Goal: Task Accomplishment & Management: Use online tool/utility

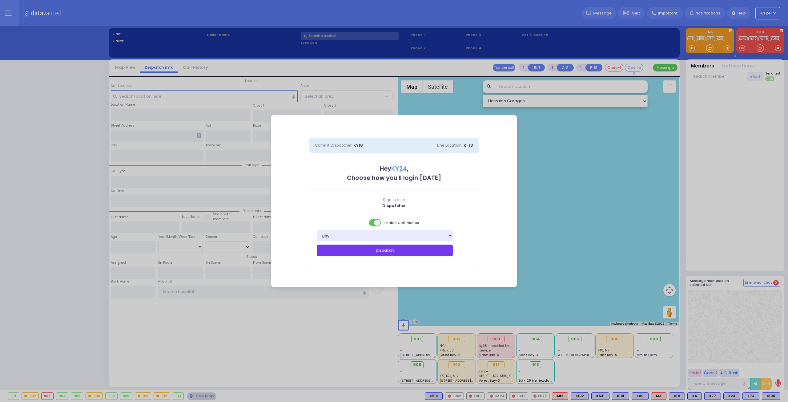
click at [428, 253] on button "Dispatch" at bounding box center [385, 250] width 136 height 12
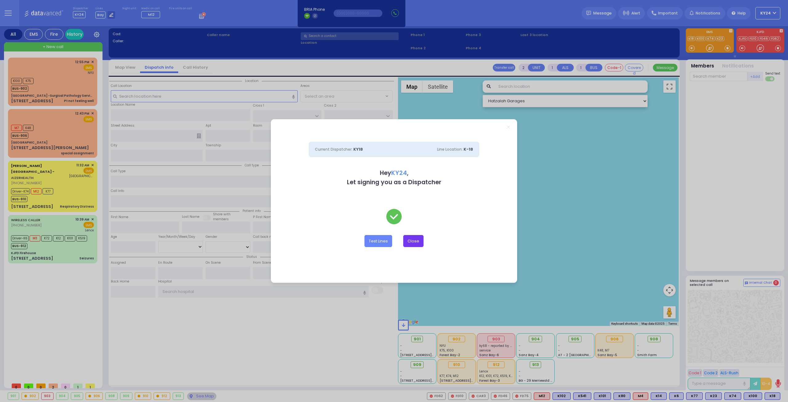
click at [408, 242] on button "Close" at bounding box center [413, 241] width 20 height 12
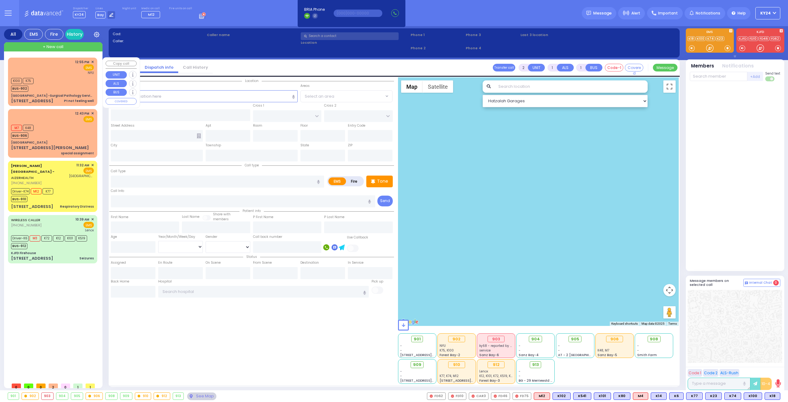
click at [57, 82] on div "K100 K75 BUS-902" at bounding box center [52, 83] width 83 height 15
type input "1"
type input "0"
select select
type input "Pt not feeling well"
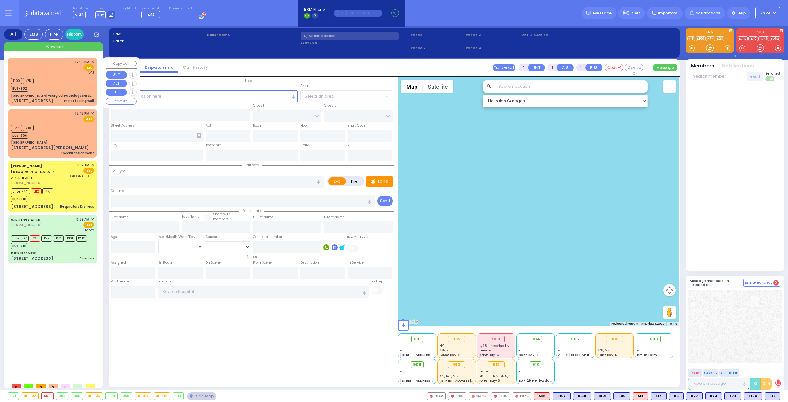
radio input "true"
select select
type input "12:55"
type input "12:57"
type input "[GEOGRAPHIC_DATA]"
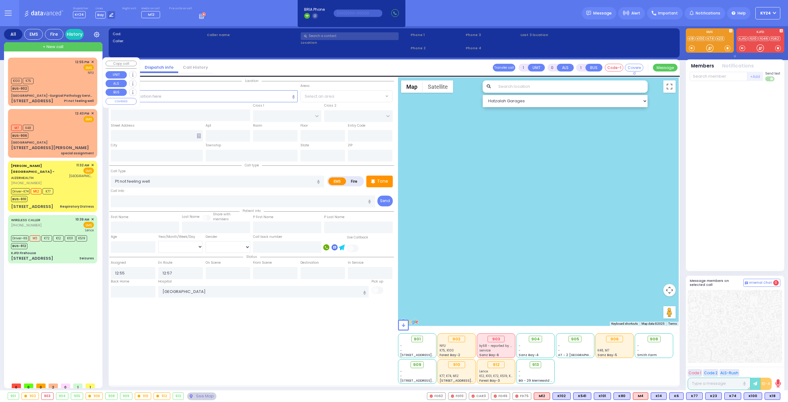
select select "Hatzalah Garages"
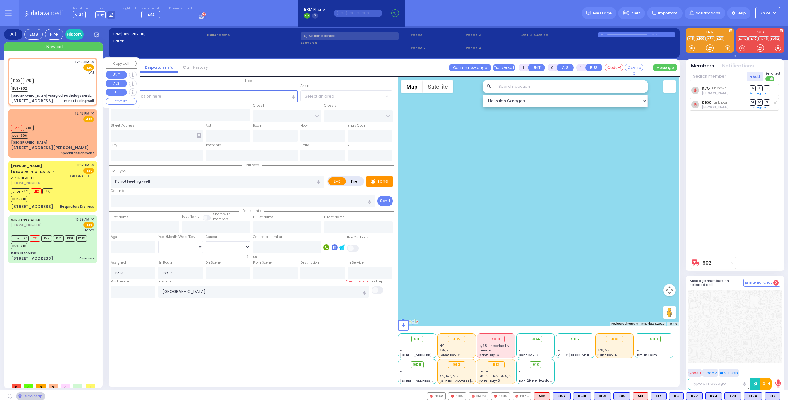
type input "[GEOGRAPHIC_DATA] -Surgical Pathology Services"
type input "HAVEN COURT"
type input "SICKLES AVE"
type input "[STREET_ADDRESS]"
type input "Nyack"
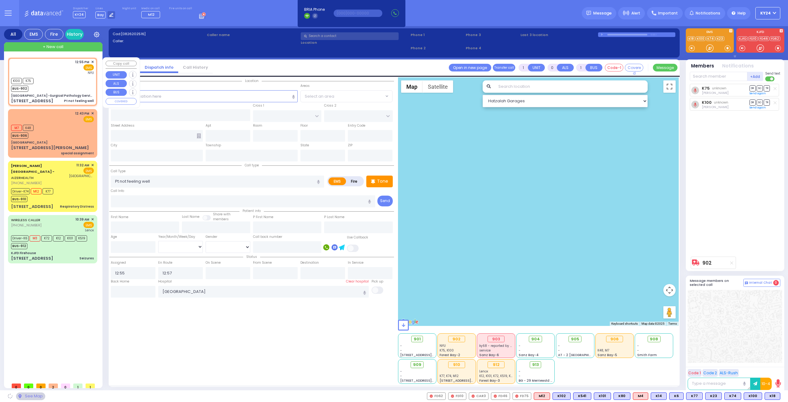
type input "[US_STATE]"
type input "10960"
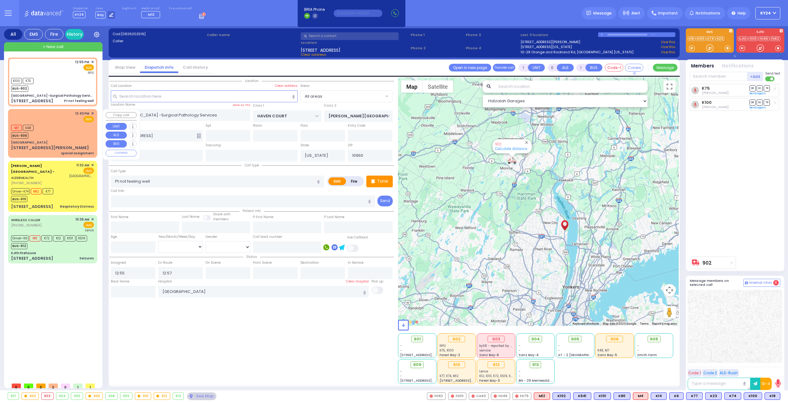
click at [57, 122] on div "12:43 PM ✕ EMS M7 K48" at bounding box center [52, 133] width 87 height 46
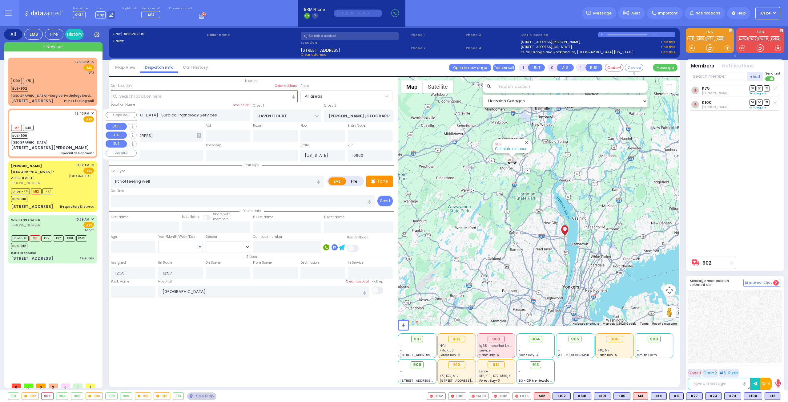
type input "2"
type input "1"
select select
type input "special assignment"
radio input "true"
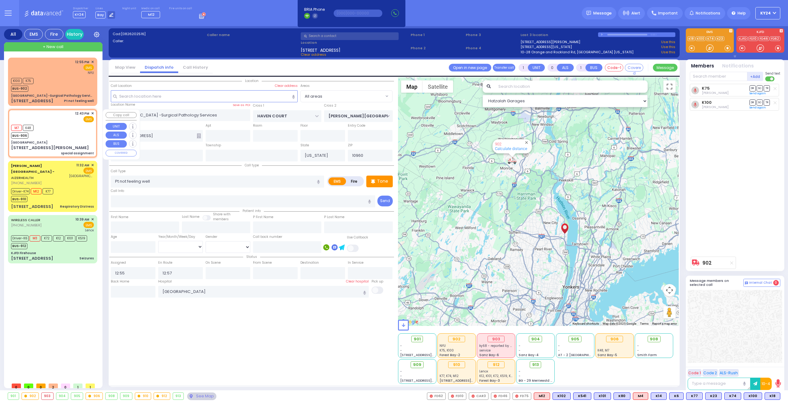
select select
type input "12:43"
select select "Hatzalah Garages"
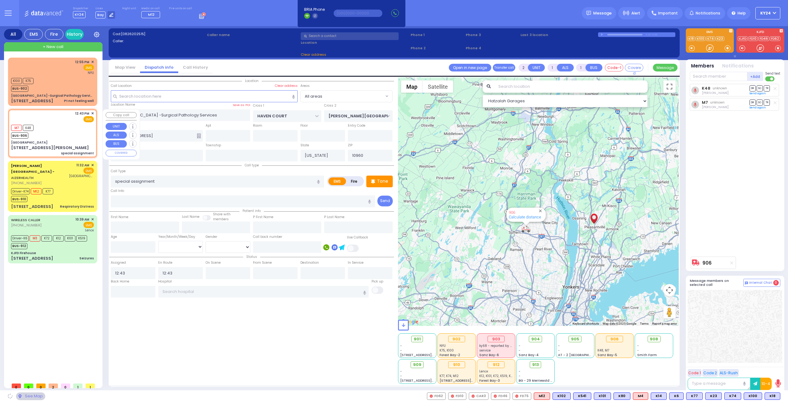
type input "[GEOGRAPHIC_DATA]"
type input "CENTRAL AVE"
type input "[STREET_ADDRESS][PERSON_NAME]"
type input "Pleasantville"
type input "10570"
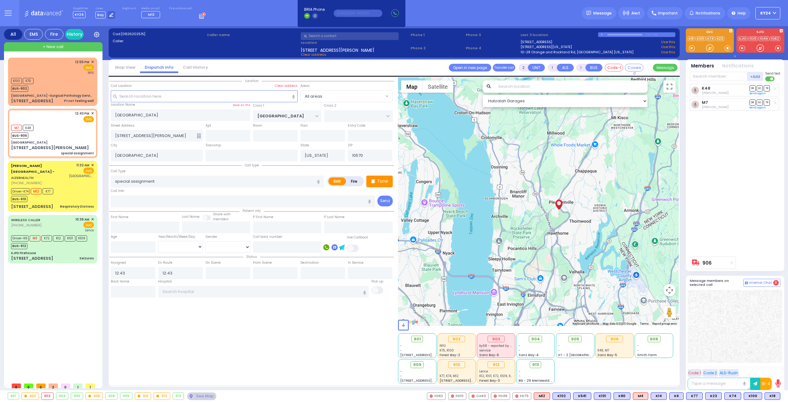
drag, startPoint x: 598, startPoint y: 246, endPoint x: 554, endPoint y: 247, distance: 44.7
click at [556, 248] on div "906 Calculate distance" at bounding box center [538, 201] width 281 height 248
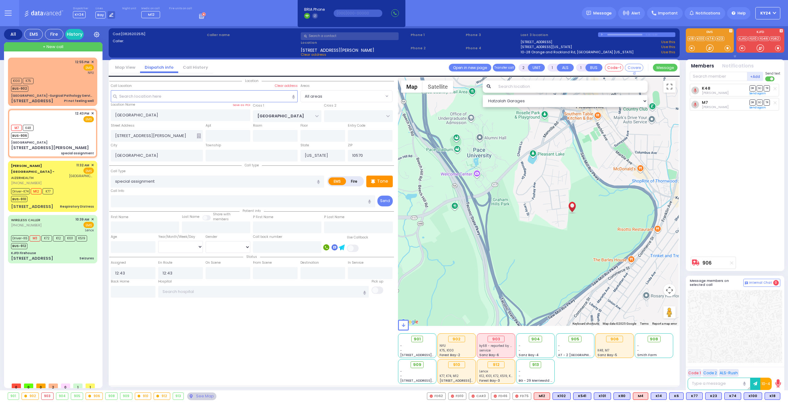
drag, startPoint x: 642, startPoint y: 258, endPoint x: 616, endPoint y: 195, distance: 68.0
click at [623, 195] on div "906 Calculate distance" at bounding box center [538, 201] width 281 height 248
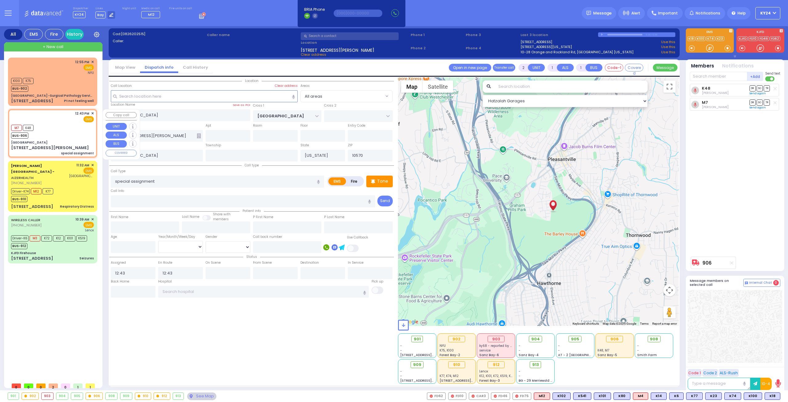
click at [71, 131] on div "M7 K48 BUS-906" at bounding box center [52, 130] width 83 height 15
select select
radio input "true"
select select
select select "Hatzalah Garages"
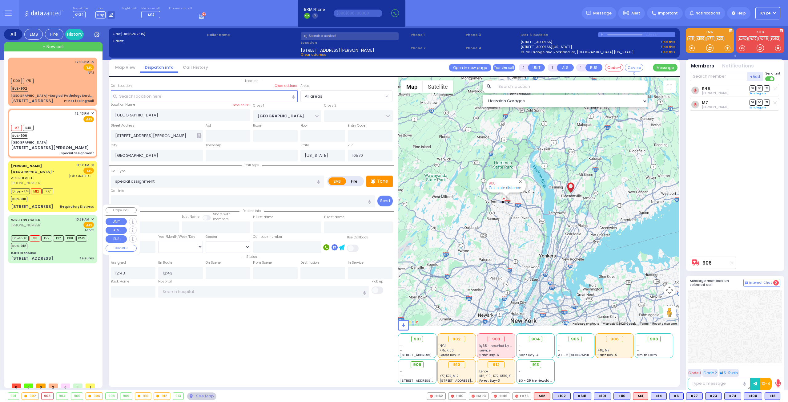
click at [70, 251] on div "KJFD Firehouse" at bounding box center [52, 253] width 83 height 5
type input "6"
select select
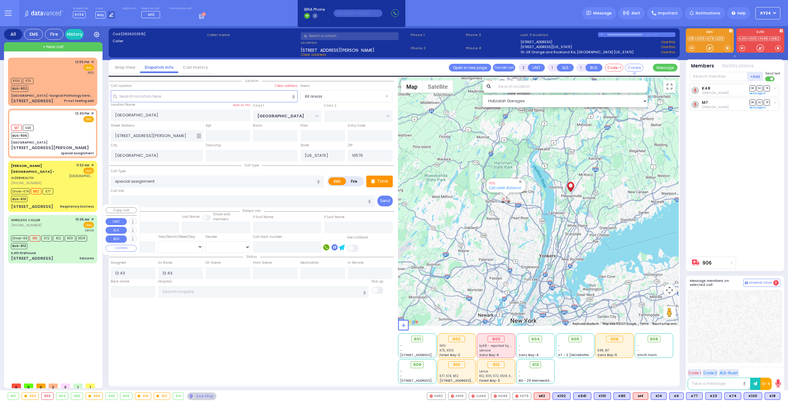
type input "Seizures"
radio input "true"
type input "Mordechai"
type input "Verthaimer"
type input "22"
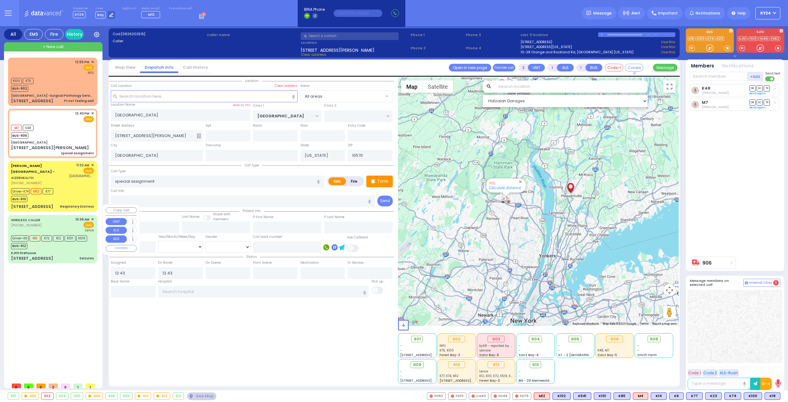
select select "Year"
select select "[DEMOGRAPHIC_DATA]"
type input "10:39"
type input "10:43"
type input "10:44"
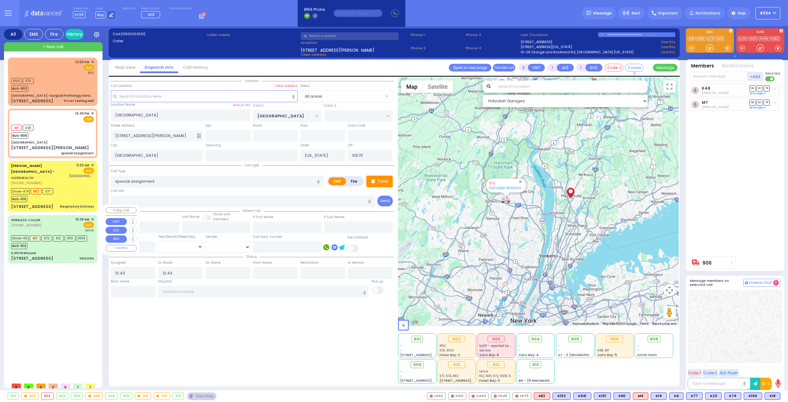
type input "11:15"
type input "12:30"
type input "12:47"
type input "Lenox Hill Hospital"
select select "Hatzalah Garages"
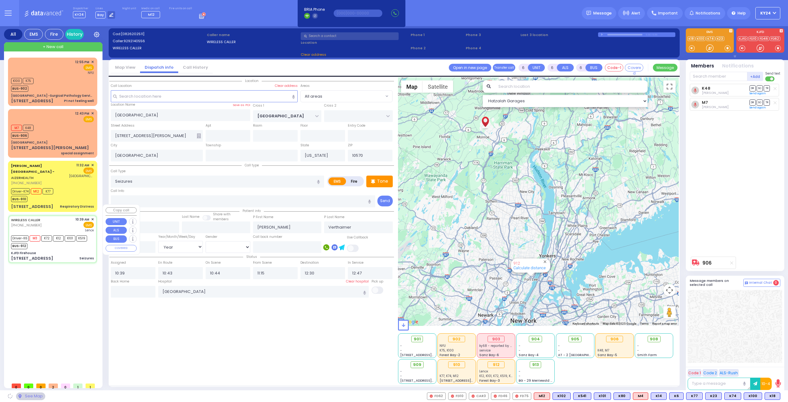
type input "KJFD Firehouse"
type input "[GEOGRAPHIC_DATA]"
type input "[STREET_ADDRESS]"
type input "Monroe"
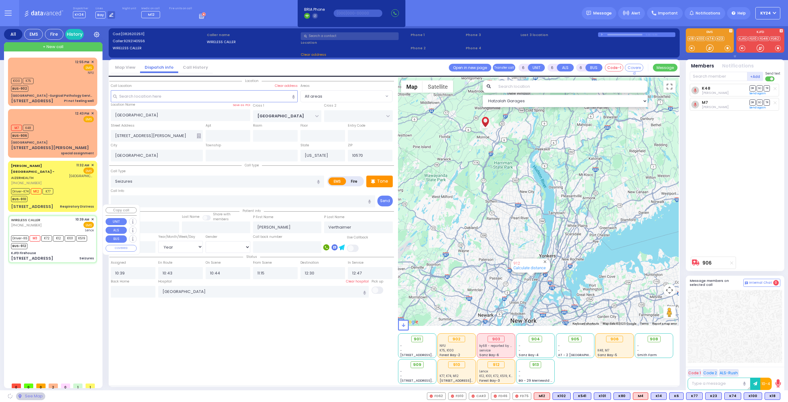
type input "10950"
select select "SECTION 5"
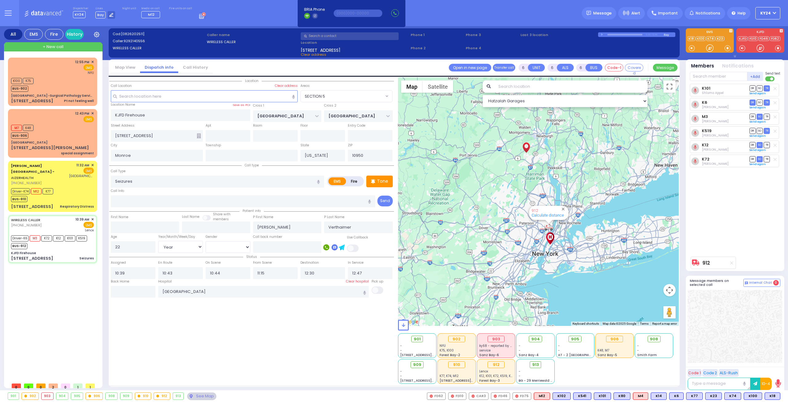
click at [773, 13] on button "KY24" at bounding box center [767, 13] width 25 height 12
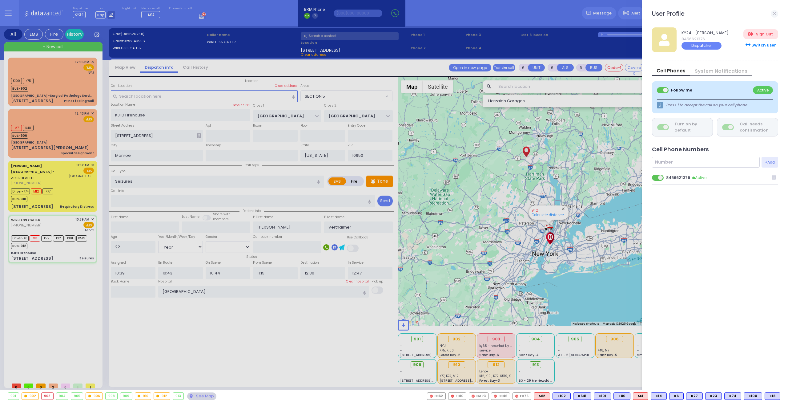
select select
radio input "true"
select select "Year"
select select "[DEMOGRAPHIC_DATA]"
select select "Hatzalah Garages"
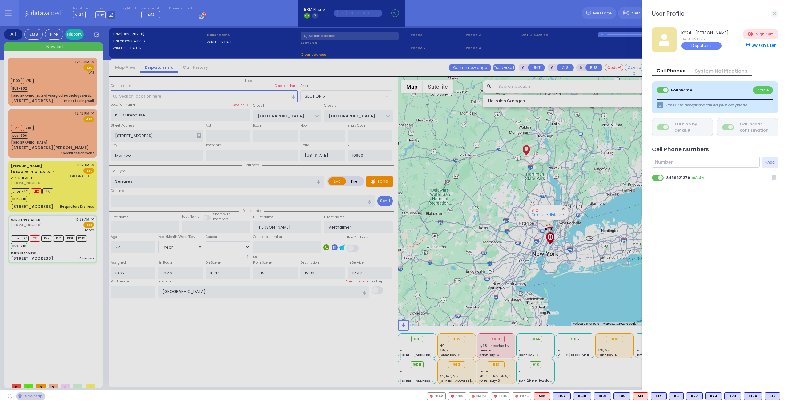
select select "SECTION 5"
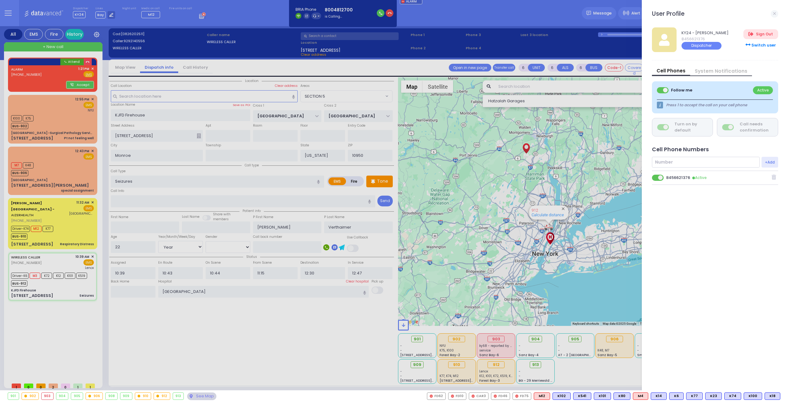
select select
radio input "true"
select select "Year"
select select "[DEMOGRAPHIC_DATA]"
select select "Hatzalah Garages"
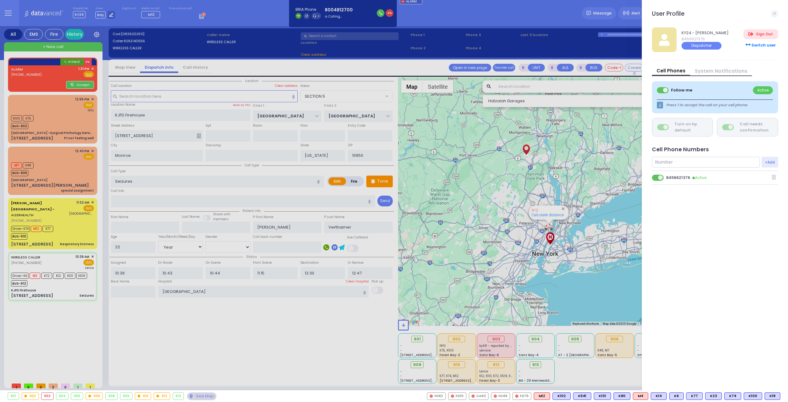
select select "SECTION 5"
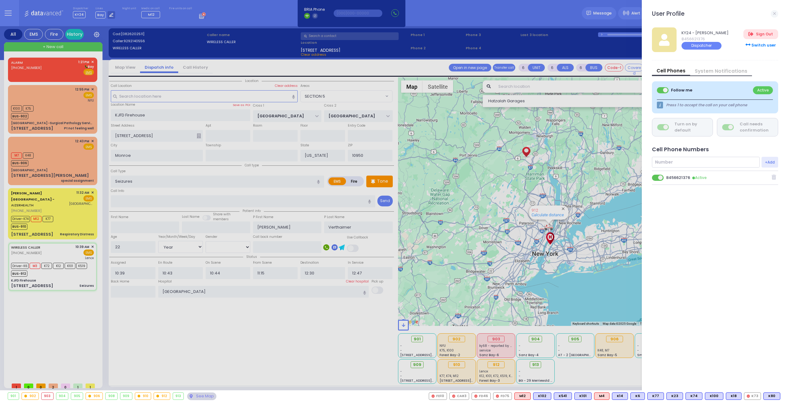
click at [73, 70] on div at bounding box center [394, 201] width 788 height 402
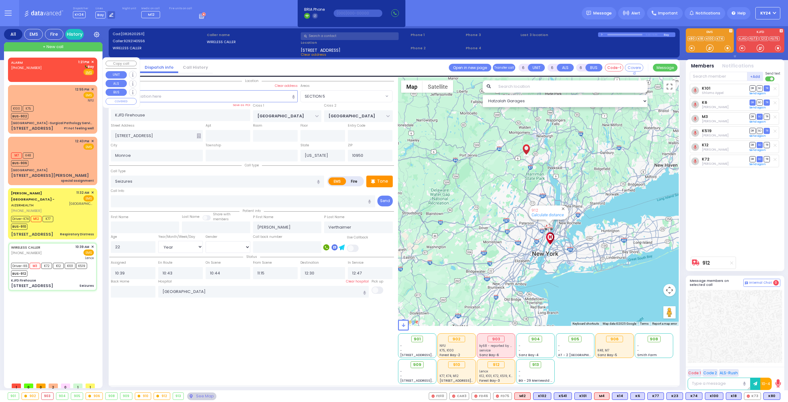
click at [73, 70] on div "ALARM (800) 481-2700 1:21 PM ✕ Bay EMS" at bounding box center [52, 67] width 83 height 16
type input "2"
type input "1"
select select
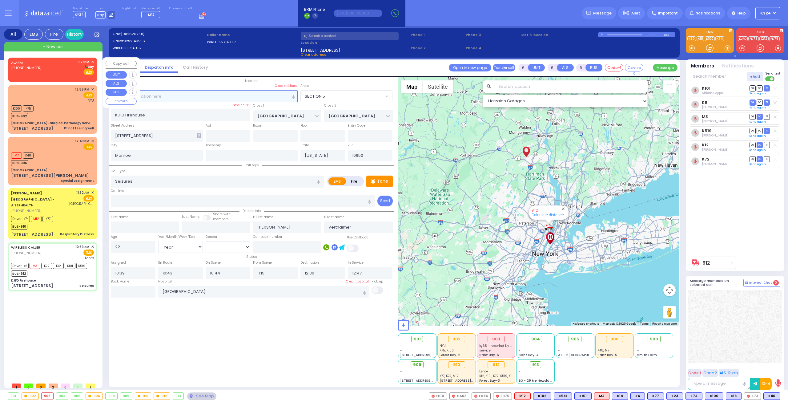
radio input "true"
select select
type input "13:21"
select select "Hatzalah Garages"
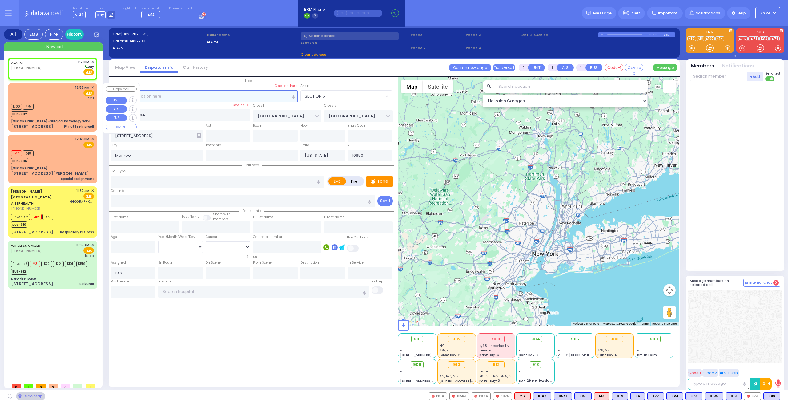
select select
radio input "true"
select select
select select "Hatzalah Garages"
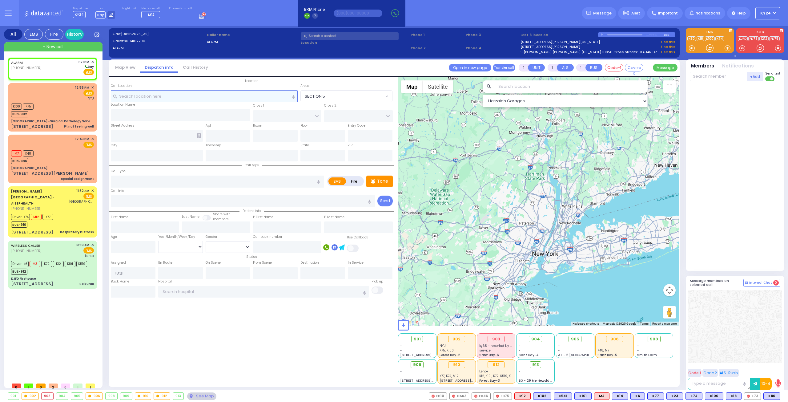
click at [142, 94] on input "text" at bounding box center [204, 96] width 187 height 12
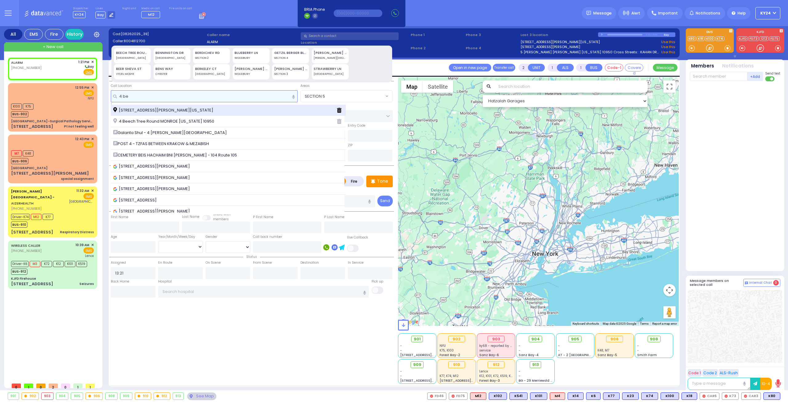
type input "4 be"
click at [163, 109] on span "[STREET_ADDRESS][PERSON_NAME][US_STATE]" at bounding box center [164, 110] width 102 height 6
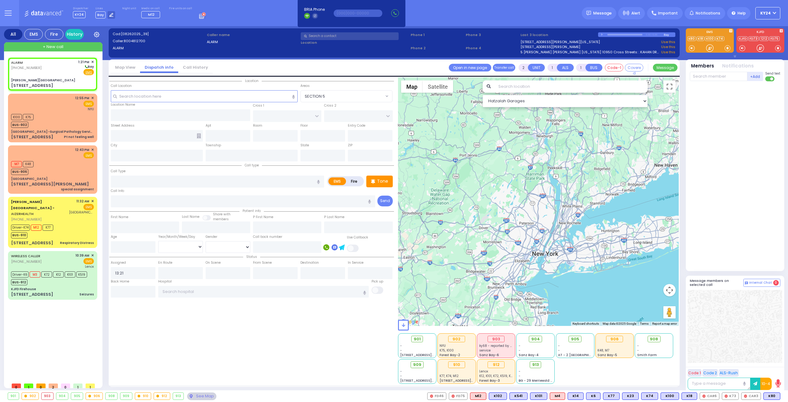
select select
radio input "true"
select select
type input "[PERSON_NAME][GEOGRAPHIC_DATA]"
type input "COUNTY ROUTE 105"
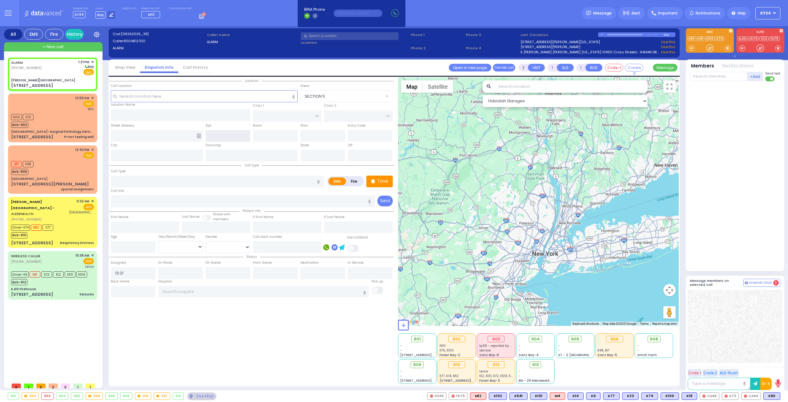
type input "S.M. ROSMER RD"
type input "[STREET_ADDRESS]"
type input "[PERSON_NAME]"
type input "[US_STATE]"
type input "10950"
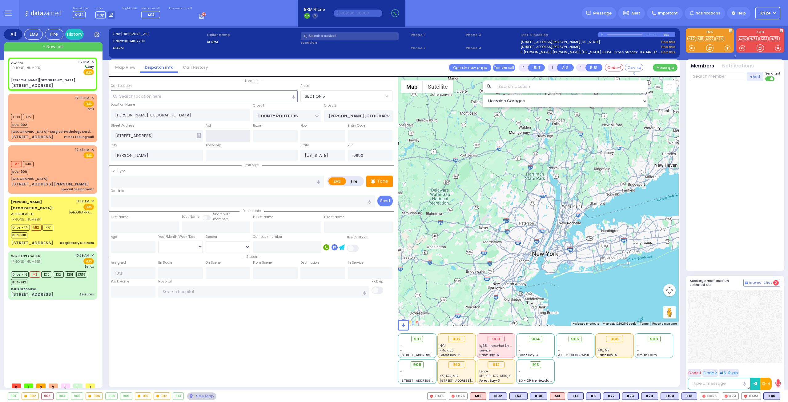
select select "Hatzalah Garages"
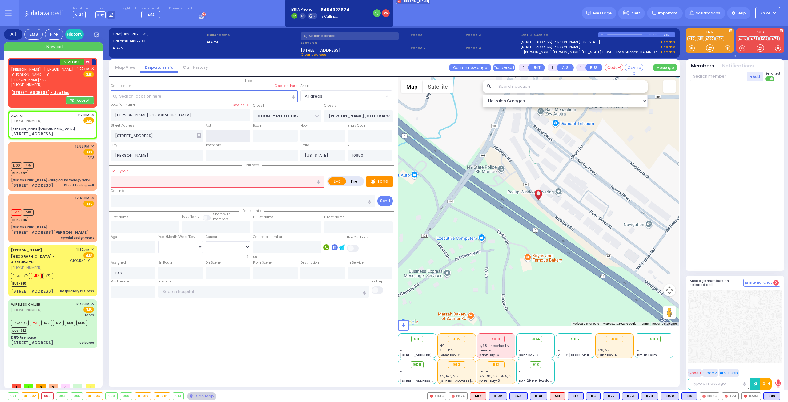
select select
radio input "true"
select select
select select "Hatzalah Garages"
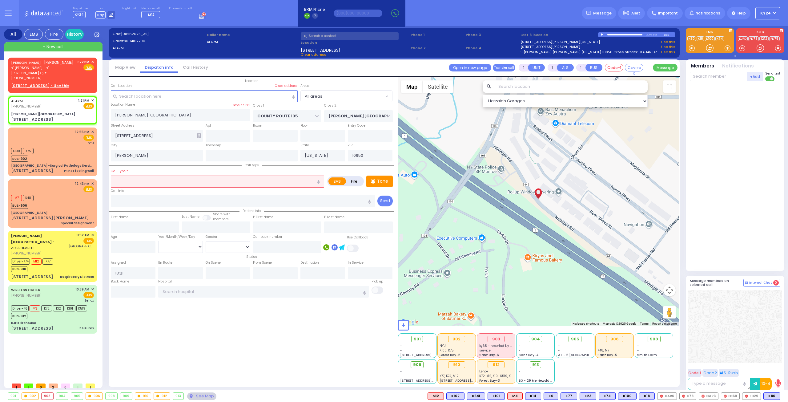
click at [680, 394] on div "K80 K80 FD29 FD69 CAR3 K73 CAR6 K18 K100 K74" at bounding box center [604, 395] width 353 height 7
click at [677, 396] on button at bounding box center [674, 395] width 3 height 7
click at [672, 368] on icon at bounding box center [670, 368] width 6 height 6
click at [696, 396] on button at bounding box center [694, 395] width 3 height 7
click at [676, 394] on button at bounding box center [673, 395] width 3 height 7
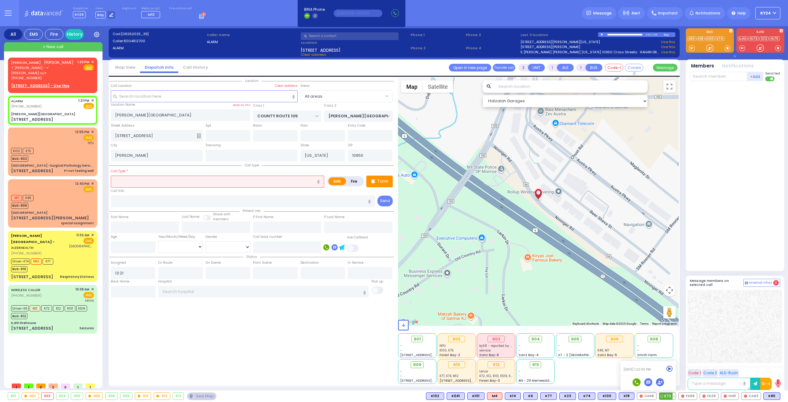
click at [673, 368] on icon at bounding box center [669, 368] width 6 height 6
click at [697, 394] on button at bounding box center [695, 395] width 3 height 7
click at [694, 369] on icon at bounding box center [691, 368] width 6 height 6
click at [69, 105] on div "ALARM (800) 481-2700 1:21 PM ✕ Fire EMS Nininger Road" at bounding box center [52, 110] width 87 height 26
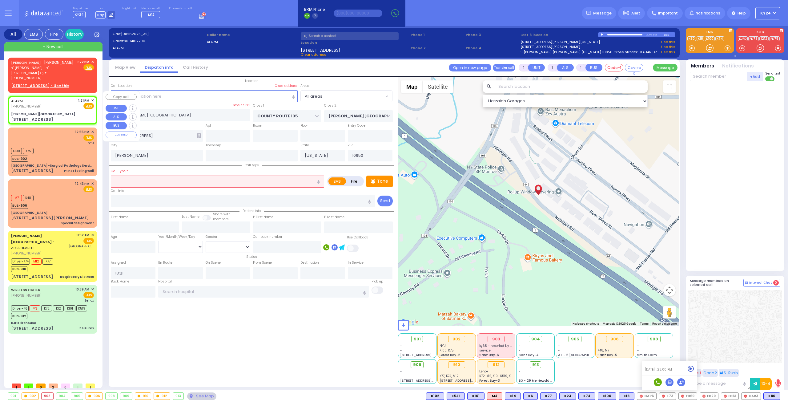
select select
radio input "true"
select select
select select "Hatzalah Garages"
click at [753, 390] on div "901 902 903 904 905 906" at bounding box center [394, 396] width 788 height 12
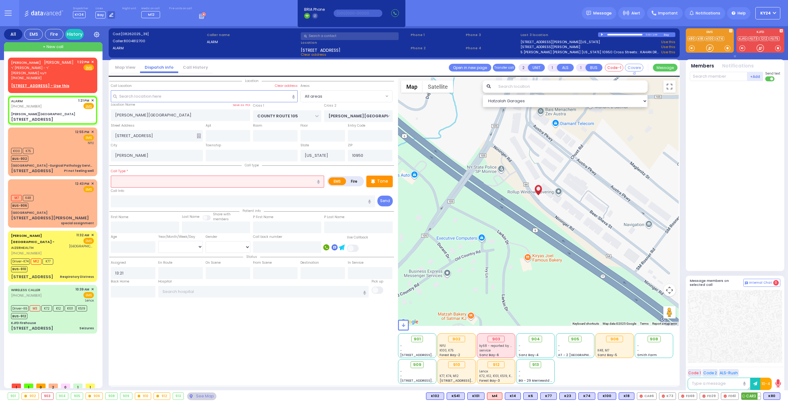
click at [750, 394] on span "CAR3" at bounding box center [750, 395] width 19 height 7
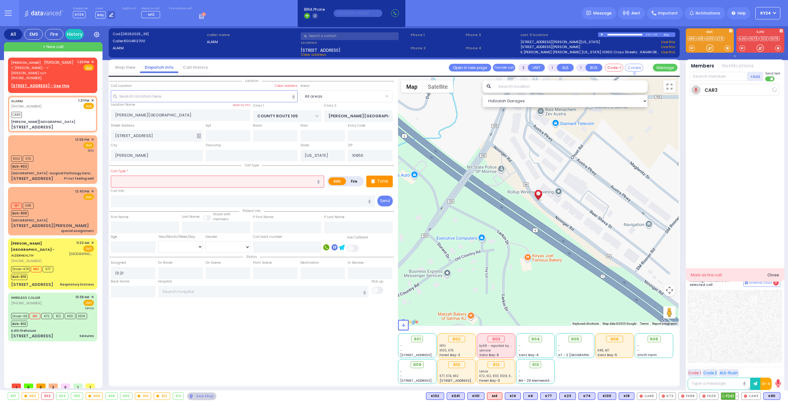
click at [730, 395] on span "FD61" at bounding box center [729, 395] width 17 height 7
select select
radio input "true"
select select
type input "13:23"
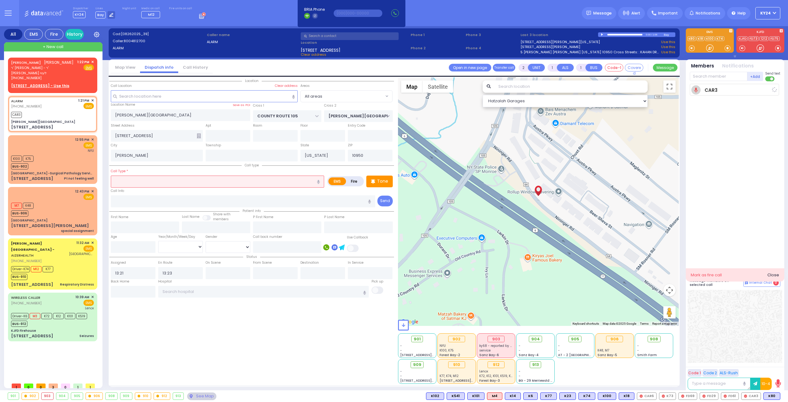
select select "Hatzalah Garages"
select select
radio input "true"
select select
select select "Hatzalah Garages"
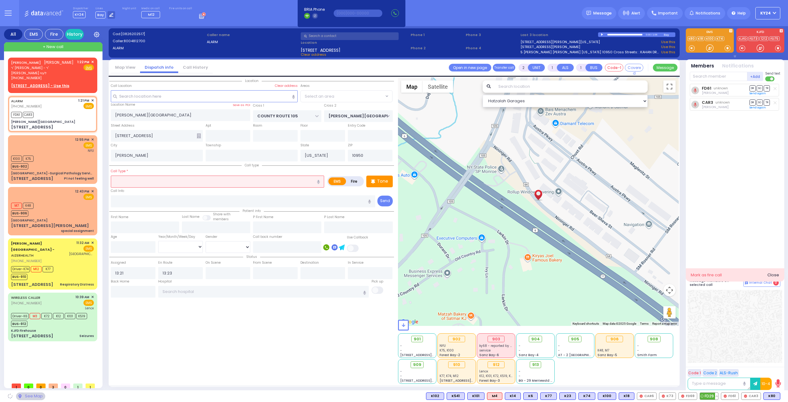
click at [709, 395] on span "FD29" at bounding box center [709, 395] width 18 height 7
click at [692, 394] on span "FD69" at bounding box center [688, 395] width 18 height 7
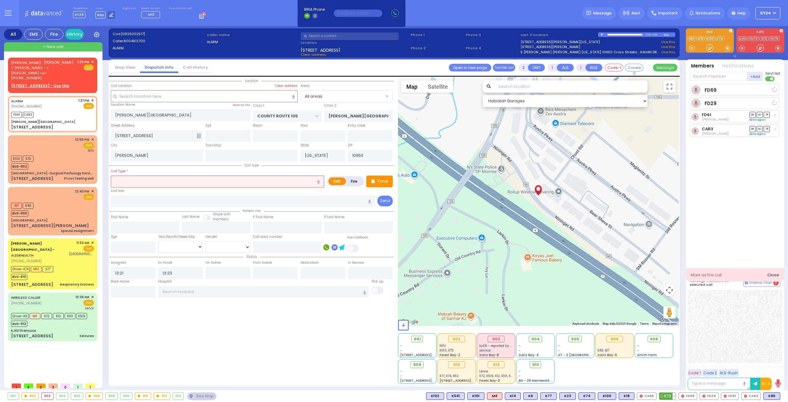
select select
radio input "true"
select select
select select "Hatzalah Garages"
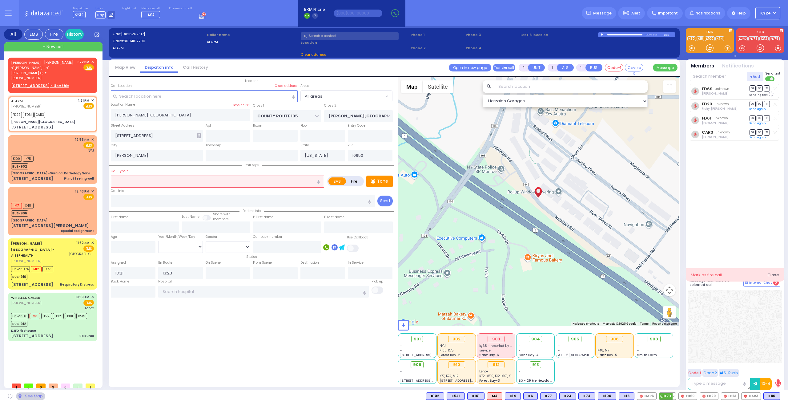
click at [668, 395] on span "K73" at bounding box center [667, 395] width 16 height 7
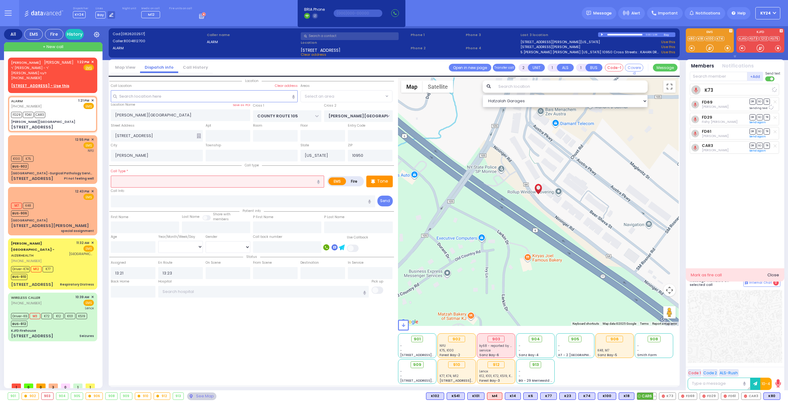
click at [646, 393] on span "CAR6" at bounding box center [646, 395] width 19 height 7
select select
radio input "true"
select select
select select "Hatzalah Garages"
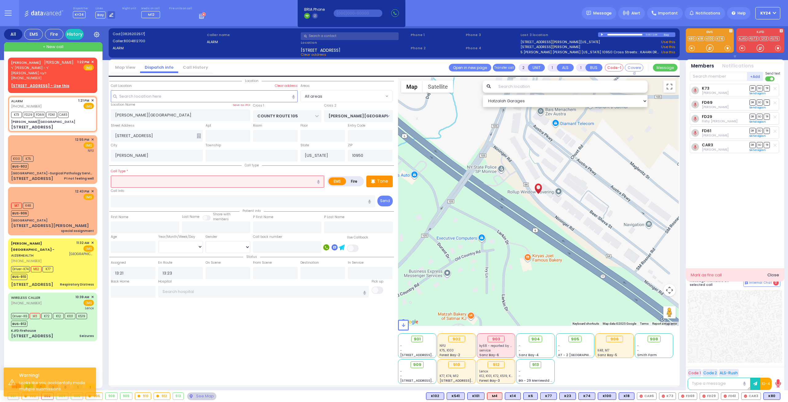
select select
radio input "true"
select select
radio input "true"
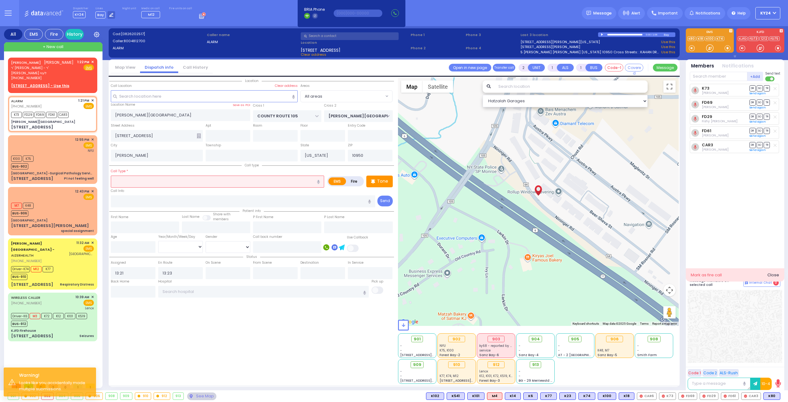
select select
select select "Hatzalah Garages"
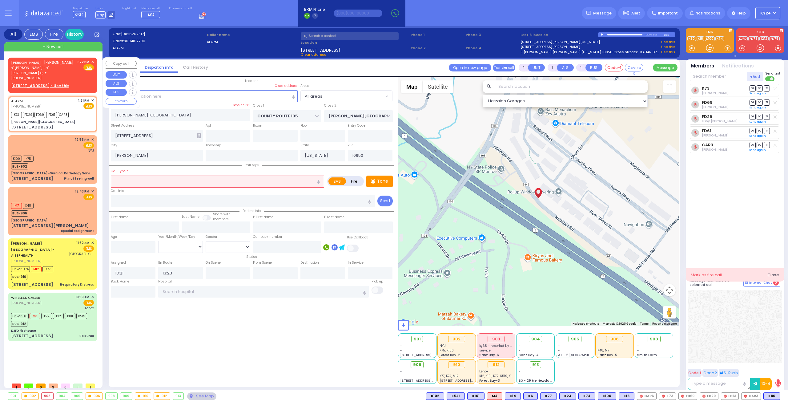
click at [93, 59] on span "✕" at bounding box center [92, 61] width 3 height 5
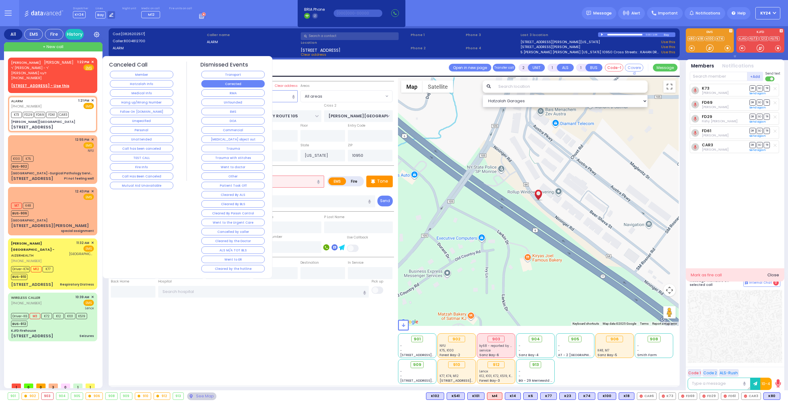
click at [247, 80] on button "Corrected" at bounding box center [232, 83] width 63 height 7
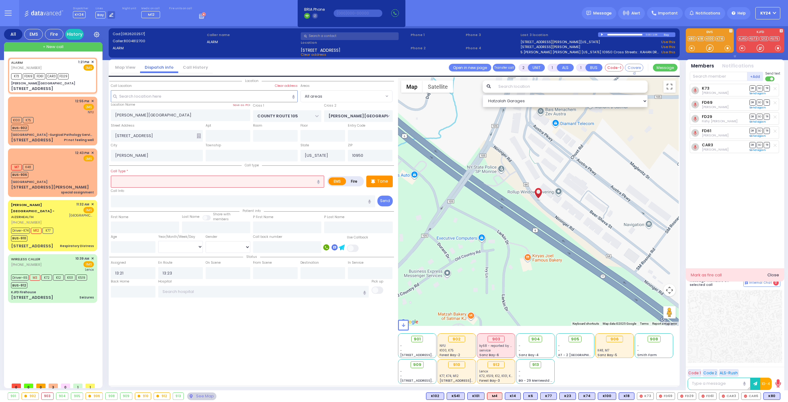
click at [705, 86] on link "K73" at bounding box center [706, 88] width 8 height 5
click at [717, 88] on rect at bounding box center [715, 88] width 5 height 5
type input "8456626601"
click at [206, 184] on input "text" at bounding box center [217, 181] width 213 height 12
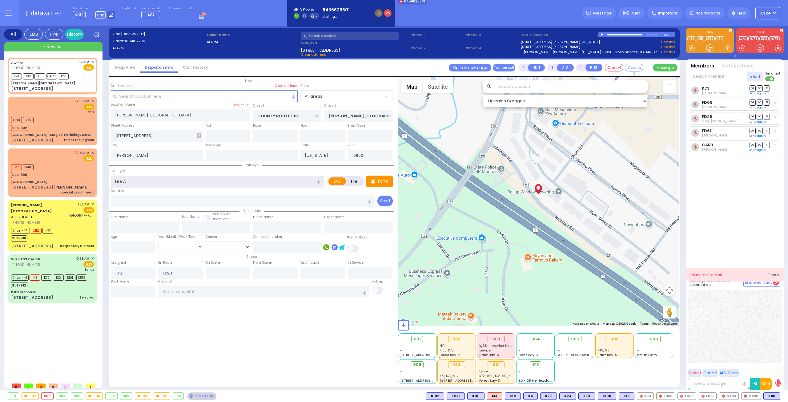
type input "Fire Al"
select select
radio input "true"
select select
select select "Hatzalah Garages"
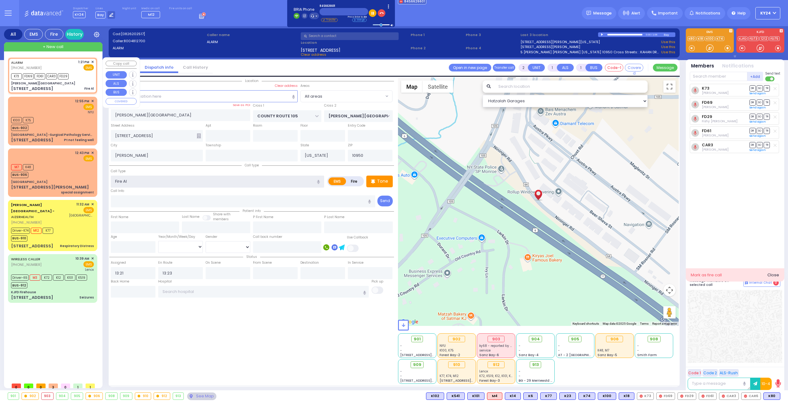
type input "Fire Al"
click at [86, 75] on div "K73 FD69 FD61 CAR3 FD29" at bounding box center [52, 76] width 83 height 8
select select
radio input "true"
select select
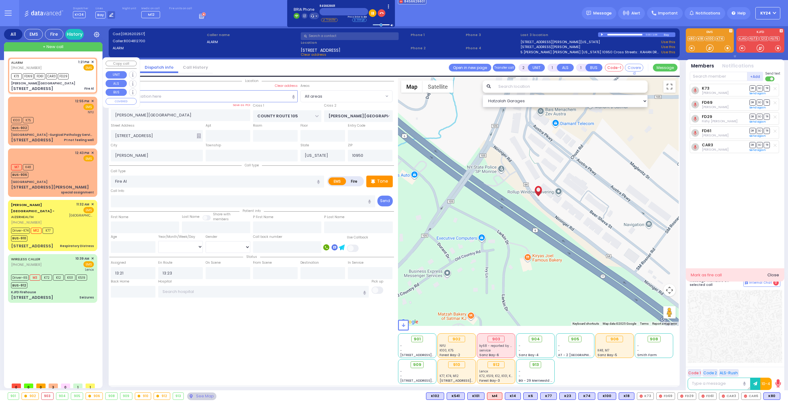
select select "Hatzalah Garages"
radio input "true"
select select
select select "Hatzalah Garages"
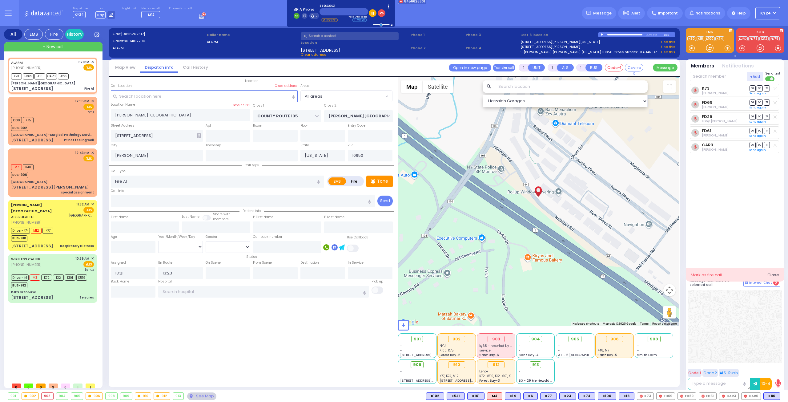
click at [736, 273] on div "Mark as fire call Close" at bounding box center [735, 274] width 94 height 9
click at [696, 273] on div "Mark as fire call" at bounding box center [706, 275] width 31 height 6
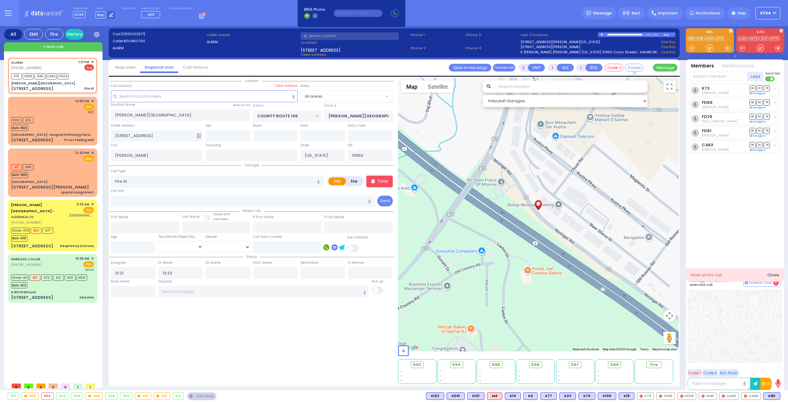
click at [771, 274] on div "Close" at bounding box center [773, 275] width 12 height 6
click at [148, 179] on input "Fire Al" at bounding box center [217, 181] width 213 height 12
type input "F"
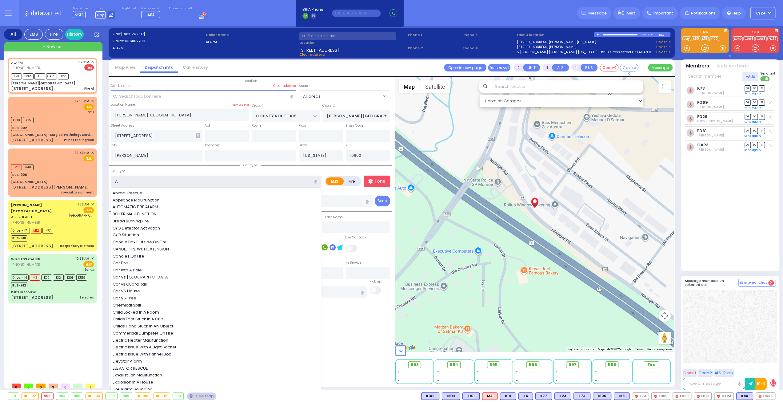
type input "Al"
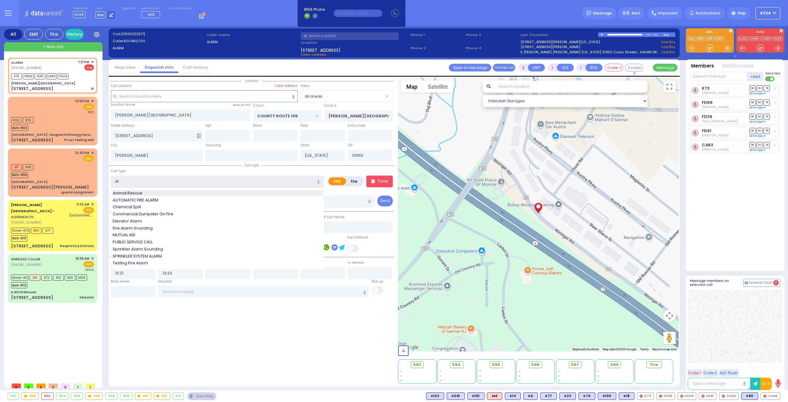
select select
radio input "false"
radio input "true"
select select
type input "Al"
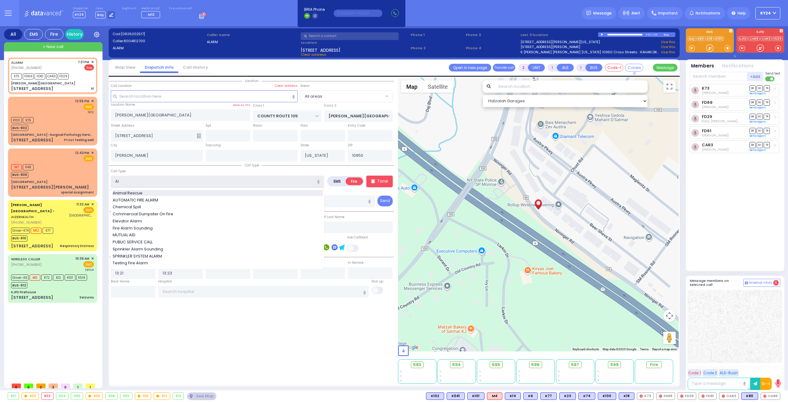
select select "Hatzalah Garages"
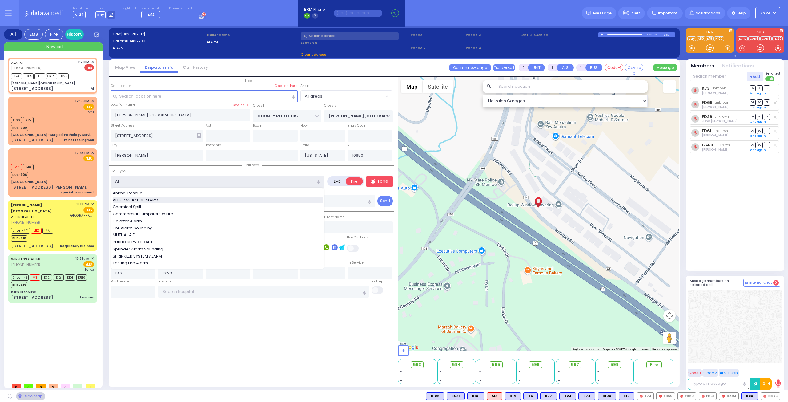
type input "AUTOMATIC FIRE ALARM"
type input "3"
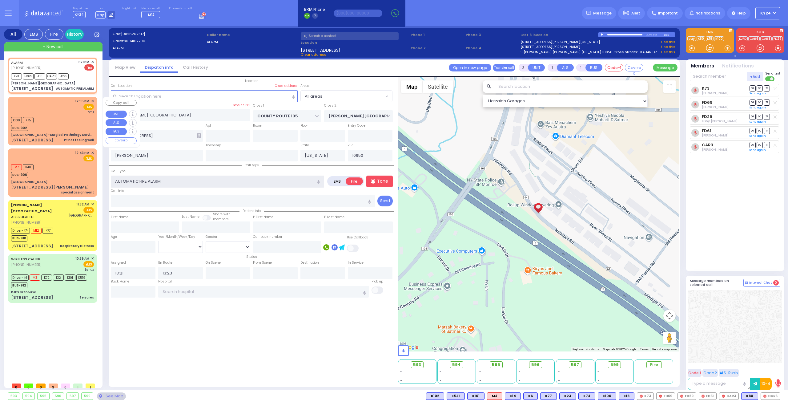
select select
radio input "true"
select select
select select "Hatzalah Garages"
select select
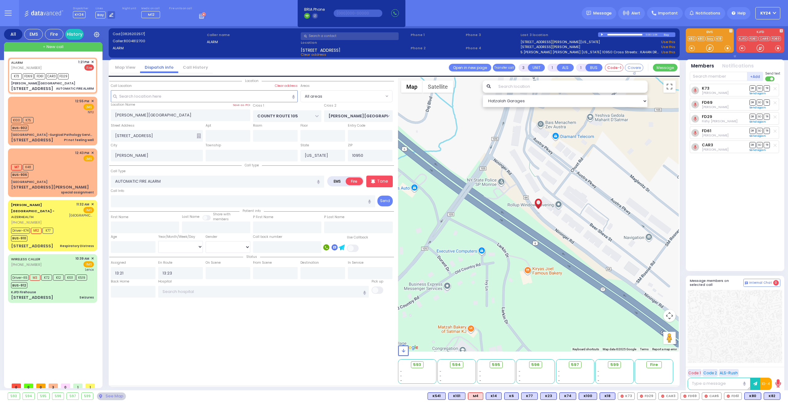
radio input "true"
select select
select select "Hatzalah Garages"
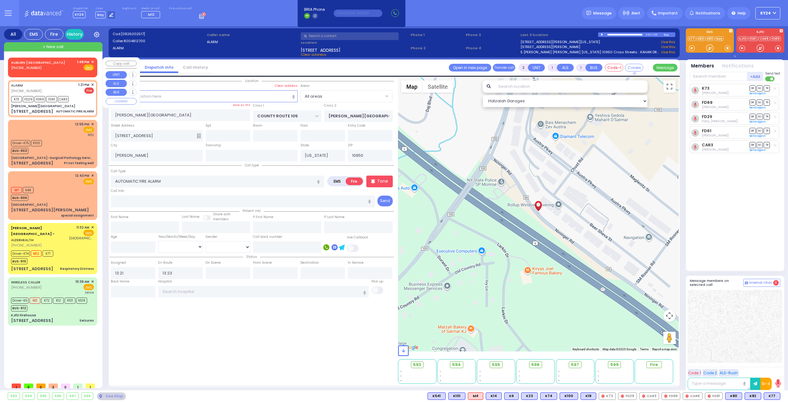
click at [93, 61] on span "✕" at bounding box center [92, 61] width 3 height 5
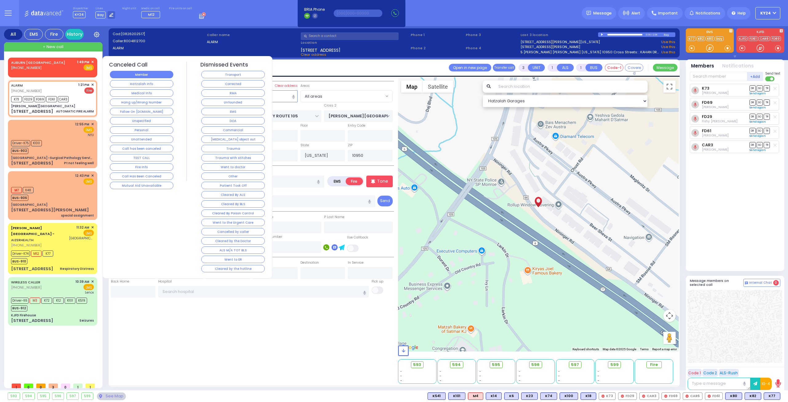
select select
radio input "true"
select select
select select "Hatzalah Garages"
click at [126, 73] on button "Member" at bounding box center [141, 74] width 63 height 7
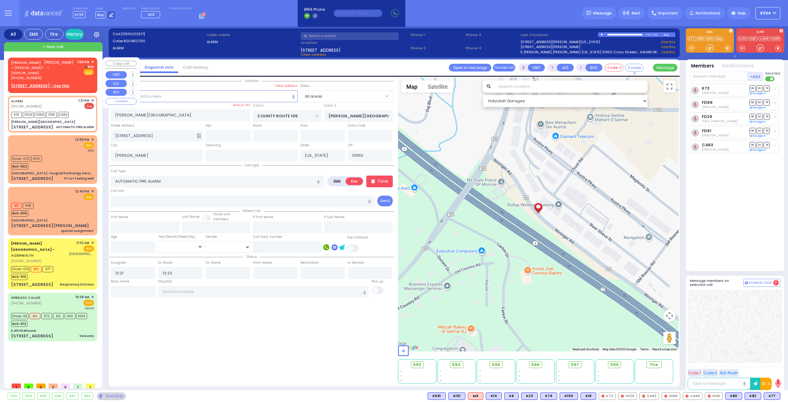
click at [51, 69] on span "ר' [PERSON_NAME]' - ר' [PERSON_NAME]" at bounding box center [43, 70] width 64 height 10
type input "2"
select select
radio input "true"
type input "[PERSON_NAME]"
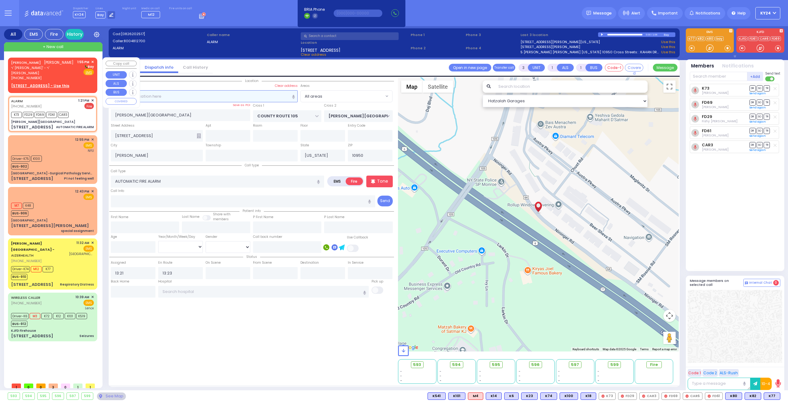
type input "HALPERT"
select select
type input "13:55"
select select "Hatzalah Garages"
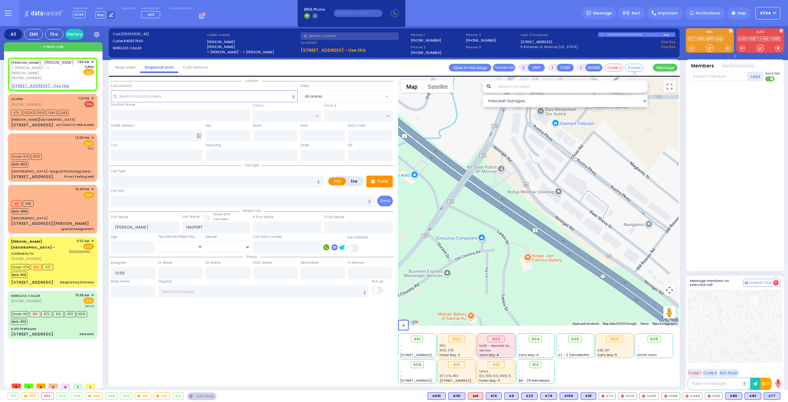
click at [530, 46] on link "8 Rimenev ct. Monroe [US_STATE]" at bounding box center [548, 46] width 57 height 5
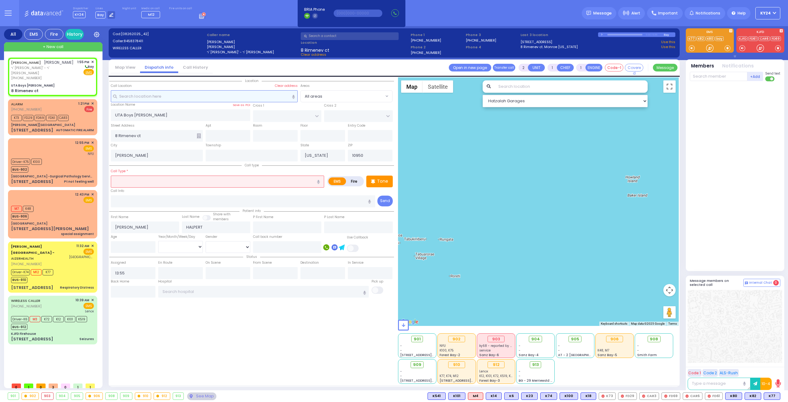
click at [276, 93] on input "text" at bounding box center [204, 96] width 187 height 12
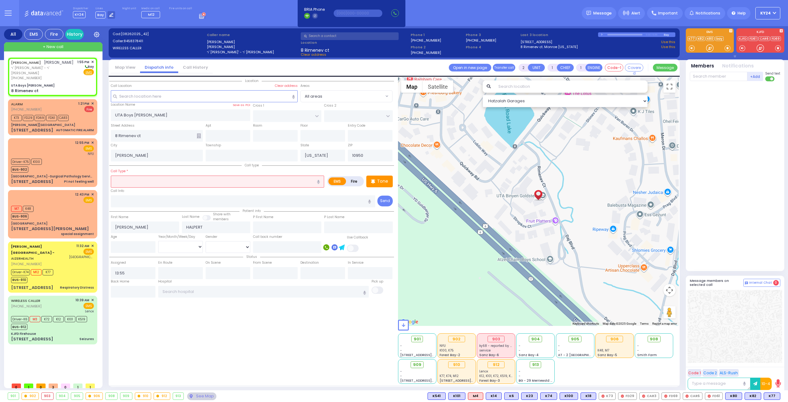
click at [245, 183] on input "text" at bounding box center [217, 181] width 213 height 12
click at [271, 181] on input "text" at bounding box center [217, 181] width 213 height 12
click at [304, 179] on input "text" at bounding box center [217, 181] width 213 height 12
click at [246, 329] on div "Location" at bounding box center [251, 230] width 285 height 306
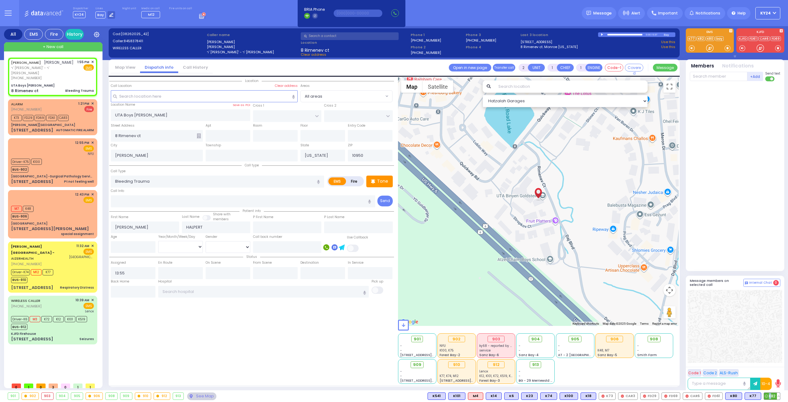
click at [770, 395] on span "K82" at bounding box center [772, 395] width 16 height 7
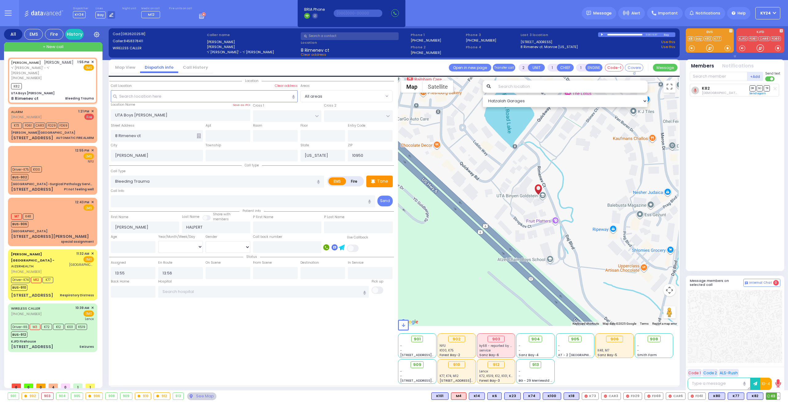
click at [774, 396] on span "K8" at bounding box center [773, 395] width 14 height 7
click at [61, 397] on div "904" at bounding box center [62, 395] width 12 height 7
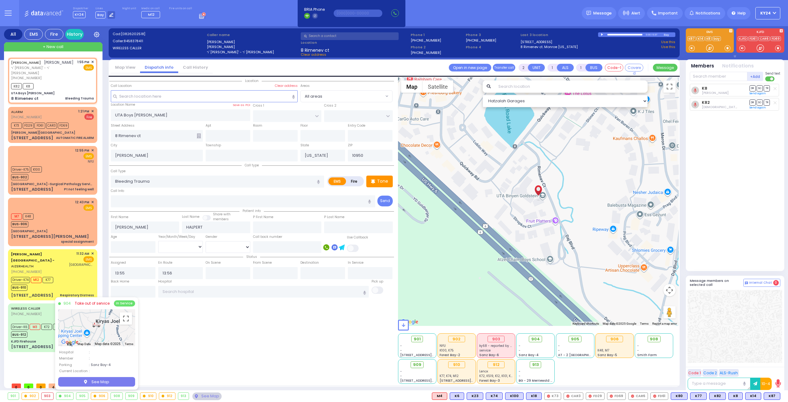
click at [100, 306] on link "Take out of service" at bounding box center [92, 303] width 35 height 6
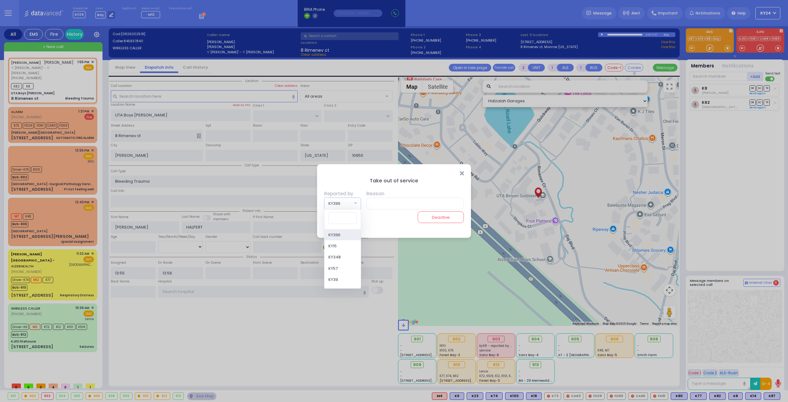
click at [344, 203] on span "KY396" at bounding box center [338, 203] width 28 height 11
click at [389, 205] on input "text" at bounding box center [414, 203] width 100 height 12
select select
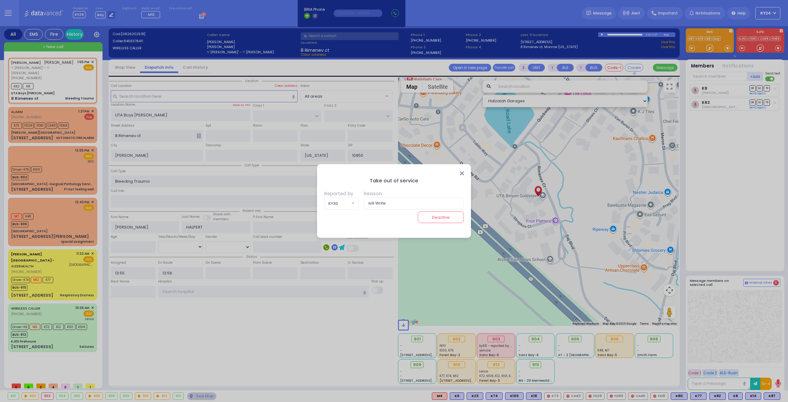
select select "KY30"
type input "will Write name on it for 1 hour"
click at [432, 217] on button "Deactive" at bounding box center [441, 217] width 46 height 12
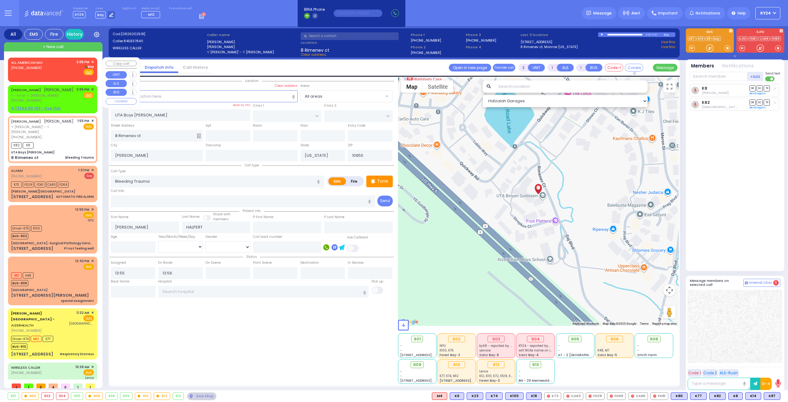
click at [50, 66] on div "ALL AMERICAN MO [PHONE_NUMBER] 2:05 PM ✕ [GEOGRAPHIC_DATA]" at bounding box center [52, 67] width 83 height 16
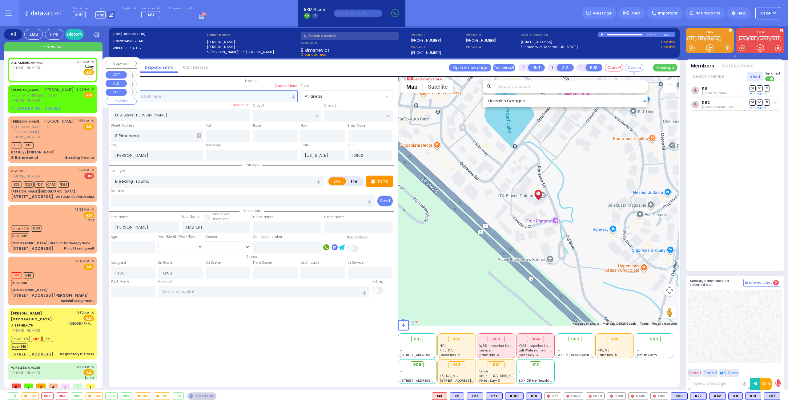
select select
radio input "true"
select select
type input "14:05"
select select "Hatzalah Garages"
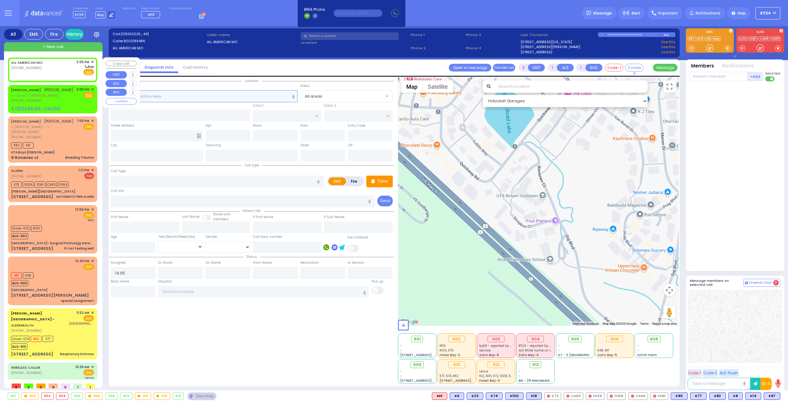
select select
radio input "true"
select select
select select "Hatzalah Garages"
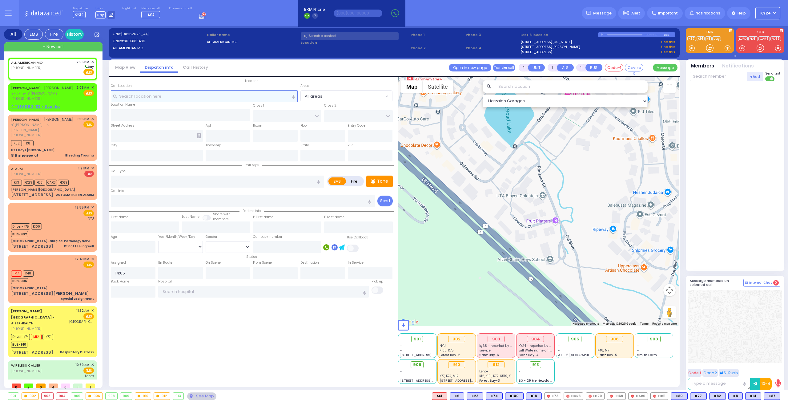
click at [238, 94] on input "text" at bounding box center [204, 96] width 187 height 12
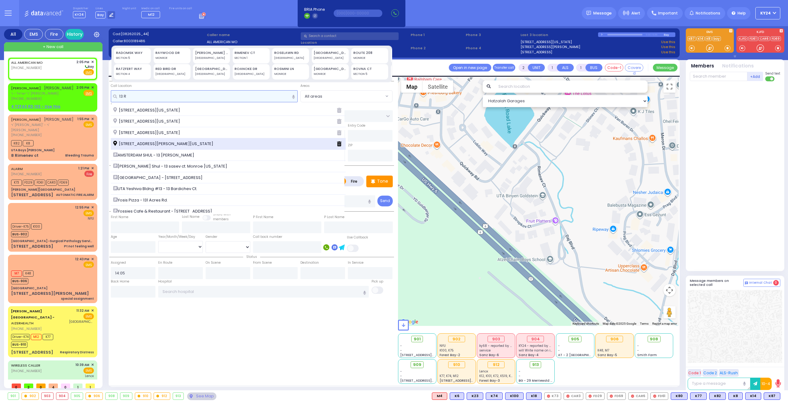
type input "13 R"
click at [192, 139] on div "[STREET_ADDRESS][PERSON_NAME][US_STATE]" at bounding box center [228, 143] width 235 height 11
click at [192, 142] on span "[STREET_ADDRESS][PERSON_NAME][US_STATE]" at bounding box center [164, 144] width 102 height 6
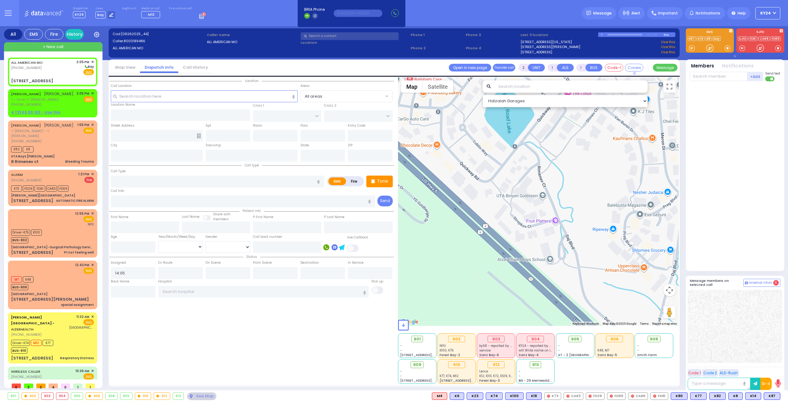
select select
radio input "true"
select select
select select "Hatzalah Garages"
type input "ANIPOLI DR"
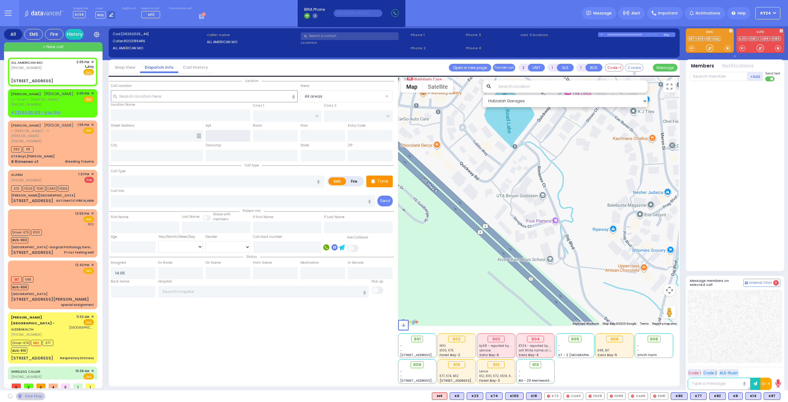
type input "KRAKOW BLVD"
type input "[STREET_ADDRESS]"
type input "[PERSON_NAME]"
type input "[US_STATE]"
type input "10950"
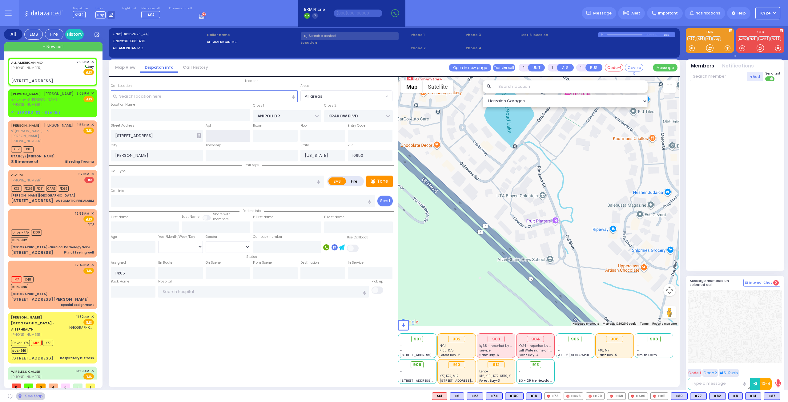
select select "ATZEI TAMURIM"
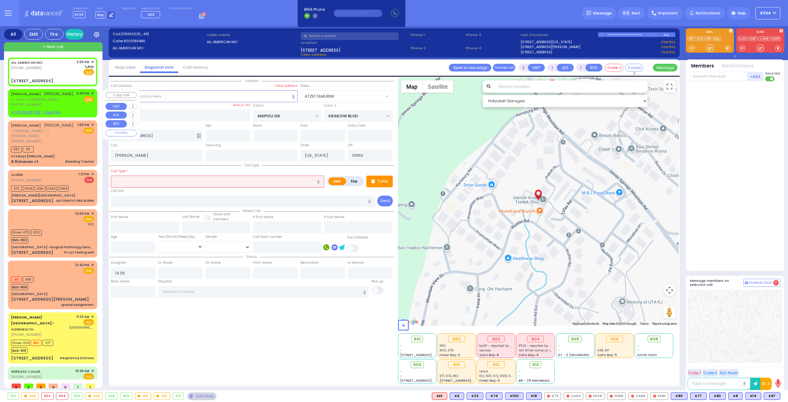
click at [92, 94] on span "✕" at bounding box center [92, 93] width 3 height 5
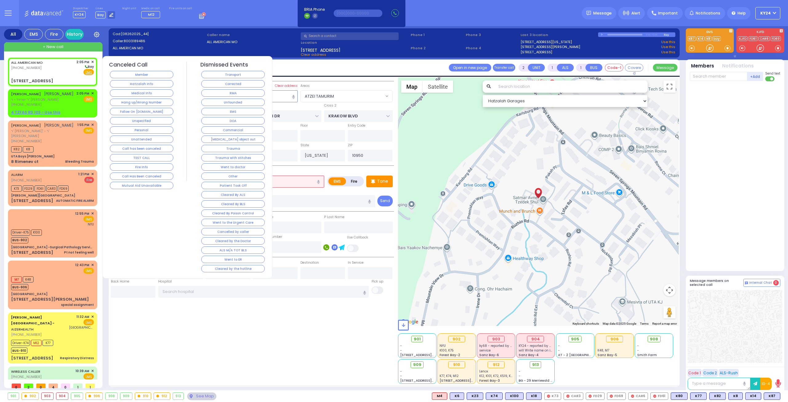
click at [91, 90] on div "[PERSON_NAME] [PERSON_NAME] ר' ישראל - ר' [PERSON_NAME] [PHONE_NUMBER] 2:05 PM …" at bounding box center [52, 103] width 87 height 26
select select
radio input "true"
type input "[PERSON_NAME]"
type input "FALKOWITZ"
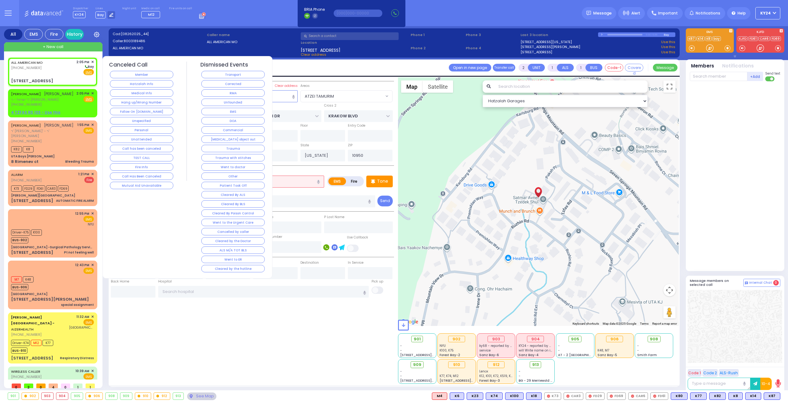
select select
select select "Hatzalah Garages"
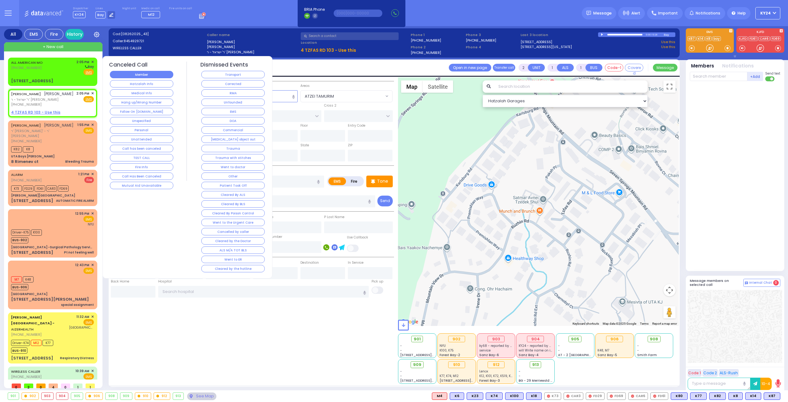
click at [155, 75] on button "Member" at bounding box center [141, 74] width 63 height 7
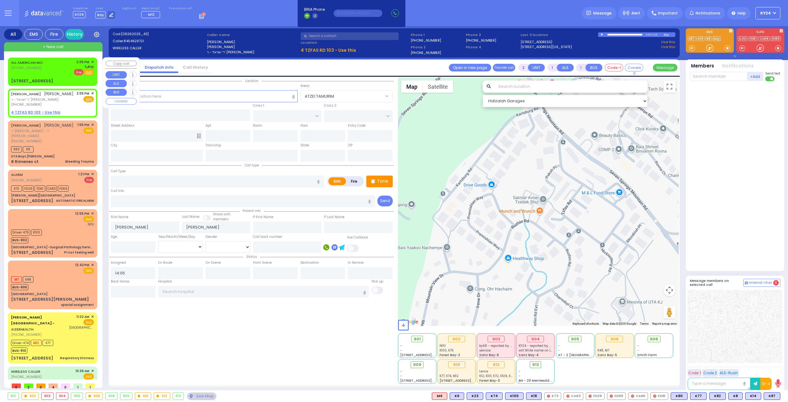
select select
radio input "true"
select select
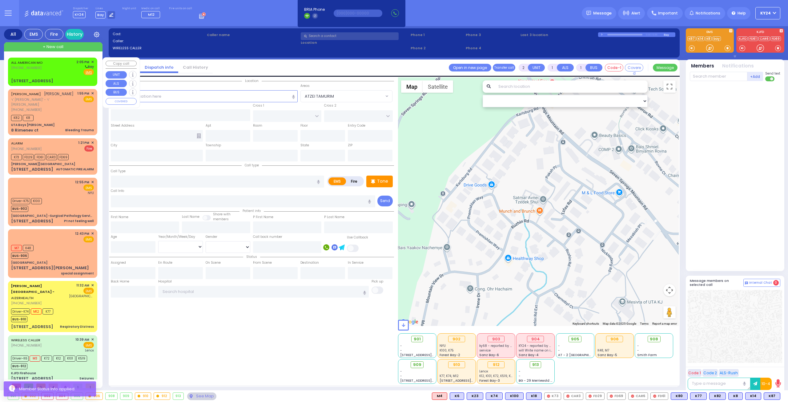
click at [62, 70] on div "ALL AMERICAN MO (800) 318-9486 2:05 PM ✕ Bay" at bounding box center [52, 67] width 83 height 16
select select
radio input "true"
select select
type input "14:05"
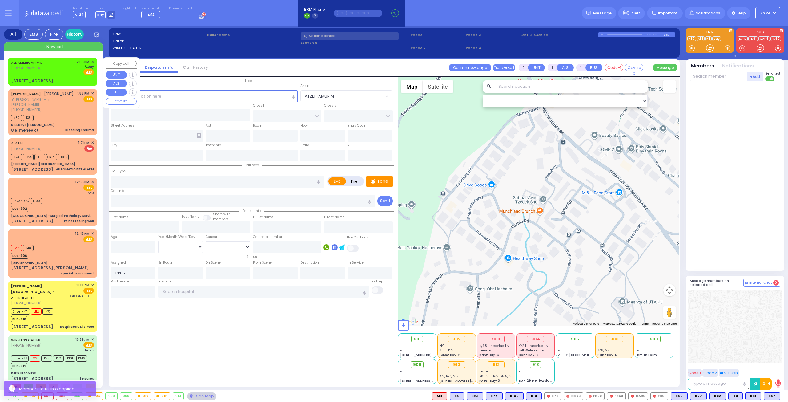
select select "Hatzalah Garages"
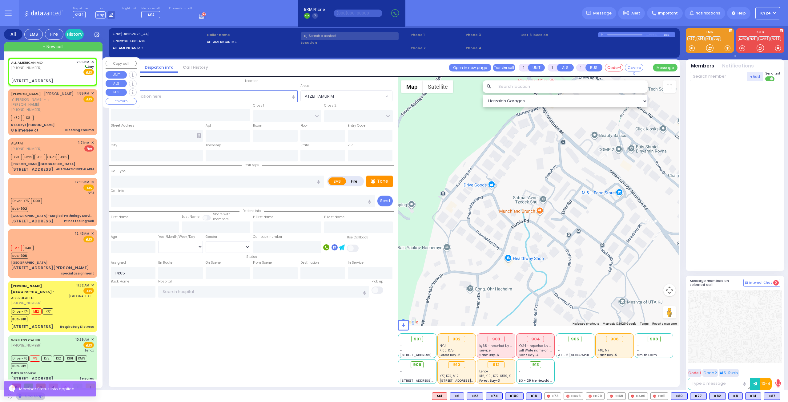
type input "ANIPOLI DR"
type input "KRAKOW BLVD"
type input "13 Ruzhin Road"
type input "[PERSON_NAME]"
type input "[US_STATE]"
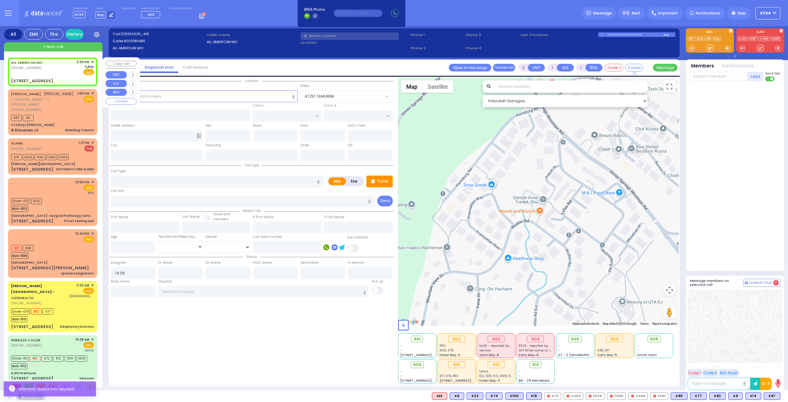
type input "10950"
select select "ATZEI TAMURIM"
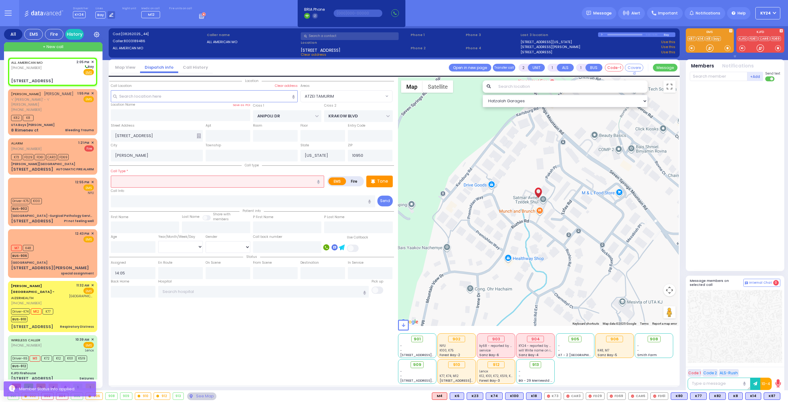
click at [159, 179] on input "text" at bounding box center [217, 181] width 213 height 12
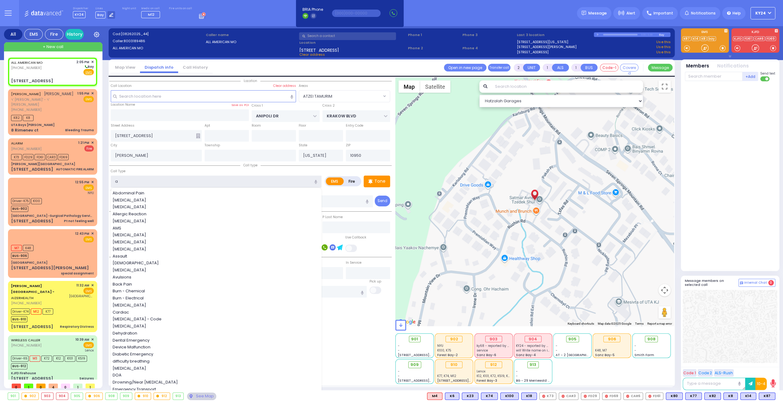
type input "al"
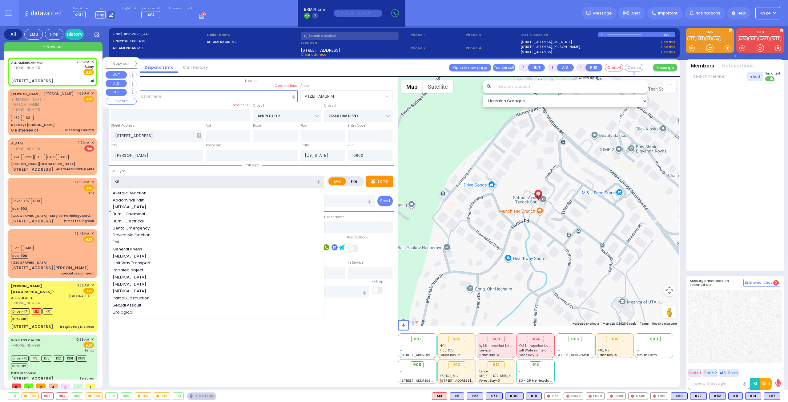
select select
radio input "true"
select select
select select "ATZEI TAMURIM"
select select "Hatzalah Garages"
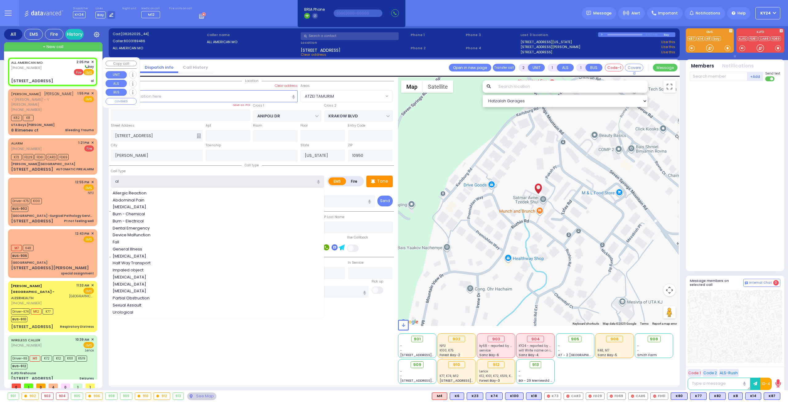
type input "al"
click at [77, 72] on span "Fire" at bounding box center [79, 72] width 10 height 6
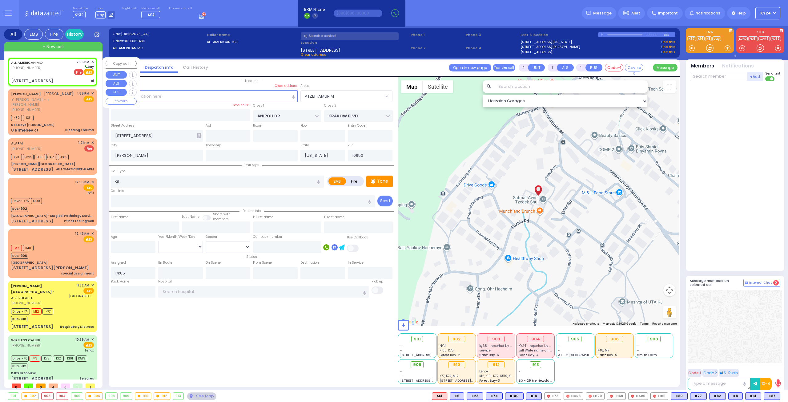
select select
radio input "false"
radio input "true"
select select
select select "Hatzalah Garages"
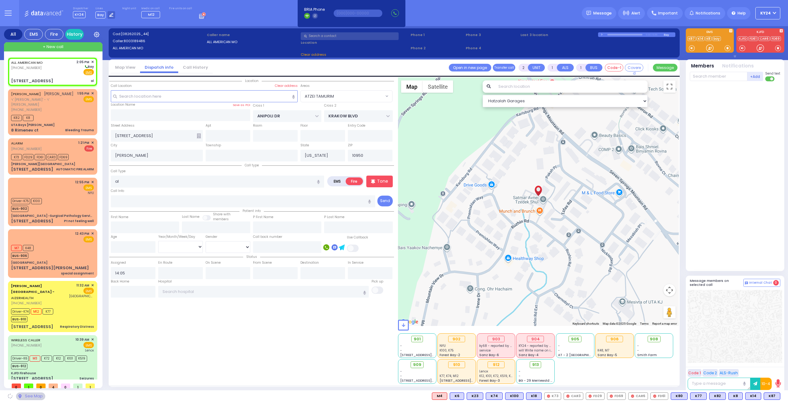
select select "ATZEI TAMURIM"
select select
radio input "true"
select select
select select "Hatzalah Garages"
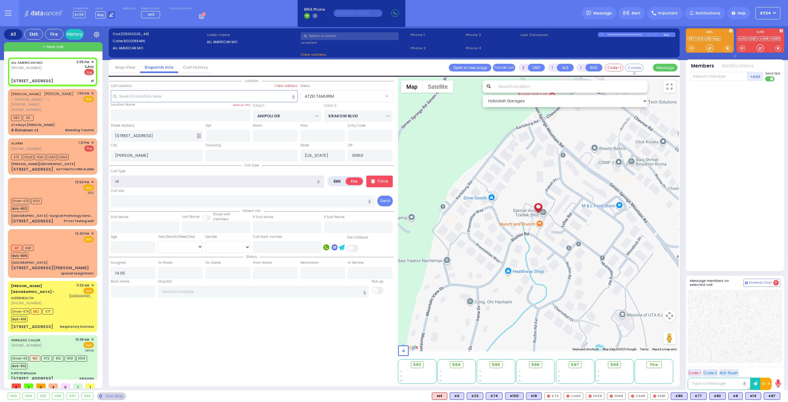
select select
radio input "true"
select select
select select "ATZEI TAMURIM"
select select "Hatzalah Garages"
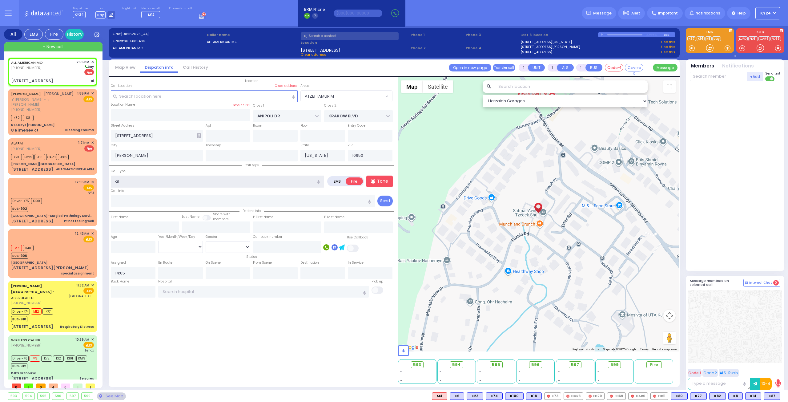
drag, startPoint x: 117, startPoint y: 175, endPoint x: 61, endPoint y: 167, distance: 56.3
click at [87, 176] on div "All EMS Fire History Settings" at bounding box center [394, 209] width 780 height 366
select select "ATZEI TAMURIM"
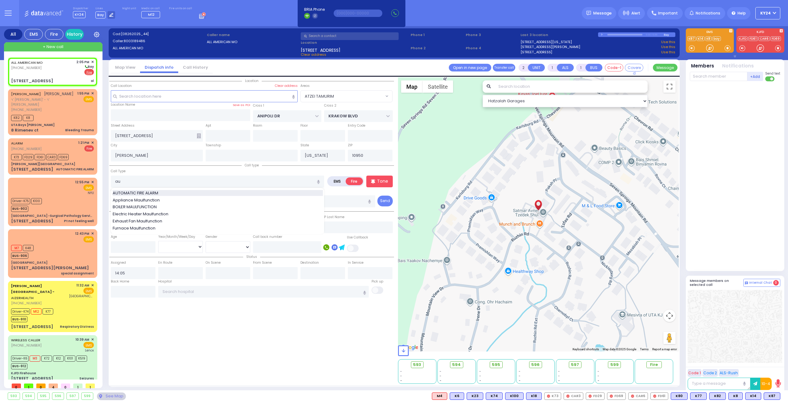
click at [152, 192] on span "AUTOMATIC FIRE ALARM" at bounding box center [137, 193] width 48 height 6
type input "AUTOMATIC FIRE ALARM"
type input "3"
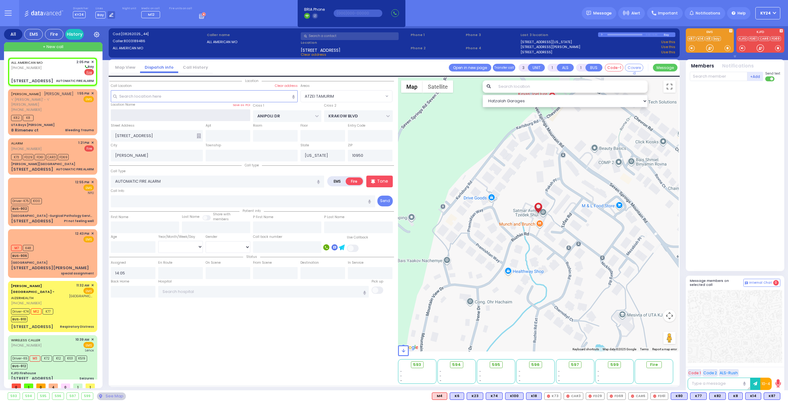
select select
radio input "true"
select select
click at [193, 117] on input "text" at bounding box center [181, 115] width 140 height 12
select select "Hatzalah Garages"
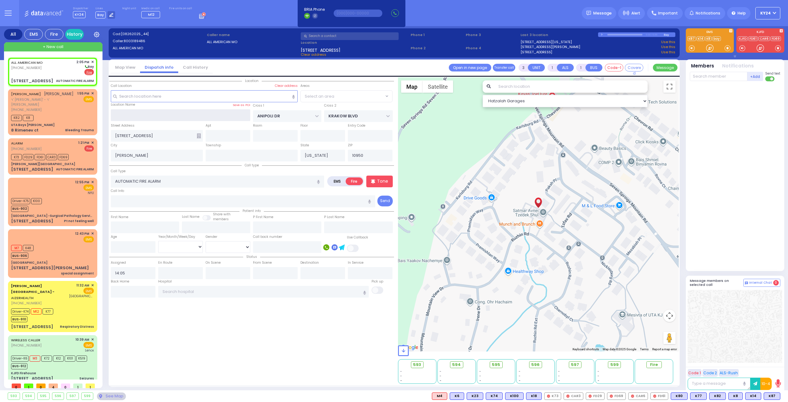
select select "ATZEI TAMURIM"
select select
radio input "true"
select select
select select "ATZEI TAMURIM"
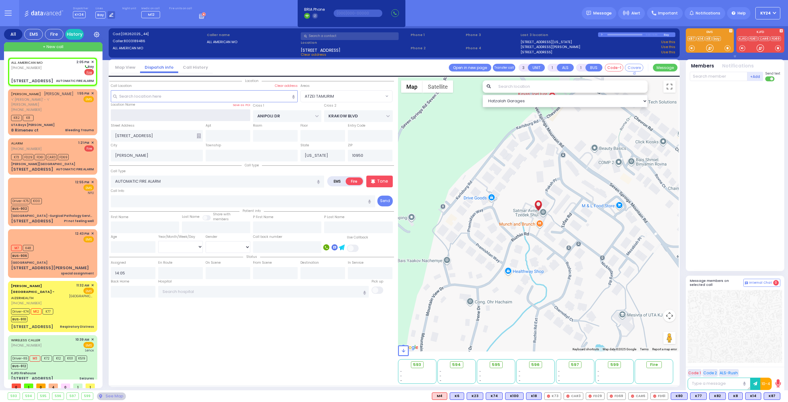
select select "Hatzalah Garages"
click at [221, 134] on input "text" at bounding box center [228, 136] width 45 height 12
click at [231, 154] on input "text" at bounding box center [252, 156] width 92 height 12
type input "main shul smoke"
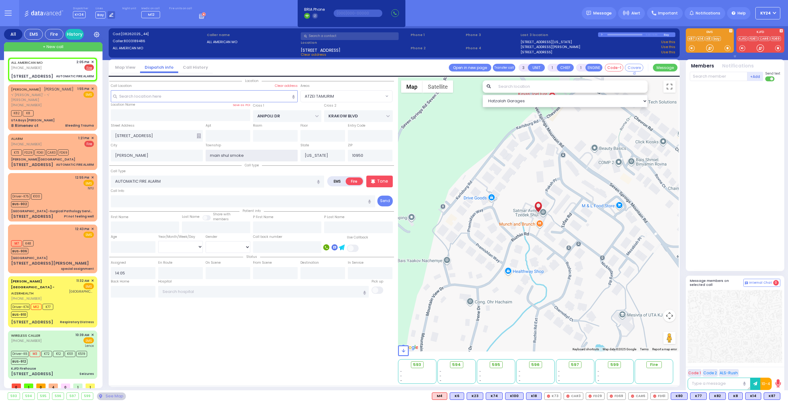
select select
radio input "true"
select select
select select "Hatzalah Garages"
select select "ATZEI TAMURIM"
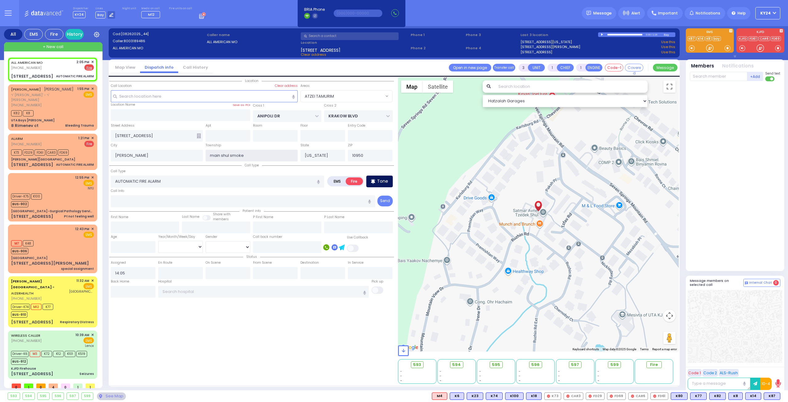
type input "main shul smoke"
click at [383, 182] on p "Tone" at bounding box center [382, 181] width 11 height 6
select select
radio input "true"
select select
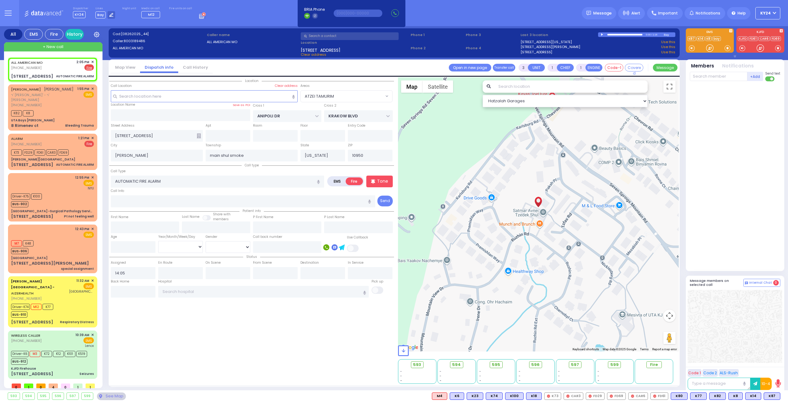
select select "Hatzalah Garages"
select select "ATZEI TAMURIM"
click at [722, 72] on input "text" at bounding box center [719, 76] width 58 height 9
click at [710, 78] on input "text" at bounding box center [719, 76] width 58 height 9
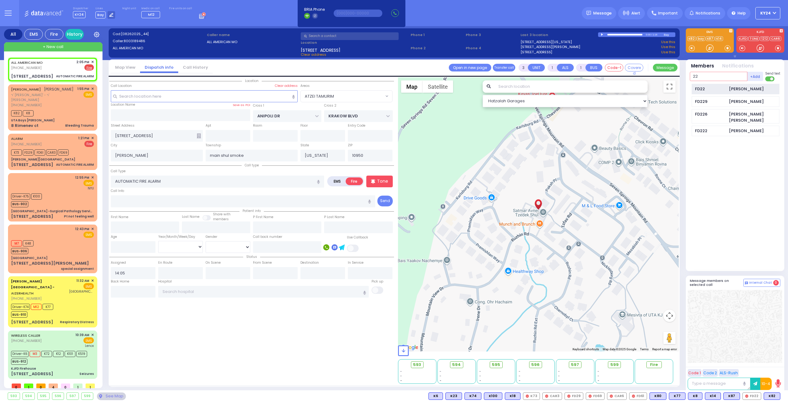
type input "22"
click at [711, 88] on div "FD22" at bounding box center [710, 89] width 31 height 6
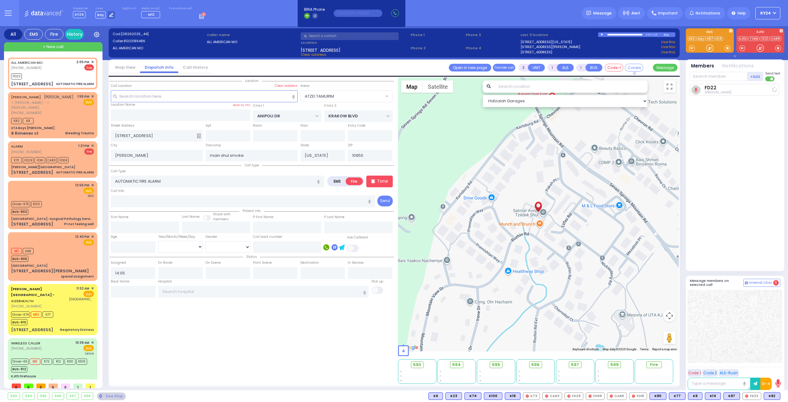
select select
radio input "true"
select select
type input "14:07"
select select "Hatzalah Garages"
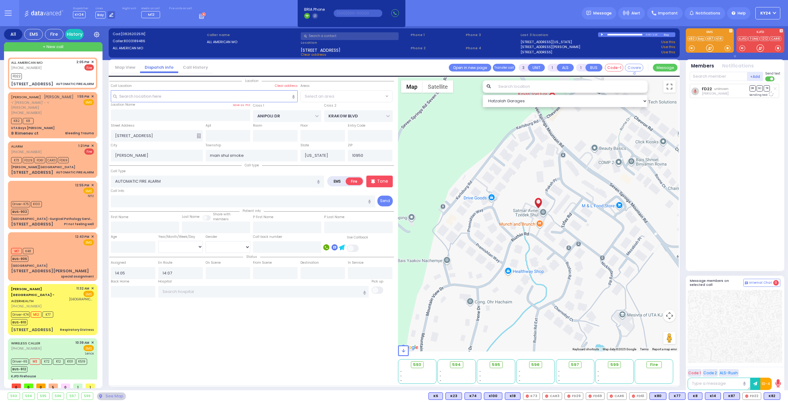
select select "ATZEI TAMURIM"
click at [715, 74] on input "text" at bounding box center [719, 76] width 58 height 9
click at [727, 78] on input "text" at bounding box center [719, 76] width 58 height 9
type input "47"
click at [723, 87] on div "FD47" at bounding box center [710, 89] width 31 height 6
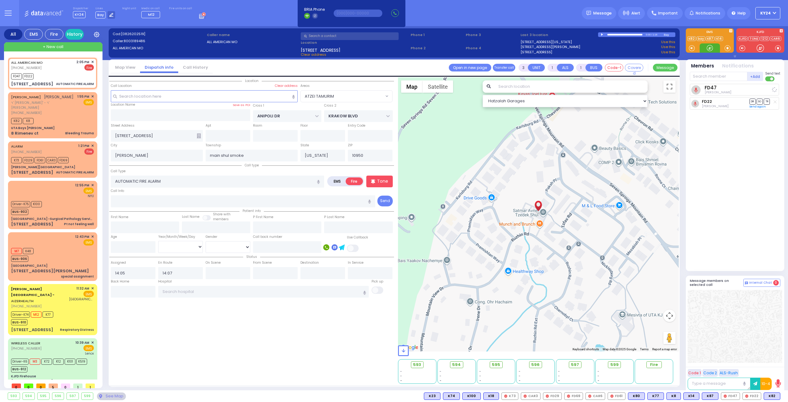
select select
radio input "true"
select select
select select "Hatzalah Garages"
select select "ATZEI TAMURIM"
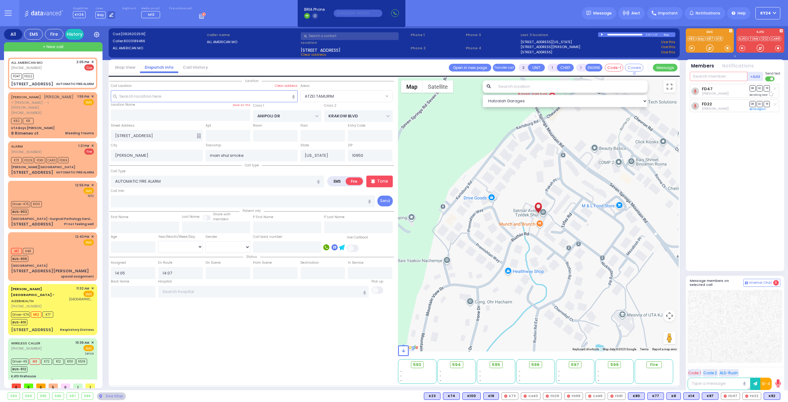
click at [717, 79] on input "text" at bounding box center [719, 76] width 58 height 9
type input "327"
click at [734, 88] on div "[PERSON_NAME]" at bounding box center [746, 89] width 35 height 6
select select
radio input "true"
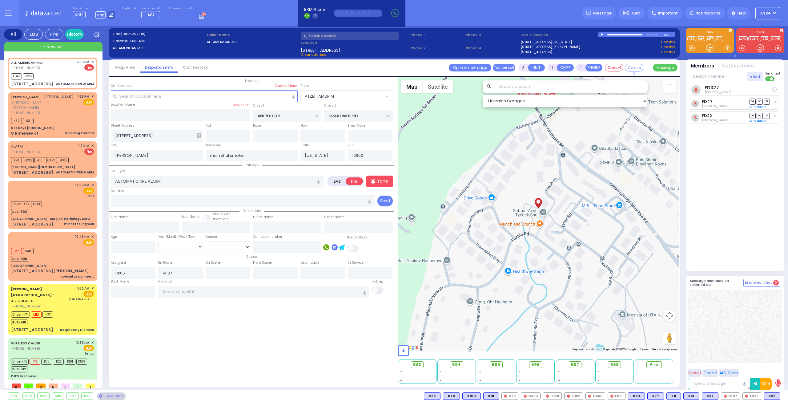
select select
select select "Hatzalah Garages"
select select "ATZEI TAMURIM"
click at [91, 96] on span "✕" at bounding box center [92, 96] width 3 height 5
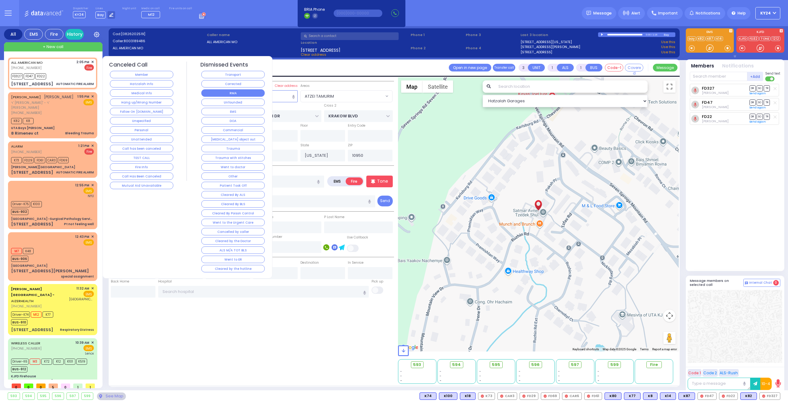
click at [239, 92] on button "RMA" at bounding box center [232, 92] width 63 height 7
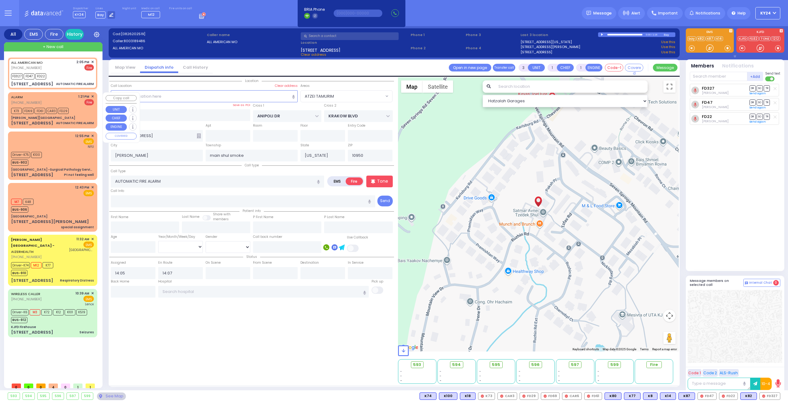
click at [93, 94] on span "✕" at bounding box center [92, 96] width 3 height 5
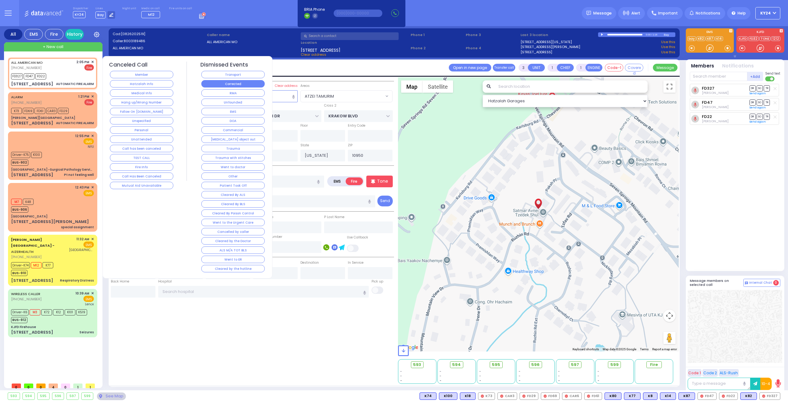
click at [230, 85] on button "Corrected" at bounding box center [232, 83] width 63 height 7
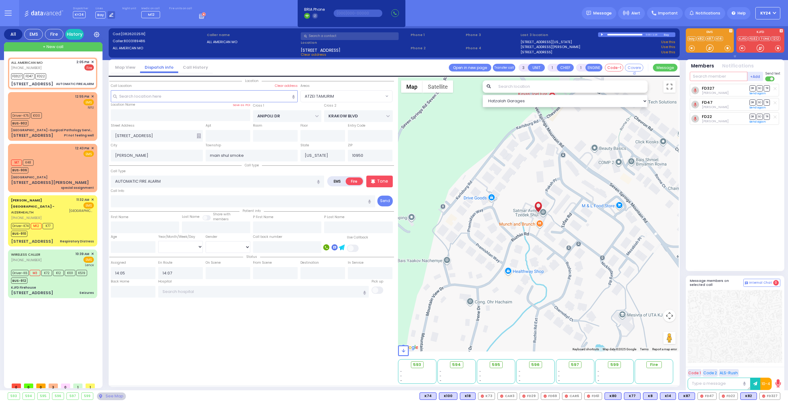
click at [742, 78] on input "text" at bounding box center [719, 76] width 58 height 9
type input "46"
click at [737, 88] on div "Jacob Weiss" at bounding box center [746, 89] width 35 height 6
select select
radio input "true"
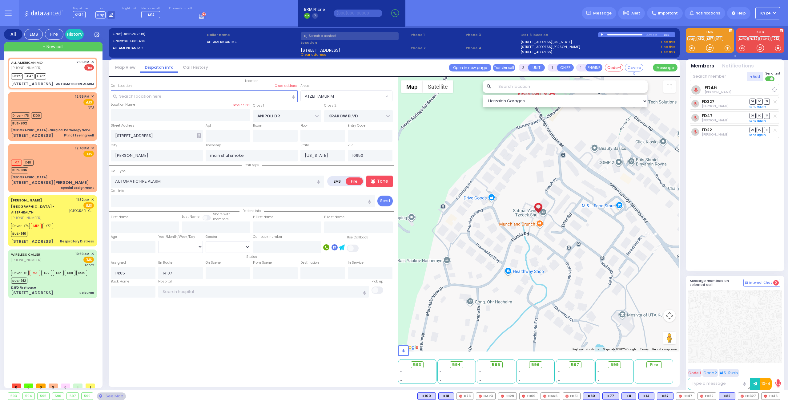
select select
select select "Hatzalah Garages"
select select "ATZEI TAMURIM"
click at [65, 326] on div "ALL AMERICAN MO (800) 318-9486 2:05 PM ✕ FD327 FD47" at bounding box center [54, 219] width 92 height 322
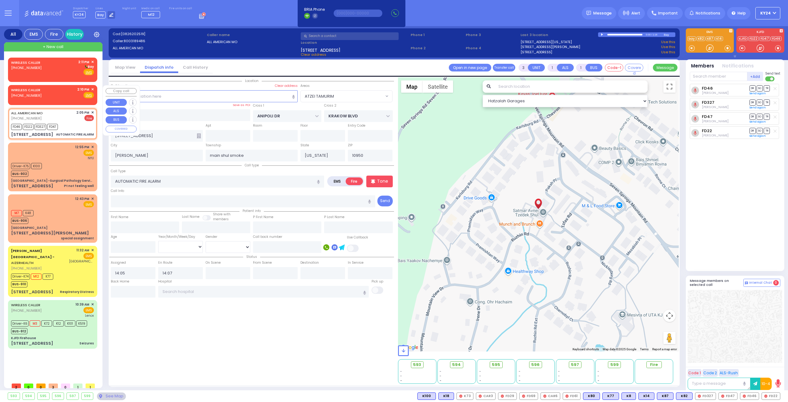
click at [92, 87] on span "✕" at bounding box center [92, 89] width 3 height 5
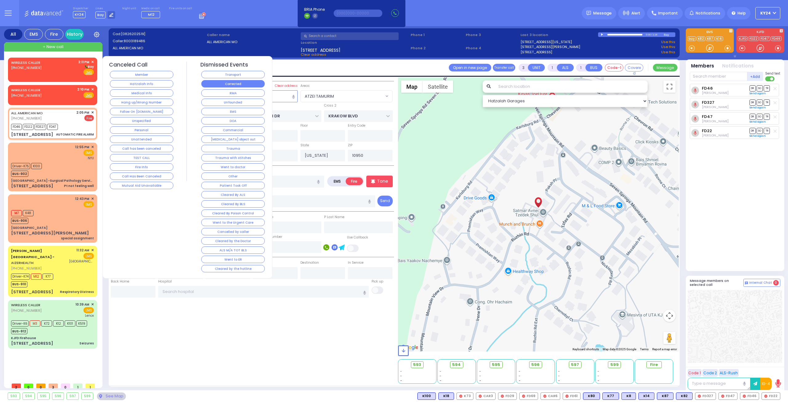
click at [236, 83] on button "Corrected" at bounding box center [232, 83] width 63 height 7
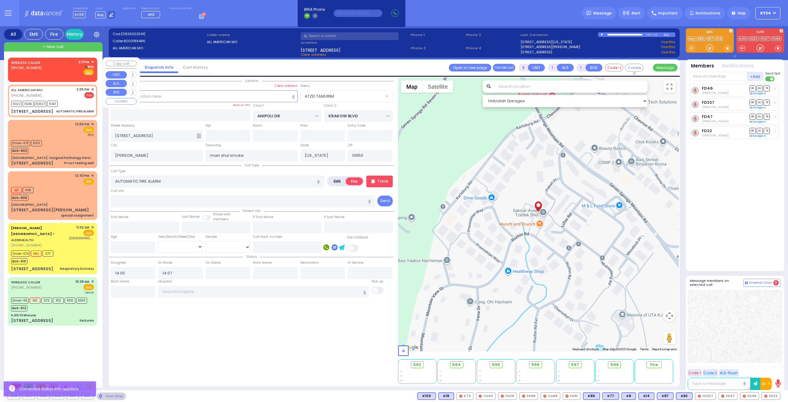
click at [95, 61] on div "WIRELESS CALLER (845) 248-1632 2:11 PM ✕ Bay EMS" at bounding box center [52, 68] width 87 height 20
type input "2"
select select
radio input "true"
select select
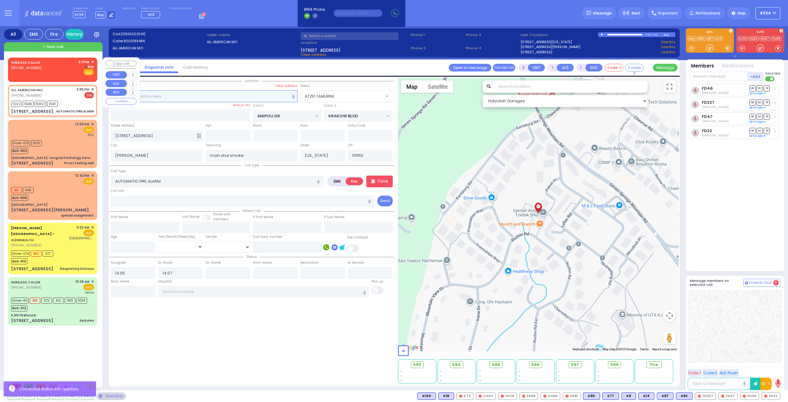
type input "14:11"
select select "Hatzalah Garages"
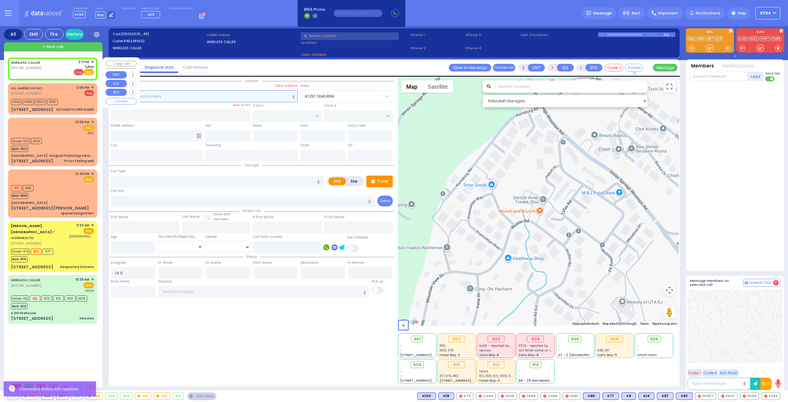
select select
radio input "true"
select select
select select "Hatzalah Garages"
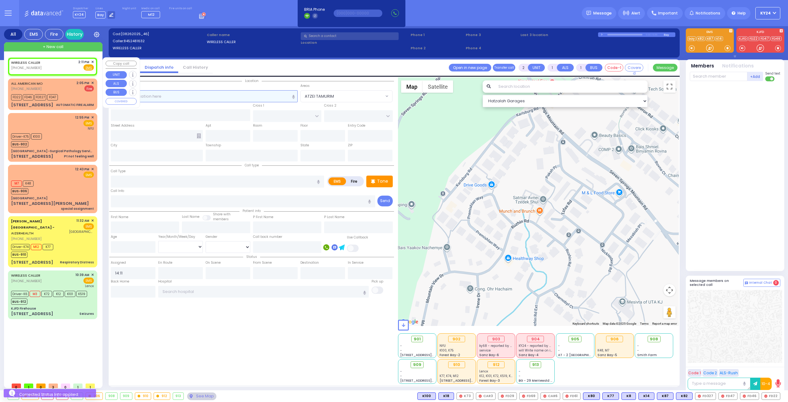
select select
radio input "true"
select select
select select "Hatzalah Garages"
click at [92, 61] on span "✕" at bounding box center [92, 61] width 3 height 5
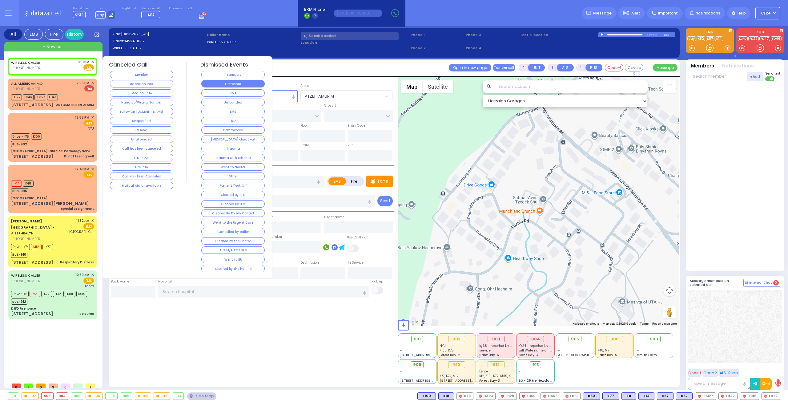
click at [229, 83] on button "Corrected" at bounding box center [232, 83] width 63 height 7
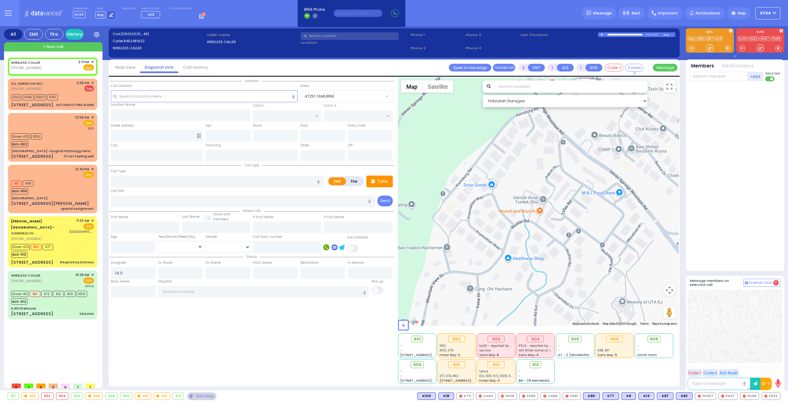
select select
radio input "true"
select select
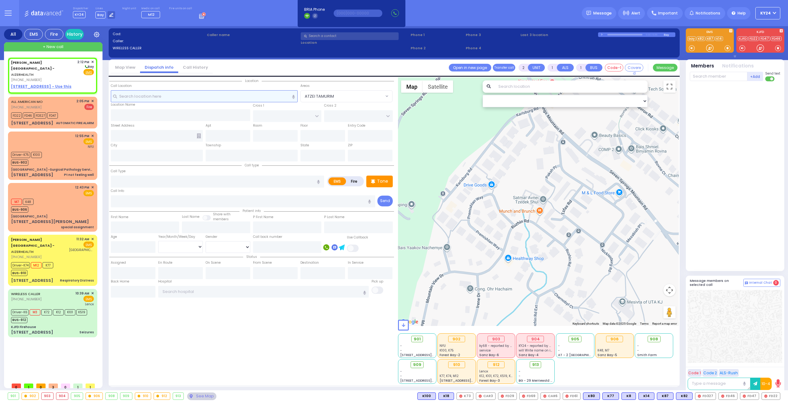
select select
radio input "true"
select select
type input "14:12"
select select "Hatzalah Garages"
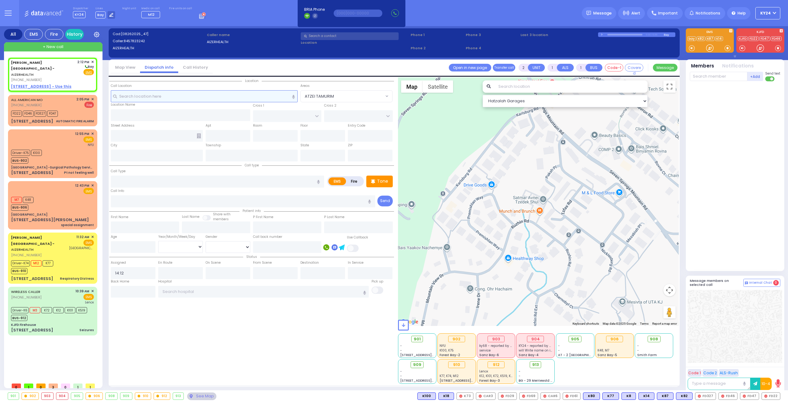
select select
radio input "true"
select select
select select "Hatzalah Garages"
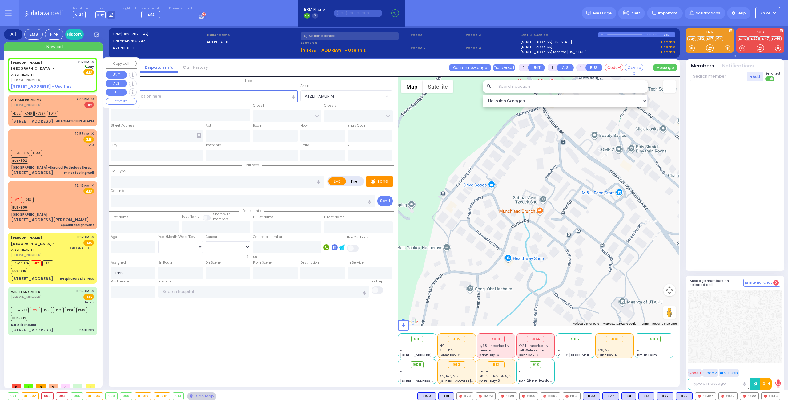
click at [21, 84] on u "49 FOREST ROAD - Use this" at bounding box center [41, 86] width 60 height 5
select select
radio input "true"
select select
select select "Hatzalah Garages"
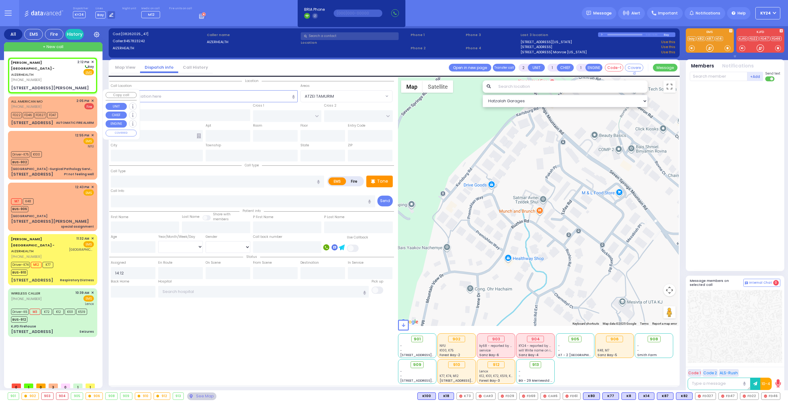
select select
radio input "true"
select select
select select "Hatzalah Garages"
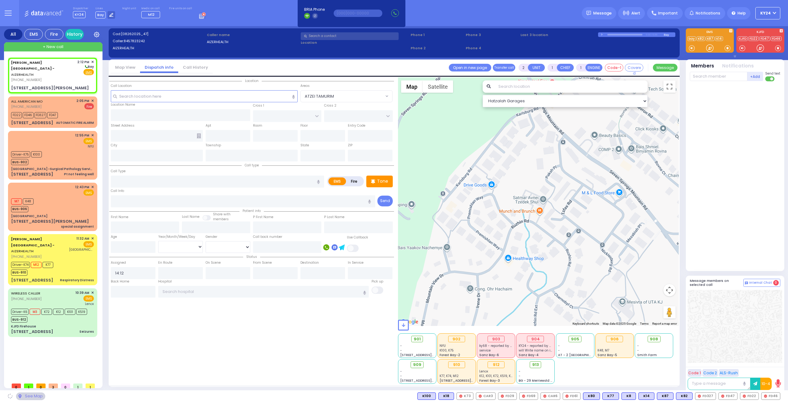
type input "49 Forrest Road"
type input "Western Australia"
type input "6112"
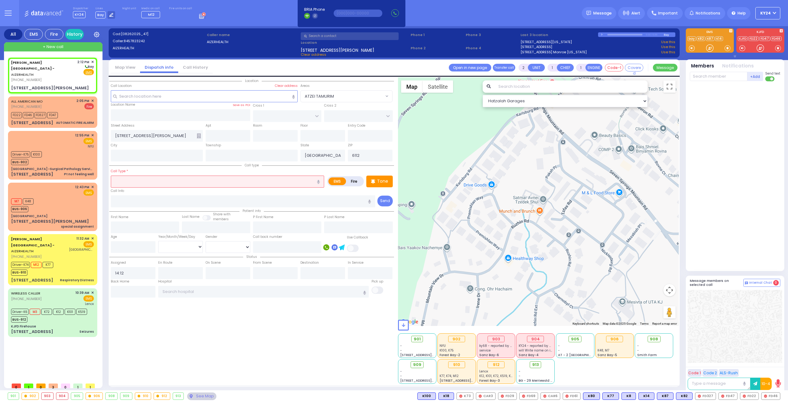
click at [194, 183] on input "text" at bounding box center [217, 181] width 213 height 12
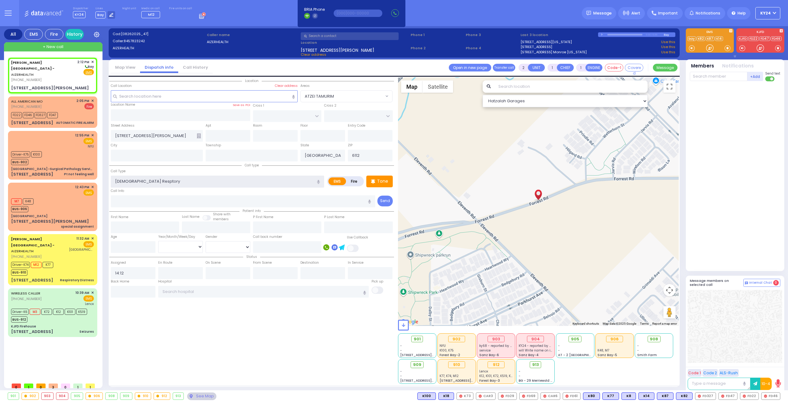
type input "3 Y/o Resptory"
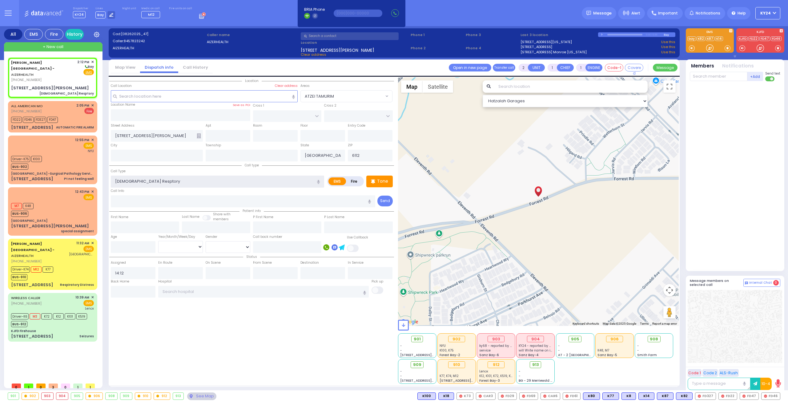
select select
radio input "true"
select select
select select "Hatzalah Garages"
type input "[DEMOGRAPHIC_DATA] Raspatory"
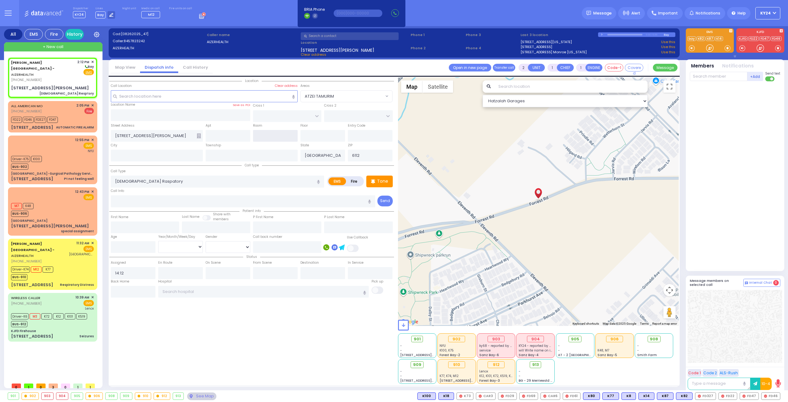
click at [270, 135] on input "text" at bounding box center [275, 136] width 45 height 12
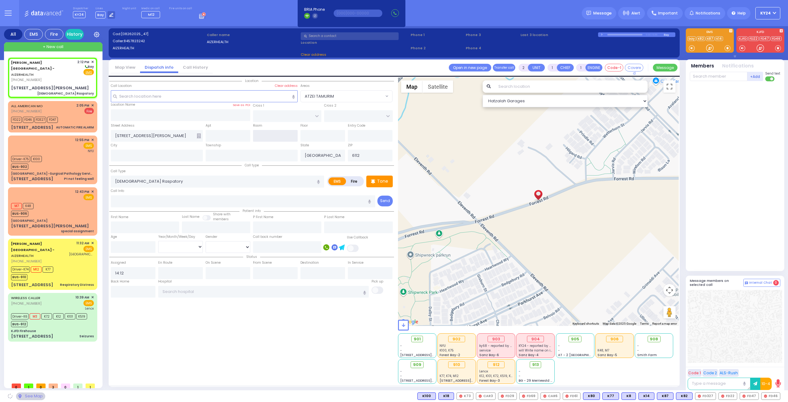
select select
radio input "true"
select select
select select "Hatzalah Garages"
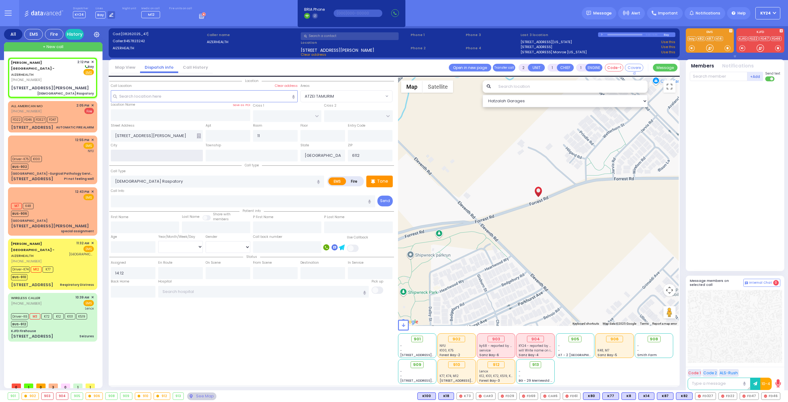
click at [160, 154] on input "text" at bounding box center [157, 156] width 92 height 12
click at [271, 197] on input "text" at bounding box center [243, 201] width 265 height 12
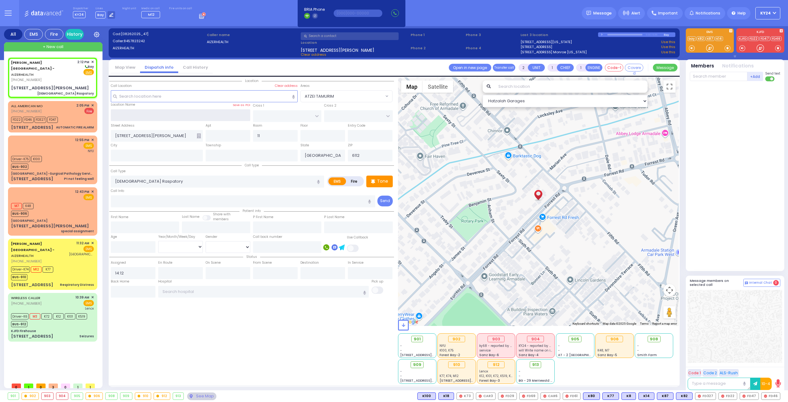
click at [195, 113] on input "text" at bounding box center [181, 115] width 140 height 12
click at [189, 96] on input "text" at bounding box center [204, 96] width 187 height 12
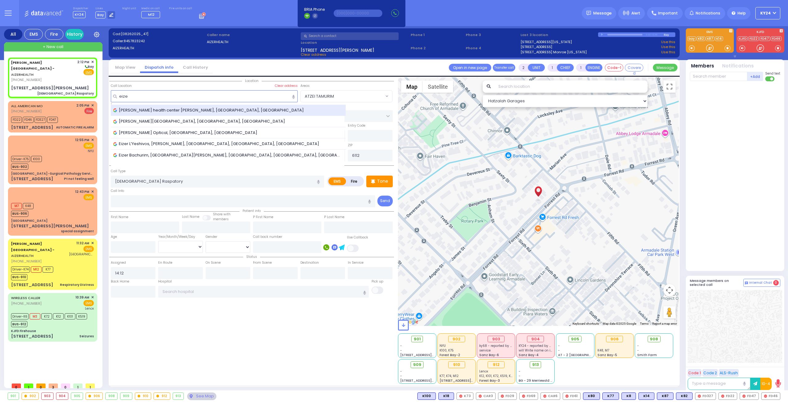
click at [190, 107] on span "Aizer health center Ezras choilim, Forest Road, Monroe, NY, USA" at bounding box center [209, 110] width 193 height 6
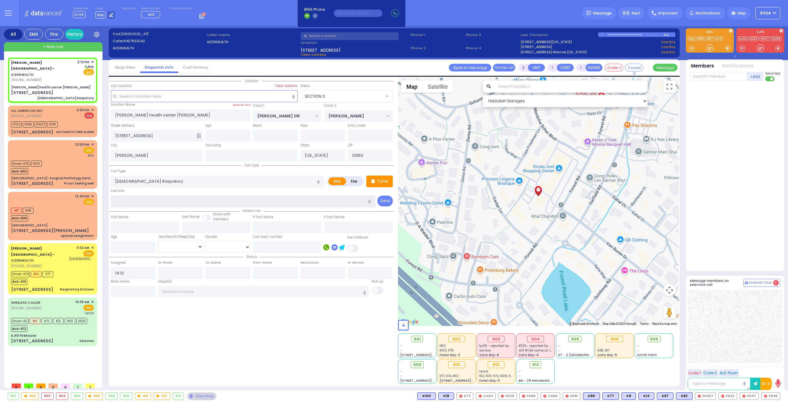
click at [163, 202] on input "text" at bounding box center [243, 201] width 265 height 12
click at [266, 200] on input "text" at bounding box center [243, 201] width 265 height 12
click at [249, 199] on input "text" at bounding box center [243, 201] width 265 height 12
click at [259, 313] on div "Location" at bounding box center [251, 230] width 285 height 306
click at [270, 134] on input "text" at bounding box center [275, 136] width 45 height 12
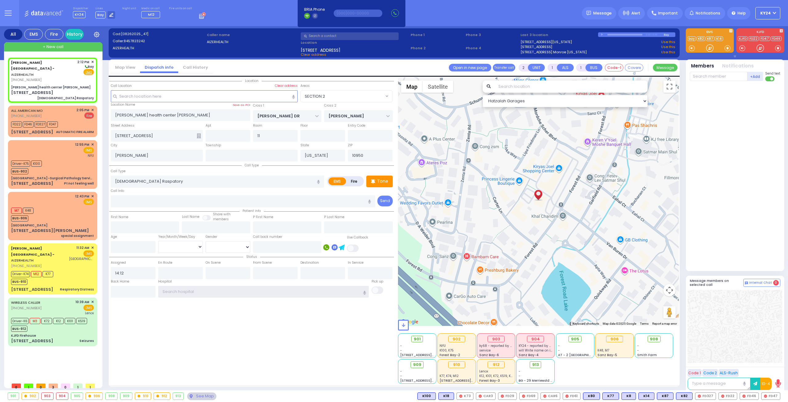
click at [318, 289] on input "text" at bounding box center [263, 292] width 211 height 12
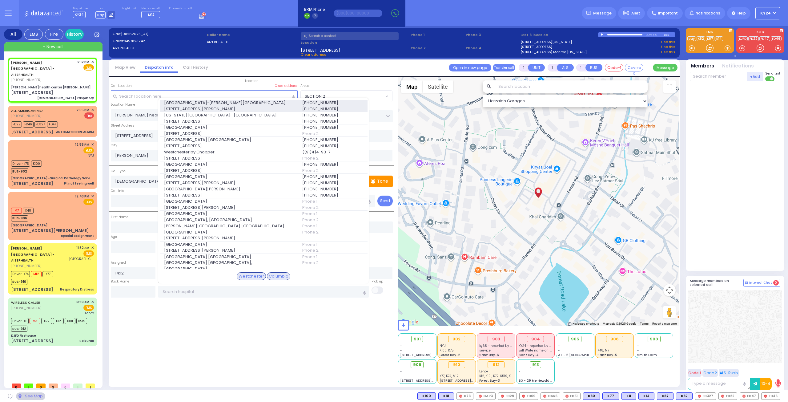
click at [278, 106] on span "100 Woods Rd." at bounding box center [229, 109] width 131 height 6
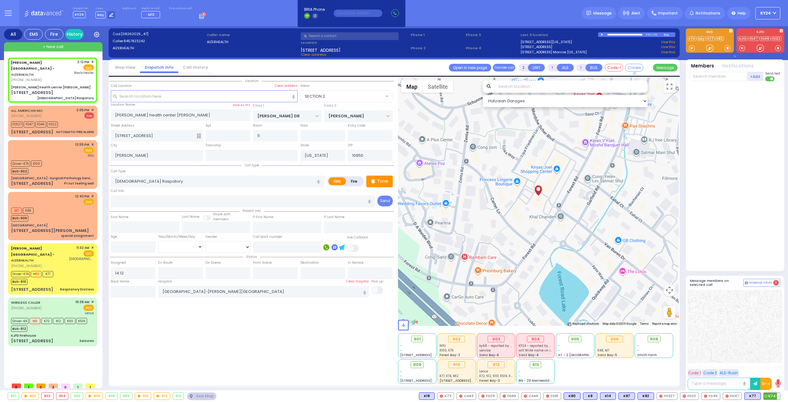
click at [774, 395] on span "K74" at bounding box center [772, 395] width 16 height 7
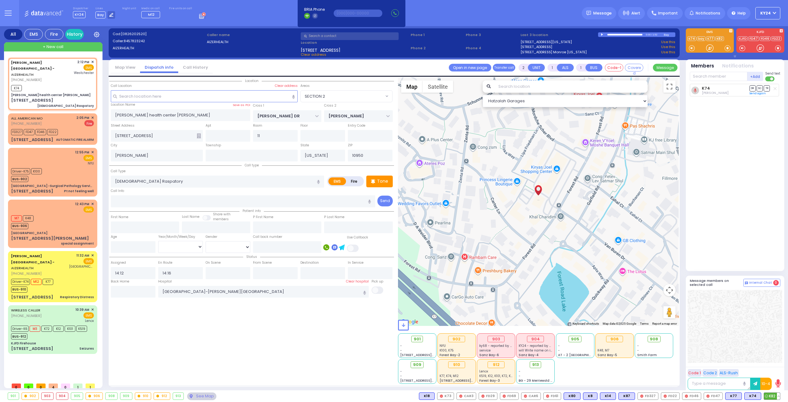
click at [773, 395] on span "K82" at bounding box center [772, 395] width 16 height 7
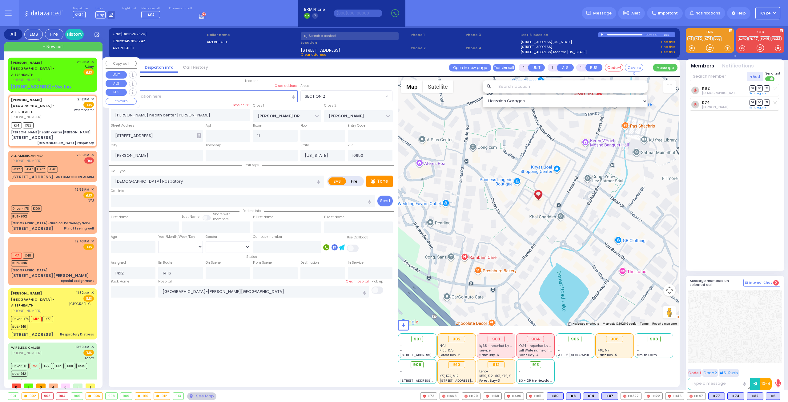
click at [60, 77] on div "[PHONE_NUMBER]" at bounding box center [42, 79] width 63 height 5
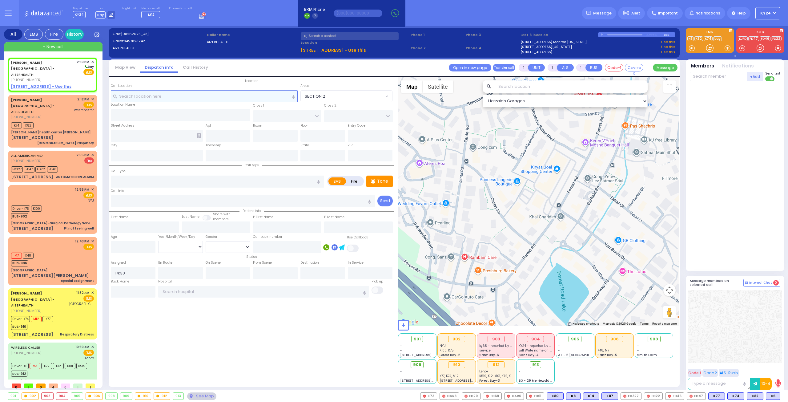
click at [183, 94] on input "text" at bounding box center [204, 96] width 187 height 12
click at [34, 84] on u "49 FOREST ROAD - Use this" at bounding box center [41, 86] width 60 height 5
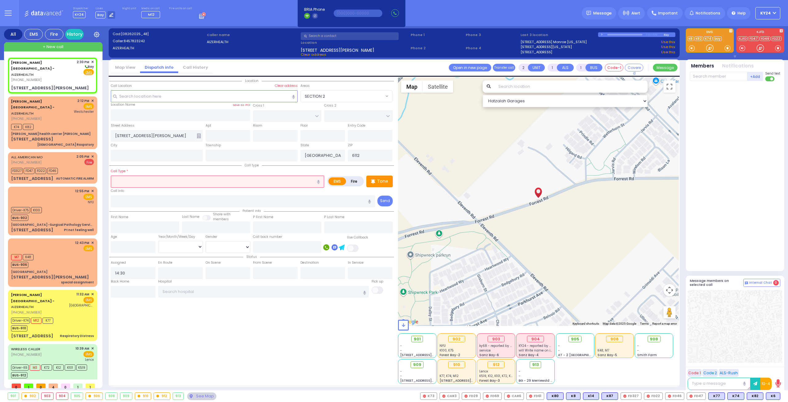
click at [187, 180] on input "text" at bounding box center [217, 181] width 213 height 12
select select
click at [232, 137] on input "text" at bounding box center [228, 136] width 45 height 12
select select
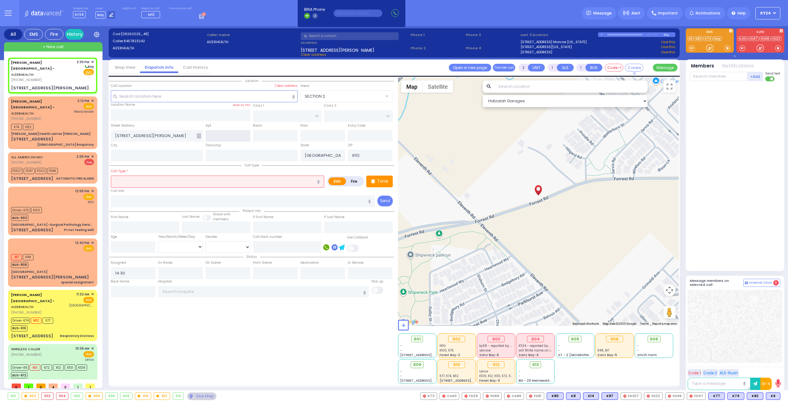
radio input "true"
select select
select select "Hatzalah Garages"
click at [263, 133] on input "text" at bounding box center [275, 136] width 45 height 12
type input "2"
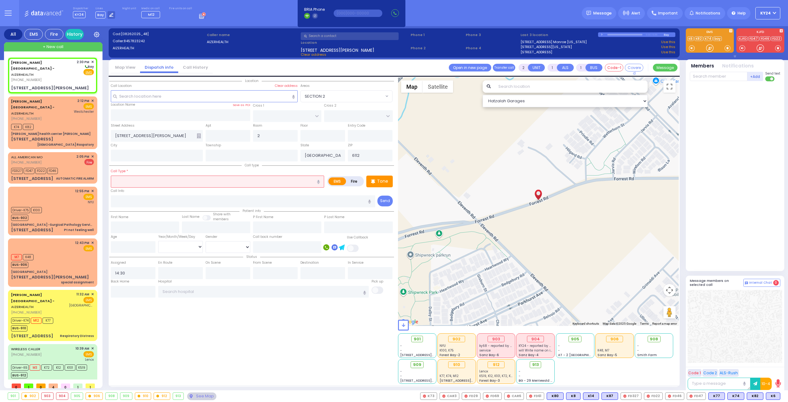
click at [203, 178] on input "text" at bounding box center [217, 181] width 213 height 12
select select
radio input "true"
select select
select select "Hatzalah Garages"
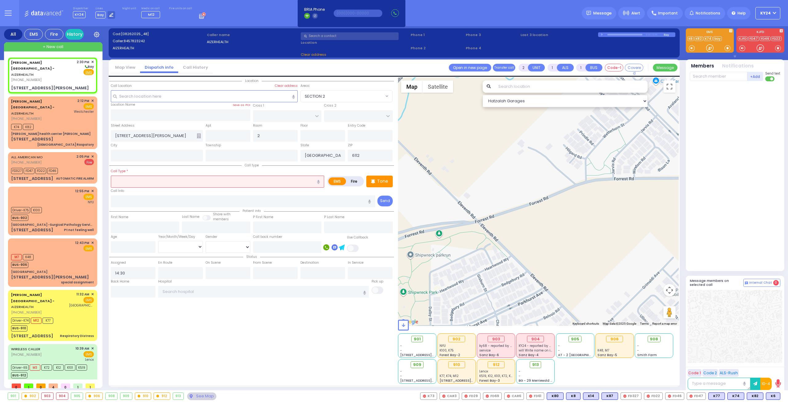
type input "Monroe"
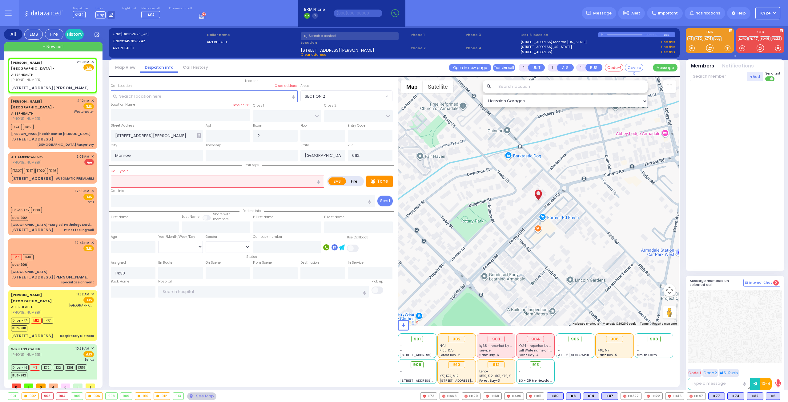
select select
radio input "true"
select select
select select "Hatzalah Garages"
click at [226, 183] on input "text" at bounding box center [217, 181] width 213 height 12
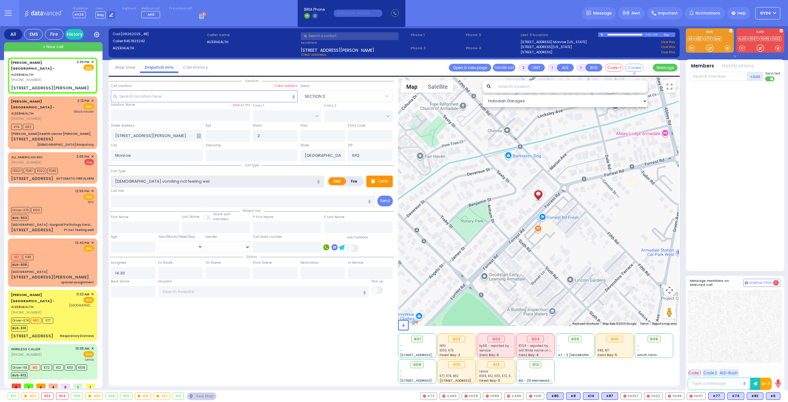
type input "22 years old vomiting not feeling well"
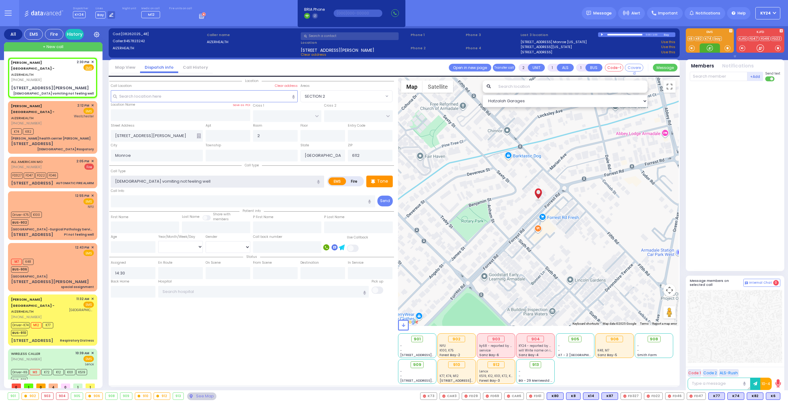
select select
radio input "true"
select select
select select "Hatzalah Garages"
type input "22 years old vomiting not feeling well"
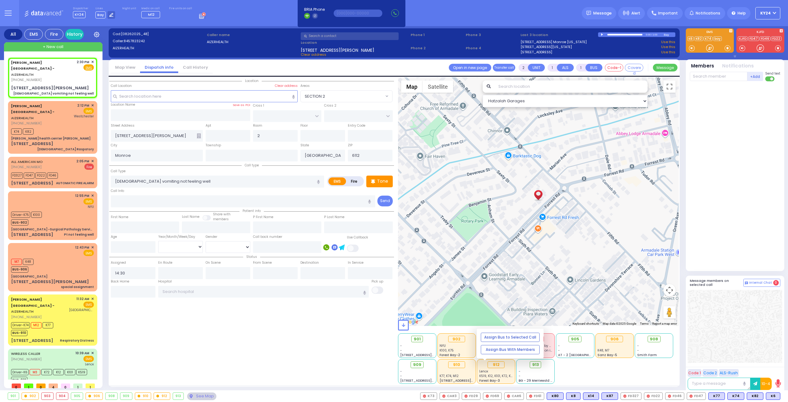
click at [508, 376] on span "K519, K12, K101, K72, K6, M3" at bounding box center [499, 375] width 40 height 5
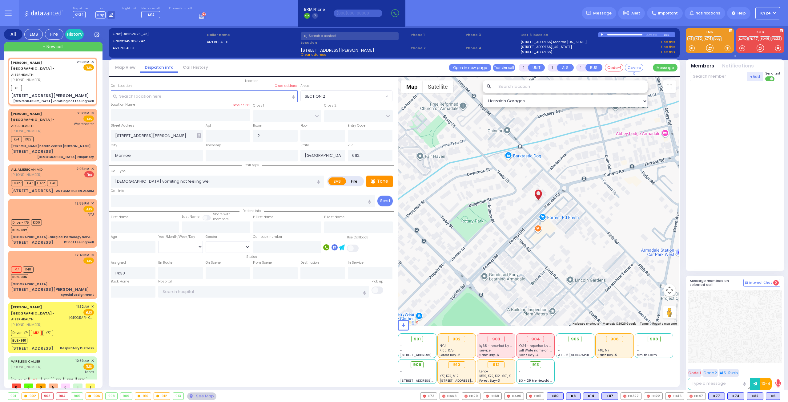
select select
radio input "true"
select select
type input "14:32"
select select "Hatzalah Garages"
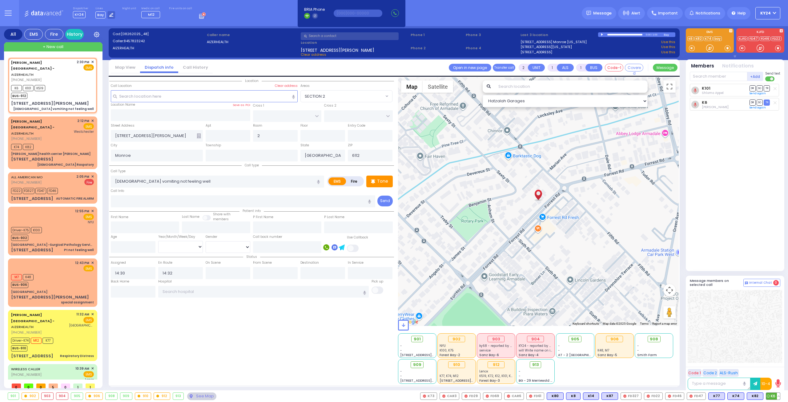
select select
radio input "true"
select select
click at [779, 395] on button at bounding box center [778, 395] width 3 height 7
select select "Hatzalah Garages"
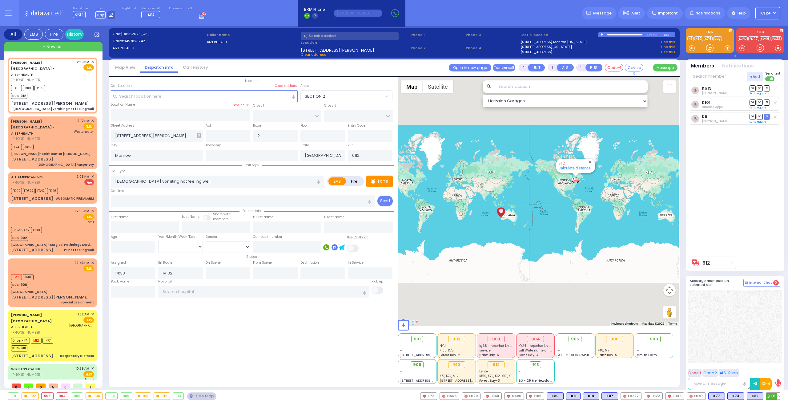
click at [779, 395] on button at bounding box center [778, 395] width 3 height 7
click at [776, 370] on icon at bounding box center [774, 368] width 6 height 6
click at [82, 390] on div "BUS-912" at bounding box center [49, 394] width 76 height 8
type input "6"
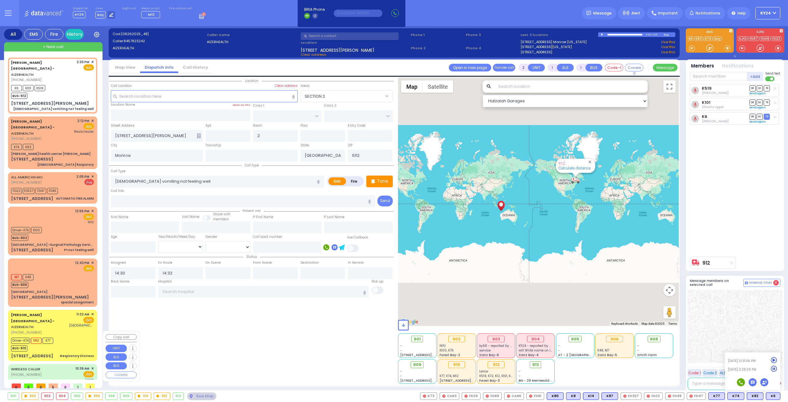
type input "6"
select select
type input "Seizures"
radio input "true"
type input "Mordechai"
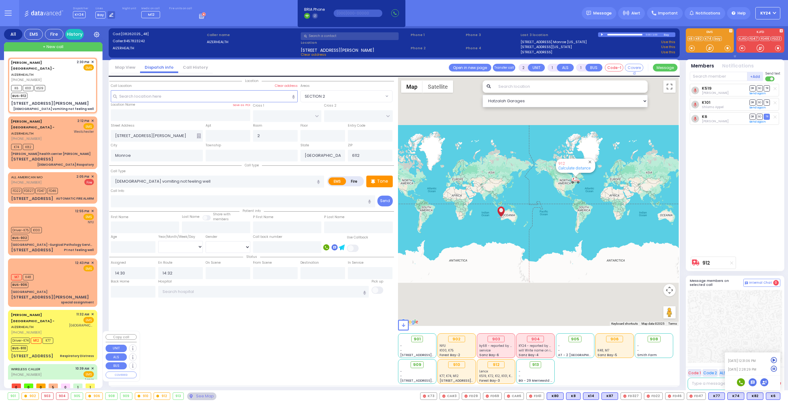
type input "Verthaimer"
type input "22"
select select "Year"
select select "[DEMOGRAPHIC_DATA]"
type input "10:39"
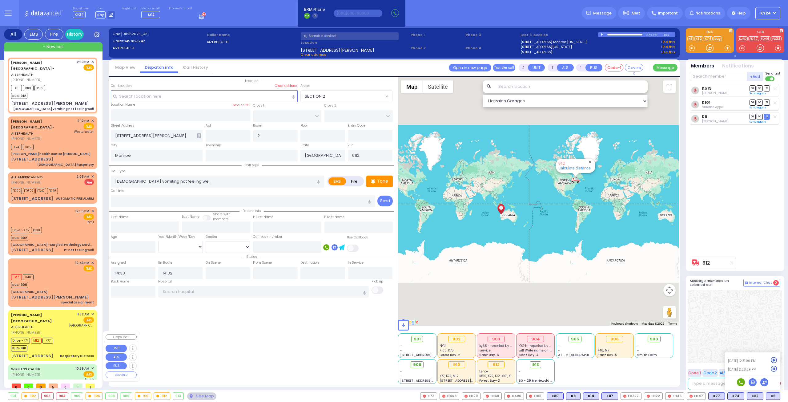
type input "10:43"
type input "10:44"
type input "11:15"
type input "12:30"
type input "12:47"
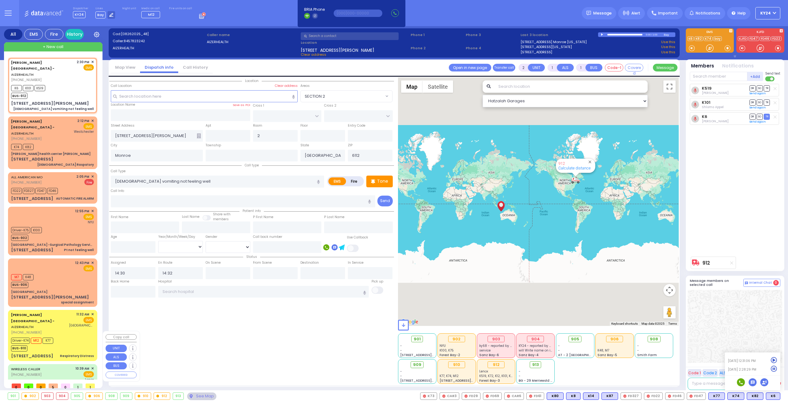
type input "Lenox Hill Hospital"
select select "Hatzalah Garages"
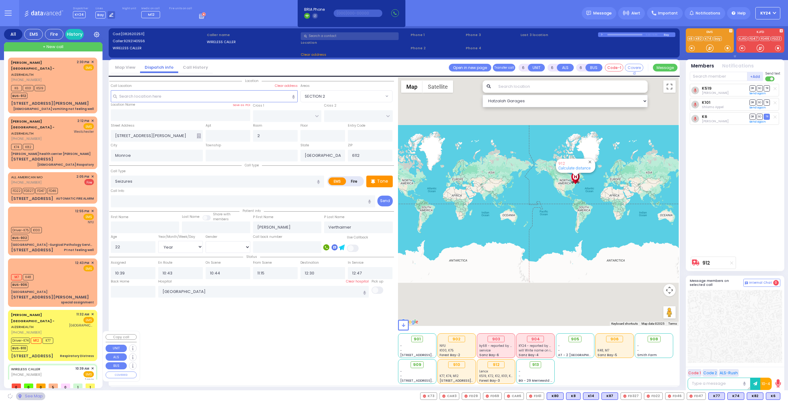
type input "KJFD Firehouse"
type input "[GEOGRAPHIC_DATA]"
type input "[STREET_ADDRESS]"
type input "[US_STATE]"
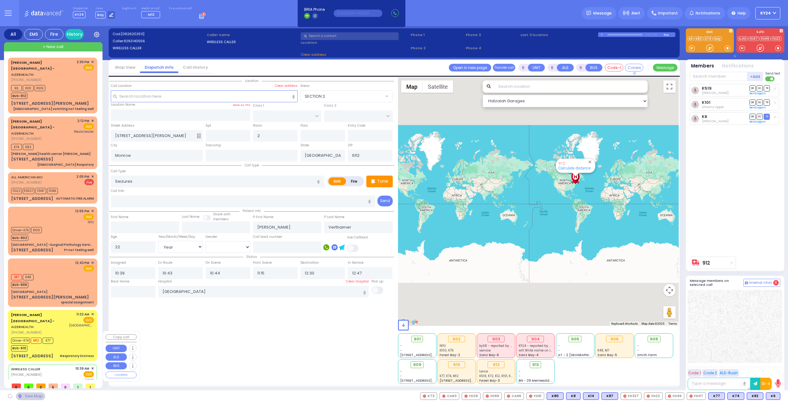
type input "10950"
select select "SECTION 5"
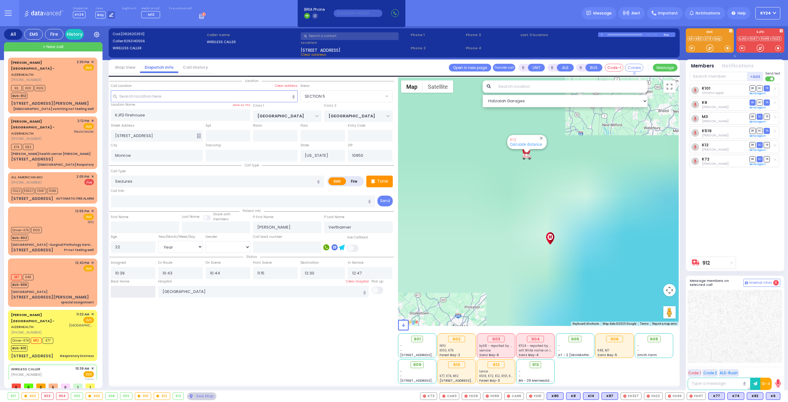
click at [135, 290] on input "text" at bounding box center [133, 292] width 45 height 12
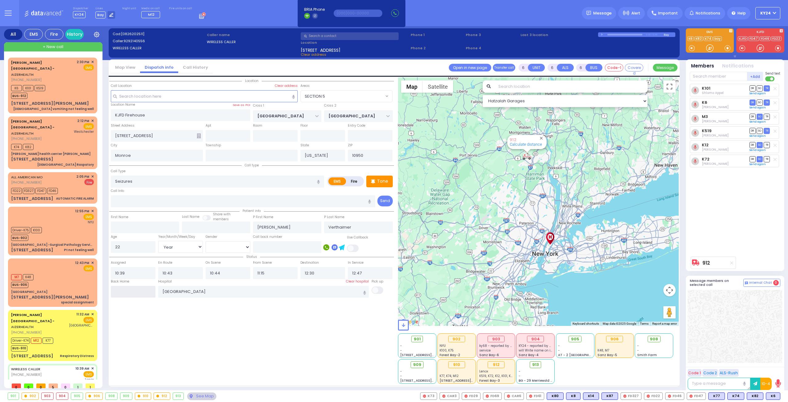
click at [135, 290] on input "text" at bounding box center [133, 292] width 45 height 12
type input "14:32"
select select
radio input "true"
select select
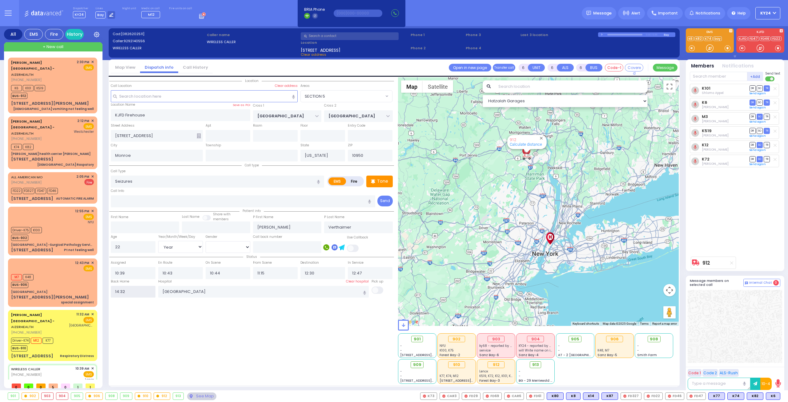
select select
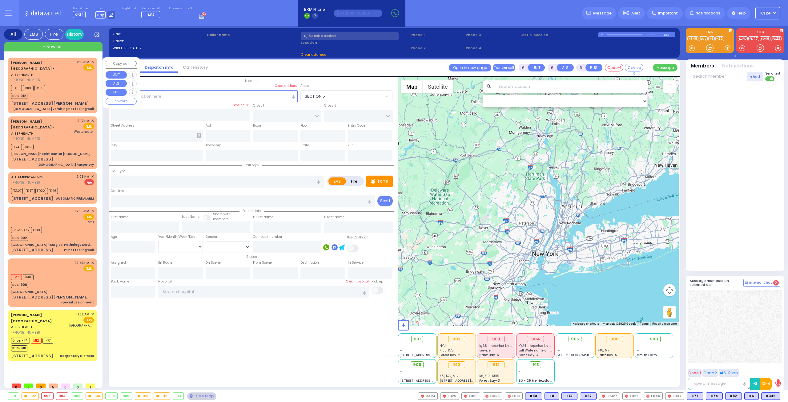
click at [78, 83] on div "K6 K101 K519 BUS-912" at bounding box center [52, 90] width 83 height 15
type input "2"
type input "1"
select select
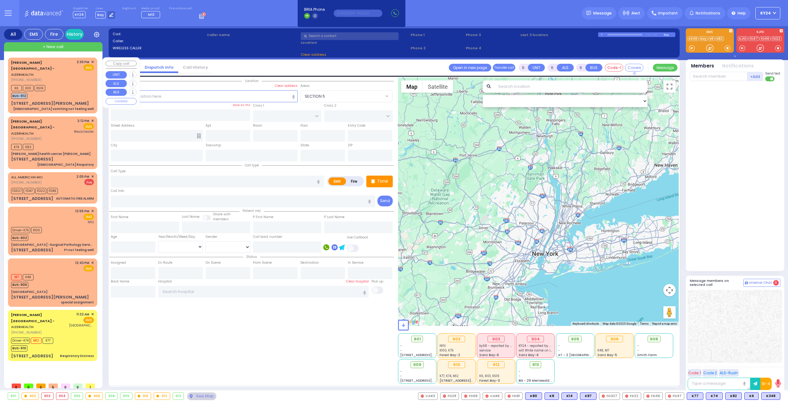
type input "22 years old vomiting not feeling well"
radio input "true"
select select
type input "14:30"
type input "14:32"
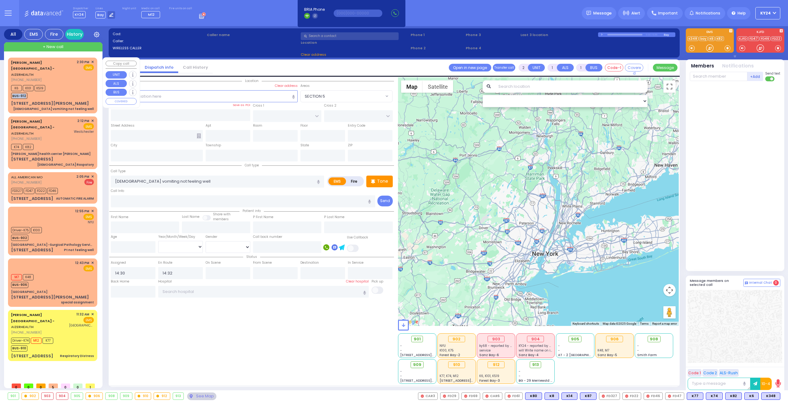
select select "Hatzalah Garages"
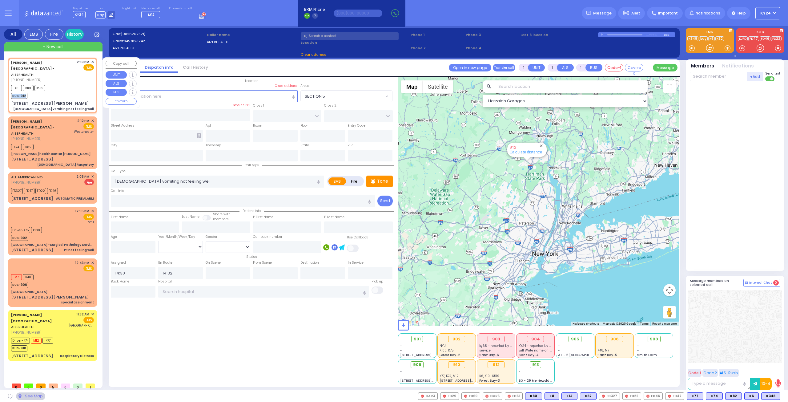
type input "[STREET_ADDRESS][PERSON_NAME]"
type input "2"
type input "Monroe"
type input "[GEOGRAPHIC_DATA]"
type input "6112"
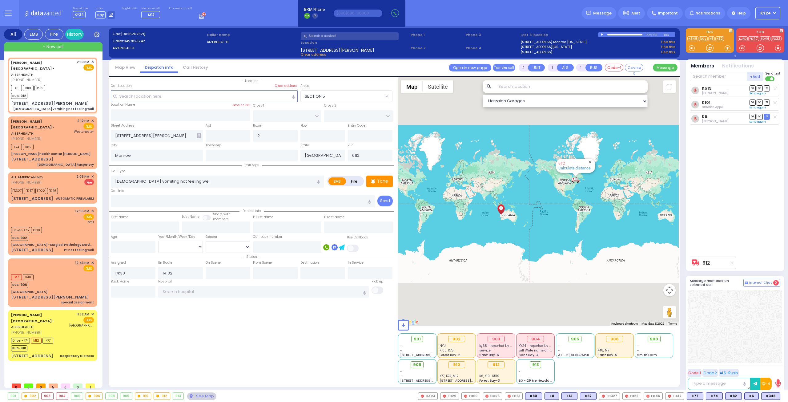
click at [775, 88] on icon at bounding box center [774, 88] width 3 height 3
select select
radio input "true"
select select
select select "Hatzalah Garages"
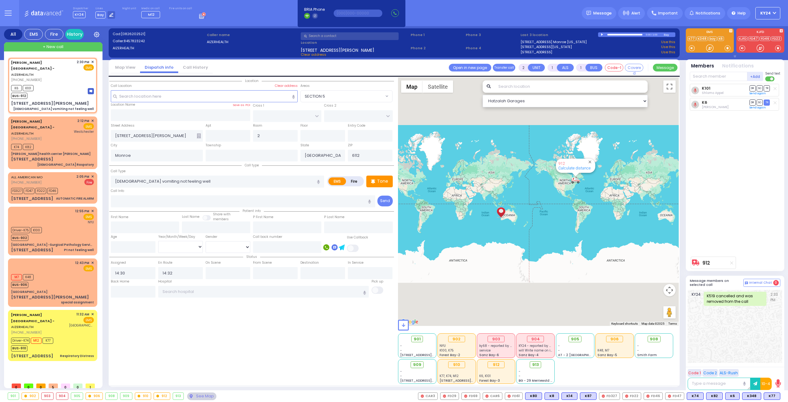
click at [775, 88] on icon at bounding box center [774, 88] width 3 height 3
select select
radio input "true"
select select
select select "Hatzalah Garages"
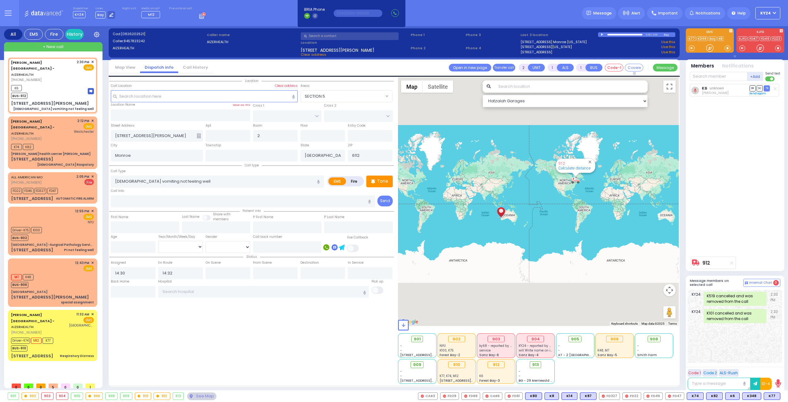
click at [775, 88] on icon at bounding box center [774, 88] width 3 height 3
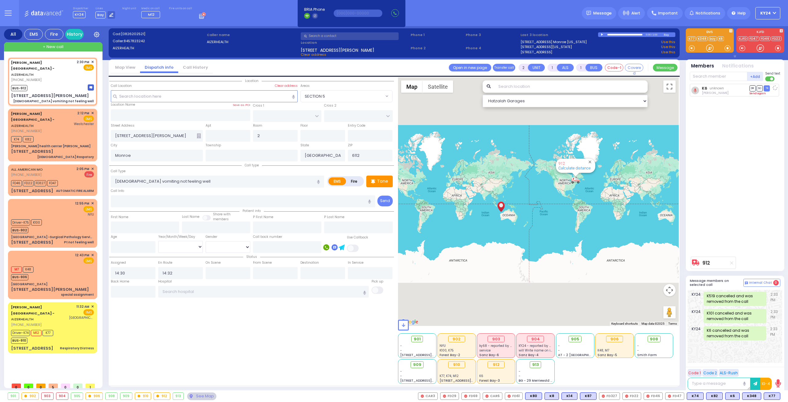
select select
radio input "true"
select select
select select "Hatzalah Garages"
click at [747, 396] on span "K348" at bounding box center [751, 395] width 18 height 7
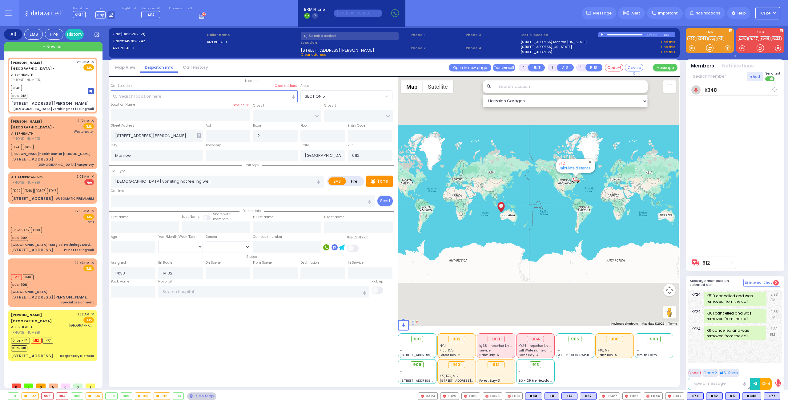
select select
radio input "true"
select select
select select "Hatzalah Garages"
click at [71, 83] on div "K348 BUS-912" at bounding box center [52, 90] width 83 height 15
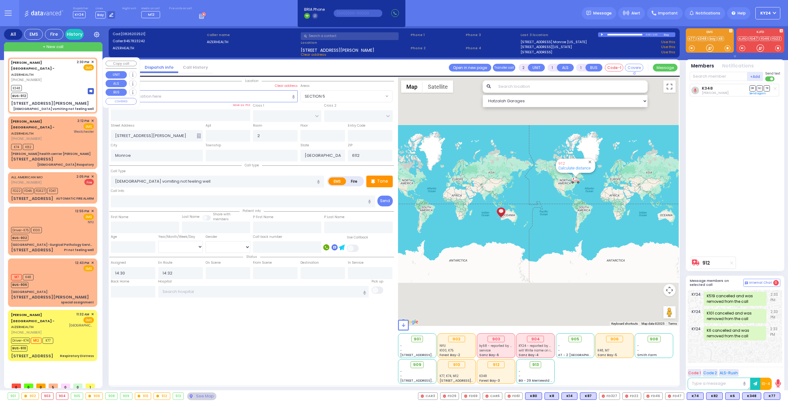
select select
radio input "true"
select select
select select "Hatzalah Garages"
click at [126, 134] on input "[STREET_ADDRESS][PERSON_NAME]" at bounding box center [157, 136] width 92 height 12
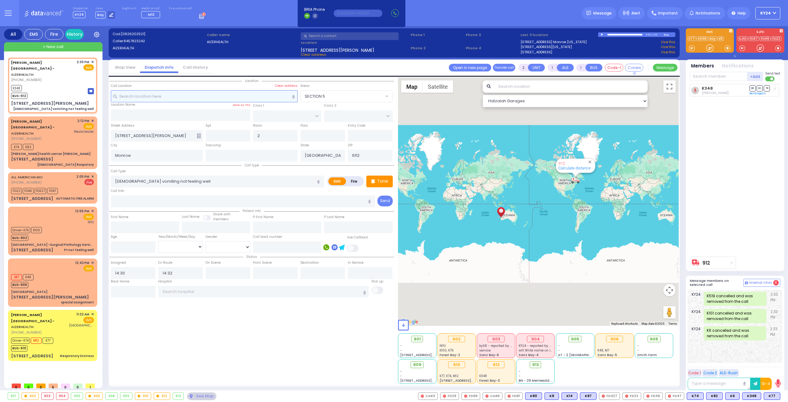
click at [155, 97] on input "text" at bounding box center [204, 96] width 187 height 12
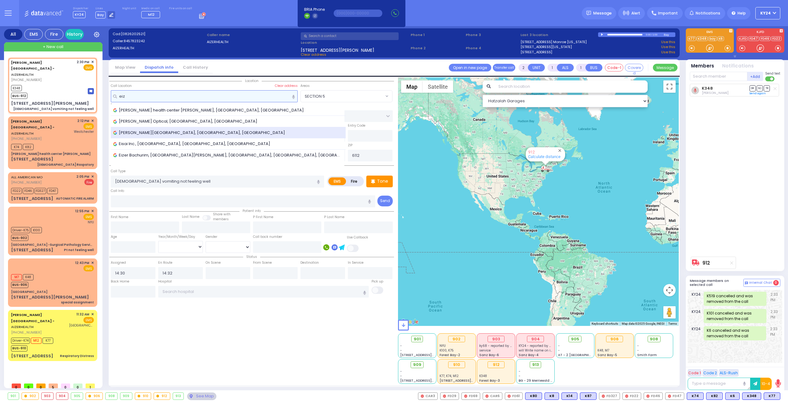
type input "eiz"
click at [184, 130] on span "[PERSON_NAME][GEOGRAPHIC_DATA], [GEOGRAPHIC_DATA], [GEOGRAPHIC_DATA]" at bounding box center [200, 133] width 174 height 6
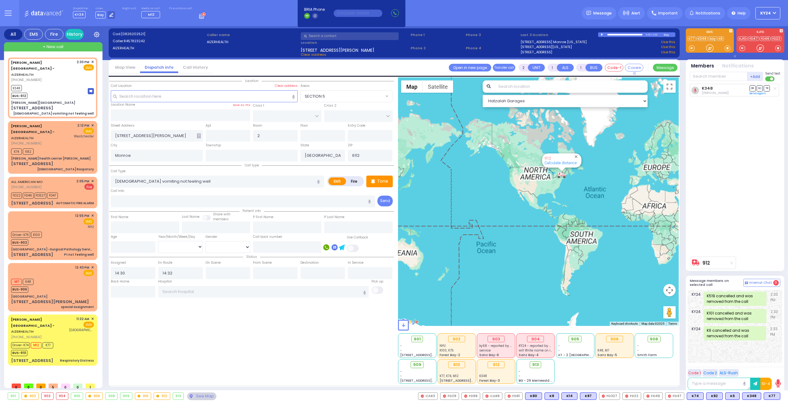
select select
radio input "true"
select select
select select "Hatzalah Garages"
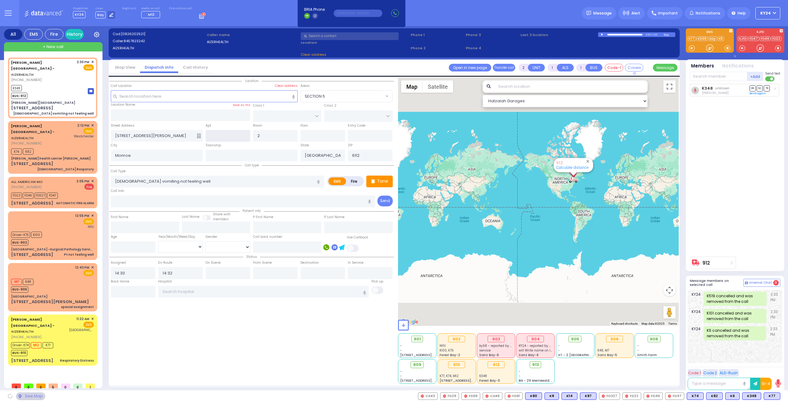
type input "Aizer Health Center"
type input "[PERSON_NAME] DR"
type input "[PERSON_NAME]"
type input "[STREET_ADDRESS]"
type input "[PERSON_NAME]"
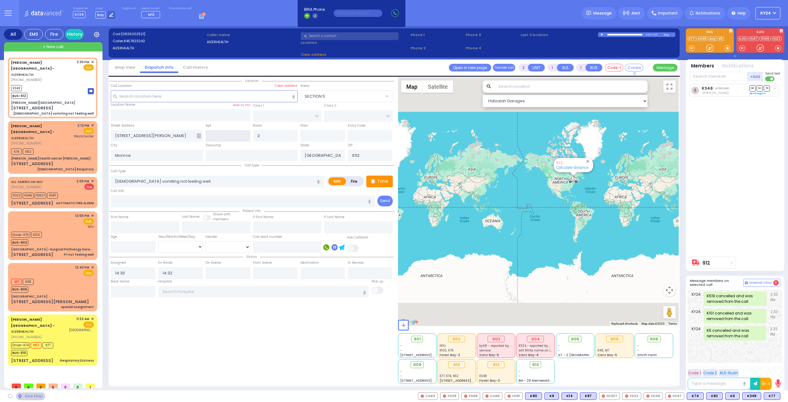
type input "[US_STATE]"
type input "10950"
select select "SECTION 2"
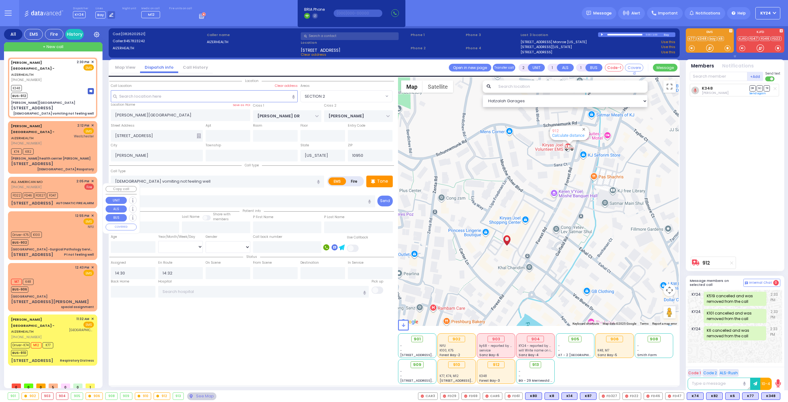
click at [743, 199] on div "K348 Joel Mayer DR SO TR" at bounding box center [736, 169] width 92 height 170
click at [90, 179] on div "2:05 PM ✕" at bounding box center [85, 181] width 18 height 5
type input "3"
select select
type input "AUTOMATIC FIRE ALARM"
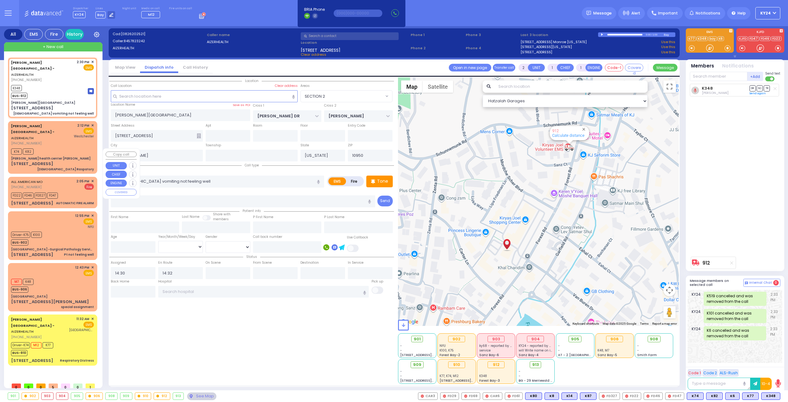
radio input "false"
radio input "true"
select select
type input "14:05"
type input "14:07"
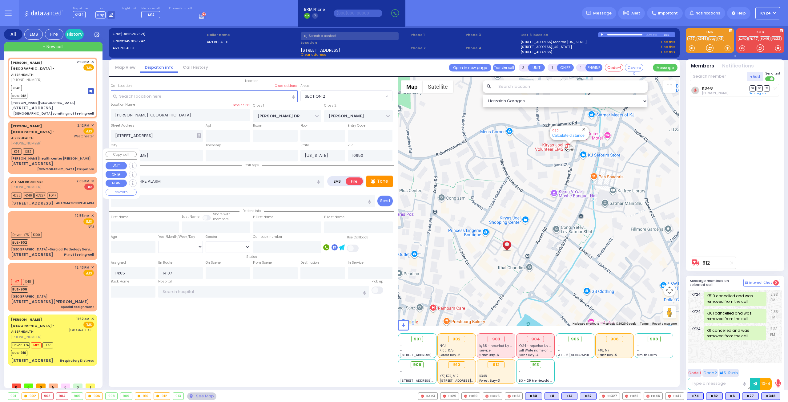
select select "Hatzalah Garages"
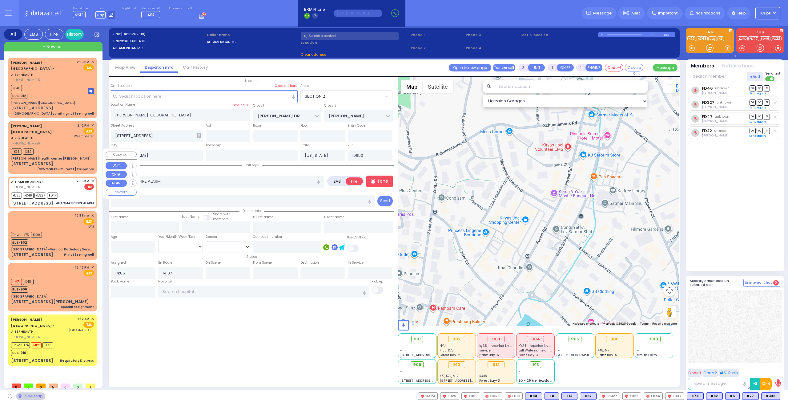
type input "ANIPOLI DR"
type input "KRAKOW BLVD"
type input "[STREET_ADDRESS]"
type input "main shul smoke"
select select "ATZEI TAMURIM"
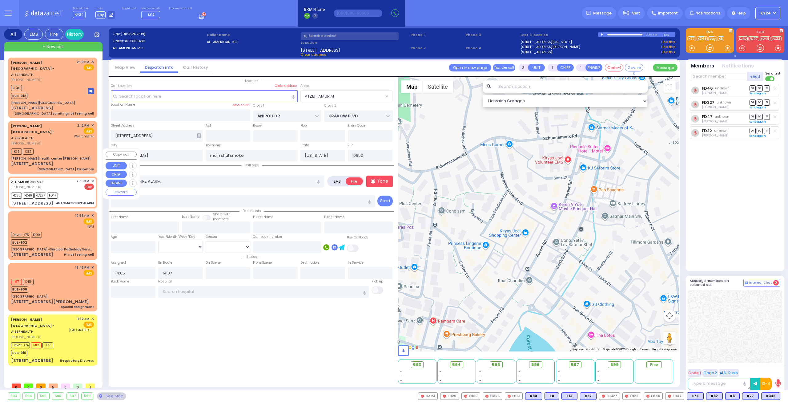
click at [94, 179] on span "✕" at bounding box center [92, 181] width 3 height 5
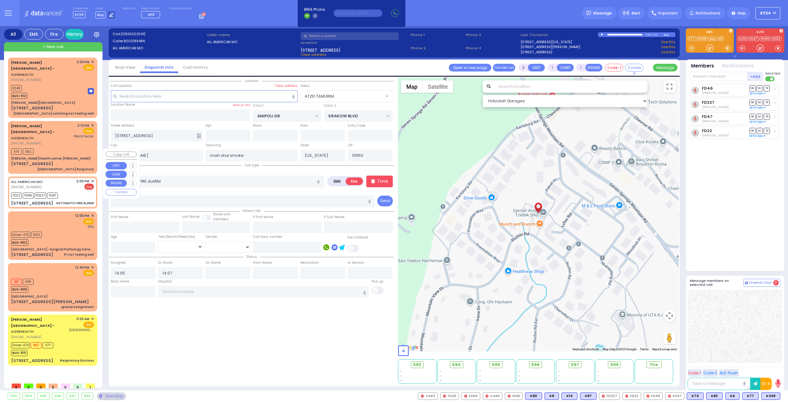
click at [92, 179] on span "✕" at bounding box center [92, 181] width 3 height 5
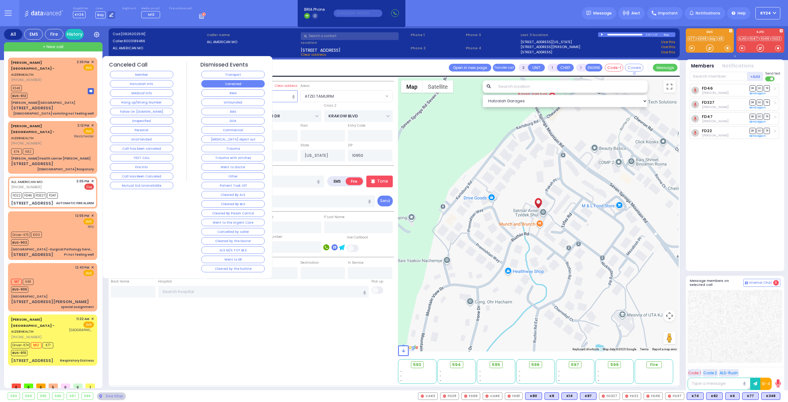
click at [239, 83] on button "Corrected" at bounding box center [232, 83] width 63 height 7
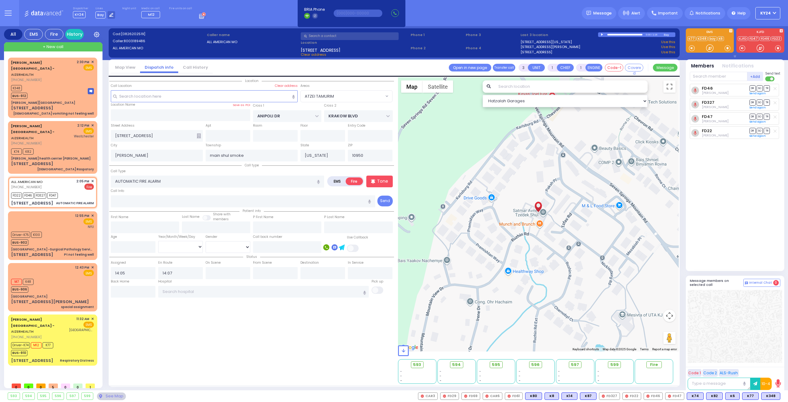
select select
radio input "true"
select select
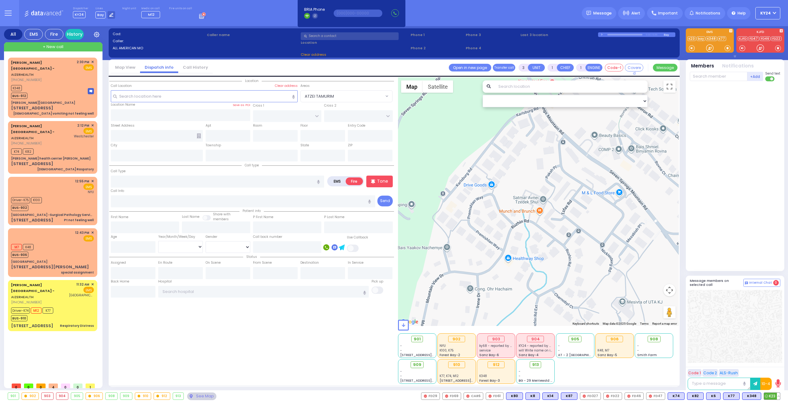
click at [768, 395] on span "K23" at bounding box center [772, 395] width 16 height 7
click at [73, 83] on div "K348 BUS-912" at bounding box center [52, 90] width 83 height 15
type input "2"
select select
type input "[DEMOGRAPHIC_DATA] vomiting not feeling well"
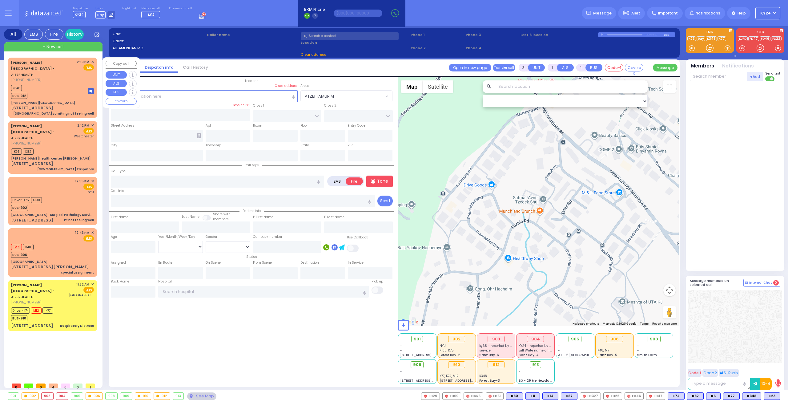
radio input "true"
select select
type input "14:30"
type input "14:32"
select select "Hatzalah Garages"
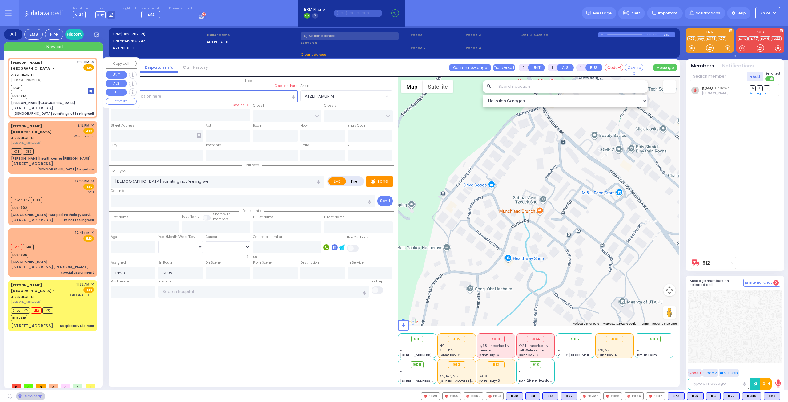
type input "[PERSON_NAME][GEOGRAPHIC_DATA]"
type input "[PERSON_NAME] DR"
type input "[PERSON_NAME]"
type input "[STREET_ADDRESS]"
type input "[PERSON_NAME]"
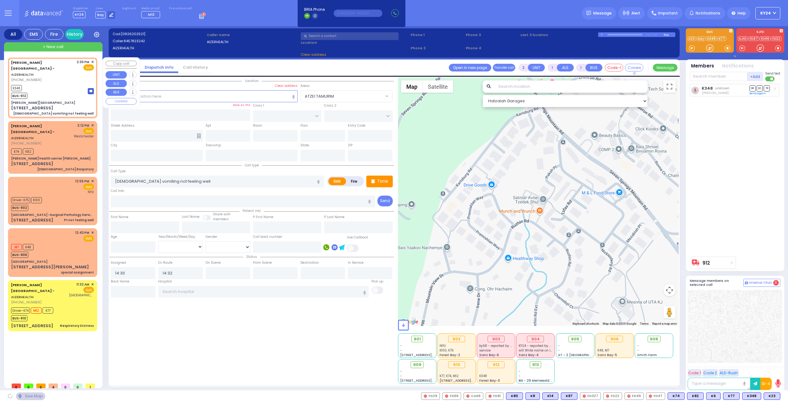
type input "[US_STATE]"
type input "10950"
select select "SECTION 2"
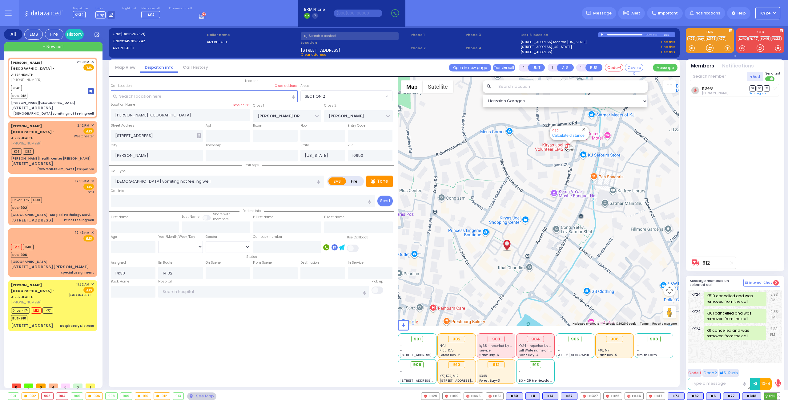
click at [769, 395] on span "K23" at bounding box center [772, 395] width 16 height 7
select select
radio input "true"
select select
select select "Hatzalah Garages"
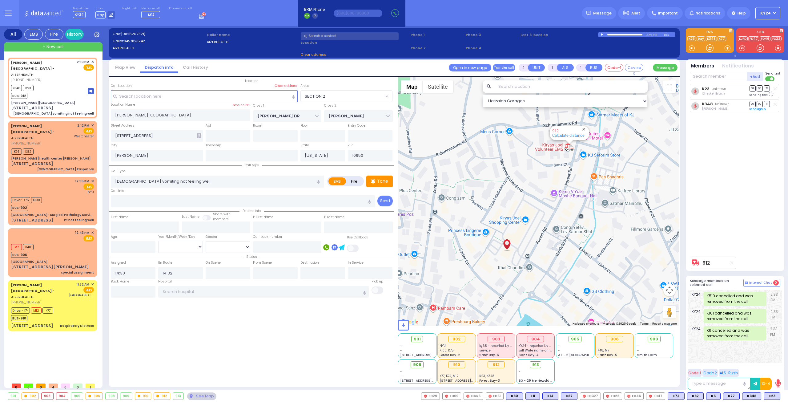
select select "SECTION 2"
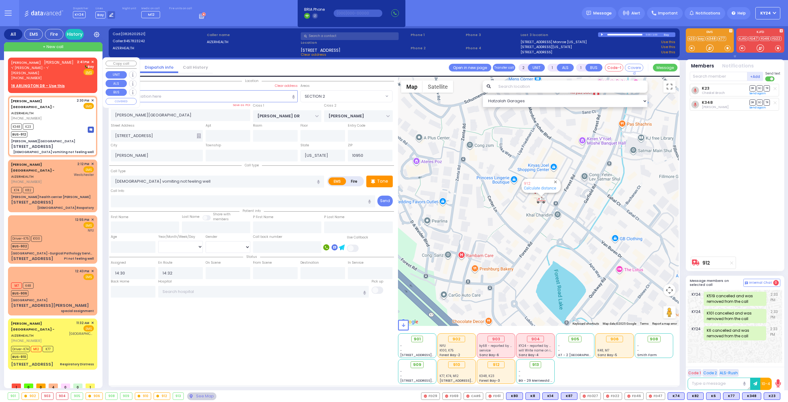
click at [64, 69] on div "JOEL MAUSKOPF יואל מויזקאפ ר' יוסף זאב - ר' ישראל פאלקאוויטש (845) 781-3666 2:4…" at bounding box center [52, 69] width 83 height 21
select select
radio input "true"
type input "[PERSON_NAME]"
type input "MAUSKOPF"
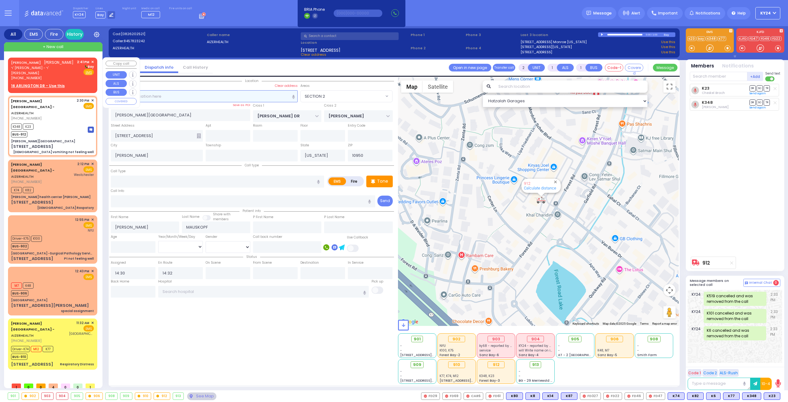
select select
type input "14:41"
select select "Hatzalah Garages"
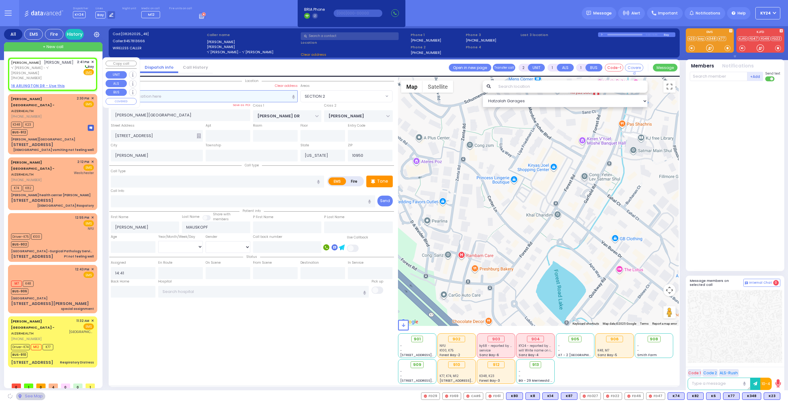
select select
radio input "true"
select select
select select "Hatzalah Garages"
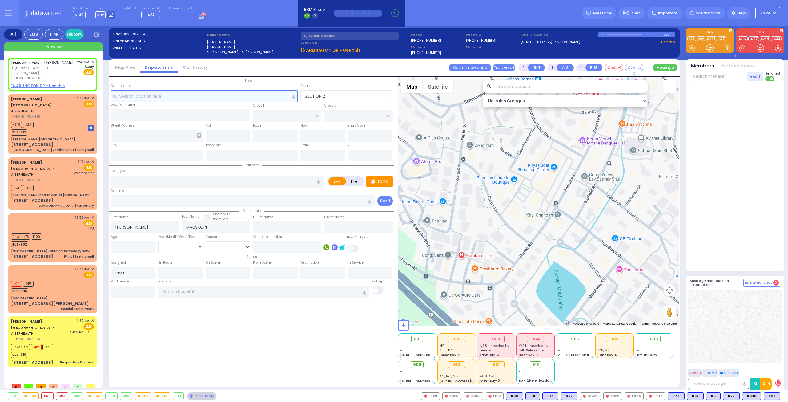
click at [220, 94] on input "text" at bounding box center [204, 96] width 187 height 12
click at [26, 83] on u "16 ARLINGTON DR - Use this" at bounding box center [38, 85] width 54 height 5
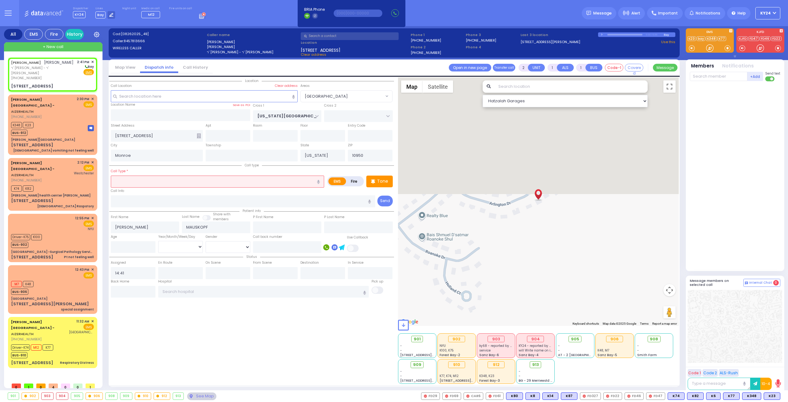
click at [208, 181] on input "text" at bounding box center [217, 181] width 213 height 12
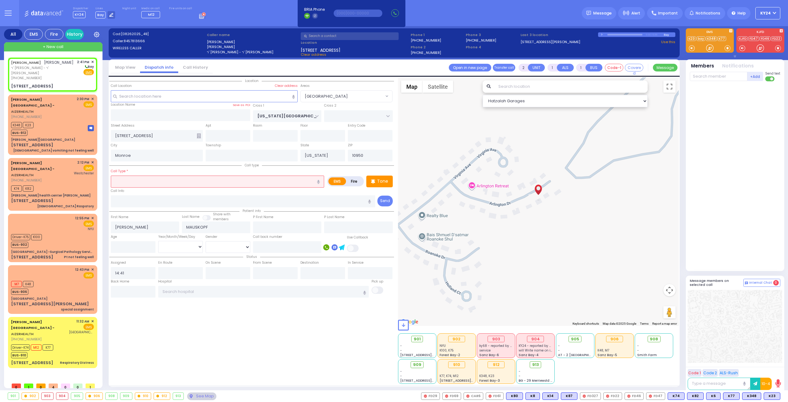
click at [240, 181] on input "text" at bounding box center [217, 181] width 213 height 12
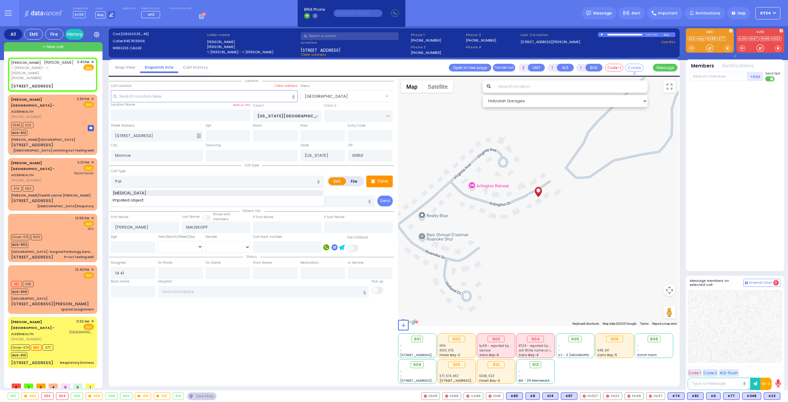
click at [126, 191] on span "[MEDICAL_DATA]" at bounding box center [131, 193] width 36 height 6
click at [771, 396] on span "K72" at bounding box center [772, 395] width 16 height 7
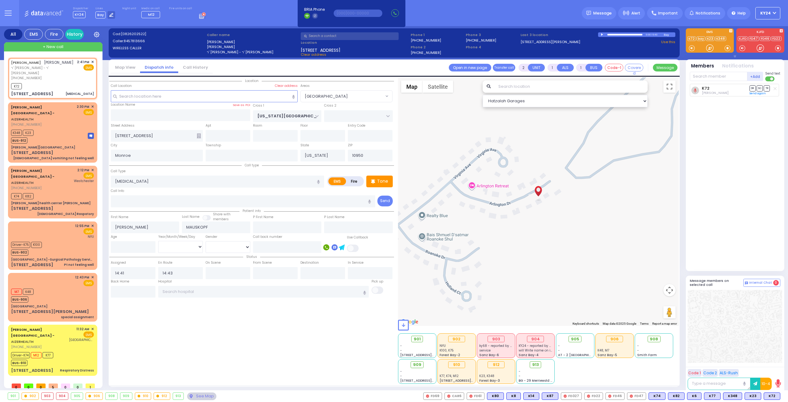
click at [776, 89] on icon at bounding box center [774, 88] width 3 height 3
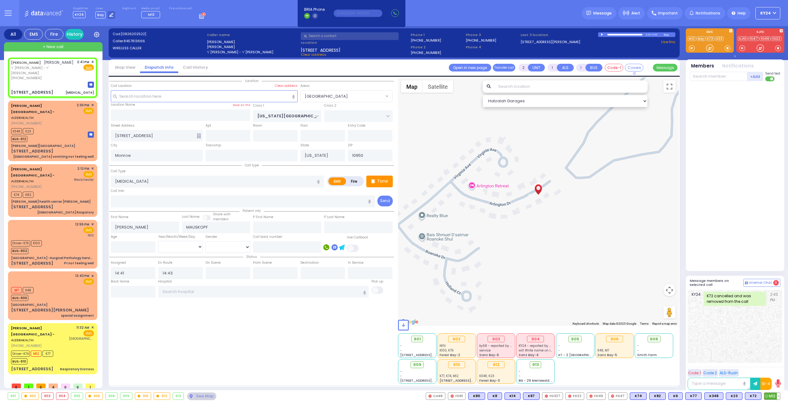
click at [770, 398] on span "M12" at bounding box center [772, 395] width 16 height 7
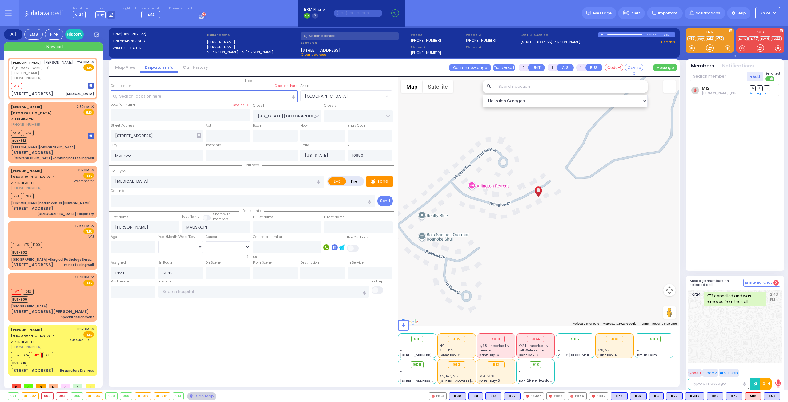
drag, startPoint x: 773, startPoint y: 396, endPoint x: 762, endPoint y: 359, distance: 38.4
click at [0, 0] on span "K53" at bounding box center [0, 0] width 0 height 0
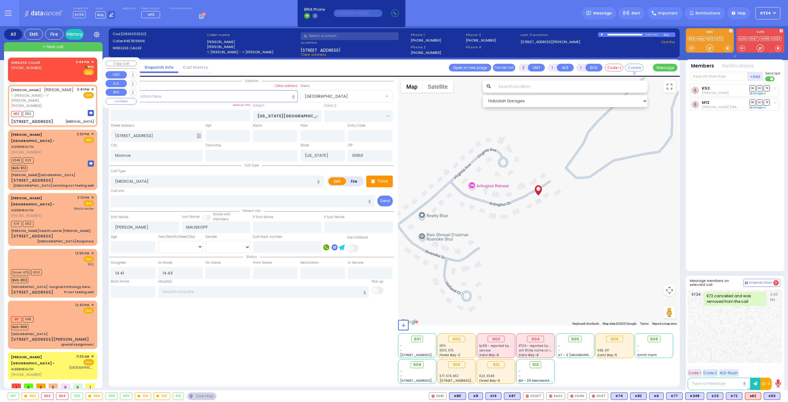
click at [62, 70] on div "WIRELESS CALLER (347) 486-0088 2:44 PM ✕ Bay" at bounding box center [52, 67] width 83 height 16
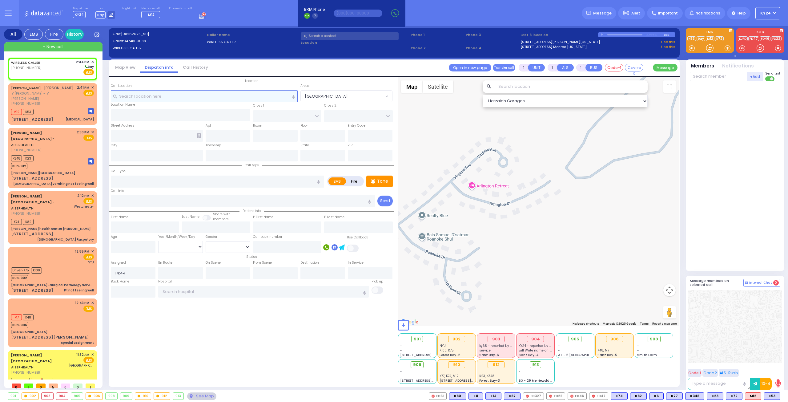
click at [222, 95] on input "text" at bounding box center [204, 96] width 187 height 12
click at [59, 65] on div "WIRELESS CALLER (347) 486-0088 2:44 PM ✕ Bay" at bounding box center [52, 67] width 83 height 16
click at [203, 94] on input "text" at bounding box center [204, 96] width 187 height 12
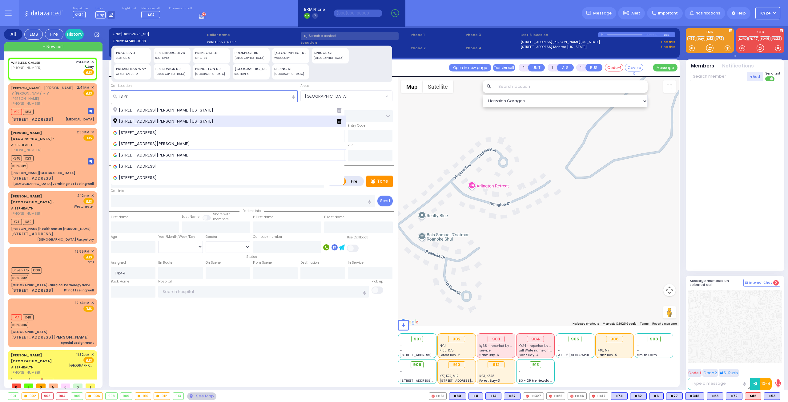
click at [188, 121] on span "13 Prag Boulevard Kiryas Joel New York 10950" at bounding box center [164, 121] width 102 height 6
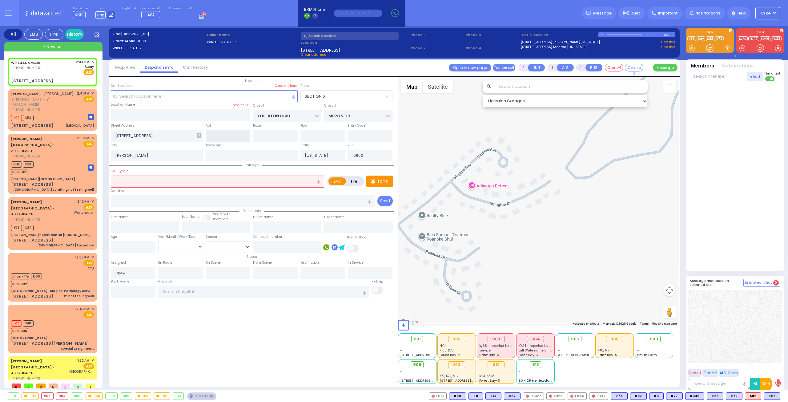
click at [231, 137] on input "text" at bounding box center [228, 136] width 45 height 12
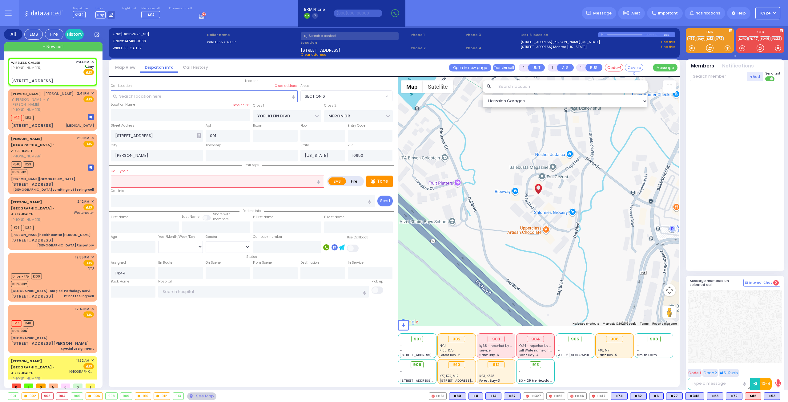
click at [218, 183] on input "text" at bounding box center [217, 181] width 213 height 12
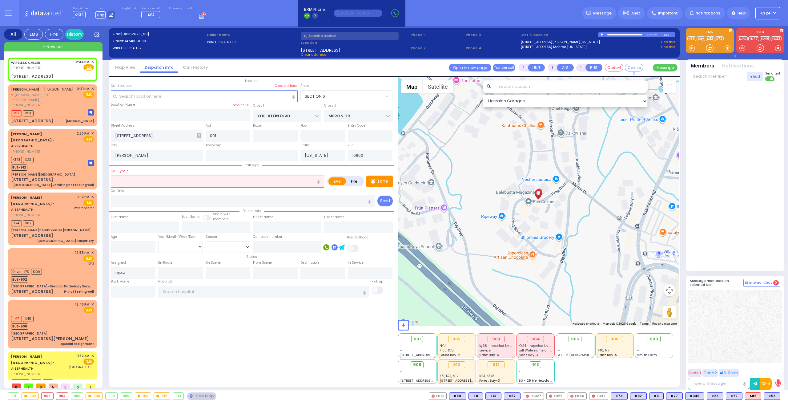
click at [211, 179] on input "text" at bounding box center [217, 181] width 213 height 12
click at [61, 102] on div "[PERSON_NAME] [PERSON_NAME] ר' [PERSON_NAME] - ר' [PERSON_NAME] [PHONE_NUMBER] …" at bounding box center [52, 104] width 87 height 39
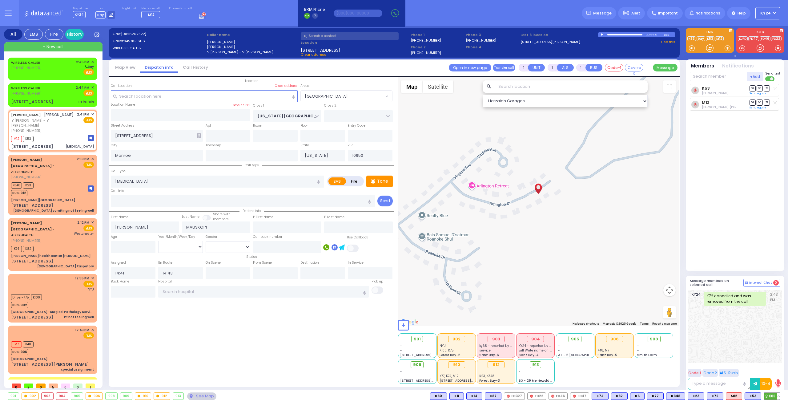
click at [778, 394] on button at bounding box center [778, 395] width 3 height 7
click at [774, 367] on icon at bounding box center [774, 368] width 6 height 6
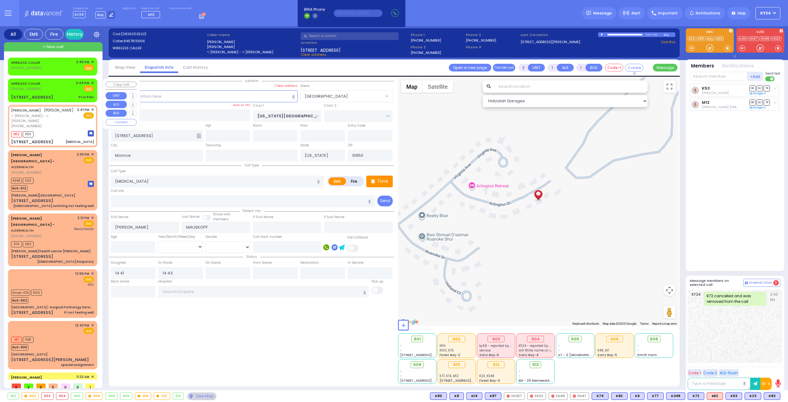
click at [67, 85] on div "WIRELESS CALLER (347) 486-0088 2:44 PM ✕ Fire EMS" at bounding box center [52, 85] width 83 height 11
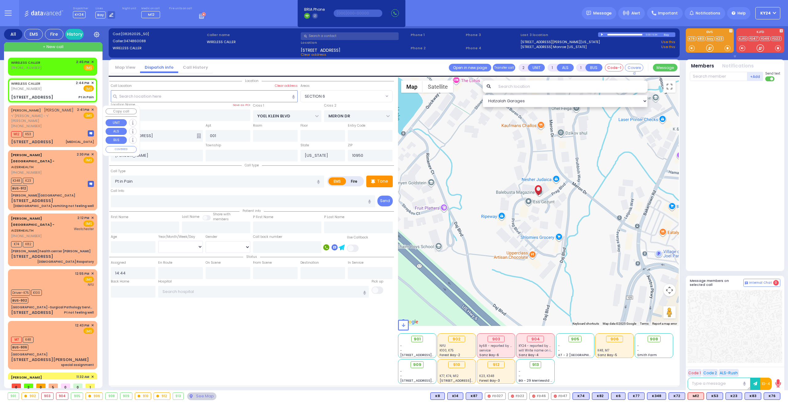
click at [73, 123] on div "JOEL MAUSKOPF יואל מויזקאפ ר' יוסף זאב - ר' ישראל פאלקאוויטש (845) 781-3666 2:4…" at bounding box center [52, 125] width 87 height 39
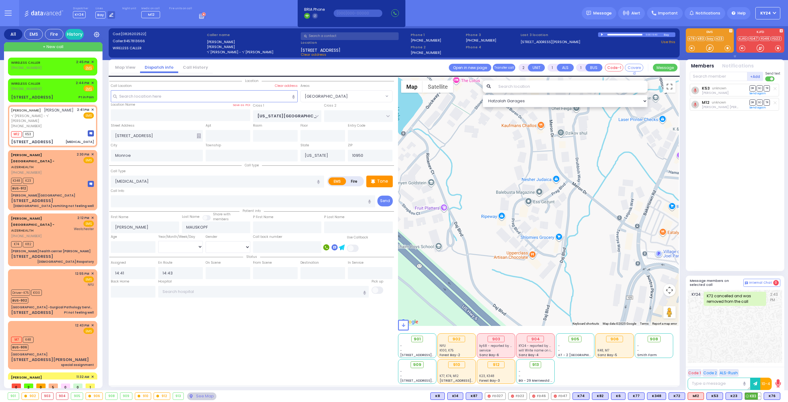
click at [754, 394] on span "K83" at bounding box center [753, 395] width 16 height 7
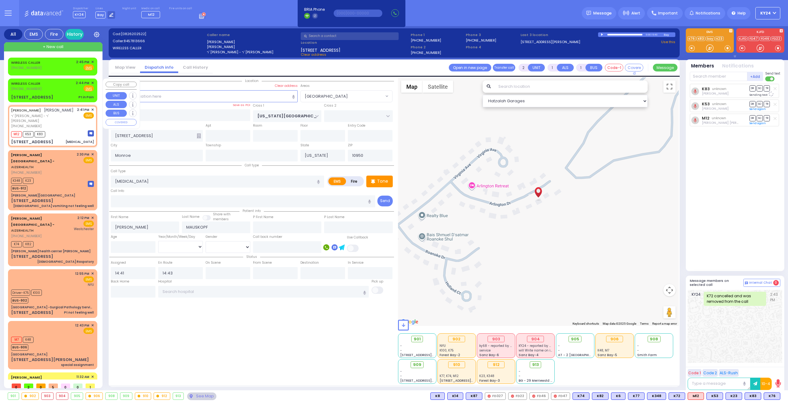
drag, startPoint x: 52, startPoint y: 88, endPoint x: 65, endPoint y: 90, distance: 13.0
click at [55, 88] on div "WIRELESS CALLER (347) 486-0088 2:44 PM ✕ Fire EMS" at bounding box center [52, 85] width 83 height 11
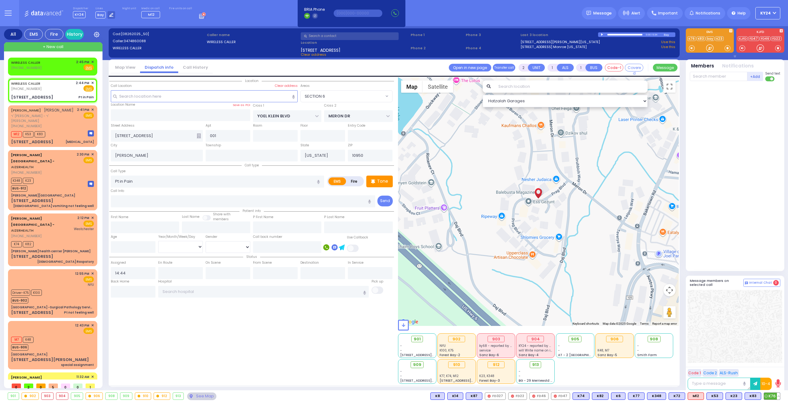
click at [771, 395] on span "K76" at bounding box center [772, 395] width 16 height 7
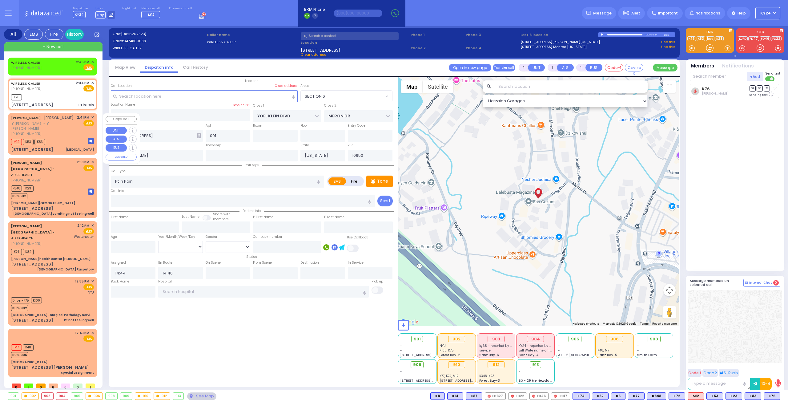
click at [65, 137] on div "M12 K53 K83" at bounding box center [52, 141] width 83 height 8
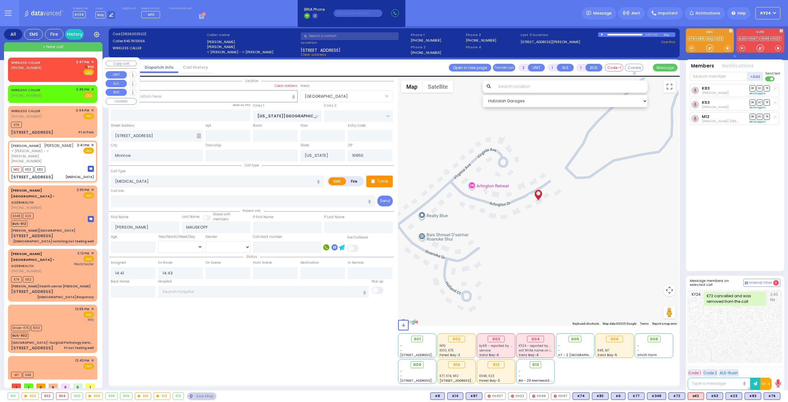
click at [92, 61] on span "✕" at bounding box center [92, 61] width 3 height 5
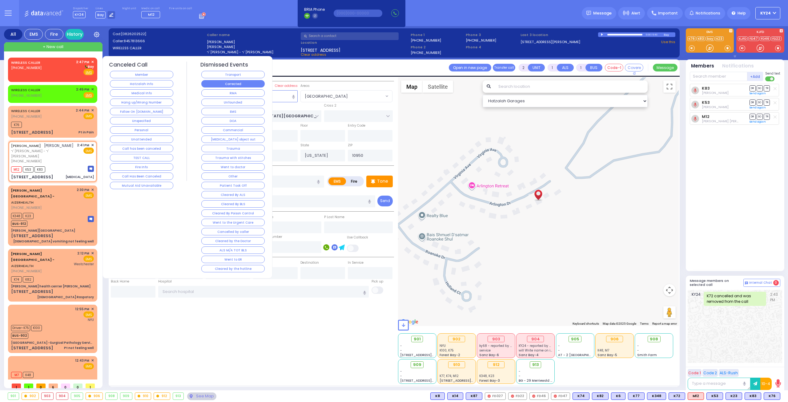
click at [238, 83] on button "Corrected" at bounding box center [232, 83] width 63 height 7
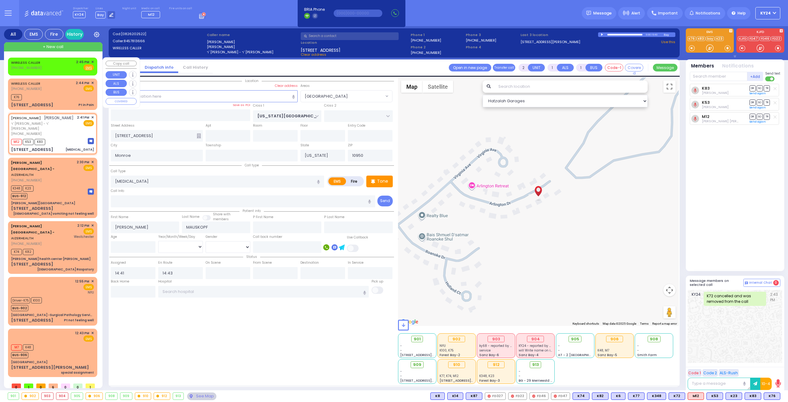
click at [91, 61] on span "✕" at bounding box center [92, 61] width 3 height 5
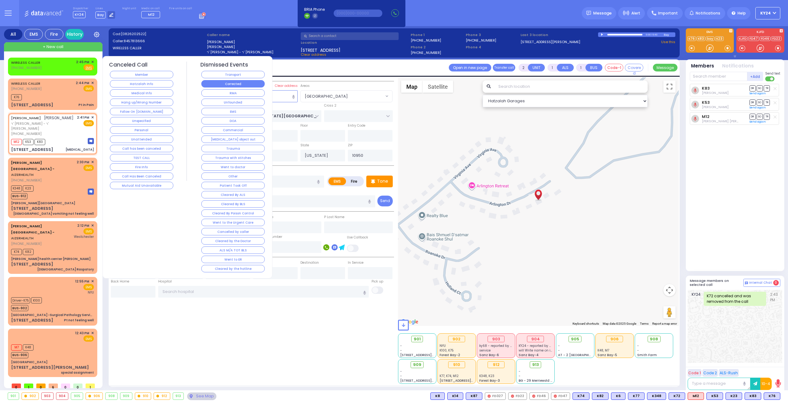
click at [247, 84] on button "Corrected" at bounding box center [232, 83] width 63 height 7
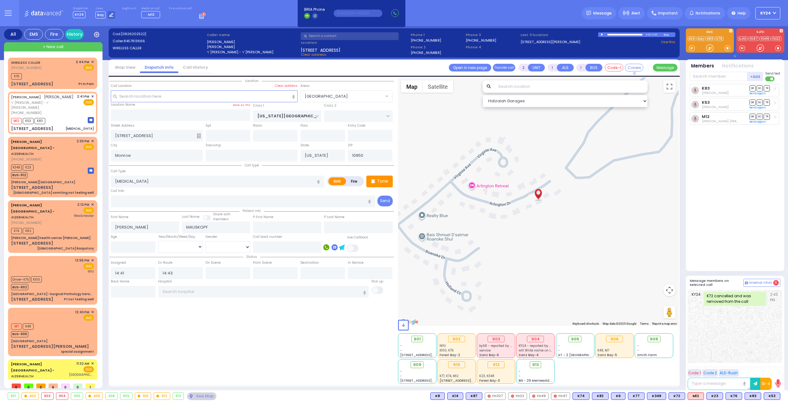
select select "[GEOGRAPHIC_DATA]"
select select
click at [52, 163] on div "K348 K23 BUS-912" at bounding box center [52, 170] width 83 height 15
type input "6"
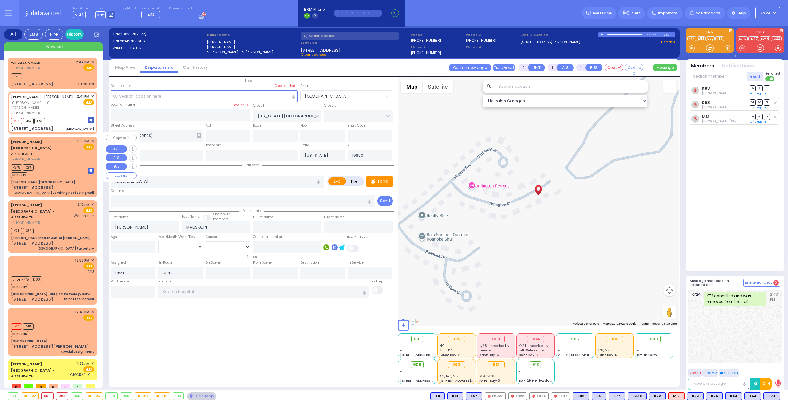
type input "6"
select select
type input "[DEMOGRAPHIC_DATA] vomiting not feeling well"
radio input "true"
type input "Wilson"
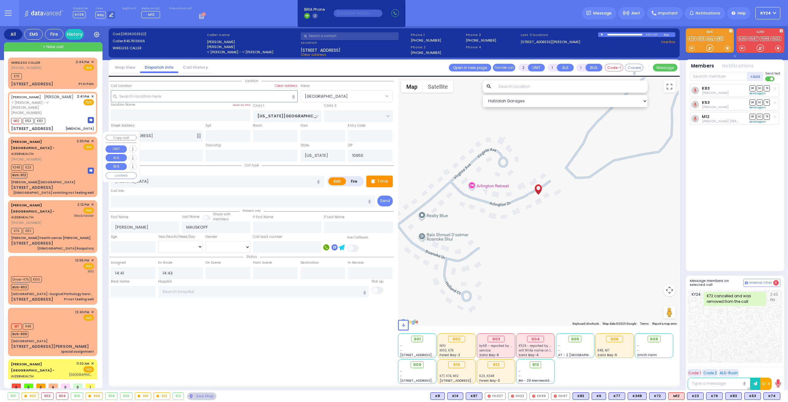
type input "Santos"
type input "22"
select select "Year"
select select "[DEMOGRAPHIC_DATA]"
type input "14:30"
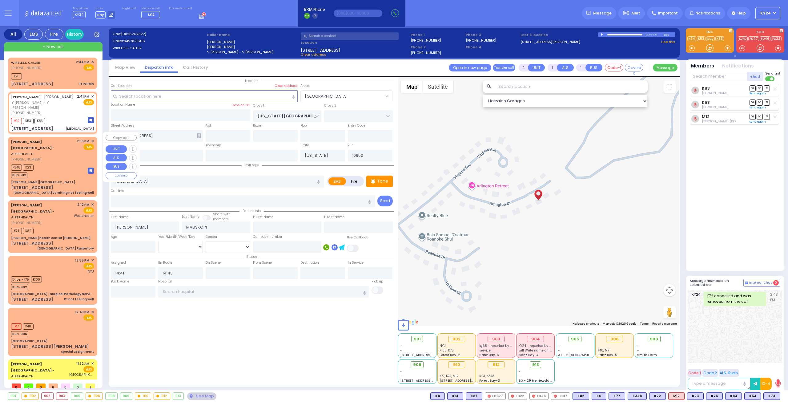
type input "14:32"
type input "Aizer Health Center"
type input "[PERSON_NAME] DR"
type input "[PERSON_NAME]"
type input "[STREET_ADDRESS]"
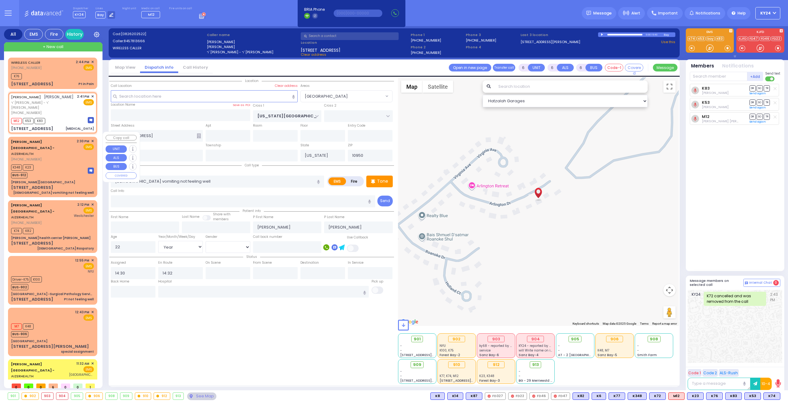
type input "[PERSON_NAME]"
select select "Hatzalah Garages"
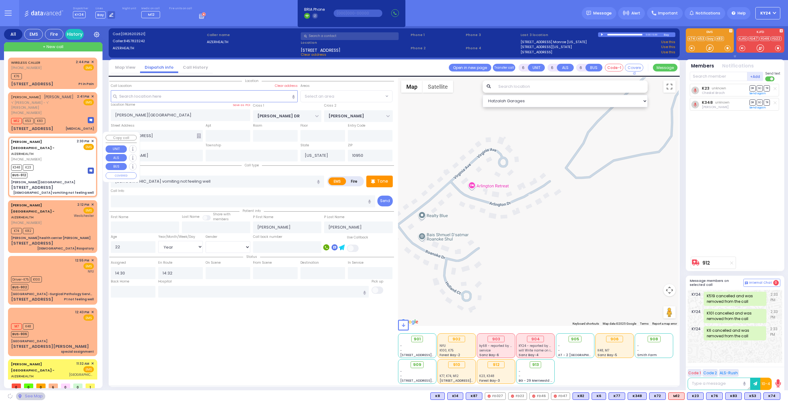
select select "SECTION 2"
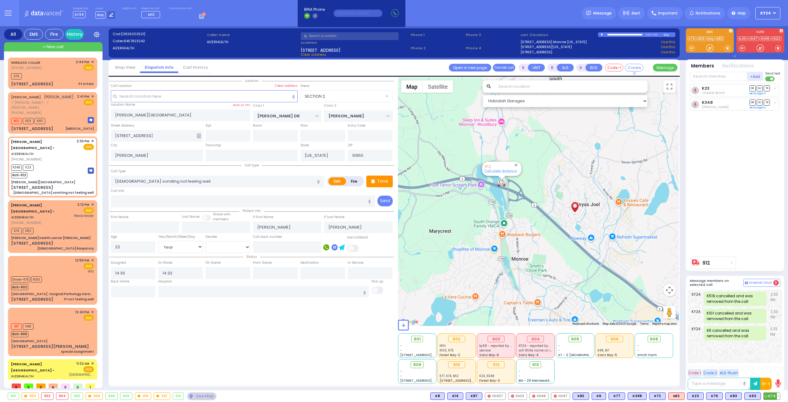
click at [779, 395] on button at bounding box center [778, 395] width 3 height 7
click at [773, 367] on icon at bounding box center [774, 368] width 6 height 6
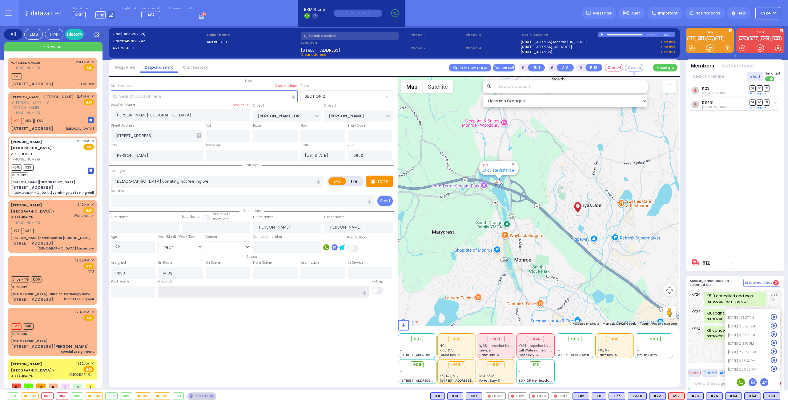
click at [214, 286] on input "text" at bounding box center [263, 292] width 211 height 12
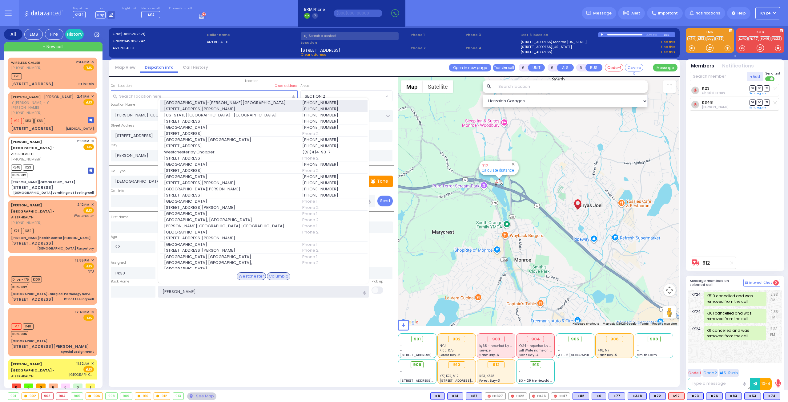
type input "[PERSON_NAME]"
click at [231, 106] on span "[STREET_ADDRESS][PERSON_NAME]" at bounding box center [229, 109] width 131 height 6
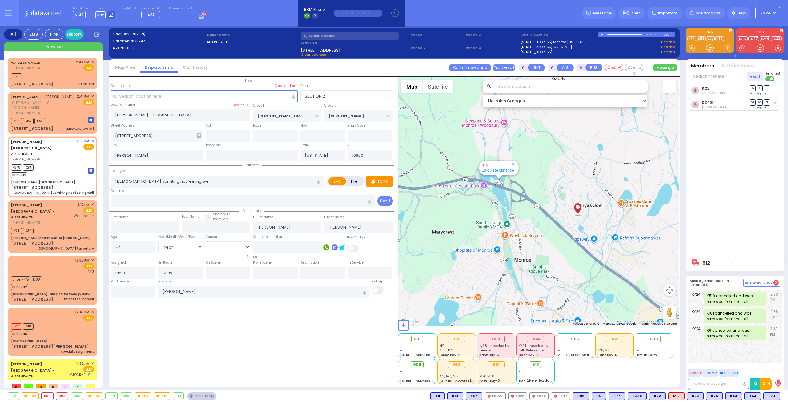
select select
radio input "true"
select select "Year"
select select "[DEMOGRAPHIC_DATA]"
type input "[GEOGRAPHIC_DATA]-[PERSON_NAME][GEOGRAPHIC_DATA]"
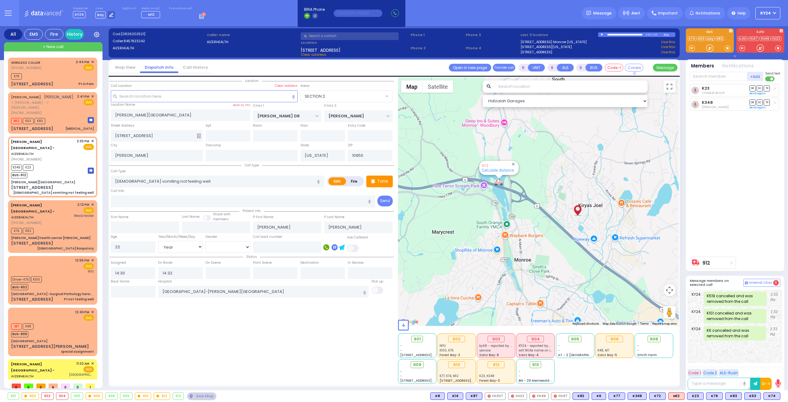
select select "Hatzalah Garages"
select select "SECTION 2"
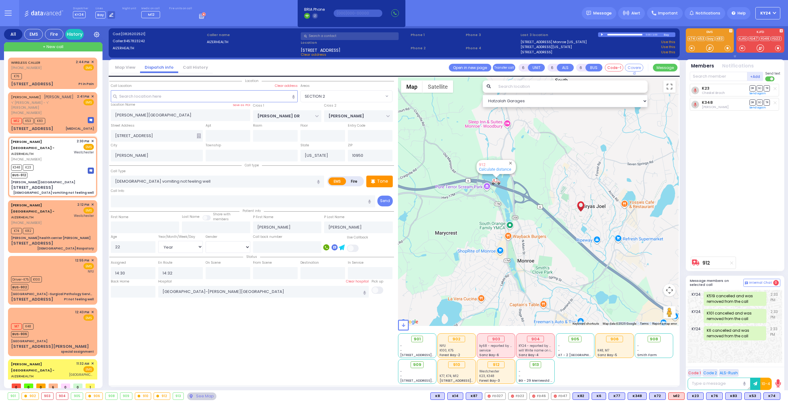
click at [241, 336] on div "Location" at bounding box center [251, 230] width 285 height 306
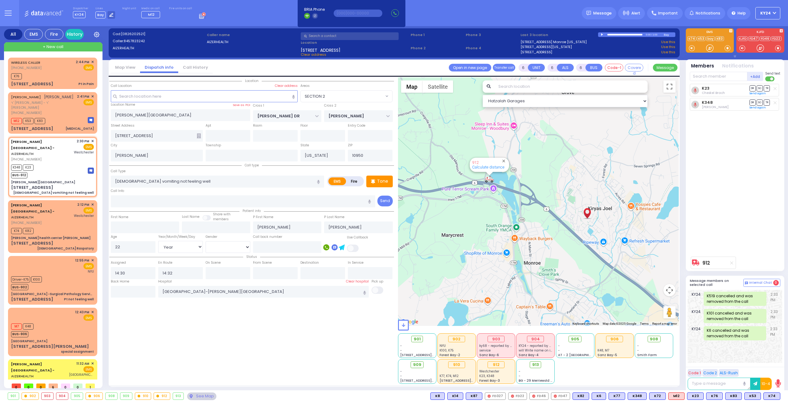
select select
radio input "true"
select select "Year"
select select "[DEMOGRAPHIC_DATA]"
select select "Hatzalah Garages"
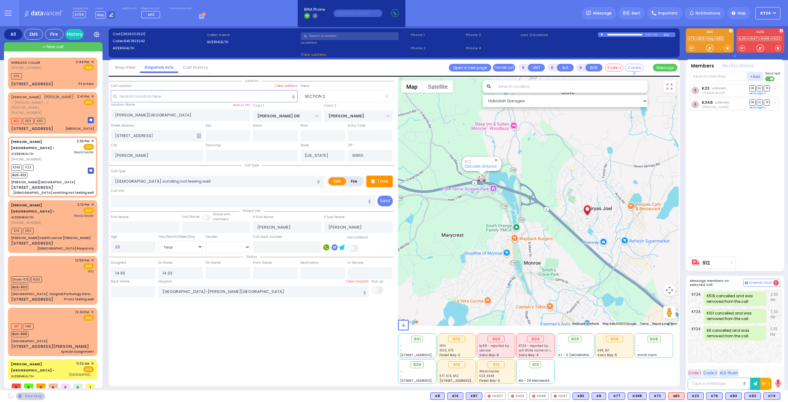
select select "SECTION 2"
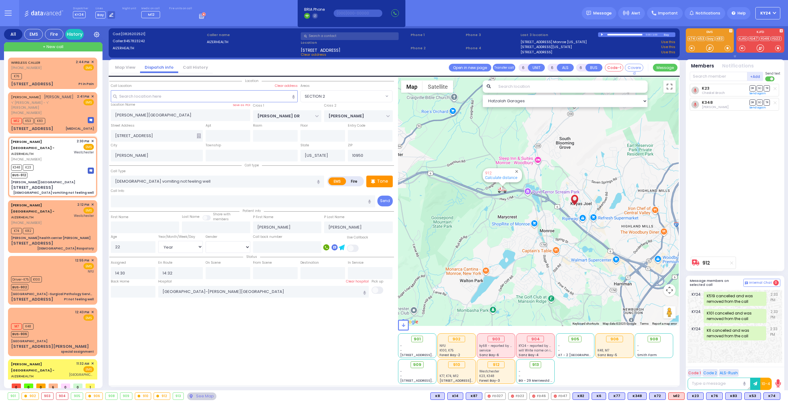
select select
radio input "true"
select select "Year"
select select "[DEMOGRAPHIC_DATA]"
select select "Hatzalah Garages"
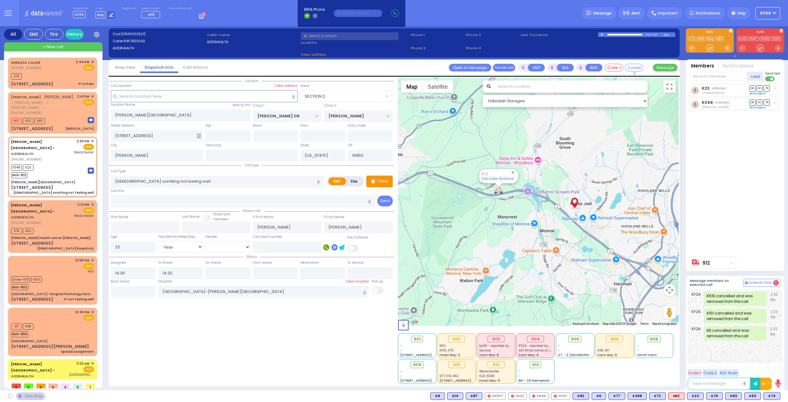
select select "SECTION 2"
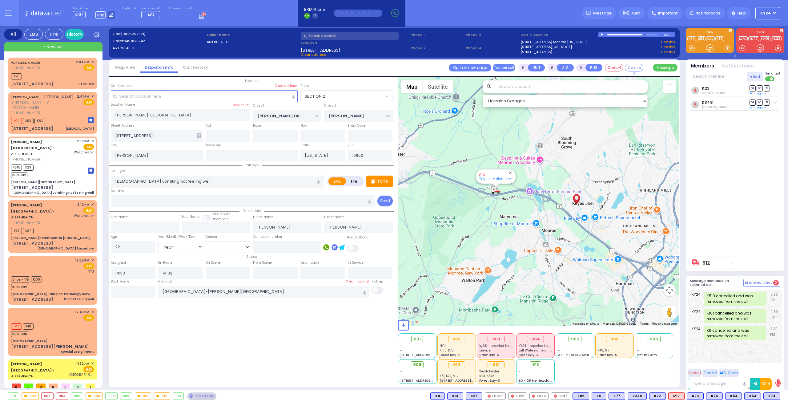
select select
radio input "true"
select select "Year"
select select "[DEMOGRAPHIC_DATA]"
select select "Hatzalah Garages"
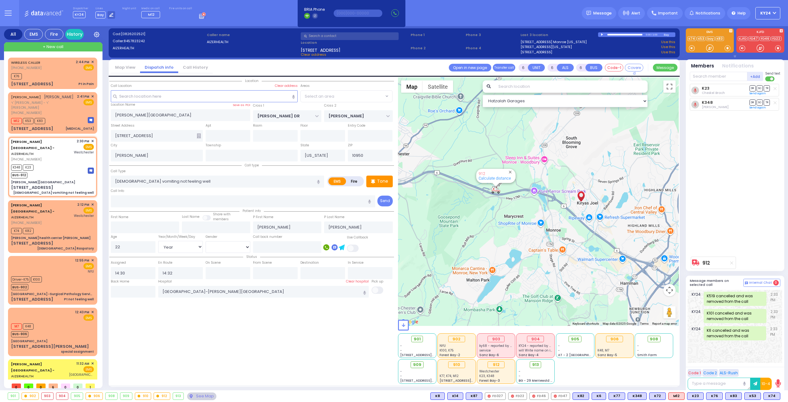
select select "SECTION 2"
click at [59, 163] on div "K348 K23 BUS-912" at bounding box center [52, 170] width 83 height 15
select select
radio input "true"
select select "Year"
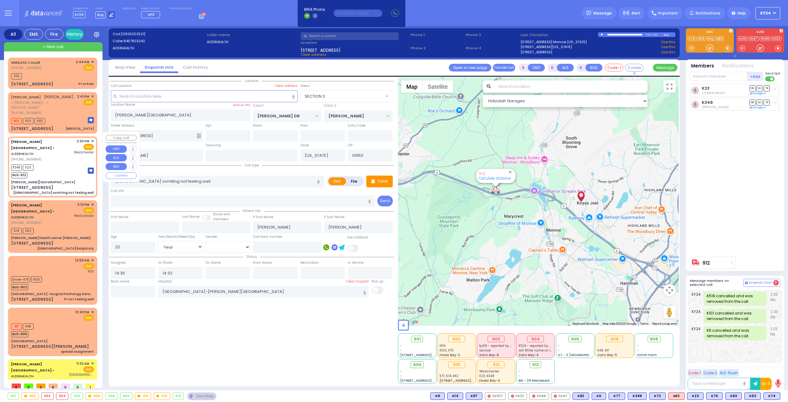
select select "[DEMOGRAPHIC_DATA]"
select select "Hatzalah Garages"
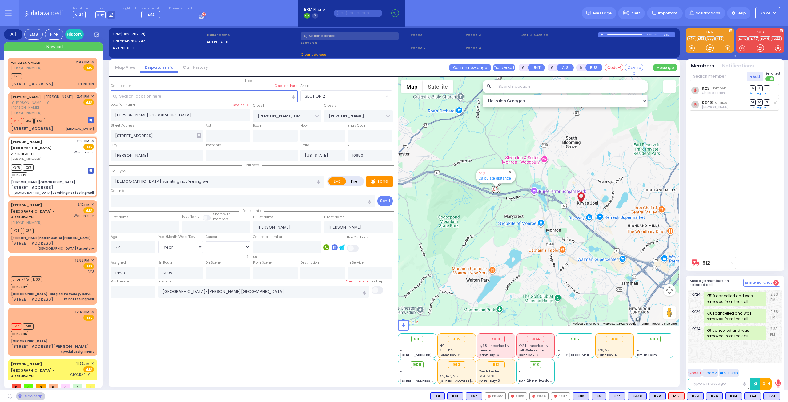
select select "SECTION 2"
drag, startPoint x: 710, startPoint y: 72, endPoint x: 713, endPoint y: 76, distance: 4.3
click at [710, 73] on input "text" at bounding box center [719, 76] width 58 height 9
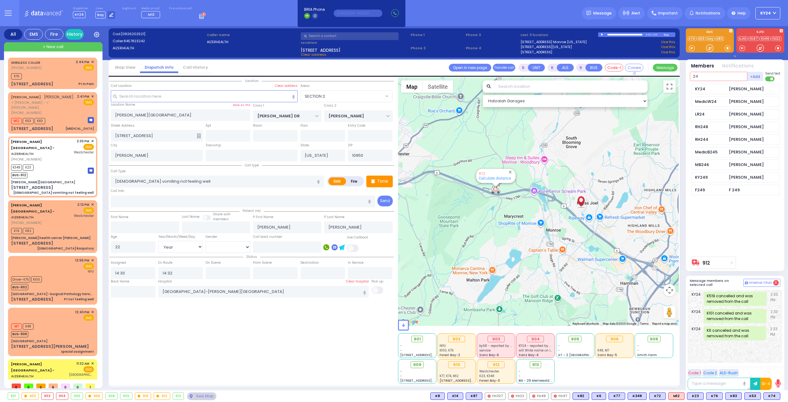
type input "24"
click at [733, 89] on div "Yoel Deutsch" at bounding box center [746, 89] width 35 height 6
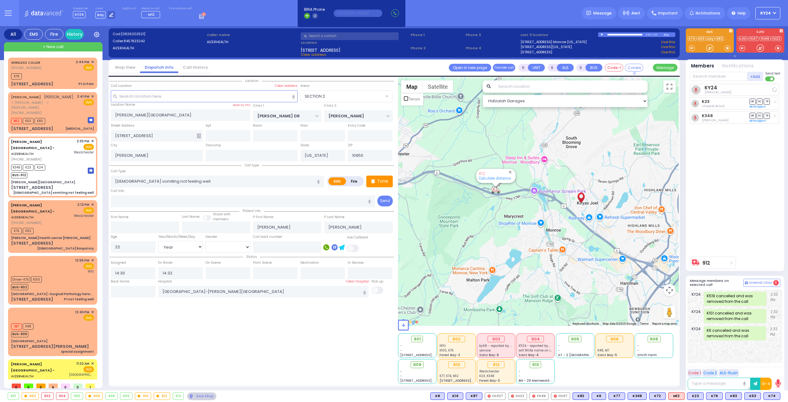
select select
radio input "true"
select select "Year"
select select "[DEMOGRAPHIC_DATA]"
select select "Hatzalah Garages"
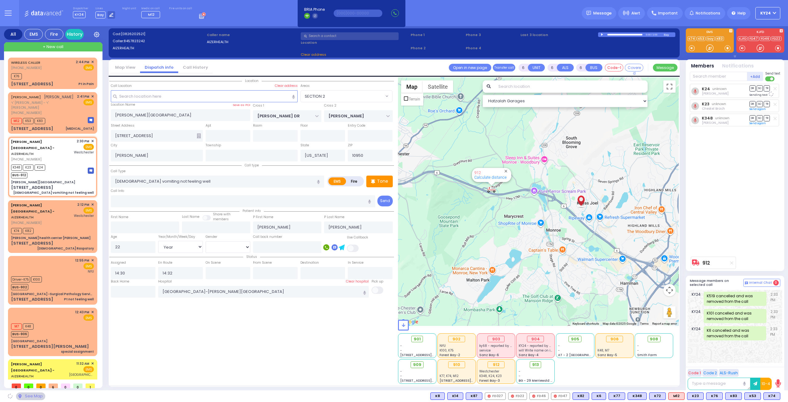
select select "SECTION 2"
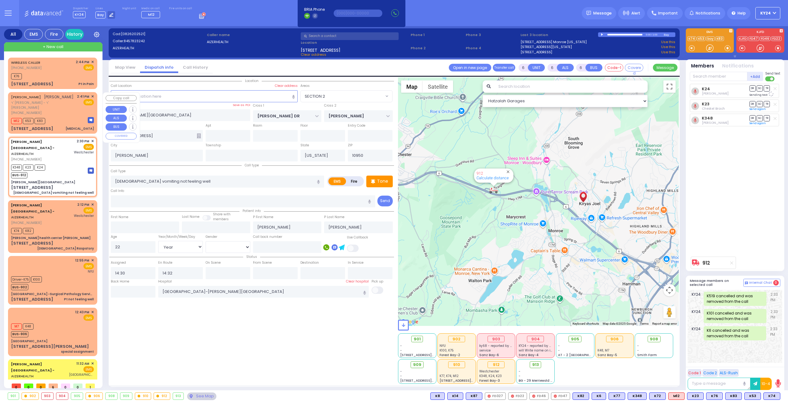
click at [57, 116] on div "M12 K53 K83" at bounding box center [52, 120] width 83 height 8
type input "2"
type input "1"
select select
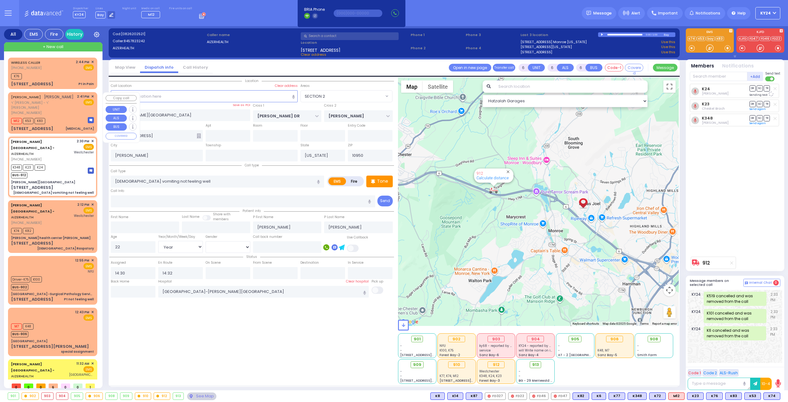
type input "[MEDICAL_DATA]"
radio input "true"
type input "[PERSON_NAME]"
type input "MAUSKOPF"
select select
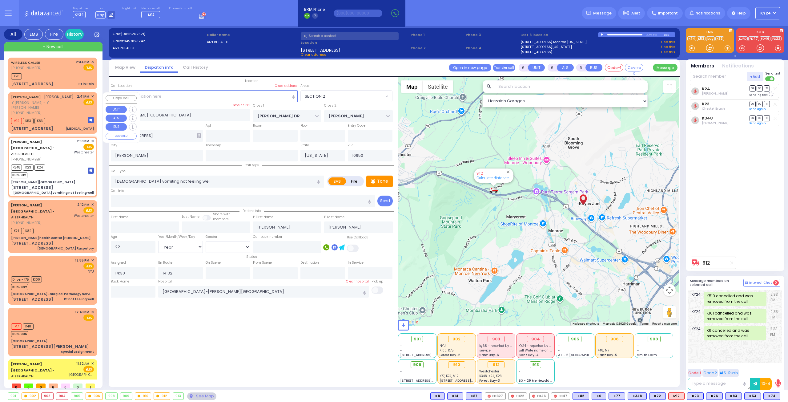
select select
type input "14:41"
type input "14:43"
select select "Hatzalah Garages"
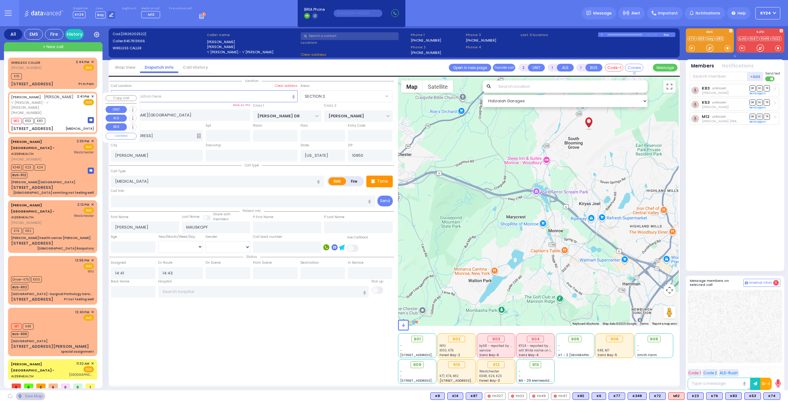
type input "[US_STATE][GEOGRAPHIC_DATA]"
type input "16 ARLINGTON DR"
type input "Monroe"
select select "[GEOGRAPHIC_DATA]"
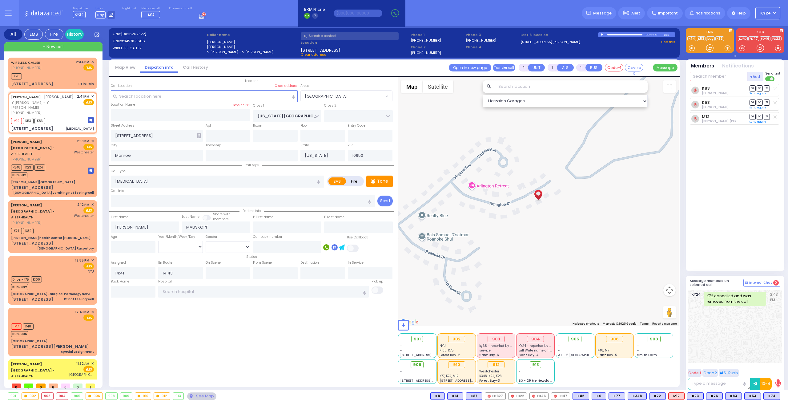
click at [729, 76] on input "text" at bounding box center [719, 76] width 58 height 9
click at [74, 165] on div "K348 K23 K24 BUS-912" at bounding box center [52, 170] width 83 height 15
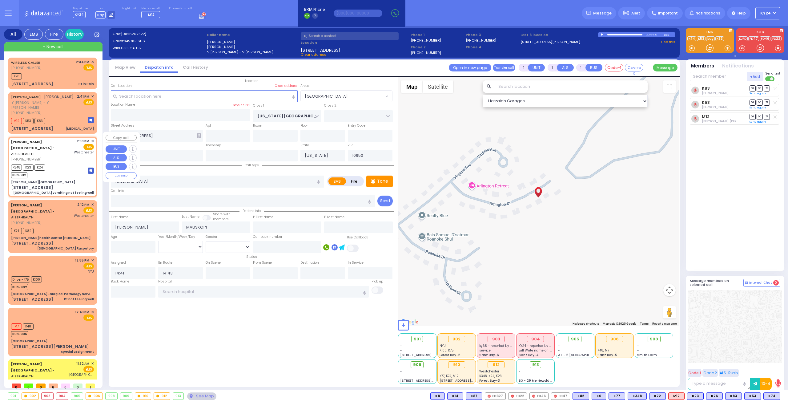
type input "6"
select select
type input "22 years old vomiting not feeling well"
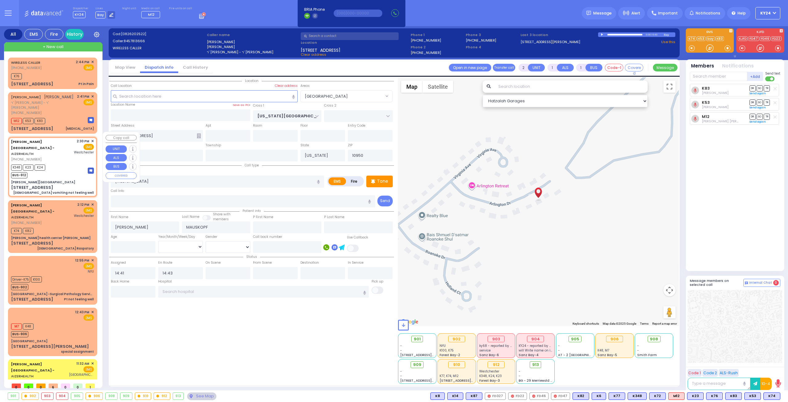
radio input "true"
type input "Wilson"
type input "Santos"
type input "22"
select select "Year"
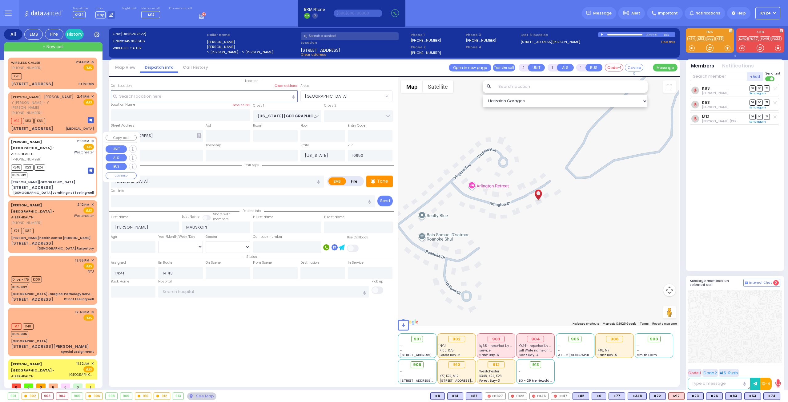
select select "[DEMOGRAPHIC_DATA]"
type input "14:30"
type input "14:32"
type input "[GEOGRAPHIC_DATA]-[PERSON_NAME][GEOGRAPHIC_DATA]"
type input "Aizer Health Center"
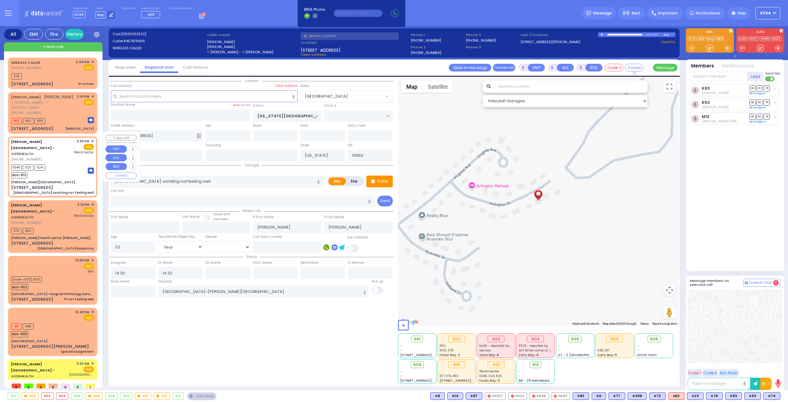
type input "[PERSON_NAME] DR"
type input "[PERSON_NAME]"
type input "[STREET_ADDRESS]"
type input "[PERSON_NAME]"
select select "SECTION 2"
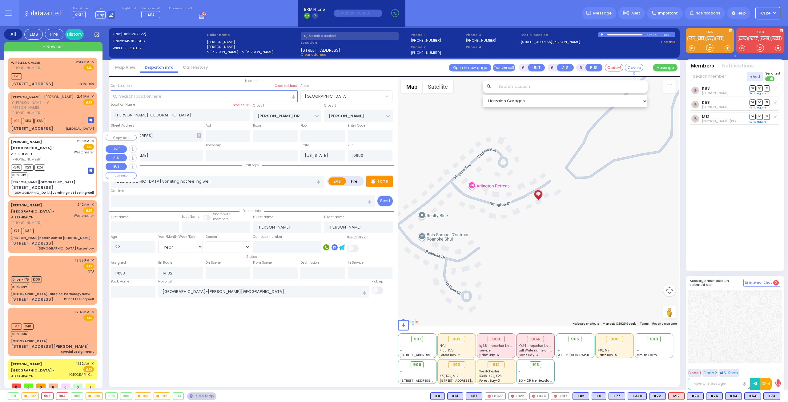
select select "Hatzalah Garages"
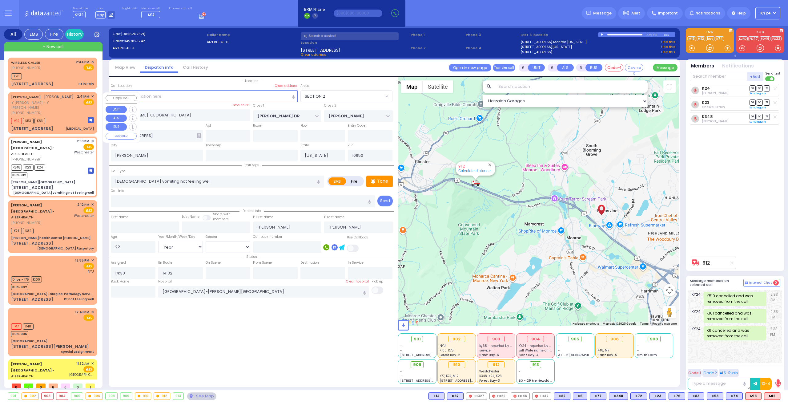
click at [74, 116] on div "M12 K53 K83" at bounding box center [52, 120] width 83 height 8
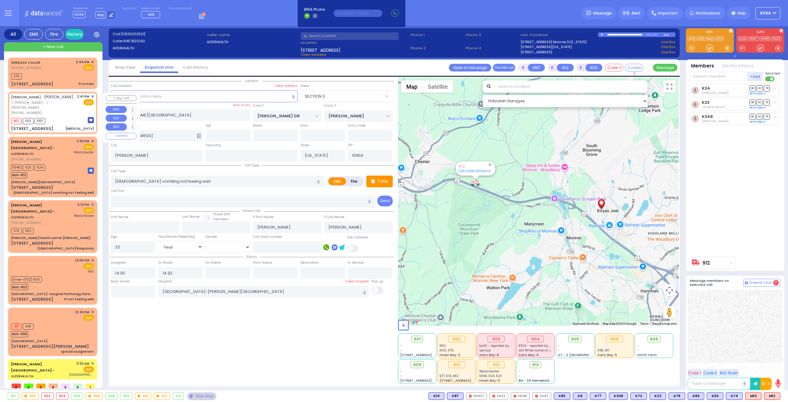
type input "2"
type input "1"
select select
type input "[MEDICAL_DATA]"
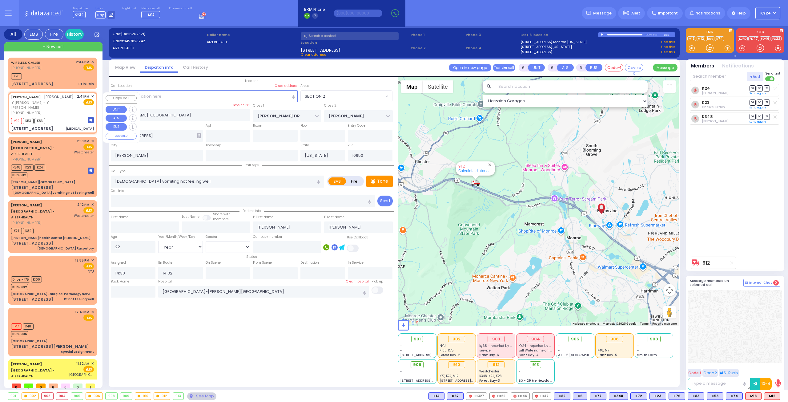
radio input "true"
type input "[PERSON_NAME]"
type input "MAUSKOPF"
select select
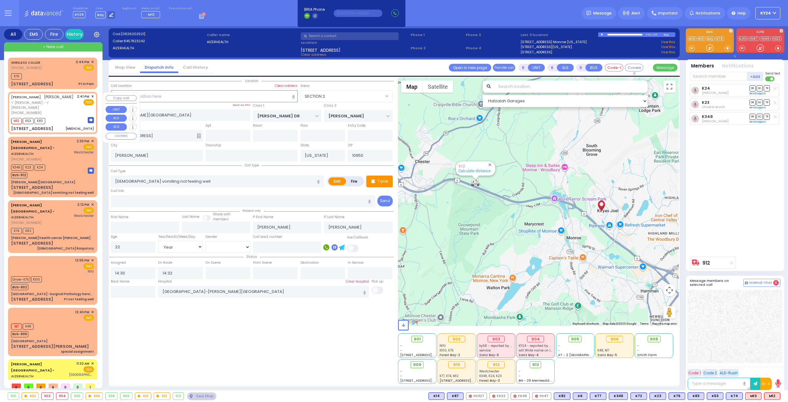
type input "14:41"
type input "14:43"
type input "[US_STATE][GEOGRAPHIC_DATA]"
type input "16 ARLINGTON DR"
type input "Monroe"
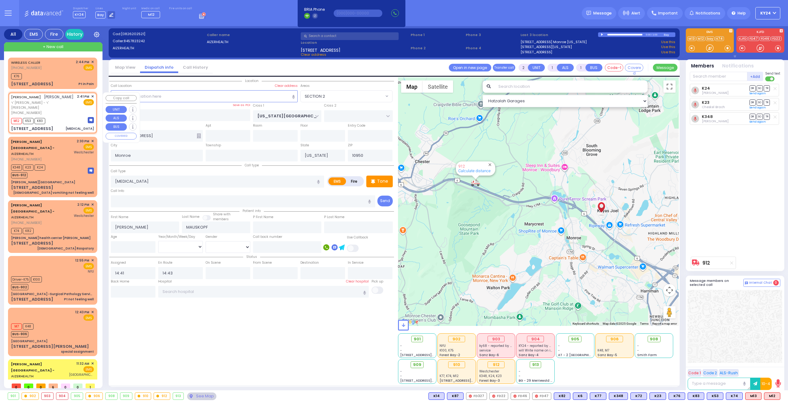
select select "[GEOGRAPHIC_DATA]"
select select "Hatzalah Garages"
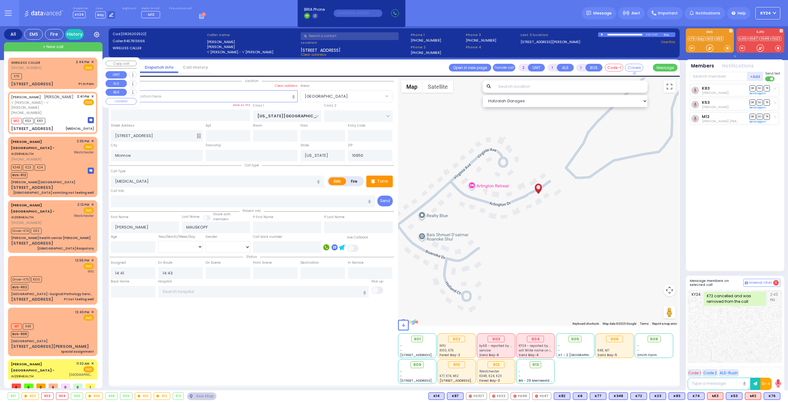
click at [58, 72] on div "K76" at bounding box center [52, 76] width 83 height 8
select select
type input "Pt in Pain"
radio input "true"
select select
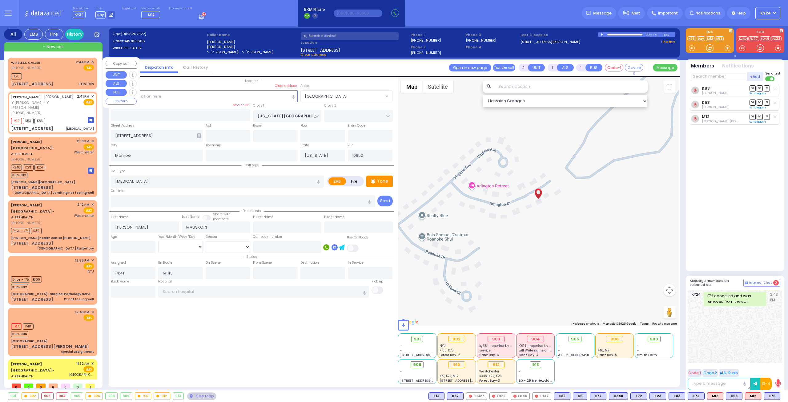
type input "14:44"
type input "14:46"
type input "YOEL KLEIN BLVD"
type input "MERON DR"
type input "13 Prag Boulevard"
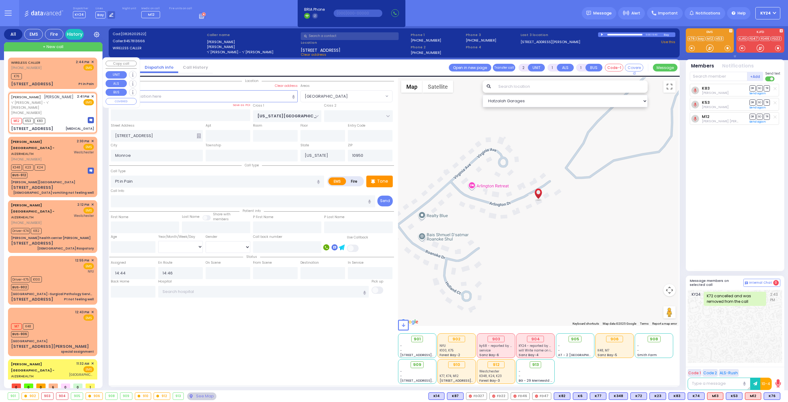
type input "001"
type input "[PERSON_NAME]"
select select "SECTION 6"
select select "Hatzalah Garages"
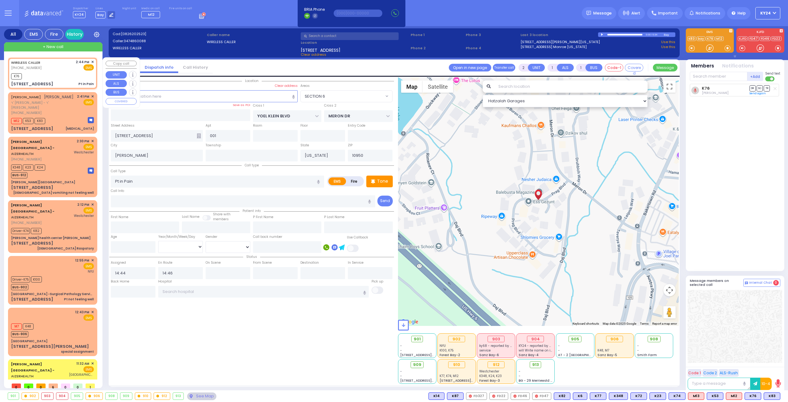
click at [94, 61] on div "WIRELESS CALLER (347) 486-0088 2:44 PM ✕ EMS K76" at bounding box center [52, 73] width 87 height 30
select select
radio input "true"
select select
select select "SECTION 6"
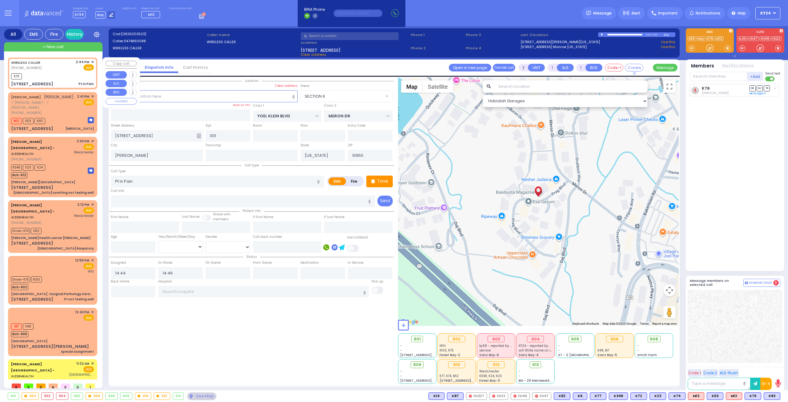
select select "Hatzalah Garages"
click at [92, 61] on span "✕" at bounding box center [92, 61] width 3 height 5
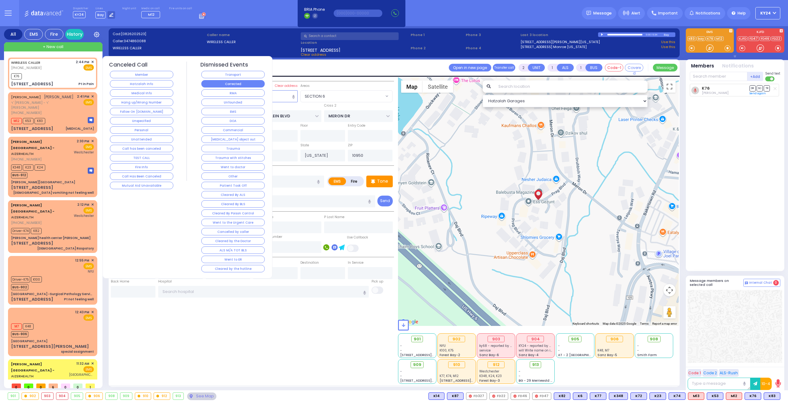
click at [246, 84] on button "Corrected" at bounding box center [232, 83] width 63 height 7
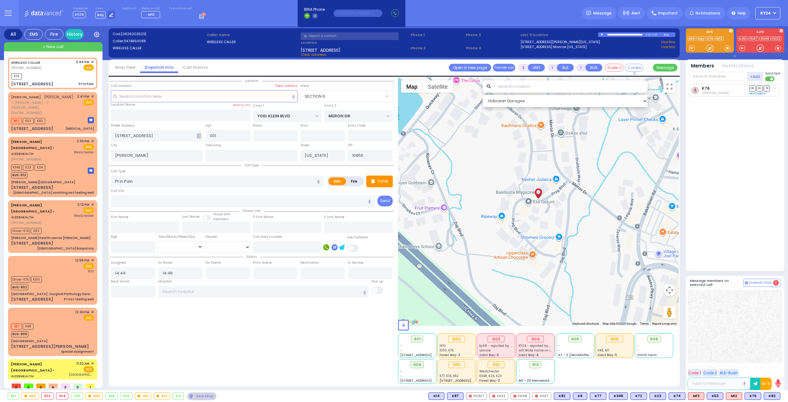
select select
radio input "true"
select select
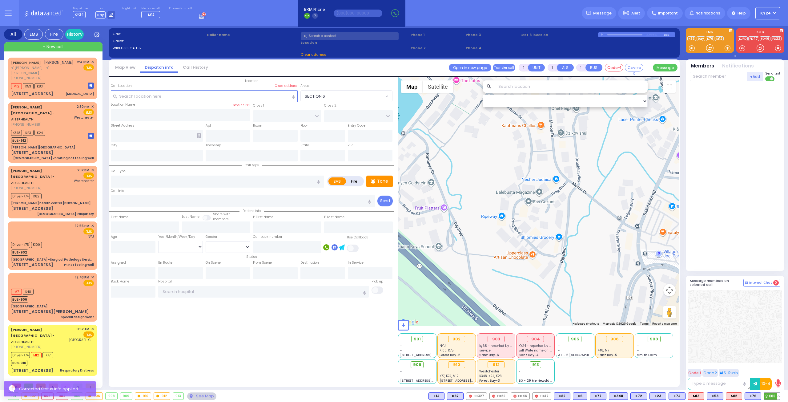
click at [780, 394] on span "K83" at bounding box center [772, 395] width 16 height 7
click at [351, 347] on div "Location" at bounding box center [251, 230] width 285 height 306
click at [65, 82] on div "M12 K53 K83" at bounding box center [52, 86] width 83 height 8
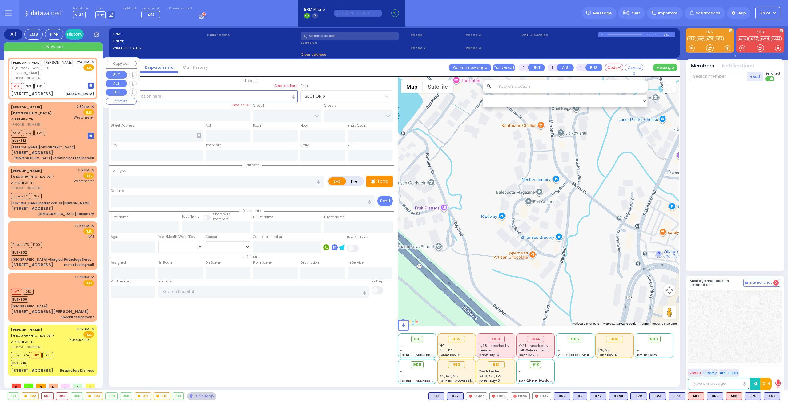
select select
type input "[MEDICAL_DATA]"
radio input "true"
type input "[PERSON_NAME]"
type input "MAUSKOPF"
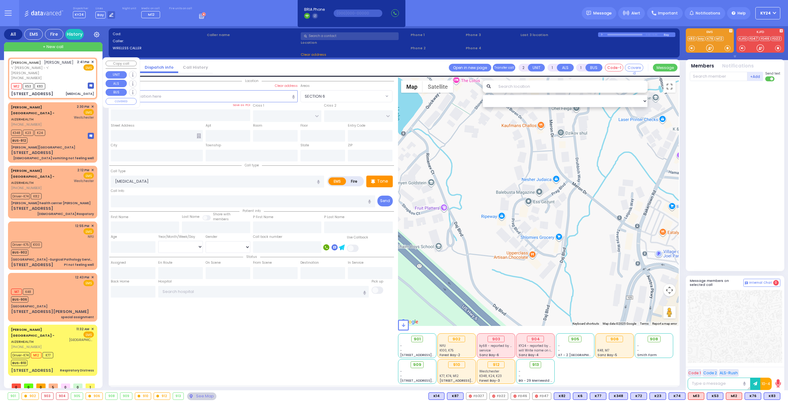
select select
type input "14:41"
type input "14:43"
type input "[US_STATE][GEOGRAPHIC_DATA]"
type input "16 ARLINGTON DR"
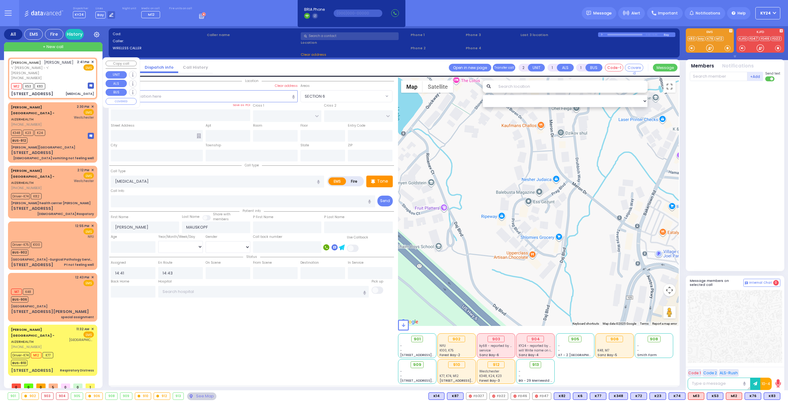
type input "Monroe"
type input "[US_STATE]"
type input "10950"
select select "[GEOGRAPHIC_DATA]"
select select "Hatzalah Garages"
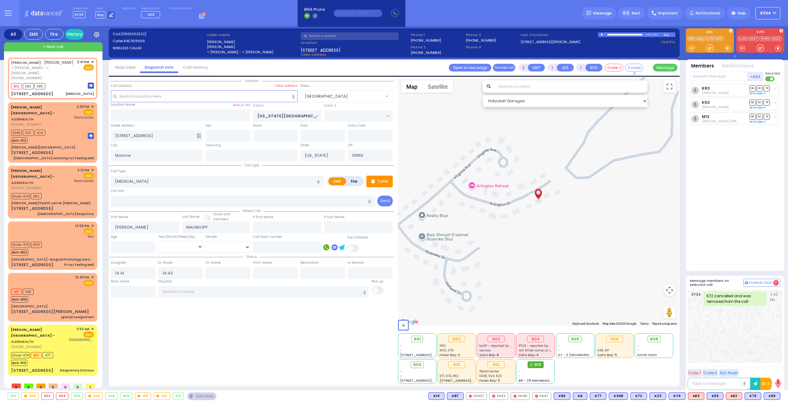
click at [531, 366] on circle at bounding box center [531, 364] width 3 height 3
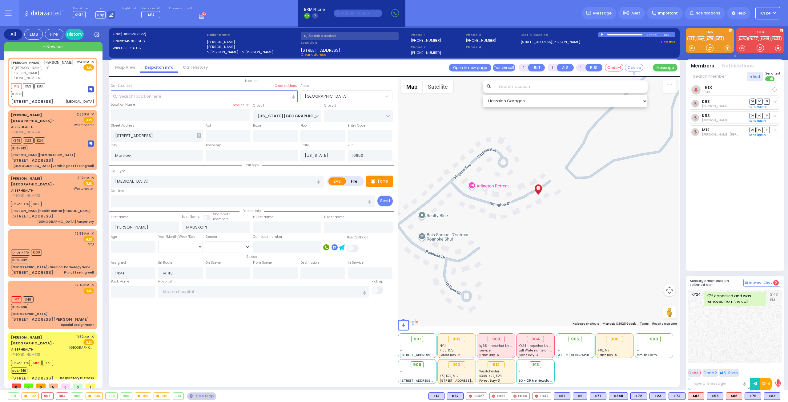
select select
radio input "true"
select select
select select "[GEOGRAPHIC_DATA]"
select select "Hatzalah Garages"
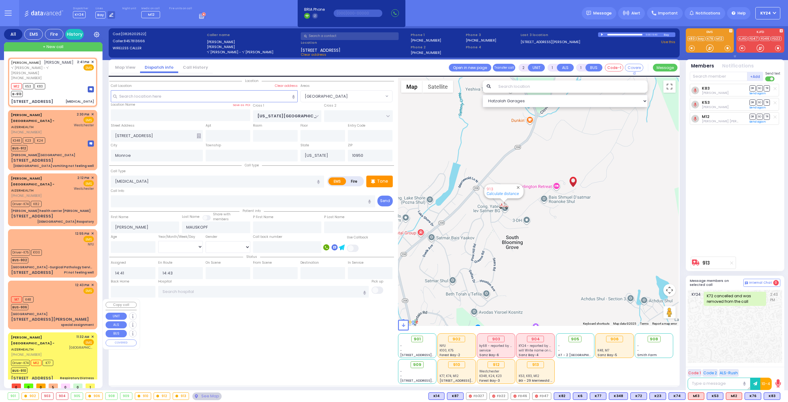
click at [56, 334] on div "Aizer Health Center - AIZERHEALTH (845) 782-3242 11:32 AM ✕ EMS" at bounding box center [52, 357] width 87 height 49
type input "6"
select select
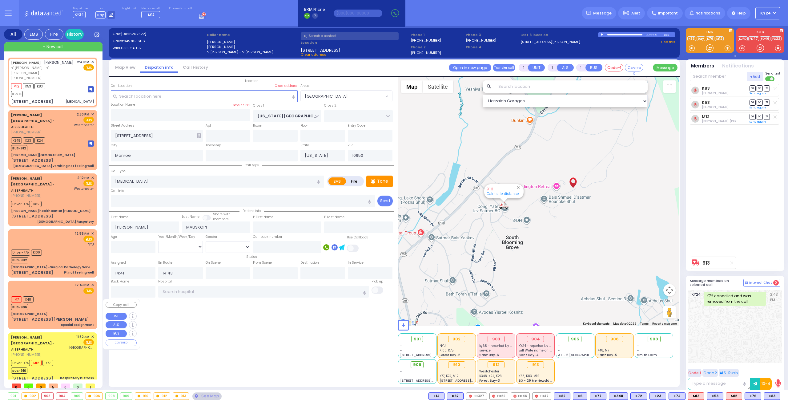
type input "Respiratory Distress"
radio input "true"
type input "Toby"
type input "Wesel"
type input "4"
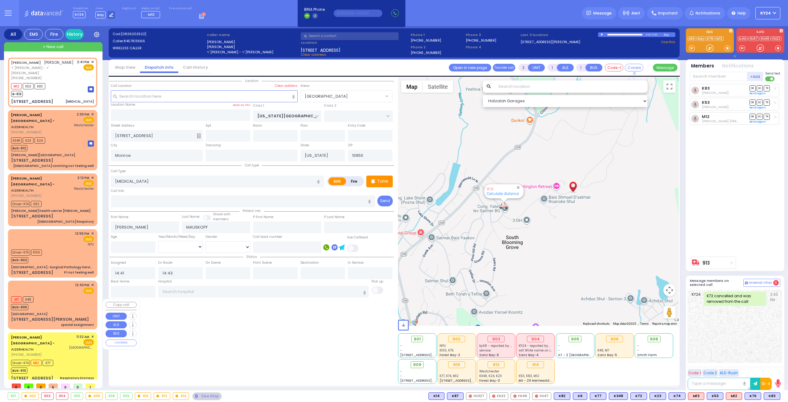
select select "Month"
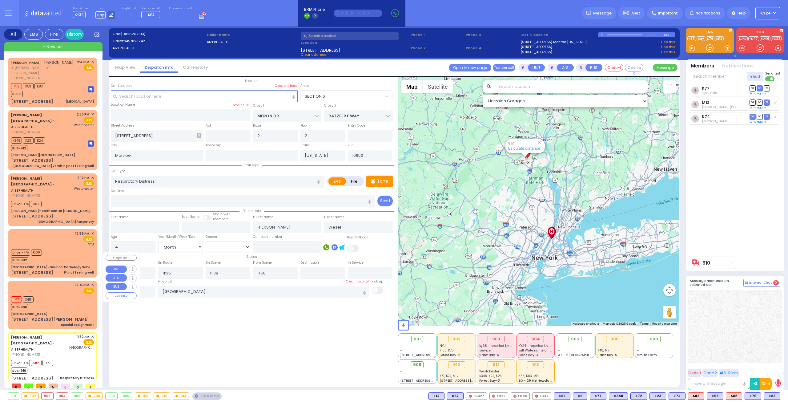
click at [59, 295] on div "M7 K48 BUS-906" at bounding box center [52, 302] width 83 height 15
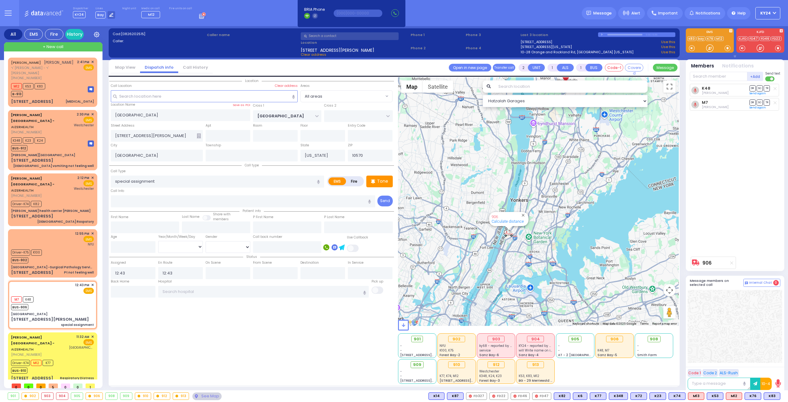
drag, startPoint x: 536, startPoint y: 263, endPoint x: 551, endPoint y: 256, distance: 16.8
click at [556, 259] on div "906 Calculate distance" at bounding box center [538, 201] width 281 height 248
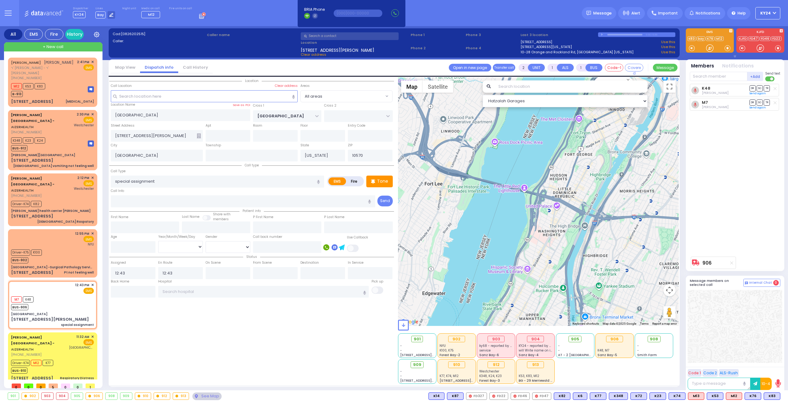
drag, startPoint x: 592, startPoint y: 197, endPoint x: 579, endPoint y: 241, distance: 46.0
click at [583, 243] on div "906 Calculate distance" at bounding box center [538, 201] width 281 height 248
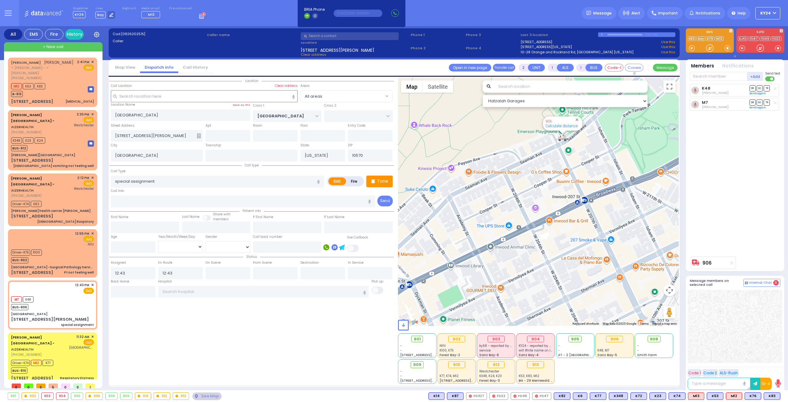
drag, startPoint x: 594, startPoint y: 160, endPoint x: 610, endPoint y: 183, distance: 27.2
click at [610, 182] on div "906 Calculate distance" at bounding box center [538, 201] width 281 height 248
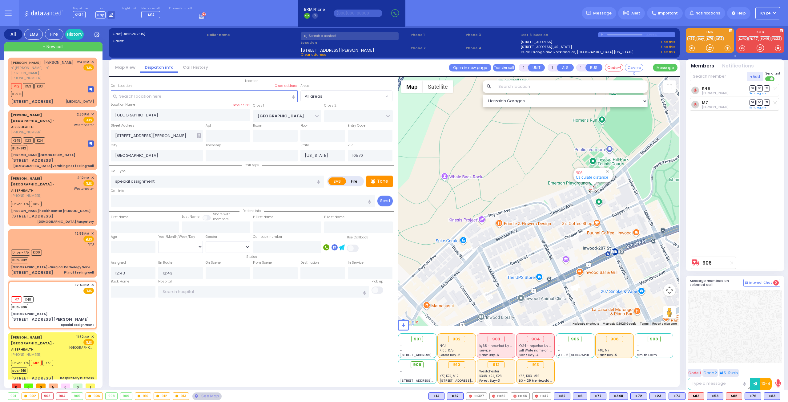
drag, startPoint x: 569, startPoint y: 193, endPoint x: 545, endPoint y: 198, distance: 23.9
click at [556, 197] on div "906 Calculate distance" at bounding box center [538, 201] width 281 height 248
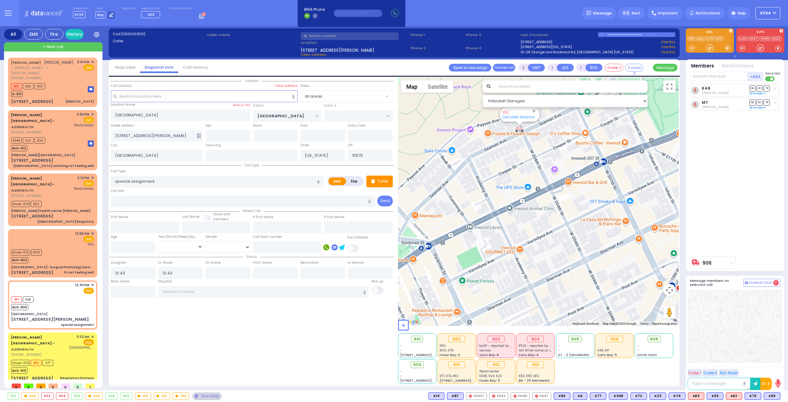
drag, startPoint x: 491, startPoint y: 150, endPoint x: 501, endPoint y: 203, distance: 54.5
click at [502, 204] on div "906 Calculate distance" at bounding box center [538, 201] width 281 height 248
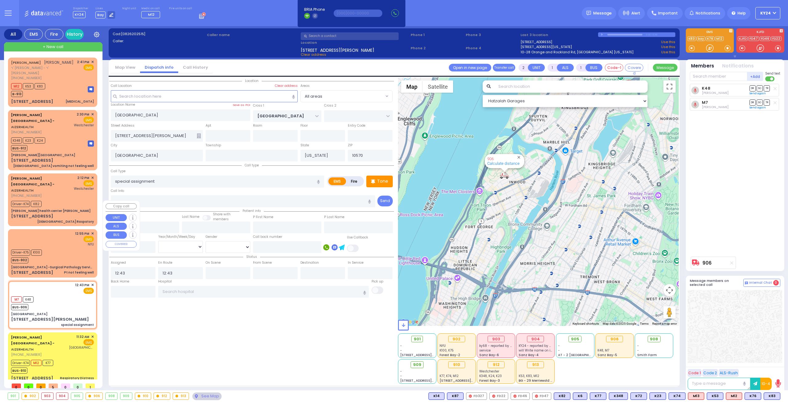
click at [53, 248] on div "Driver-K75 K100 BUS-902" at bounding box center [52, 255] width 83 height 15
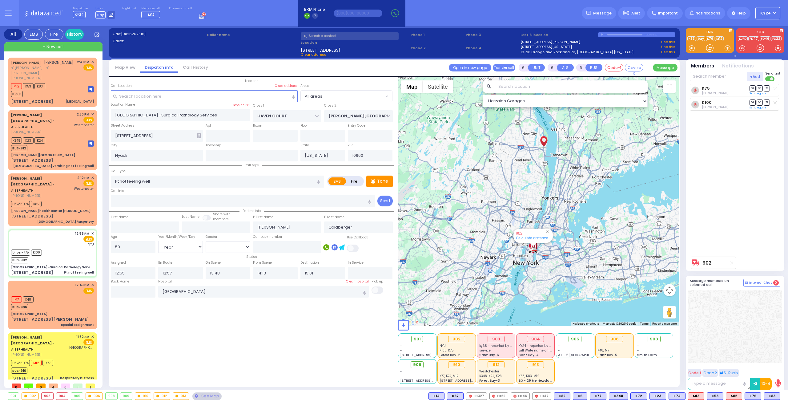
drag, startPoint x: 60, startPoint y: 393, endPoint x: 62, endPoint y: 396, distance: 3.7
click at [62, 396] on div "904" at bounding box center [62, 395] width 12 height 7
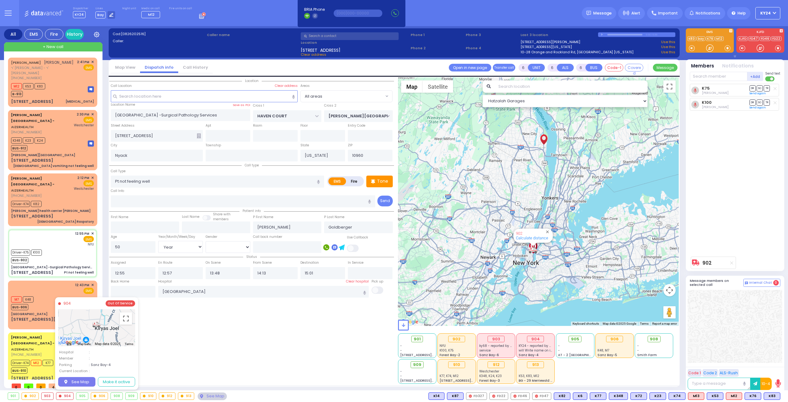
click at [64, 395] on div "904" at bounding box center [64, 395] width 17 height 7
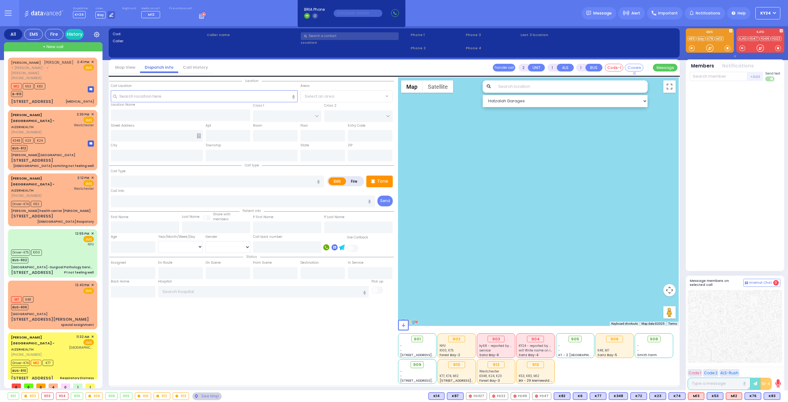
click at [60, 395] on div "904" at bounding box center [62, 395] width 12 height 7
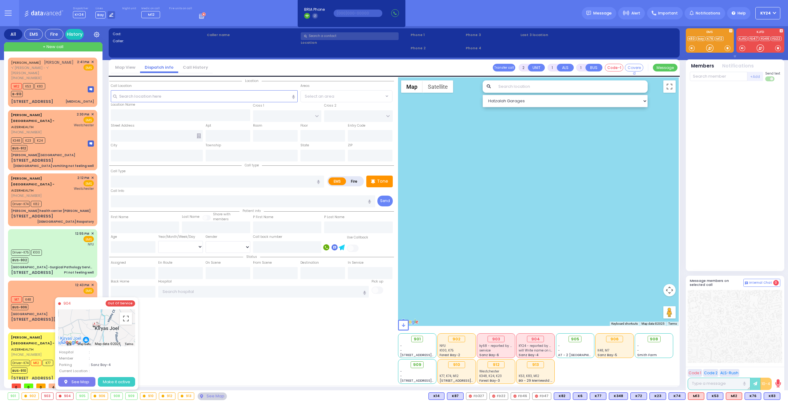
click at [113, 383] on button "Make it active" at bounding box center [116, 381] width 37 height 10
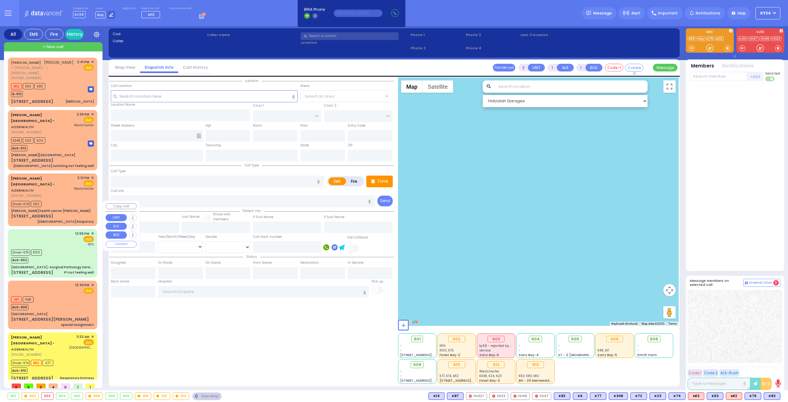
click at [67, 248] on div "Driver-K75 K100 BUS-902" at bounding box center [52, 255] width 83 height 15
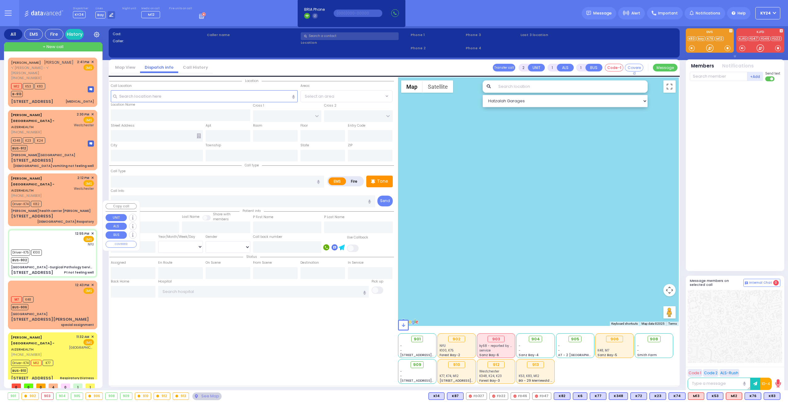
type input "6"
select select
type input "Pt not feeling well"
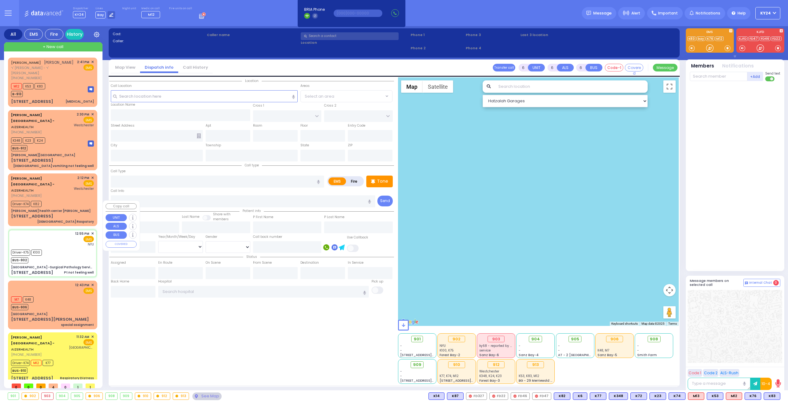
radio input "true"
type input "[PERSON_NAME]"
type input "Goldberger"
type input "50"
select select "Year"
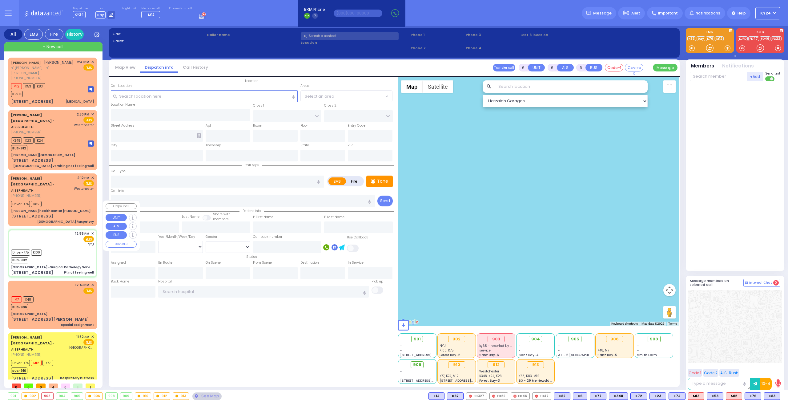
select select "[DEMOGRAPHIC_DATA]"
type input "12:55"
type input "12:57"
type input "13:48"
type input "14:13"
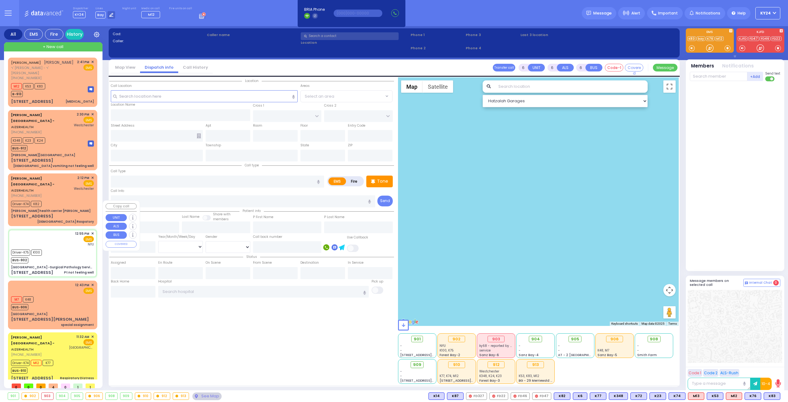
type input "15:01"
type input "[GEOGRAPHIC_DATA]"
type input "[GEOGRAPHIC_DATA] -Surgical Pathology Services"
type input "HAVEN COURT"
type input "[PERSON_NAME][GEOGRAPHIC_DATA]"
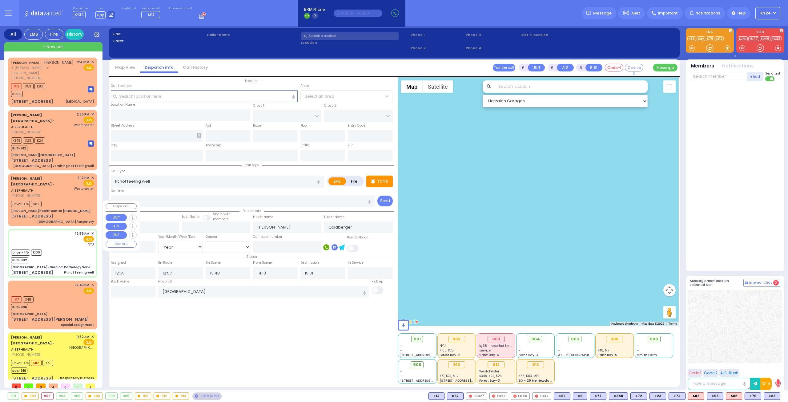
type input "[STREET_ADDRESS]"
type input "Nyack"
type input "[US_STATE]"
type input "10960"
select select "Hatzalah Garages"
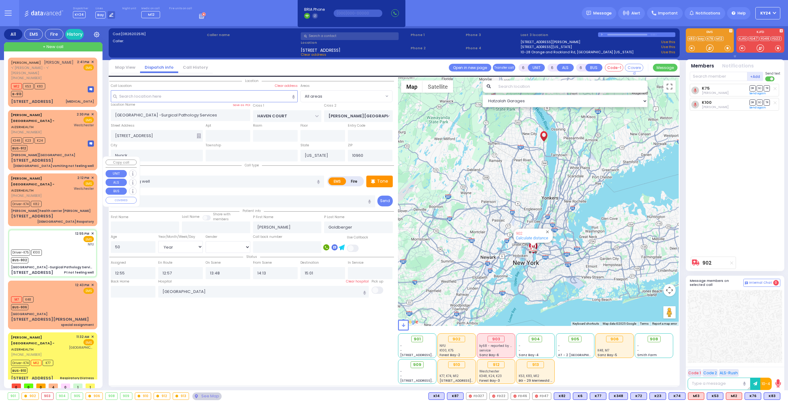
click at [60, 199] on div "Driver-K74 K82" at bounding box center [52, 203] width 83 height 8
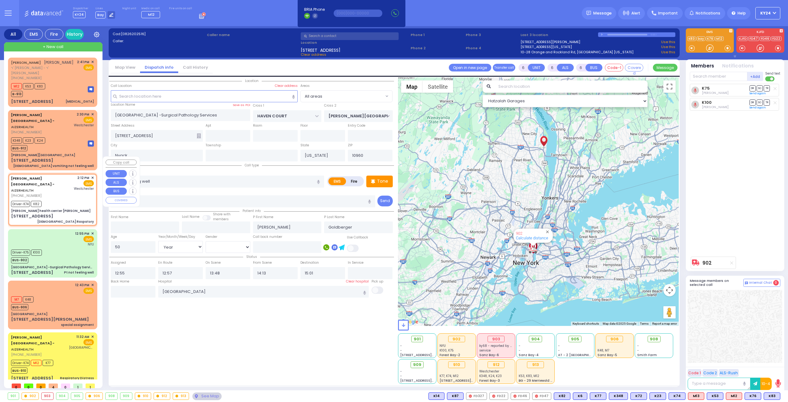
select select
type input "[DEMOGRAPHIC_DATA] Raspatory"
radio input "true"
type input "Unknown"
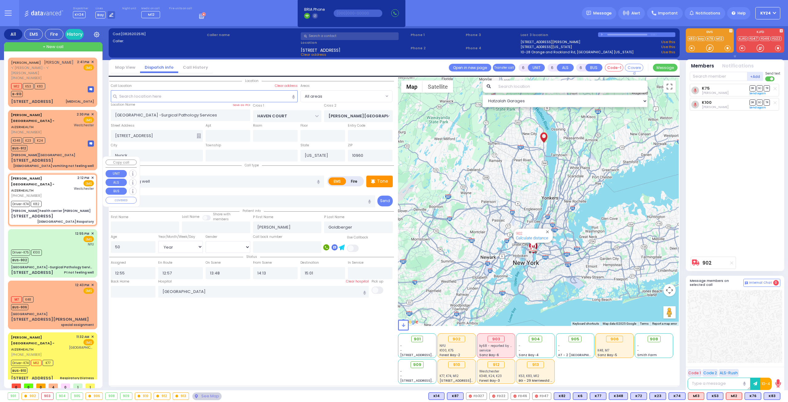
select select "Year"
select select
type input "14:12"
type input "14:16"
type input "14:20"
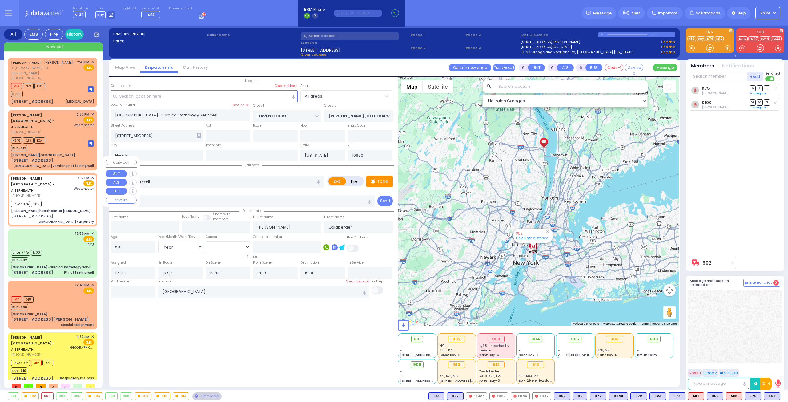
type input "14:40"
type input "[GEOGRAPHIC_DATA]-[PERSON_NAME][GEOGRAPHIC_DATA]"
select select "Hatzalah Garages"
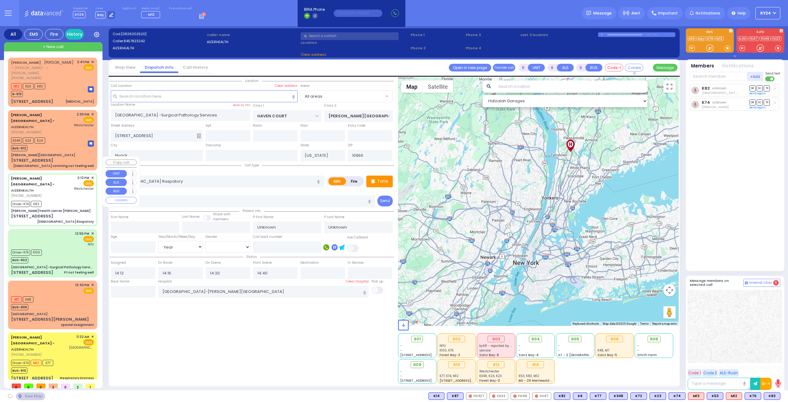
select select
radio input "true"
select select "Year"
select select "Hatzalah Garages"
type input "[PERSON_NAME] health center [PERSON_NAME]"
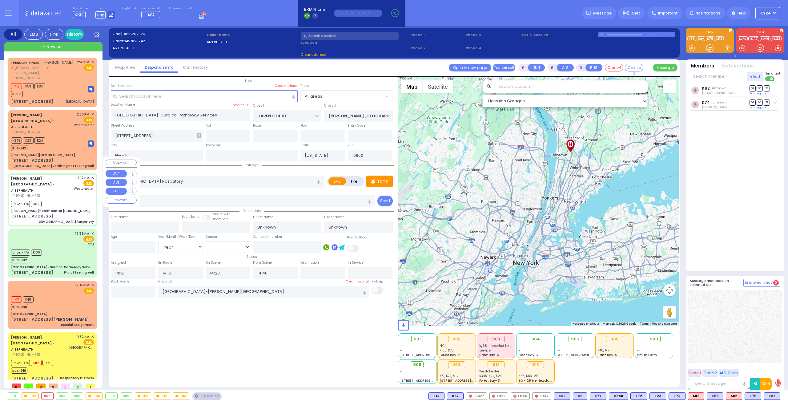
type input "[PERSON_NAME] DR"
type input "[PERSON_NAME]"
type input "[STREET_ADDRESS]"
type input "11"
type input "[PERSON_NAME]"
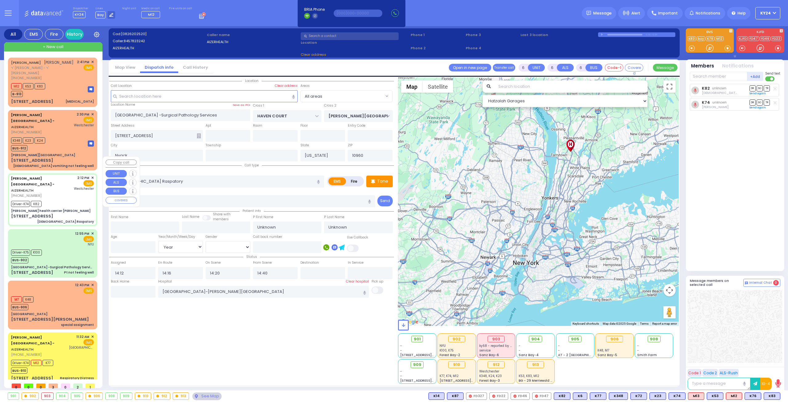
type input "10950"
select select "SECTION 2"
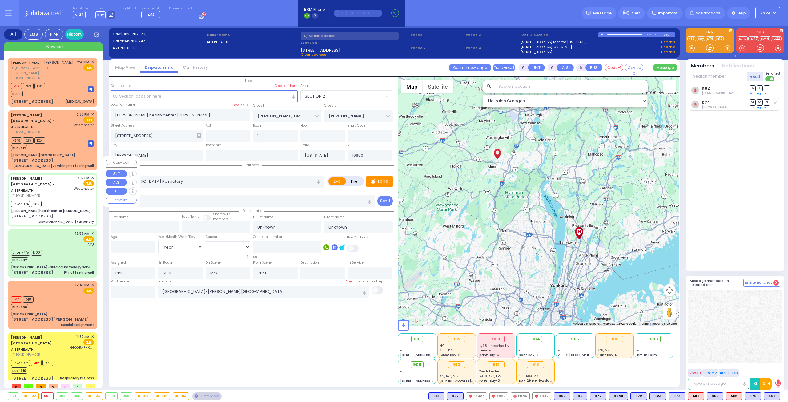
select select
radio input "true"
type input "Pessy"
type input "Brauner"
type input "3"
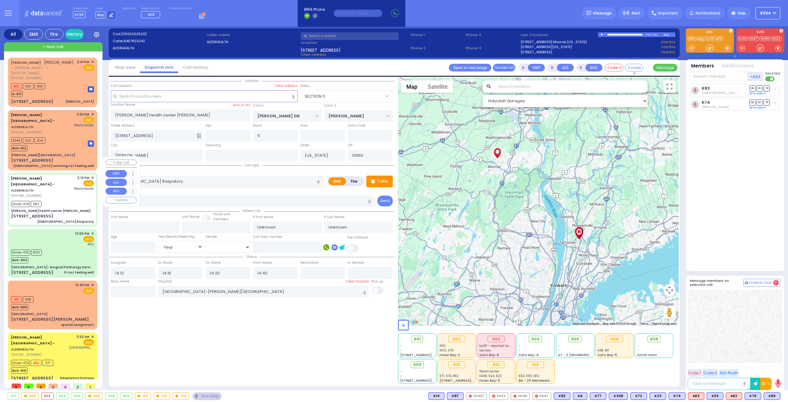
select select "Year"
select select "[DEMOGRAPHIC_DATA]"
select select "Hatzalah Garages"
select select "SECTION 2"
click at [58, 136] on div "K348 K23 K24 BUS-912" at bounding box center [52, 143] width 83 height 15
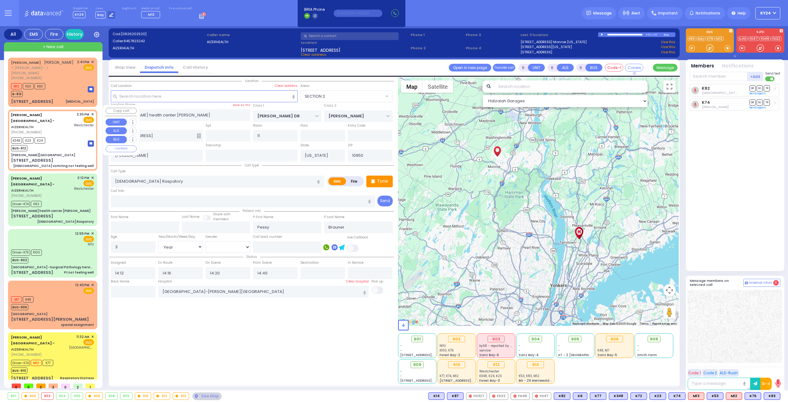
select select
type input "[DEMOGRAPHIC_DATA] vomiting not feeling well"
radio input "true"
type input "[PERSON_NAME]"
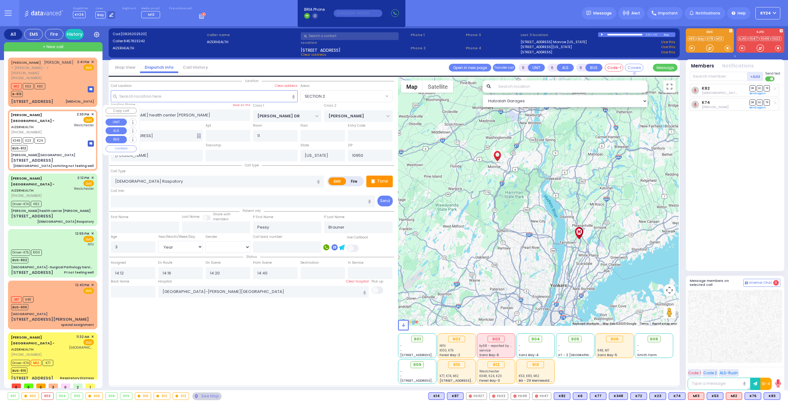
type input "22"
select select "Year"
select select "[DEMOGRAPHIC_DATA]"
type input "14:30"
type input "14:32"
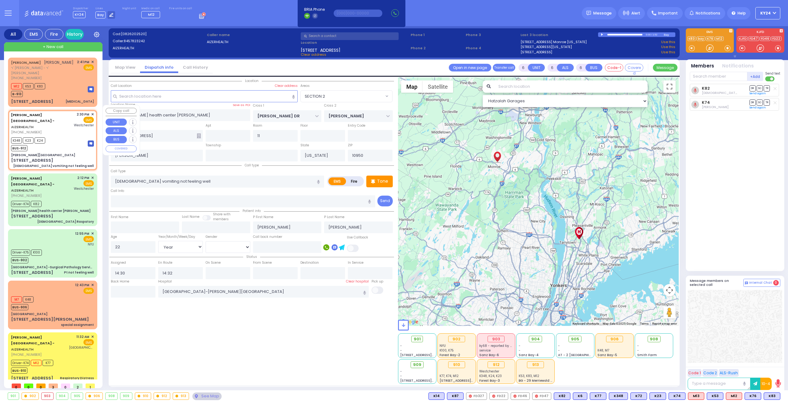
type input "[PERSON_NAME][GEOGRAPHIC_DATA]"
select select "SECTION 2"
select select "Hatzalah Garages"
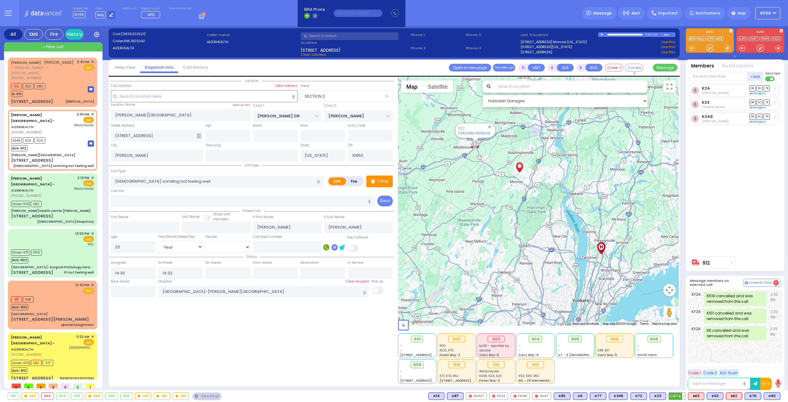
click at [685, 394] on button at bounding box center [683, 395] width 3 height 7
click at [603, 374] on div "901 - - 214 Nininger Rd NYU - -" at bounding box center [538, 357] width 281 height 51
click at [666, 396] on button at bounding box center [664, 395] width 3 height 7
click at [663, 367] on icon at bounding box center [659, 368] width 6 height 6
drag, startPoint x: 262, startPoint y: 287, endPoint x: 66, endPoint y: 292, distance: 195.8
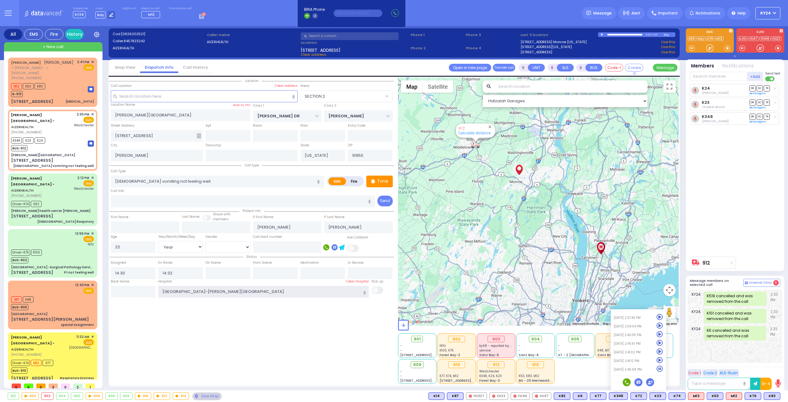
click at [73, 291] on div "All EMS Fire History Settings" at bounding box center [394, 209] width 780 height 366
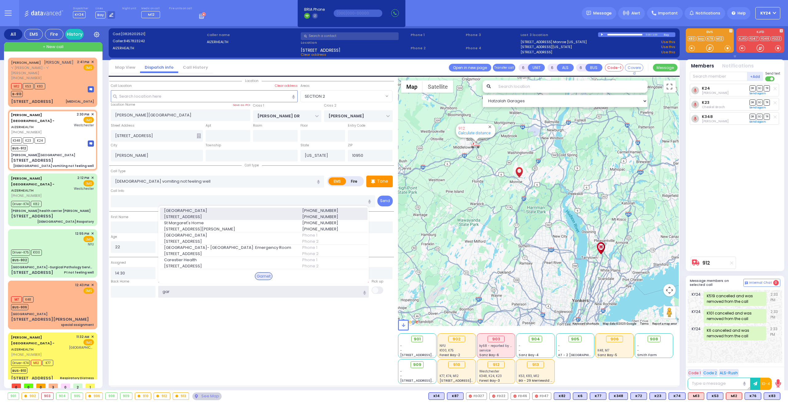
type input "gar"
click at [220, 214] on span "[STREET_ADDRESS]" at bounding box center [229, 217] width 131 height 6
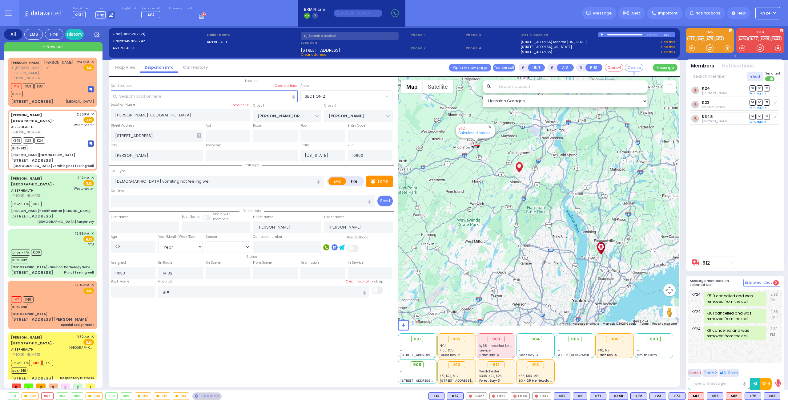
select select
radio input "true"
select select "Year"
select select "[DEMOGRAPHIC_DATA]"
type input "[GEOGRAPHIC_DATA]"
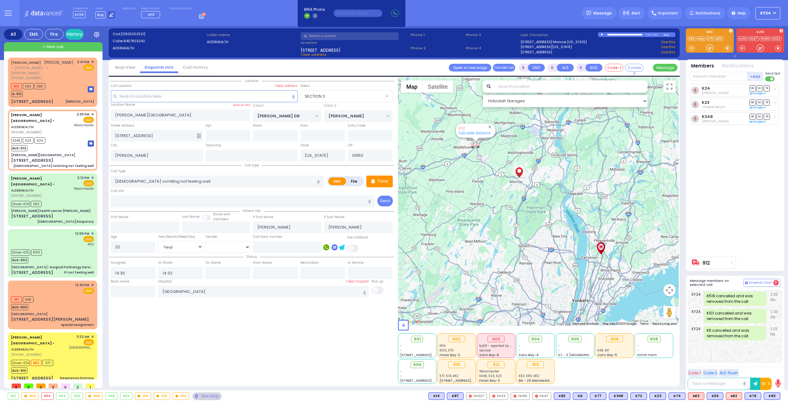
select select "Hatzalah Garages"
select select "SECTION 2"
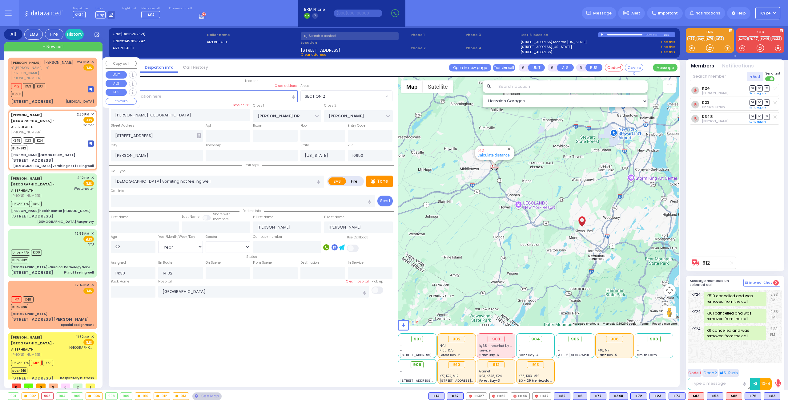
click at [55, 98] on div "16 ARLINGTON DR Palpitations" at bounding box center [52, 101] width 83 height 6
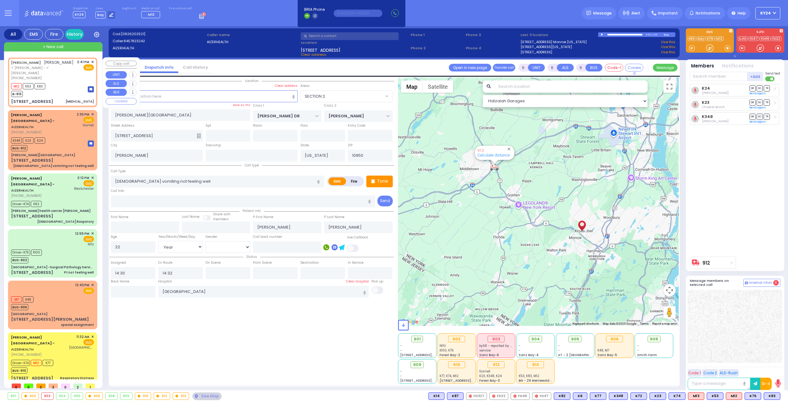
type input "2"
type input "1"
select select
type input "[MEDICAL_DATA]"
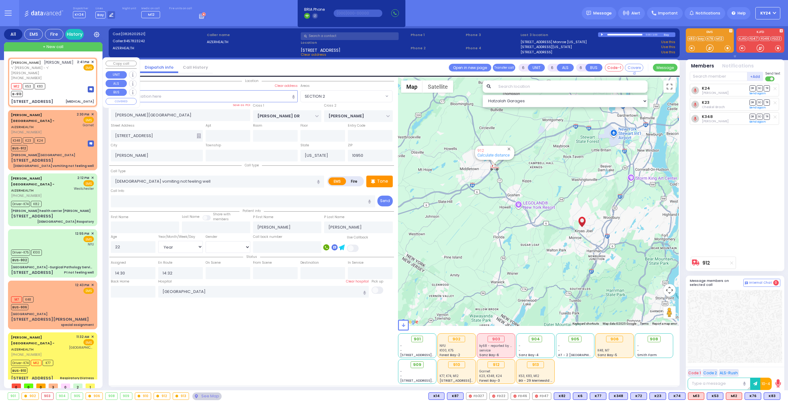
radio input "true"
type input "[PERSON_NAME]"
type input "MAUSKOPF"
select select
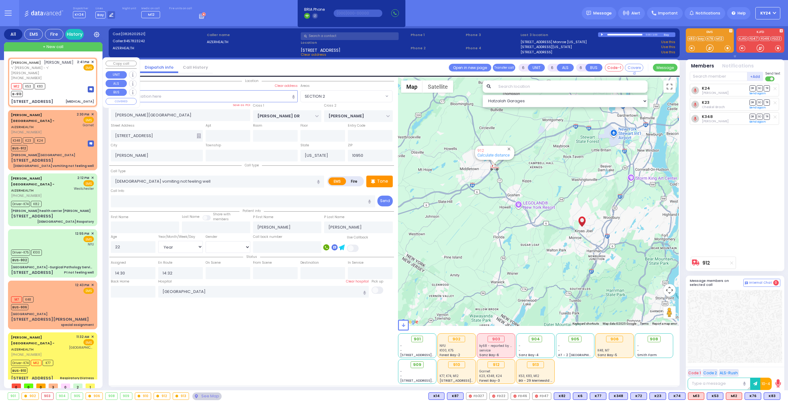
type input "14:41"
type input "14:43"
type input "[US_STATE][GEOGRAPHIC_DATA]"
type input "[STREET_ADDRESS]"
type input "Monroe"
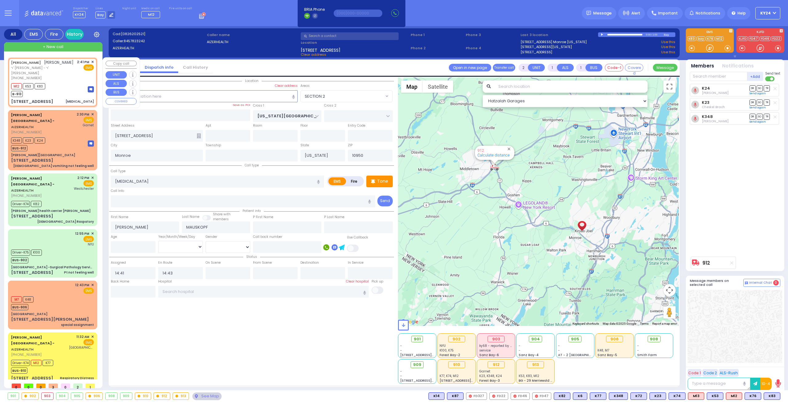
select select "[GEOGRAPHIC_DATA]"
select select "Hatzalah Garages"
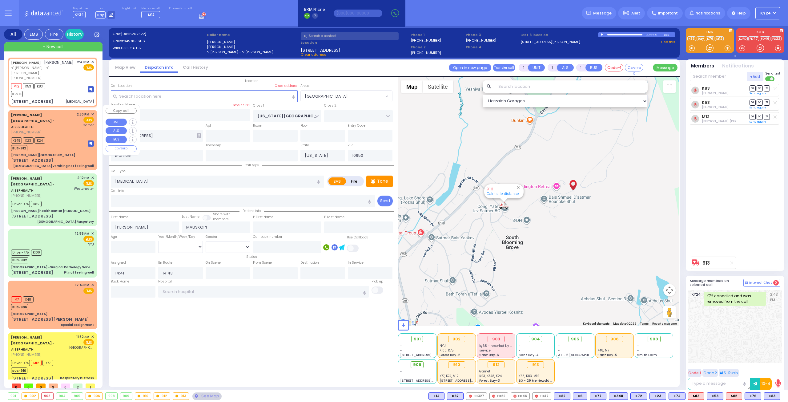
click at [58, 139] on div "K348 K23 K24 BUS-912" at bounding box center [52, 143] width 83 height 15
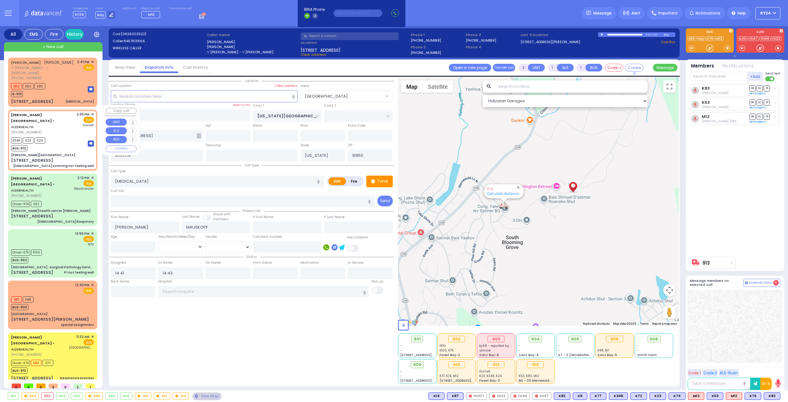
type input "6"
select select
type input "[DEMOGRAPHIC_DATA] vomiting not feeling well"
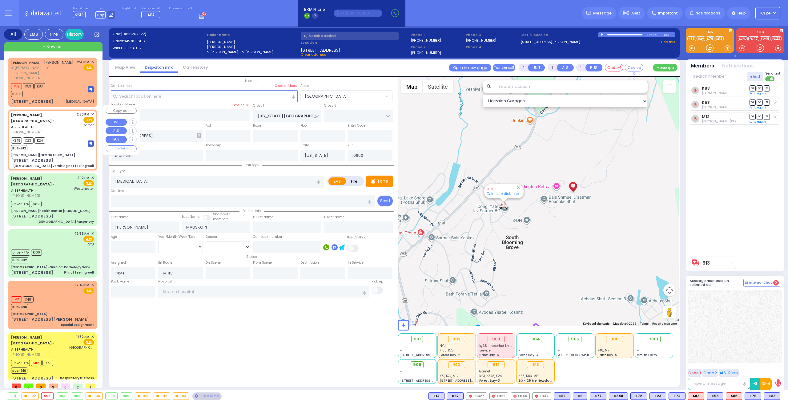
radio input "true"
type input "[PERSON_NAME]"
type input "22"
select select "Year"
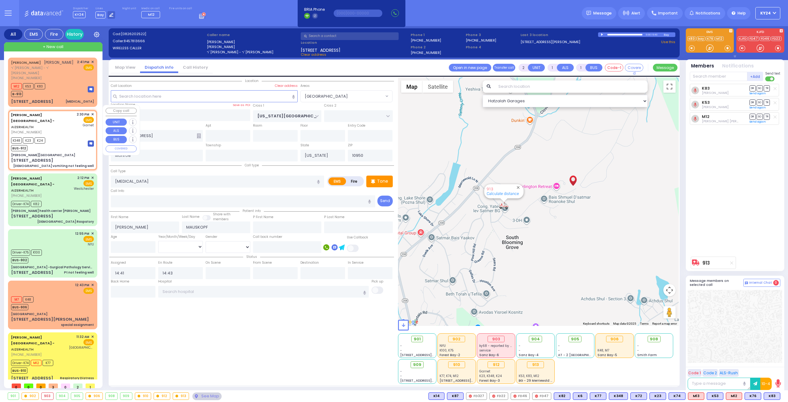
select select "[DEMOGRAPHIC_DATA]"
type input "14:30"
type input "14:32"
type input "[GEOGRAPHIC_DATA]"
type input "[PERSON_NAME][GEOGRAPHIC_DATA]"
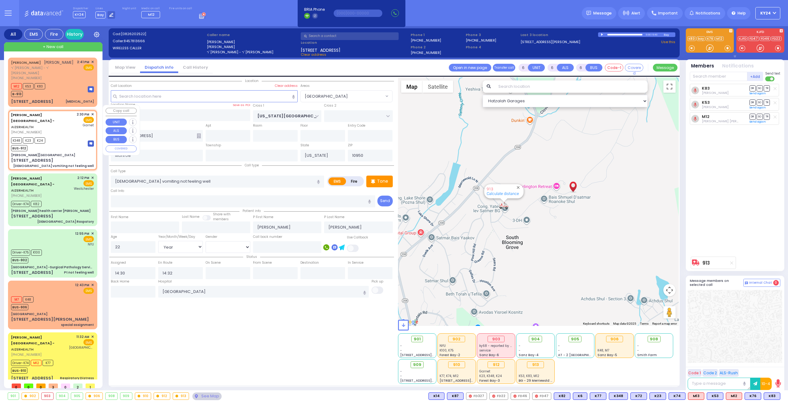
type input "[PERSON_NAME] DR"
type input "[PERSON_NAME]"
type input "[STREET_ADDRESS]"
type input "[PERSON_NAME]"
select select "SECTION 2"
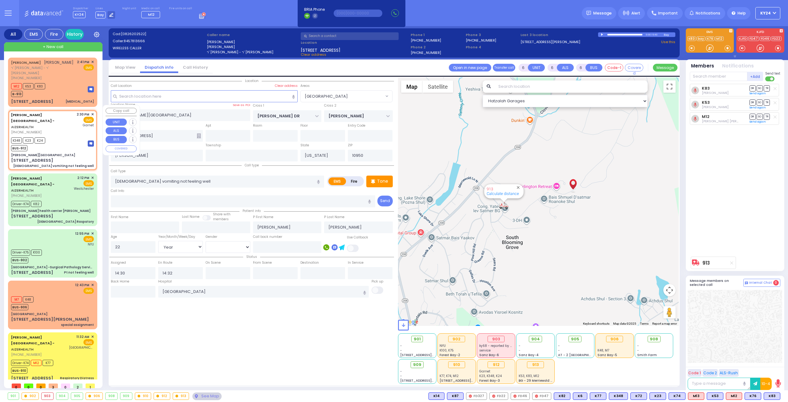
select select "Hatzalah Garages"
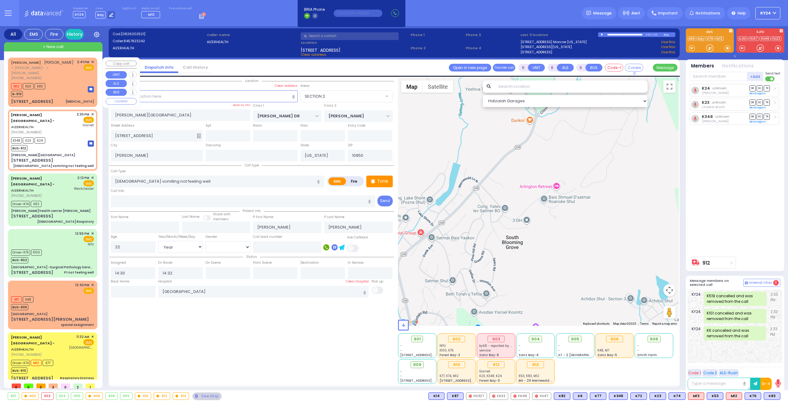
click at [63, 101] on div "JOEL MAUSKOPF יואל מויזקאפ ר' יוסף זאב - ר' ישראל פאלקאוויטש (845) 781-3666 2:4…" at bounding box center [52, 82] width 89 height 49
type input "2"
type input "1"
select select
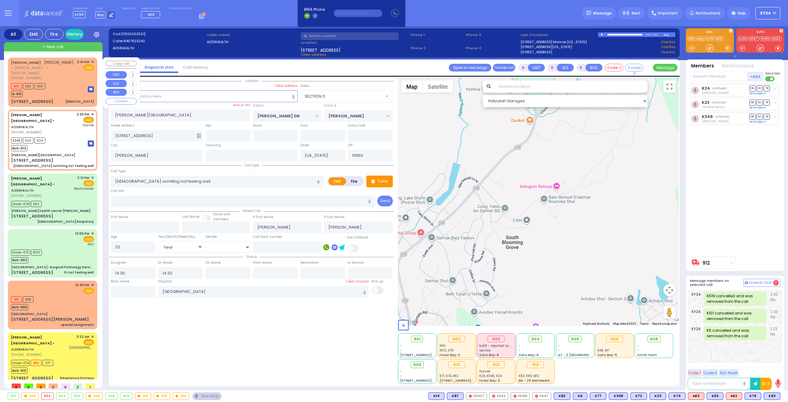
type input "[MEDICAL_DATA]"
radio input "true"
type input "[PERSON_NAME]"
type input "MAUSKOPF"
select select
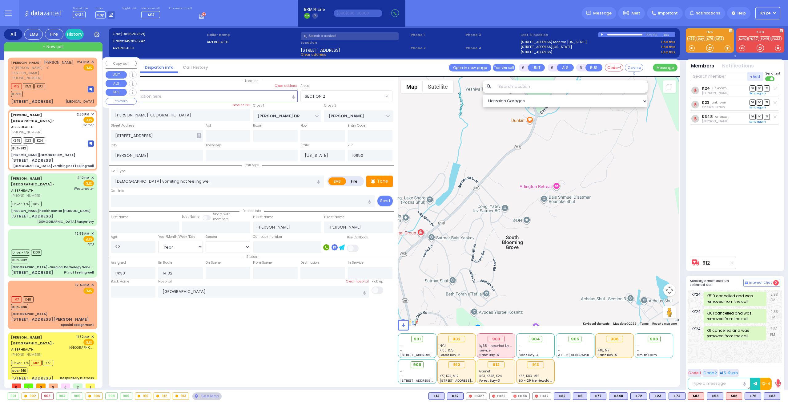
select select
type input "14:41"
type input "14:43"
select select "Hatzalah Garages"
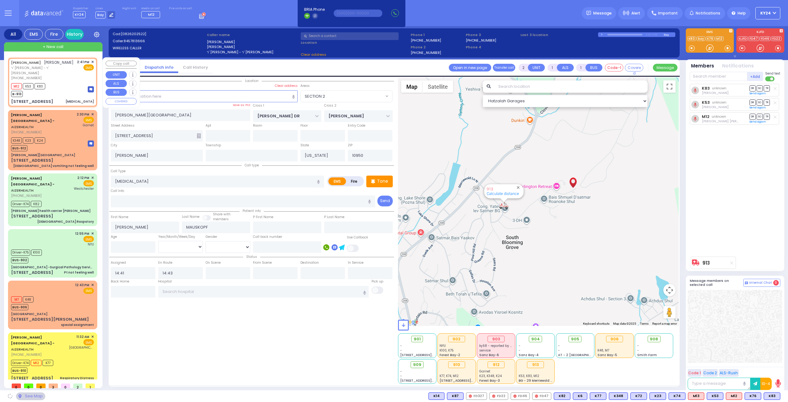
type input "[US_STATE][GEOGRAPHIC_DATA]"
type input "[STREET_ADDRESS]"
type input "Monroe"
select select "[GEOGRAPHIC_DATA]"
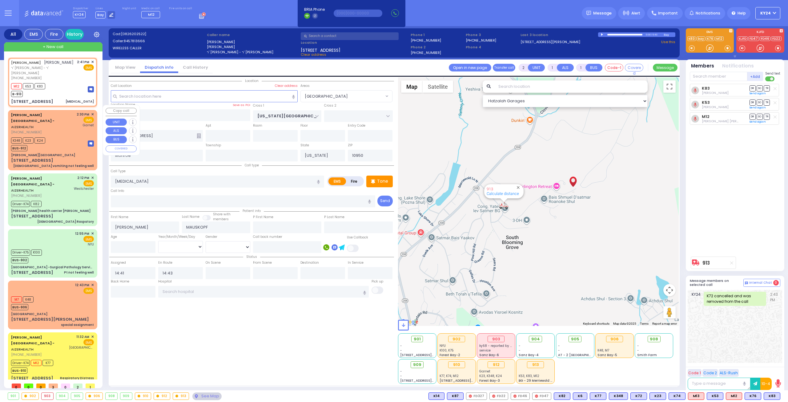
click at [48, 140] on div "Aizer Health Center - AIZERHEALTH (845) 782-3242 2:30 PM ✕ EMS K23" at bounding box center [52, 140] width 87 height 58
type input "6"
select select
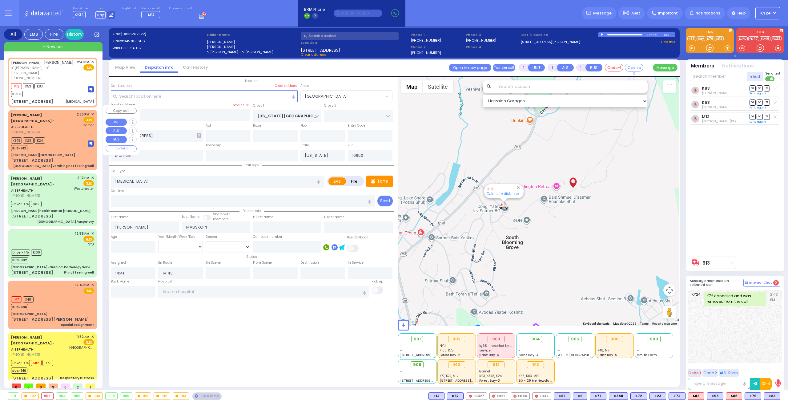
type input "[DEMOGRAPHIC_DATA] vomiting not feeling well"
radio input "true"
type input "[PERSON_NAME]"
type input "22"
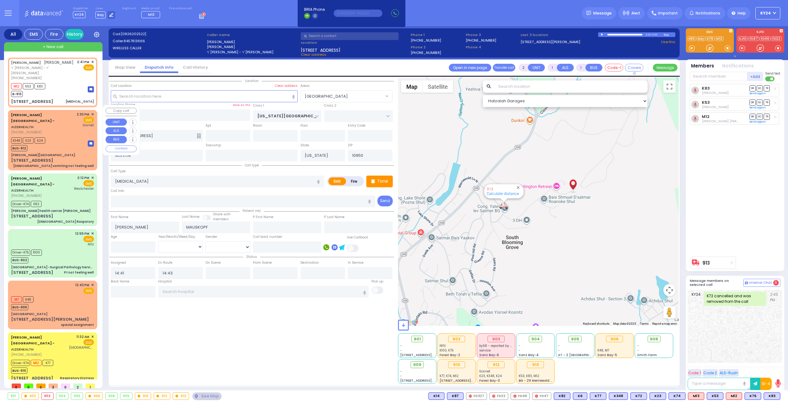
select select "Year"
select select "[DEMOGRAPHIC_DATA]"
type input "14:30"
type input "14:32"
type input "[GEOGRAPHIC_DATA]"
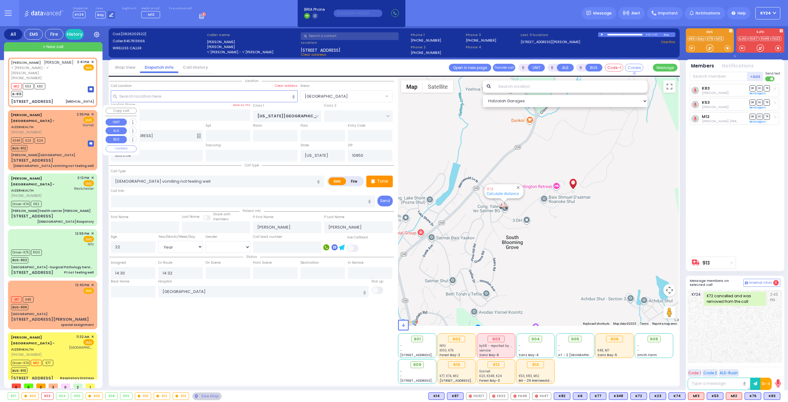
select select "Hatzalah Garages"
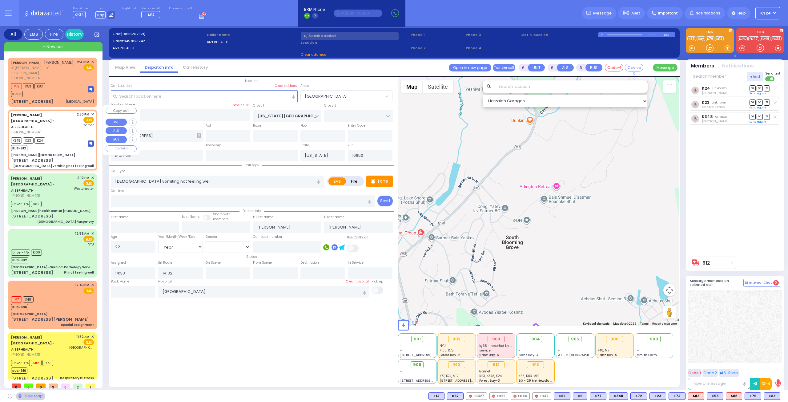
type input "[PERSON_NAME][GEOGRAPHIC_DATA]"
type input "[PERSON_NAME] DR"
type input "[PERSON_NAME]"
type input "[STREET_ADDRESS]"
type input "[PERSON_NAME]"
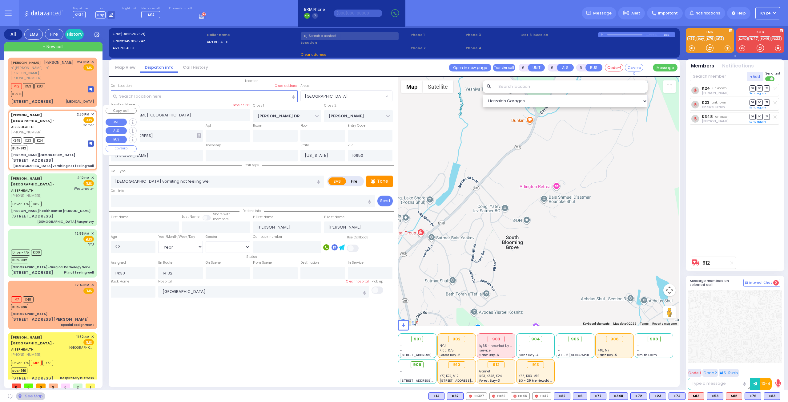
select select "SECTION 2"
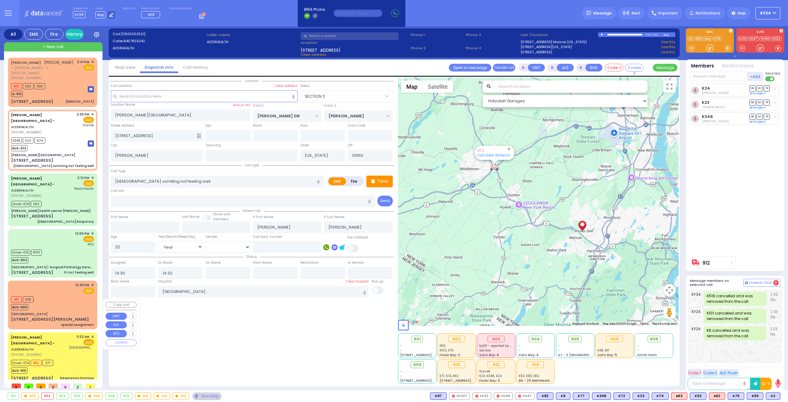
select select
radio input "true"
select select "Year"
select select "[DEMOGRAPHIC_DATA]"
select select "Hatzalah Garages"
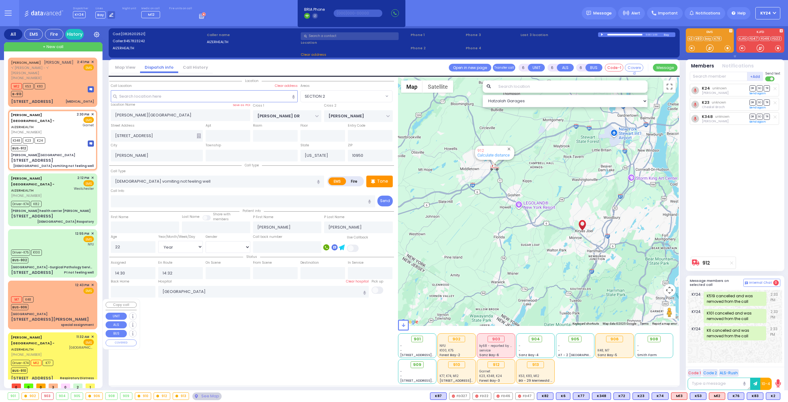
select select
radio input "true"
select select "Year"
select select "[DEMOGRAPHIC_DATA]"
select select "Hatzalah Garages"
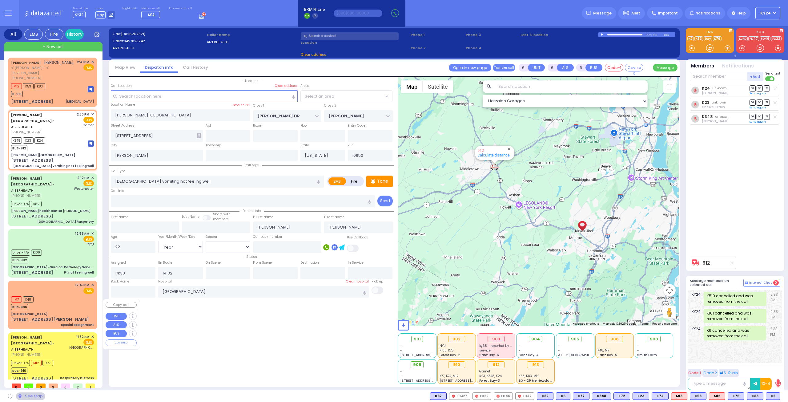
select select "SECTION 2"
select select
radio input "true"
select select "Year"
select select "[DEMOGRAPHIC_DATA]"
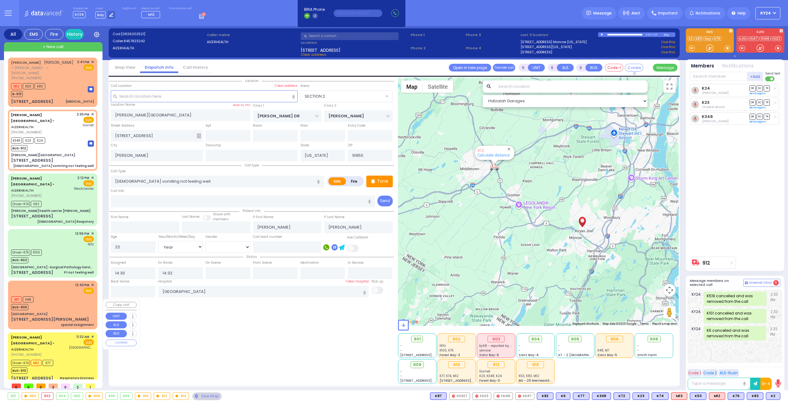
select select "Hatzalah Garages"
select select "SECTION 2"
select select
radio input "true"
select select "Year"
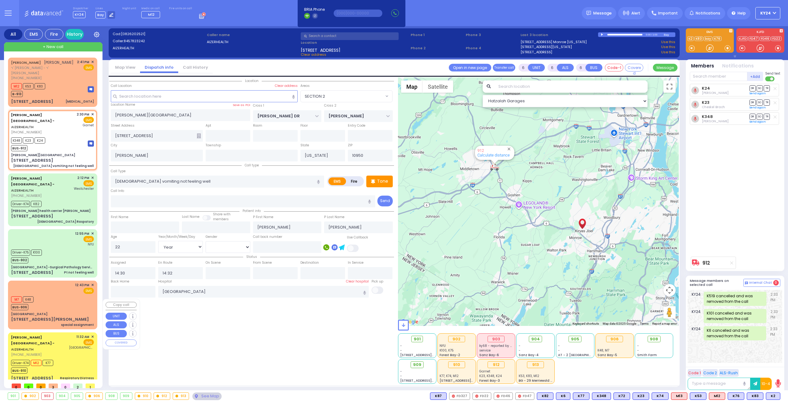
select select "[DEMOGRAPHIC_DATA]"
select select "Hatzalah Garages"
select select "SECTION 2"
click at [729, 174] on div "K24 Yoel Deutsch DR SO TR" at bounding box center [736, 169] width 92 height 170
click at [775, 89] on line at bounding box center [774, 88] width 3 height 3
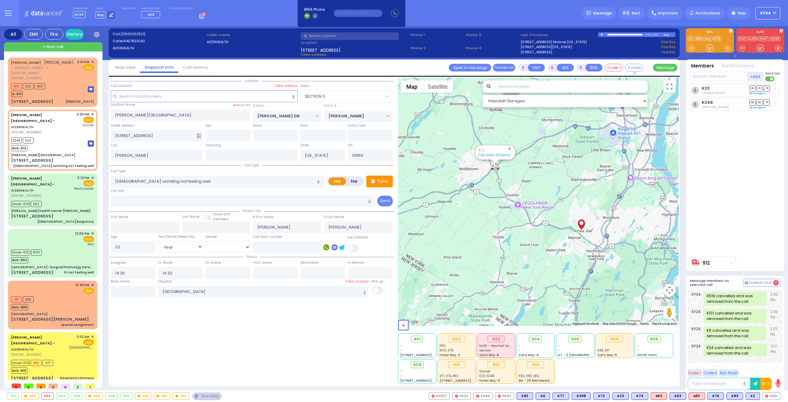
scroll to position [4, 0]
click at [57, 352] on div "[PHONE_NUMBER]" at bounding box center [39, 354] width 56 height 5
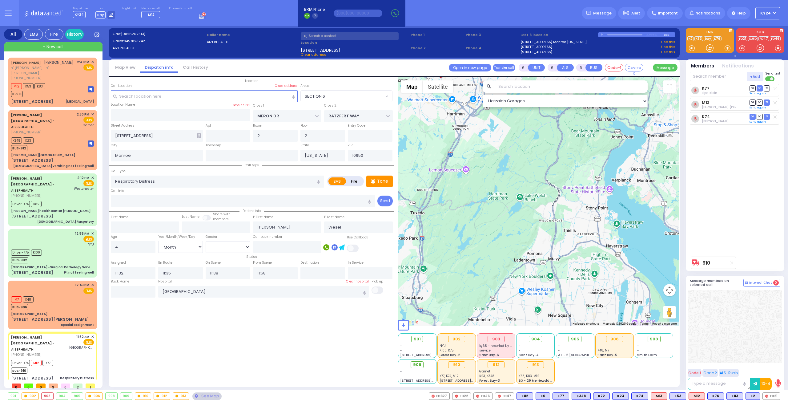
drag, startPoint x: 506, startPoint y: 193, endPoint x: 539, endPoint y: 226, distance: 47.0
click at [537, 225] on div "910 Calculate distance" at bounding box center [538, 201] width 281 height 248
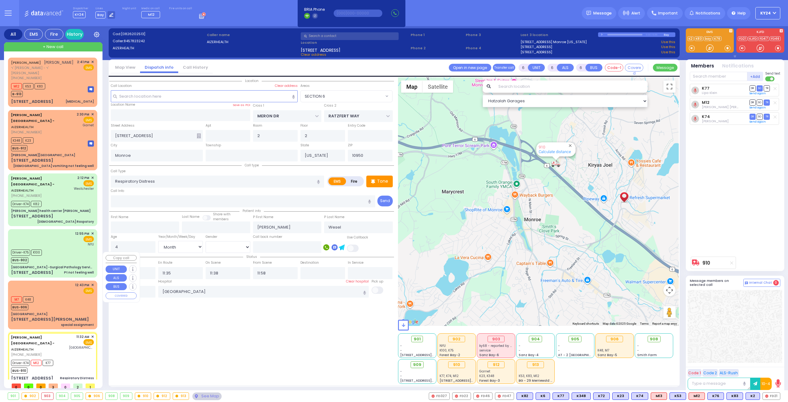
click at [47, 295] on div "M7 K48 BUS-906" at bounding box center [52, 302] width 83 height 15
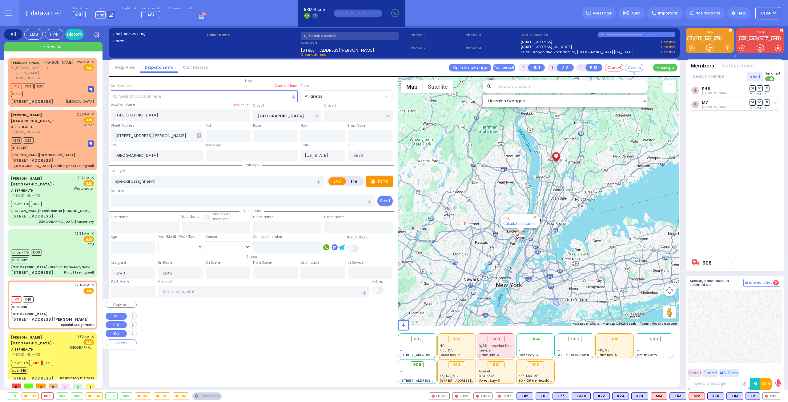
click at [77, 358] on div "Driver-K74 M12 K77 BUS-910" at bounding box center [52, 365] width 83 height 15
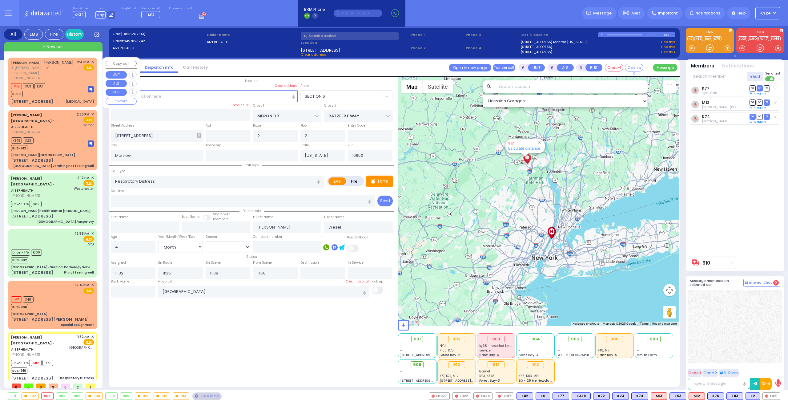
click at [50, 98] on div "16 ARLINGTON DR Palpitations" at bounding box center [52, 101] width 83 height 6
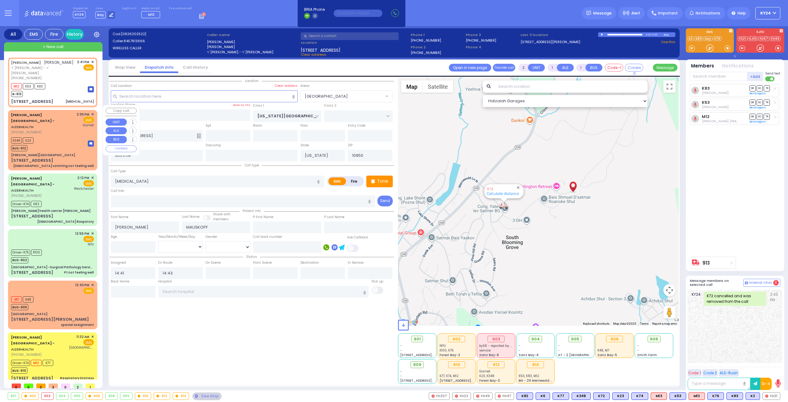
click at [56, 136] on div "K348 K23 BUS-912" at bounding box center [52, 143] width 83 height 15
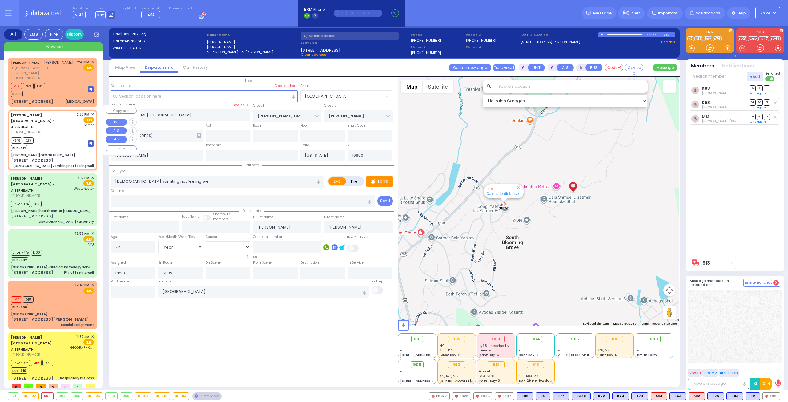
scroll to position [4, 0]
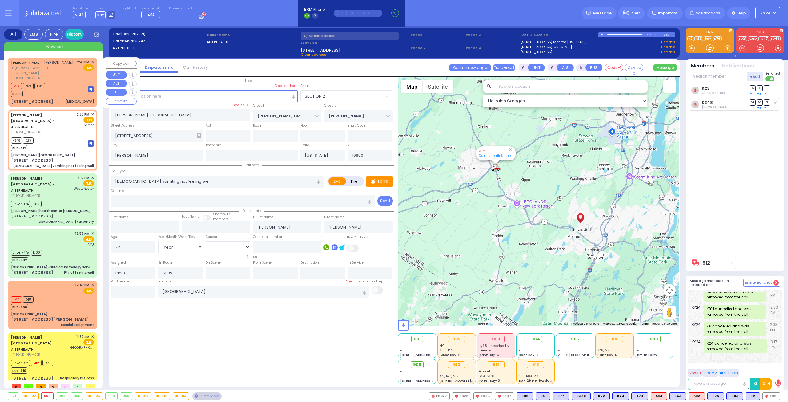
click at [53, 91] on div "M12 K53 K83 B-913" at bounding box center [52, 89] width 83 height 15
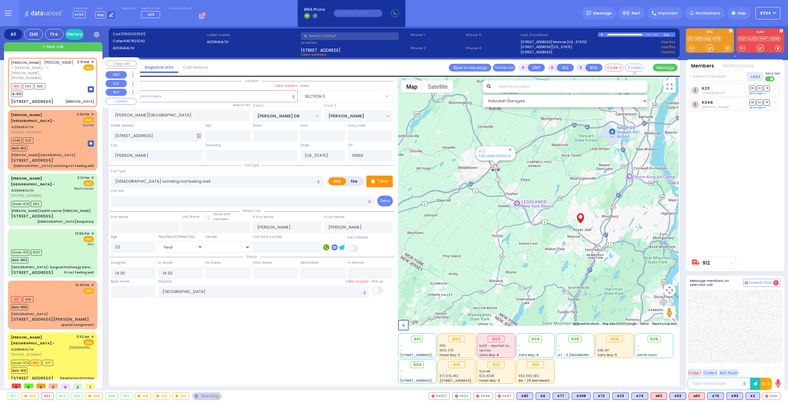
scroll to position [0, 0]
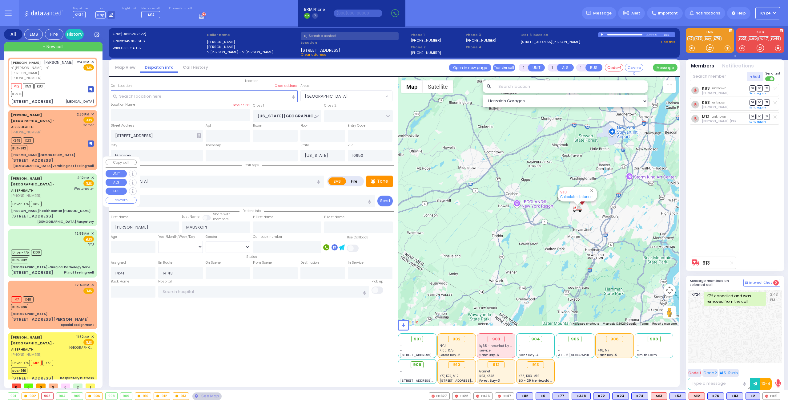
click at [53, 175] on div "[PERSON_NAME][GEOGRAPHIC_DATA] - AIZERHEALTH [PHONE_NUMBER]" at bounding box center [41, 186] width 61 height 23
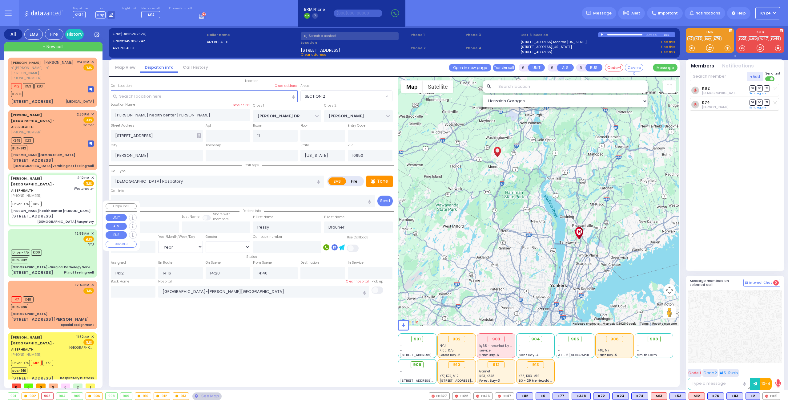
click at [54, 248] on div "Driver-K75 K100 BUS-902" at bounding box center [52, 255] width 83 height 15
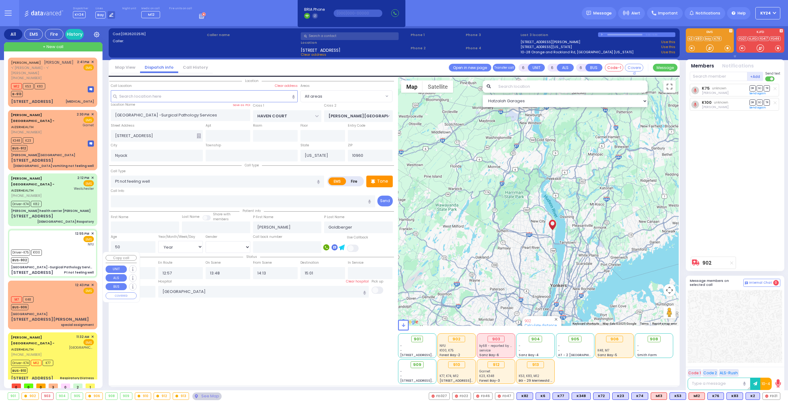
click at [50, 295] on div "M7 K48 BUS-906" at bounding box center [52, 302] width 83 height 15
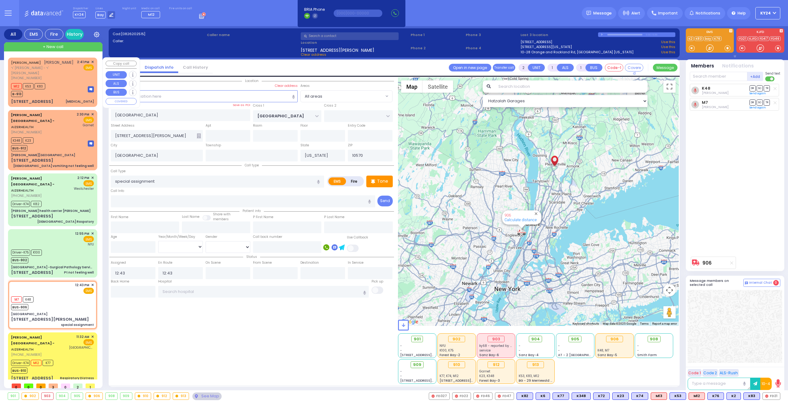
drag, startPoint x: 65, startPoint y: 86, endPoint x: 65, endPoint y: 82, distance: 3.4
click at [65, 83] on div "M12 K53 K83 B-913" at bounding box center [52, 89] width 83 height 15
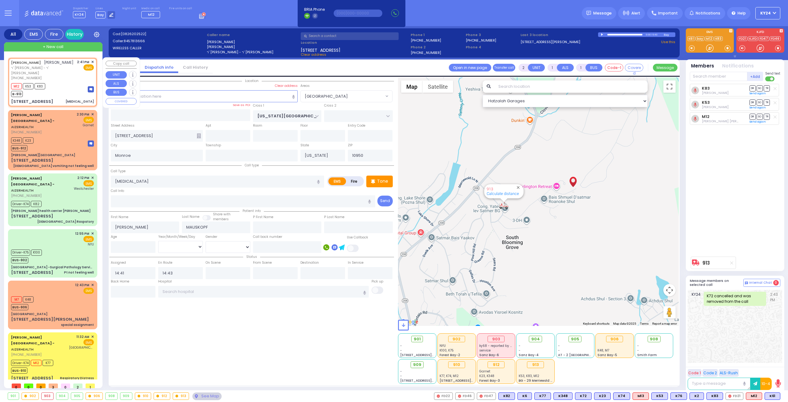
select select "[GEOGRAPHIC_DATA]"
select select
click at [714, 75] on input "text" at bounding box center [719, 76] width 58 height 9
type input "77"
click at [721, 85] on div "KY77 [PERSON_NAME]" at bounding box center [736, 89] width 88 height 11
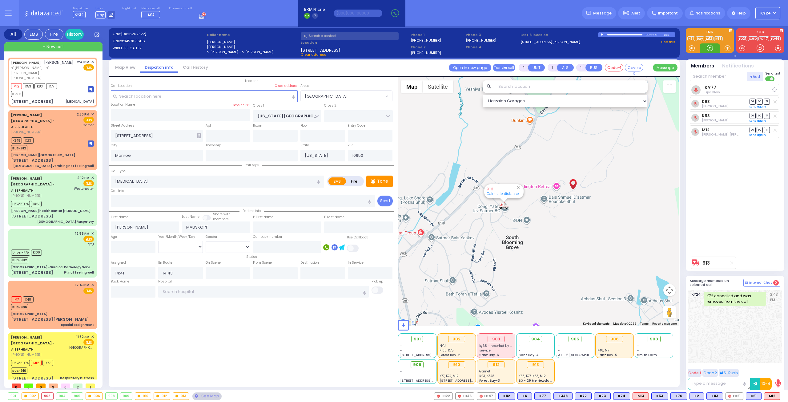
select select
radio input "true"
select select
select select "Hatzalah Garages"
select select "[GEOGRAPHIC_DATA]"
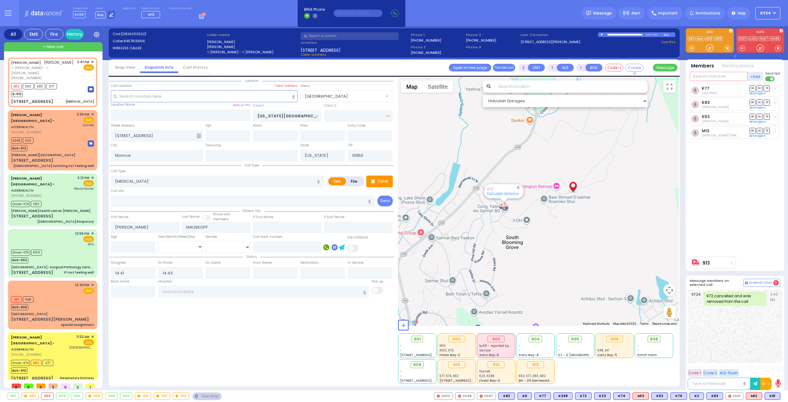
click at [698, 77] on input "text" at bounding box center [719, 76] width 58 height 9
type input "36"
click at [717, 91] on div "KY36" at bounding box center [710, 89] width 31 height 6
select select
radio input "true"
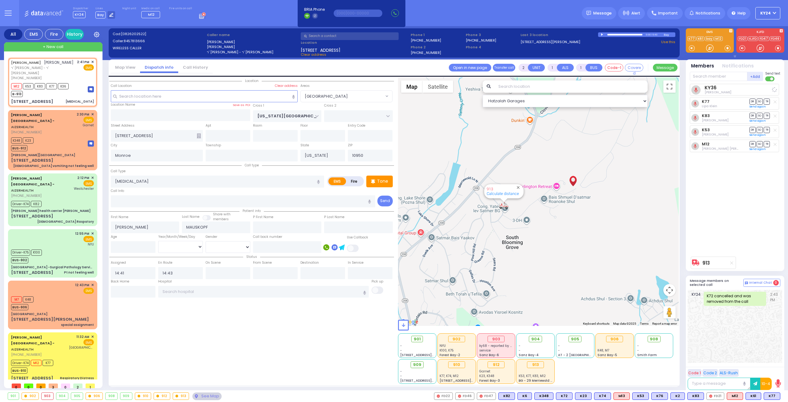
select select
select select "Hatzalah Garages"
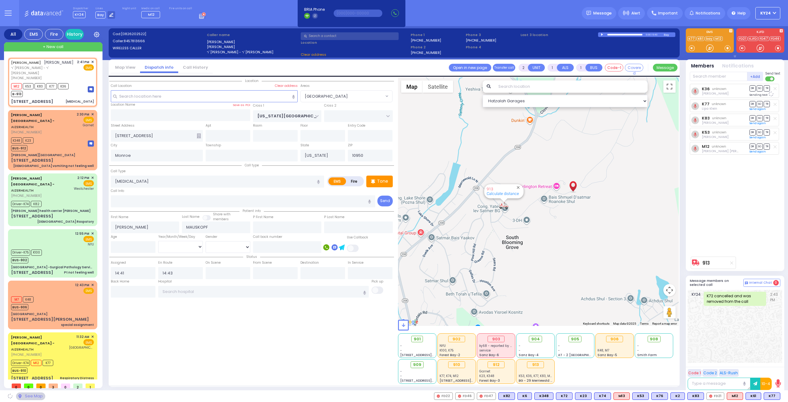
select select "[GEOGRAPHIC_DATA]"
click at [263, 274] on input "text" at bounding box center [275, 273] width 45 height 12
type input "15:31"
select select
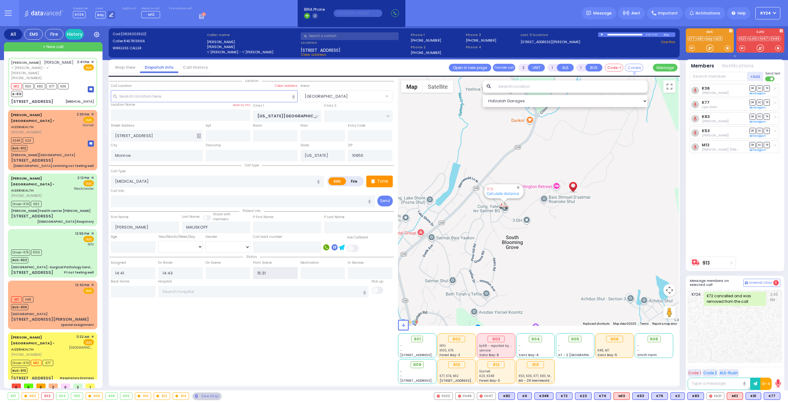
radio input "true"
select select
select select "[GEOGRAPHIC_DATA]"
select select "Hatzalah Garages"
click at [212, 292] on input "text" at bounding box center [263, 292] width 211 height 12
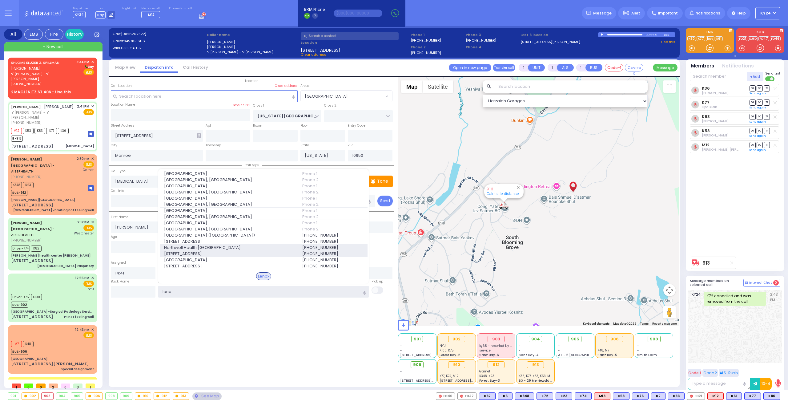
type input "leno"
click at [219, 251] on span "[STREET_ADDRESS]" at bounding box center [229, 254] width 131 height 6
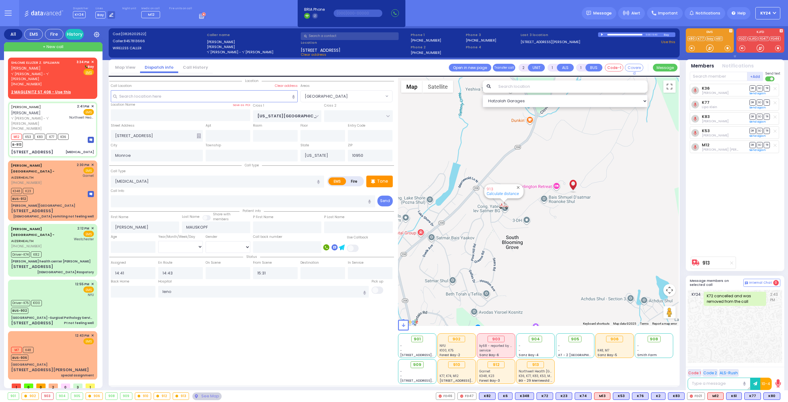
select select
radio input "true"
select select
type input "Northwell Health [GEOGRAPHIC_DATA]"
select select "Hatzalah Garages"
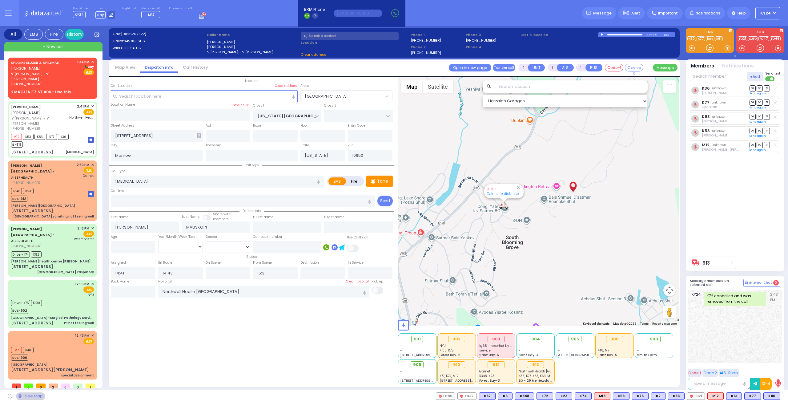
select select "[GEOGRAPHIC_DATA]"
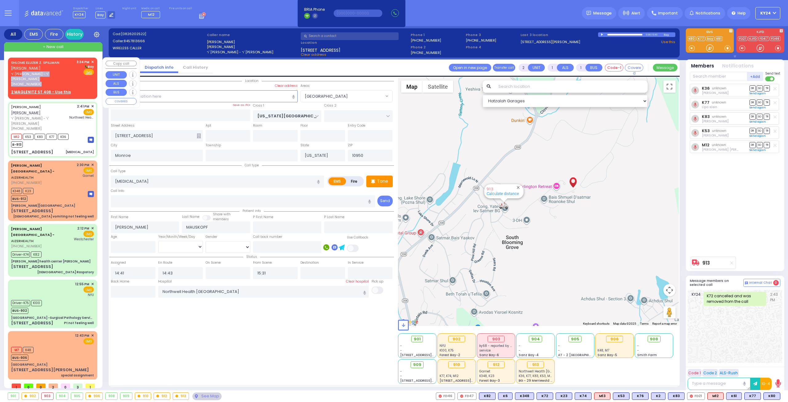
click at [56, 76] on div "[PERSON_NAME] [PERSON_NAME] [PERSON_NAME] ר' [PERSON_NAME] - ר' [PERSON_NAME] […" at bounding box center [42, 72] width 63 height 27
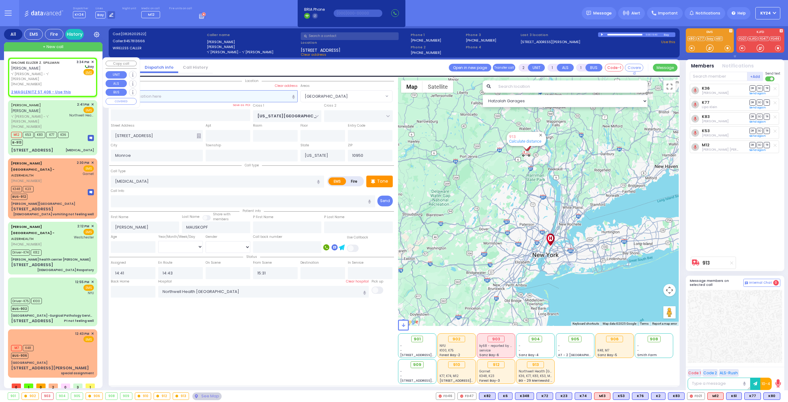
select select
radio input "true"
type input "[PERSON_NAME] Z."
type input "SPILLMAN"
select select
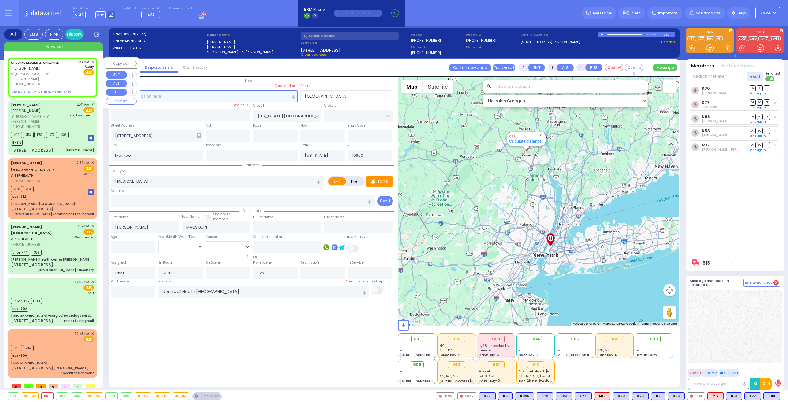
type input "15:34"
select select "Hatzalah Garages"
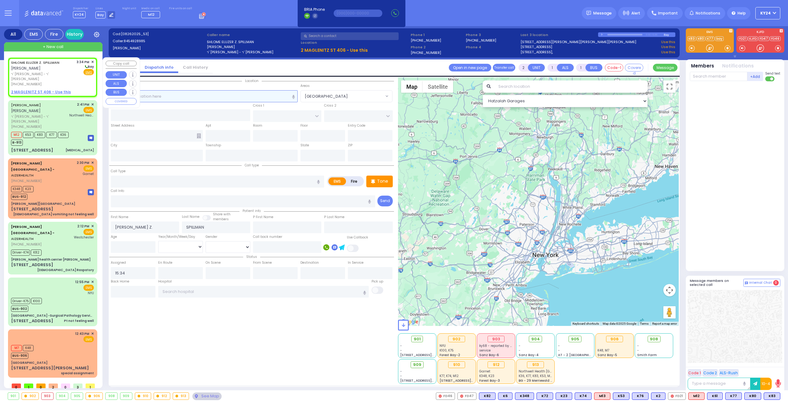
select select
radio input "true"
select select
select select "Hatzalah Garages"
click at [50, 89] on u "2 MAGLENITZ ST 406 - Use this" at bounding box center [41, 91] width 60 height 5
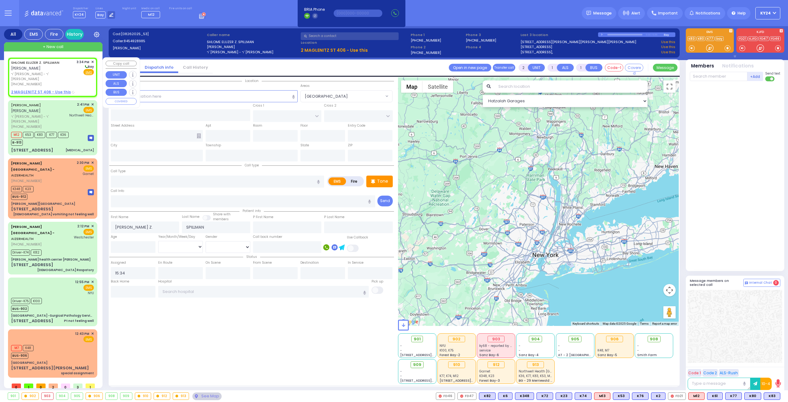
select select
radio input "true"
select select
select select "Hatzalah Garages"
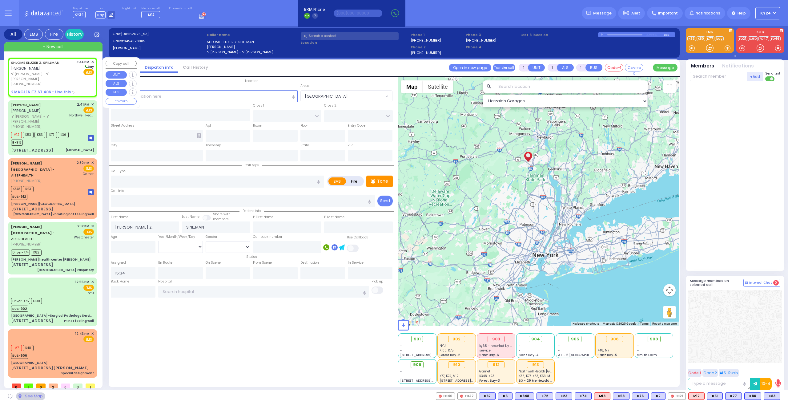
type input "CHUST RD"
type input "[PERSON_NAME][GEOGRAPHIC_DATA]"
type input "2 MAGLENITZ ST"
type input "406"
type input "Monroe"
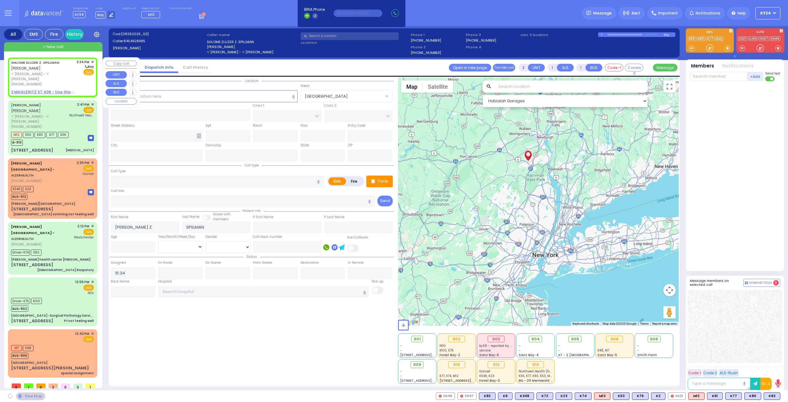
type input "[US_STATE]"
type input "10950"
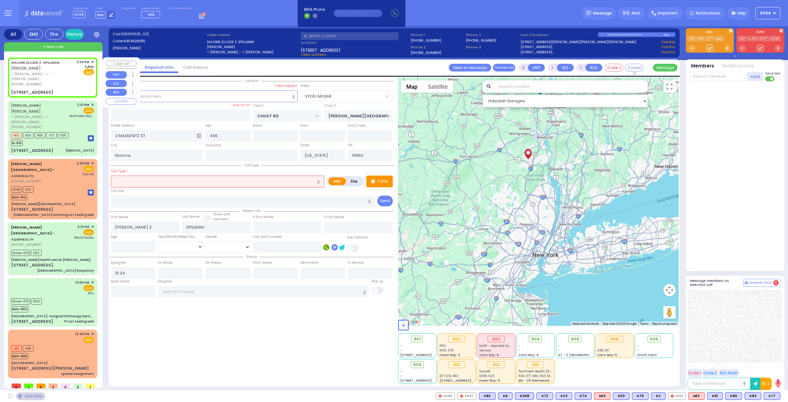
select select "VYOEL MOSHE"
select select
radio input "true"
select select
select select "VYOEL MOSHE"
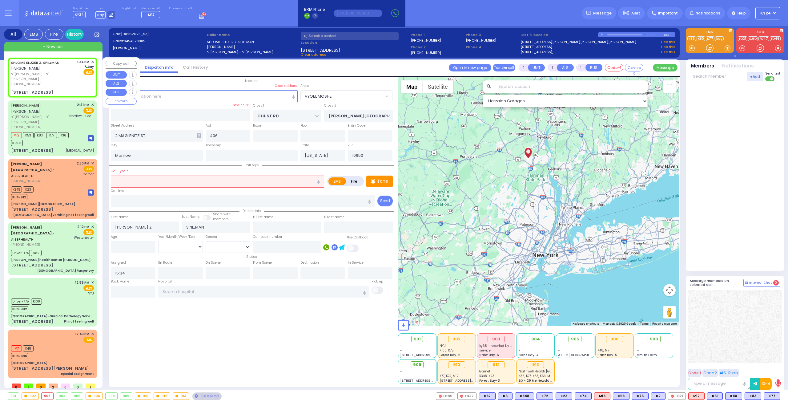
select select "Hatzalah Garages"
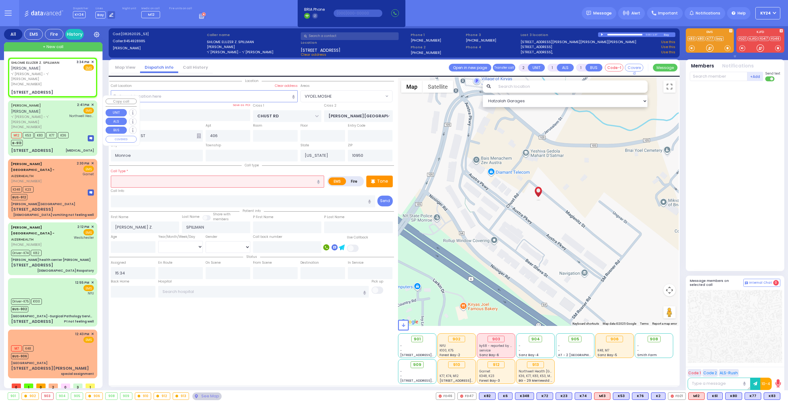
select select
radio input "true"
select select
select select "VYOEL MOSHE"
select select "Hatzalah Garages"
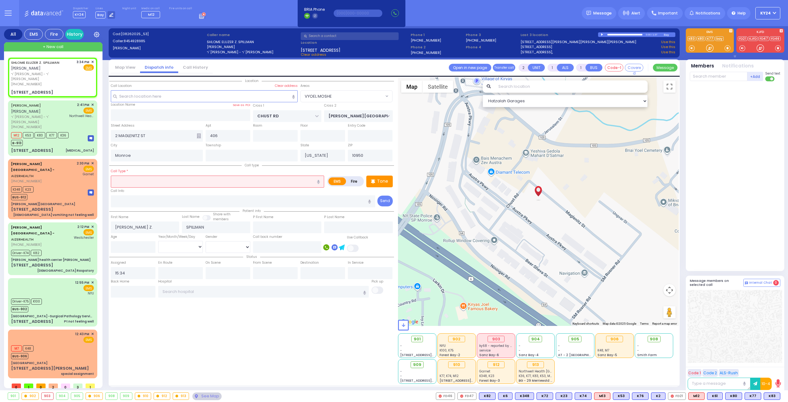
click at [153, 183] on input "text" at bounding box center [217, 181] width 213 height 12
type input "child fell"
select select
radio input "true"
select select
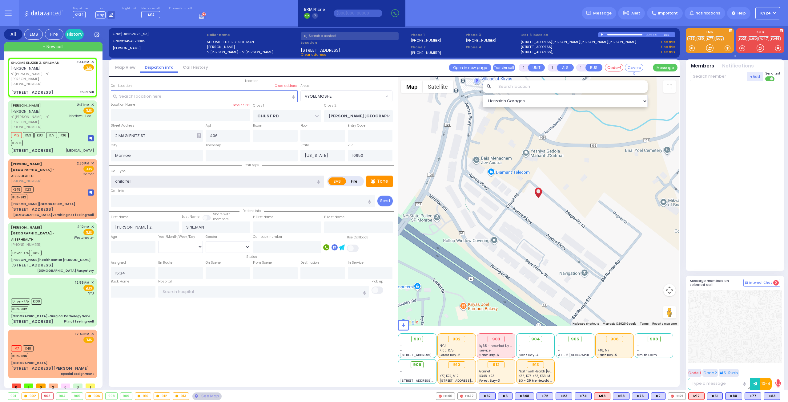
select select "VYOEL MOSHE"
select select "Hatzalah Garages"
type input "child fell"
click at [771, 397] on span "K89" at bounding box center [772, 395] width 16 height 7
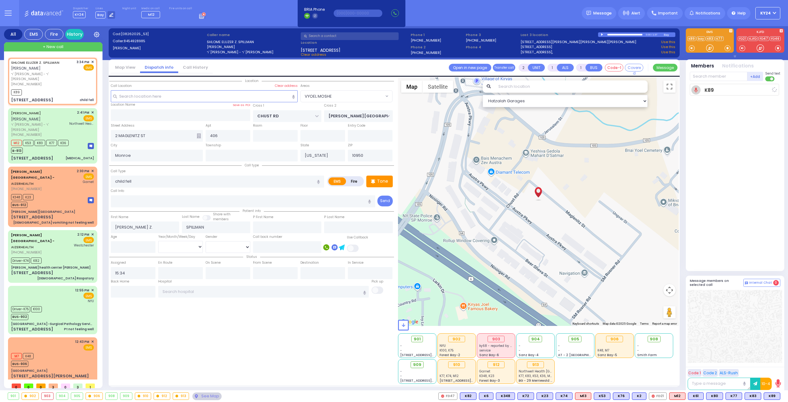
select select
radio input "true"
select select
type input "15:37"
select select "Hatzalah Garages"
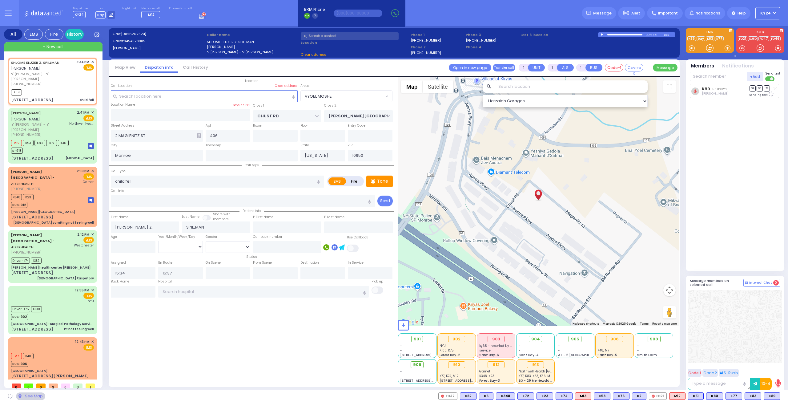
select select "VYOEL MOSHE"
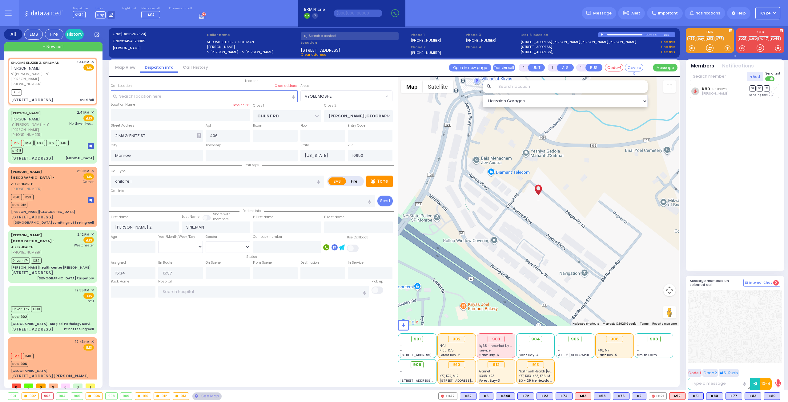
select select
radio input "true"
select select
select select "VYOEL MOSHE"
select select "Hatzalah Garages"
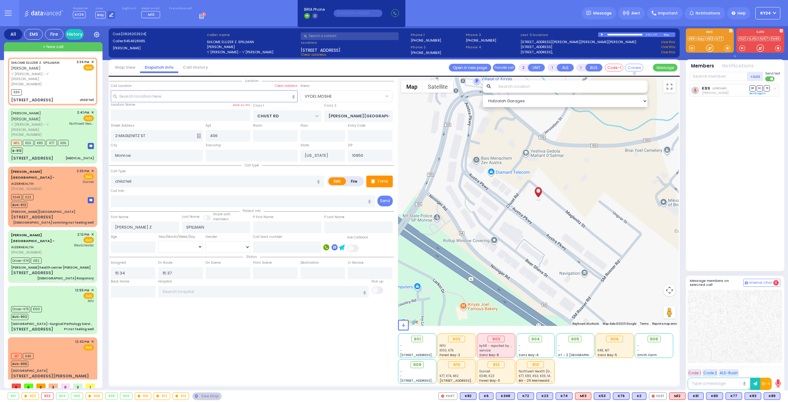
select select
radio input "true"
select select
select select "Hatzalah Garages"
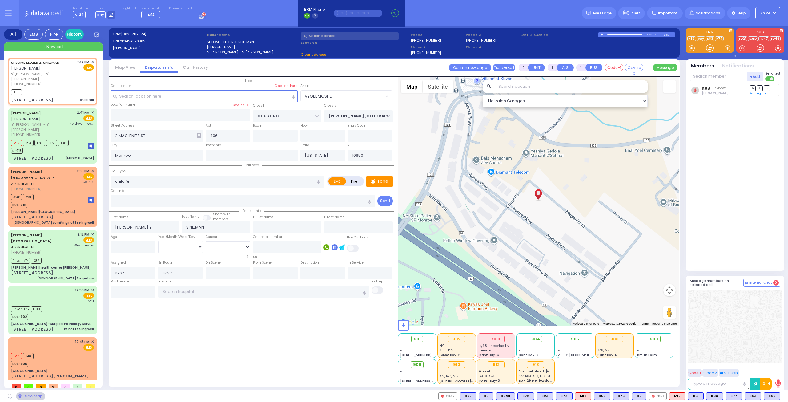
select select "VYOEL MOSHE"
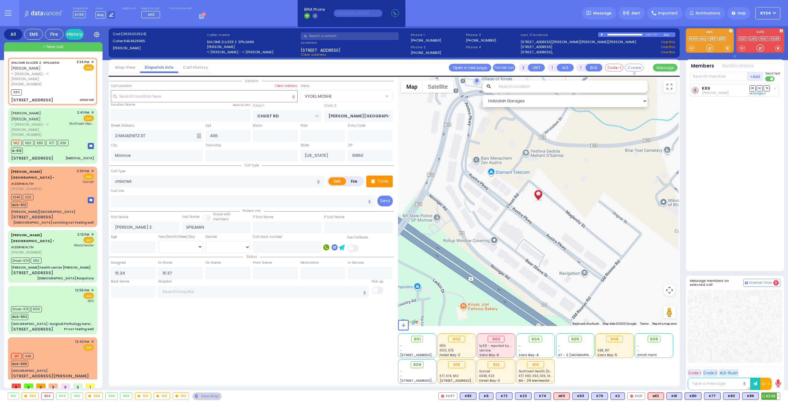
click at [772, 396] on span "K348" at bounding box center [770, 395] width 18 height 7
select select
radio input "true"
select select
select select "VYOEL MOSHE"
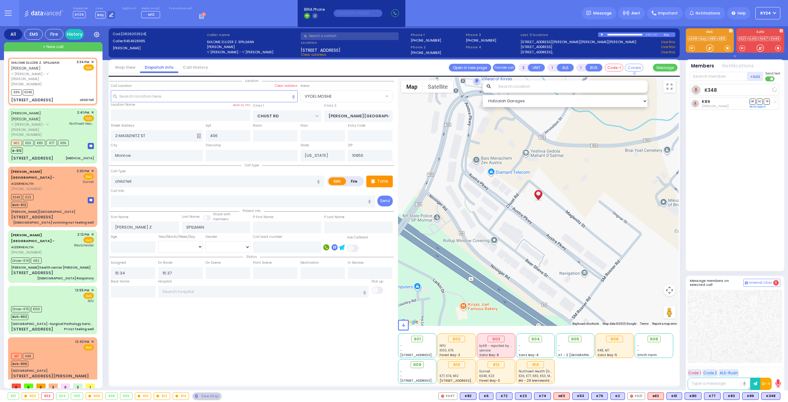
select select "Hatzalah Garages"
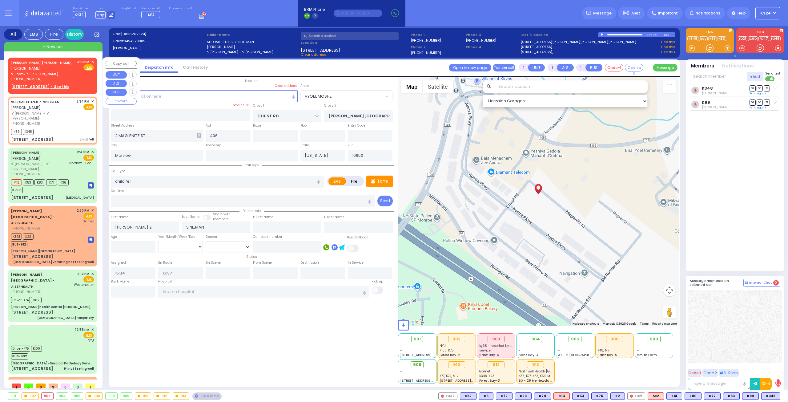
click at [43, 86] on u "[STREET_ADDRESS] - Use this" at bounding box center [40, 86] width 58 height 5
select select
radio input "true"
type input "[PERSON_NAME]"
type input "TORIM"
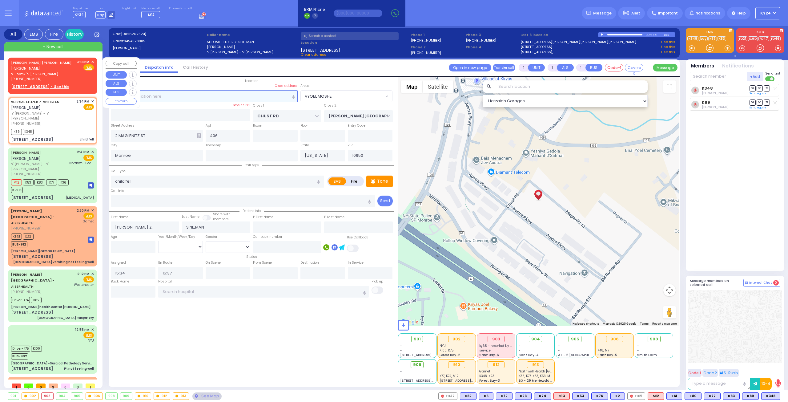
select select
type input "15:38"
select select "Hatzalah Garages"
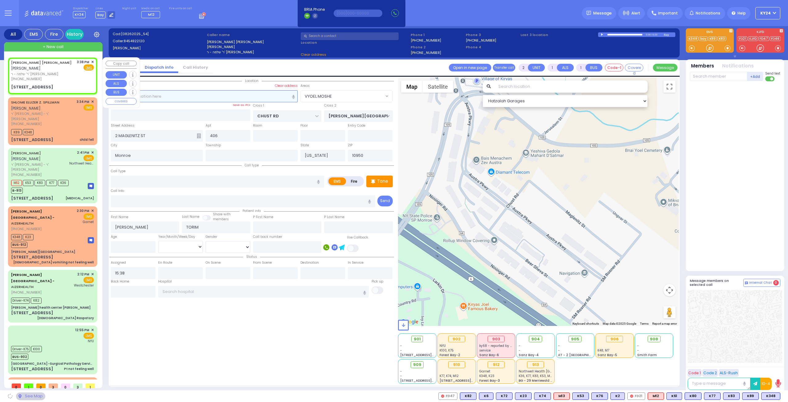
select select
type input "[PERSON_NAME]"
type input "[GEOGRAPHIC_DATA]"
type input "[STREET_ADDRESS]"
type input "202"
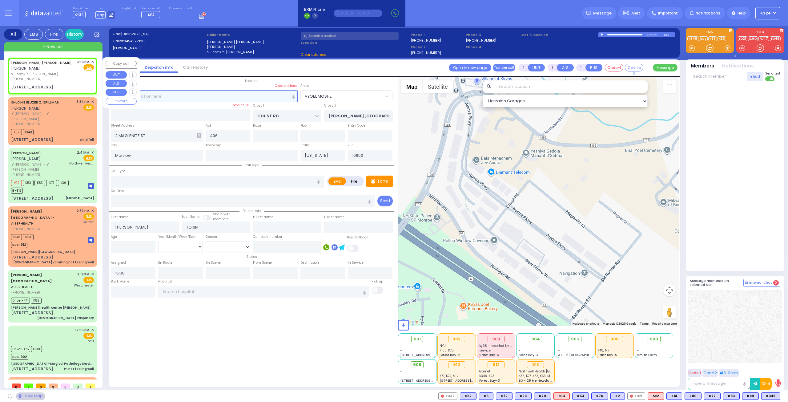
radio input "true"
select select
select select "Hatzalah Garages"
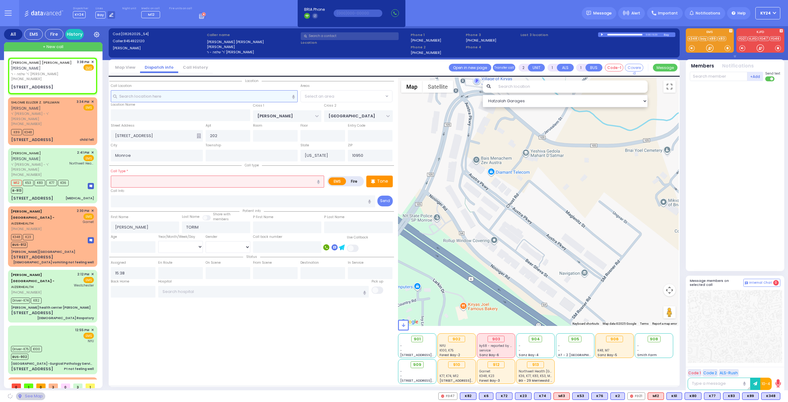
select select "SECTION 2"
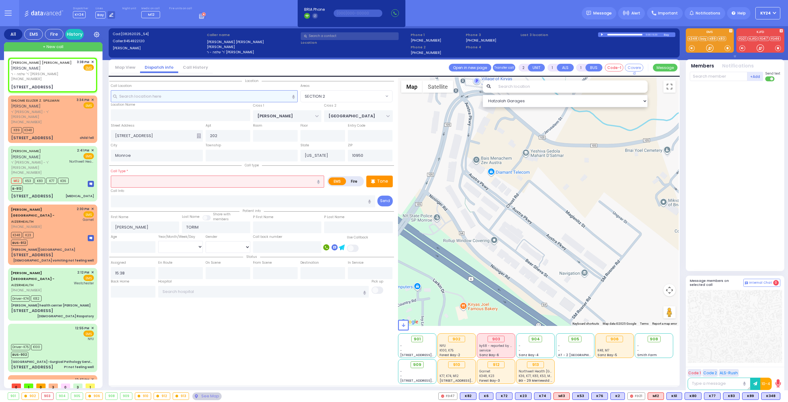
select select
radio input "true"
select select
radio input "true"
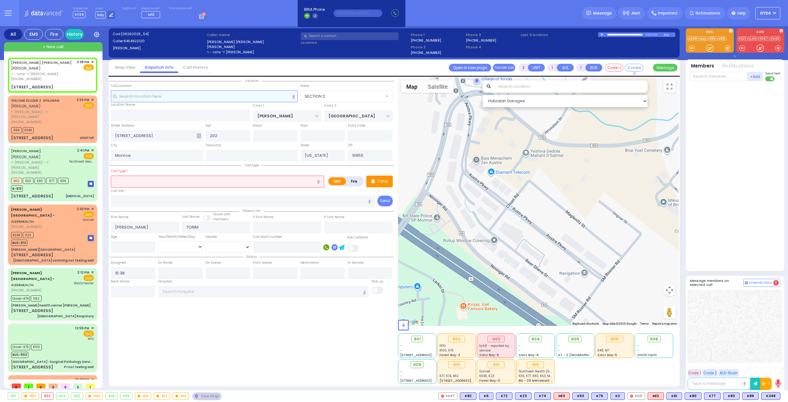
select select
select select "Hatzalah Garages"
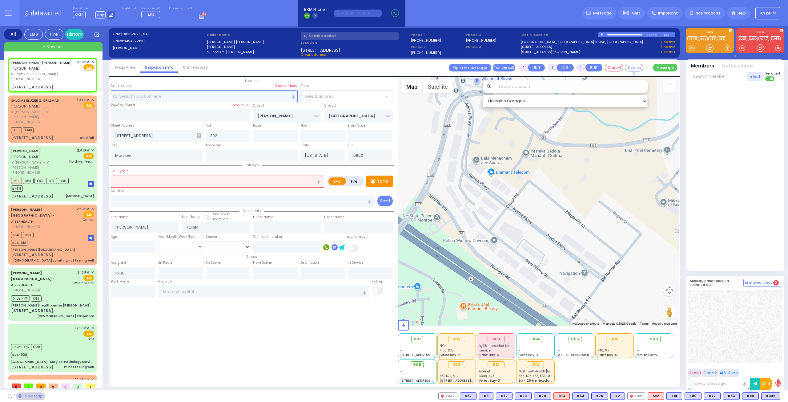
select select "SECTION 2"
click at [356, 182] on label "Fire" at bounding box center [354, 181] width 17 height 8
radio input "true"
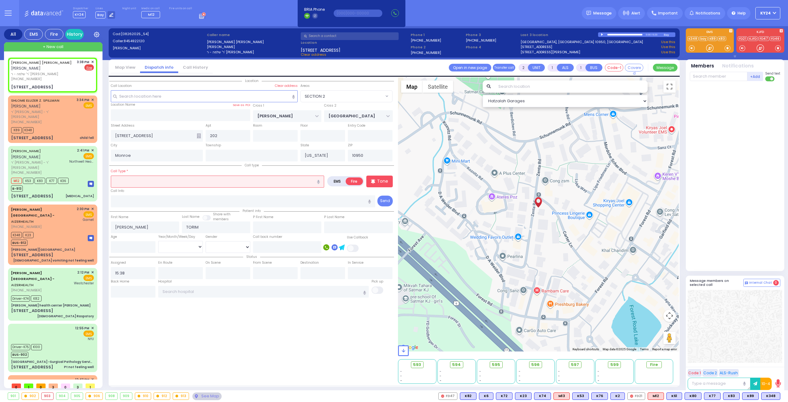
click at [203, 182] on input "text" at bounding box center [217, 181] width 213 height 12
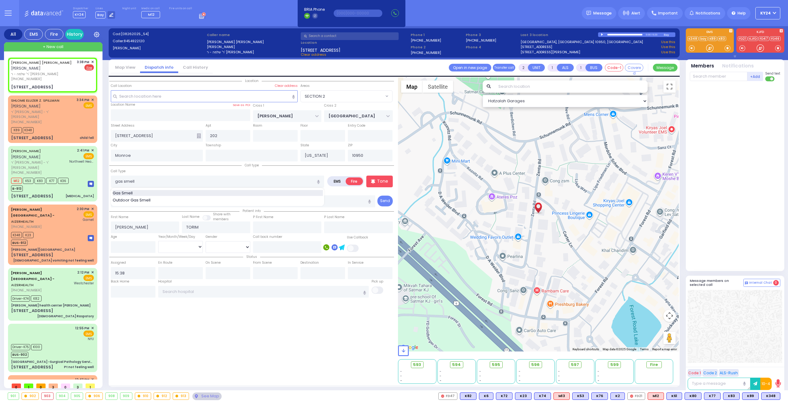
click at [161, 191] on div "Gas Smell" at bounding box center [218, 193] width 210 height 6
type input "Gas Smell"
click at [380, 178] on p "Tone" at bounding box center [382, 181] width 11 height 6
select select
radio input "true"
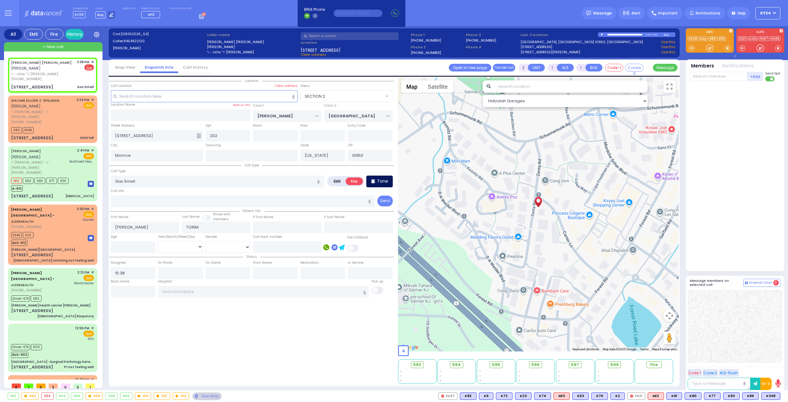
select select
select select "Hatzalah Garages"
select select "SECTION 2"
click at [380, 182] on p "Tone" at bounding box center [382, 181] width 11 height 6
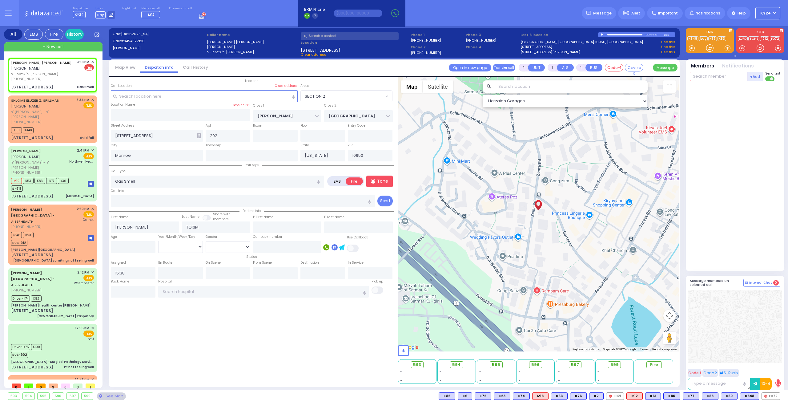
click at [704, 77] on input "text" at bounding box center [719, 76] width 58 height 9
type input "72"
click at [707, 88] on div "FD72" at bounding box center [710, 89] width 31 height 6
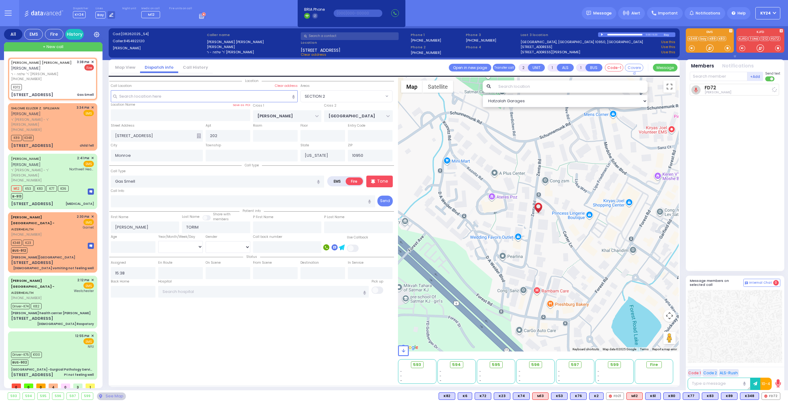
select select
radio input "true"
select select
type input "15:39"
select select "Hatzalah Garages"
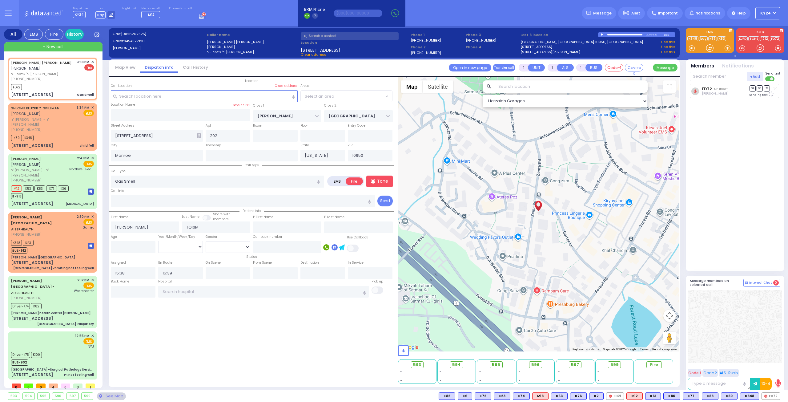
select select "SECTION 2"
click at [709, 77] on input "text" at bounding box center [719, 76] width 58 height 9
type input "23"
click at [714, 88] on div "FD23" at bounding box center [710, 89] width 31 height 6
click at [714, 75] on input "text" at bounding box center [719, 76] width 58 height 9
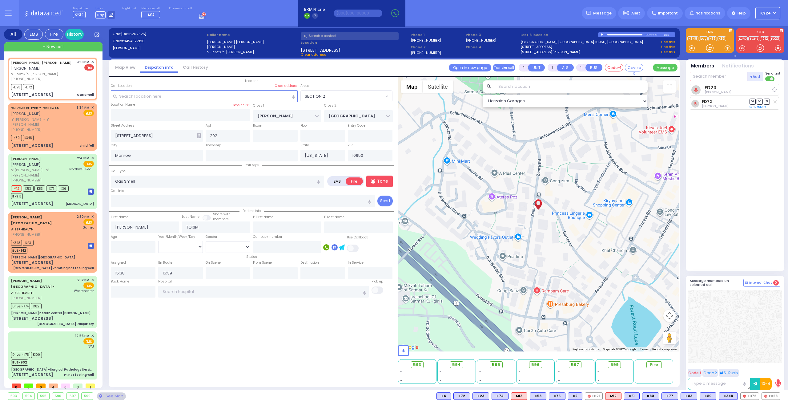
select select
radio input "true"
select select
select select "Hatzalah Garages"
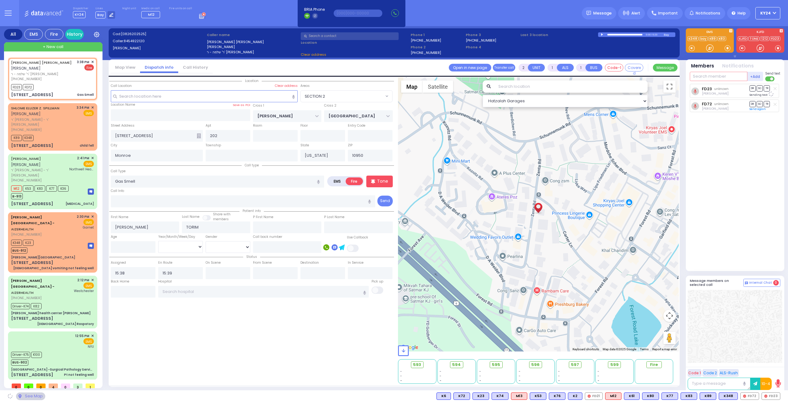
select select "SECTION 2"
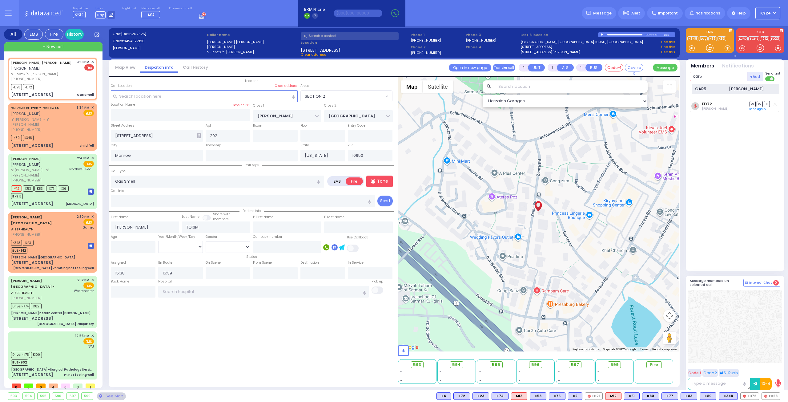
type input "car5"
click at [713, 86] on div "CAR5" at bounding box center [710, 89] width 31 height 6
select select
radio input "true"
select select
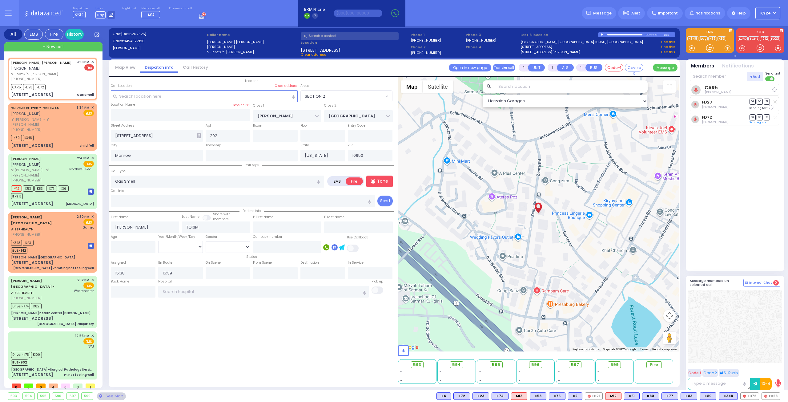
select select "SECTION 2"
select select "Hatzalah Garages"
click at [715, 78] on input "text" at bounding box center [719, 76] width 58 height 9
type input "325"
click at [714, 90] on div "FD325" at bounding box center [710, 89] width 31 height 6
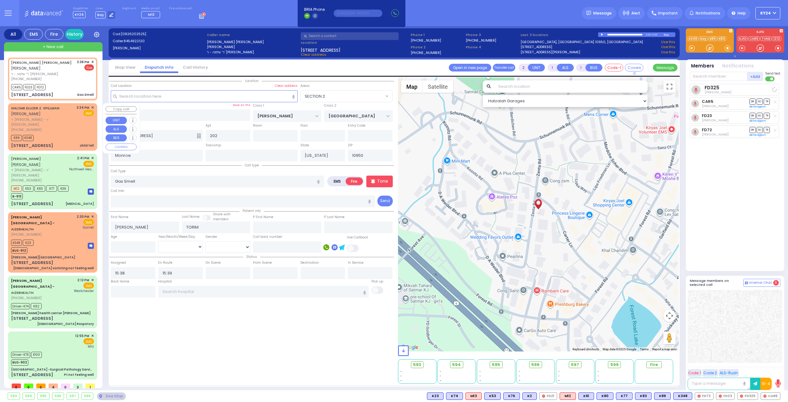
select select
radio input "true"
select select
select select "Hatzalah Garages"
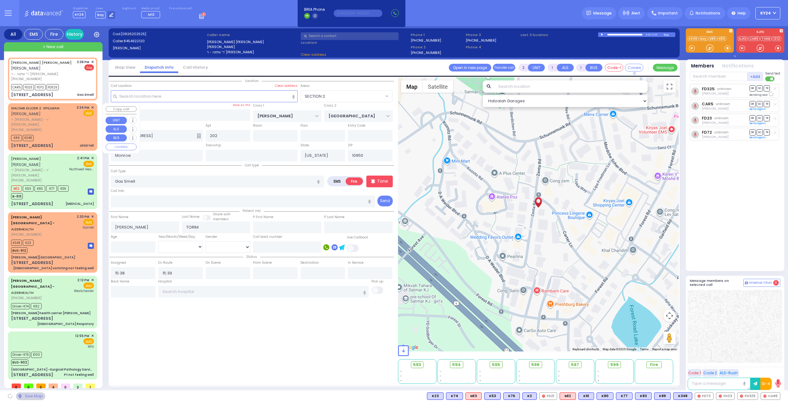
select select "SECTION 2"
click at [68, 121] on span "ר' [PERSON_NAME] - ר' [PERSON_NAME]" at bounding box center [42, 122] width 63 height 10
select select
type input "child fell"
radio input "true"
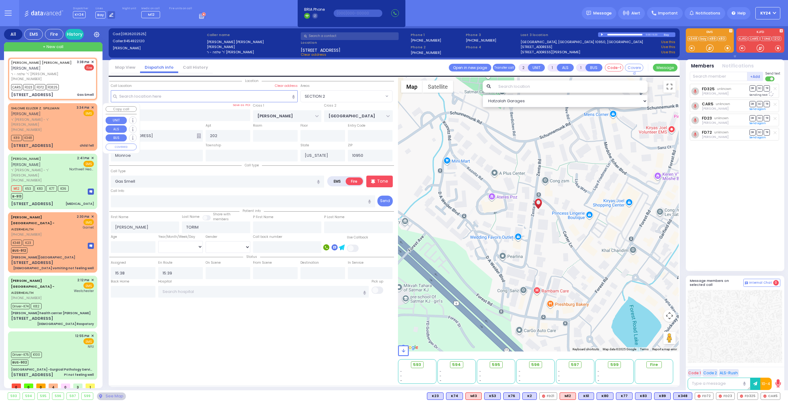
type input "[PERSON_NAME] Z."
type input "SPILLMAN"
select select
type input "15:34"
type input "15:37"
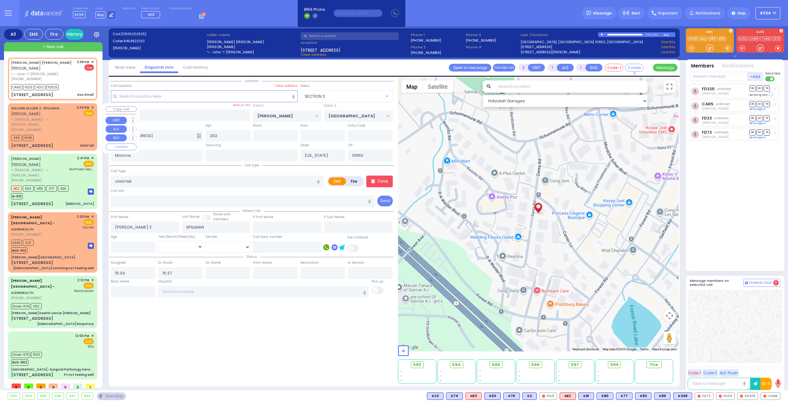
type input "CHUST RD"
type input "[PERSON_NAME][GEOGRAPHIC_DATA]"
type input "2 MAGLENITZ ST"
type input "406"
select select "VYOEL MOSHE"
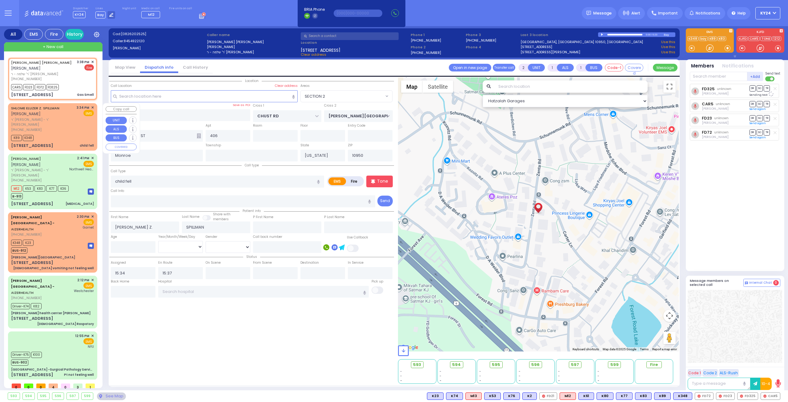
select select "Hatzalah Garages"
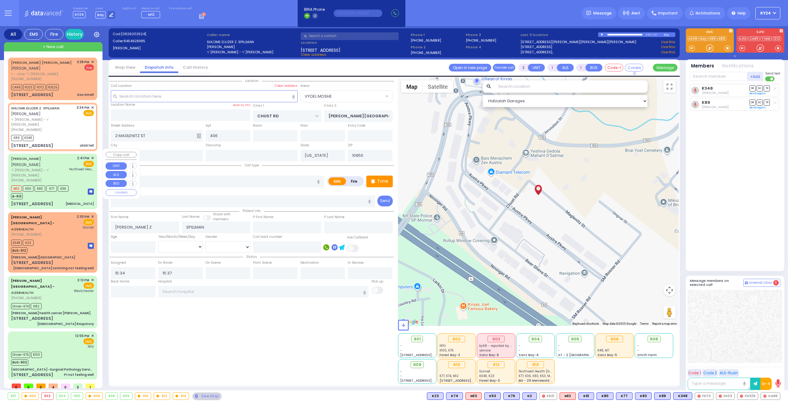
click at [64, 160] on div "JOEL MAUSKOPF יואל מויזקאפ ר' יוסף זאב - ר' ישראל פאלקאוויטש (845) 781-3666 2:4…" at bounding box center [52, 168] width 83 height 27
select select
type input "[MEDICAL_DATA]"
radio input "true"
type input "[PERSON_NAME]"
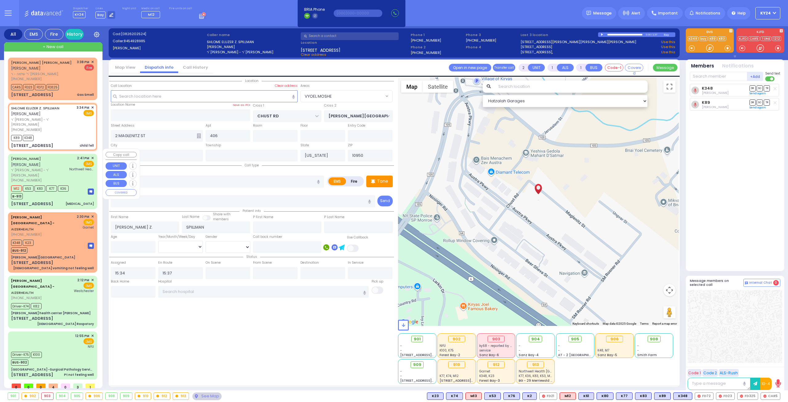
type input "MAUSKOPF"
select select
type input "14:41"
type input "14:43"
type input "15:31"
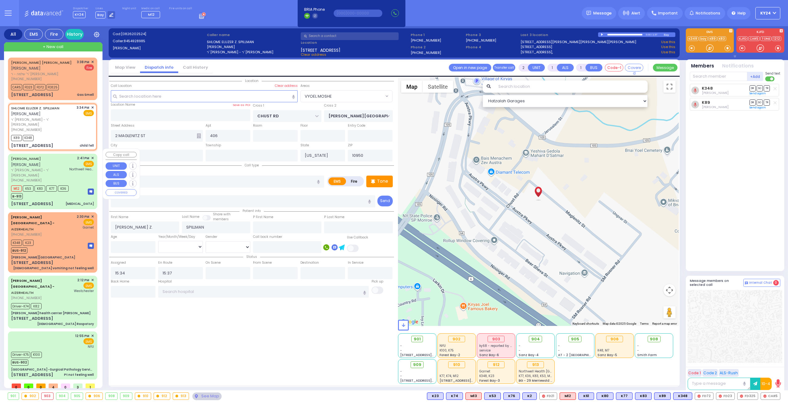
type input "Northwell Health [GEOGRAPHIC_DATA]"
type input "[US_STATE][GEOGRAPHIC_DATA]"
type input "[STREET_ADDRESS]"
select select "Hatzalah Garages"
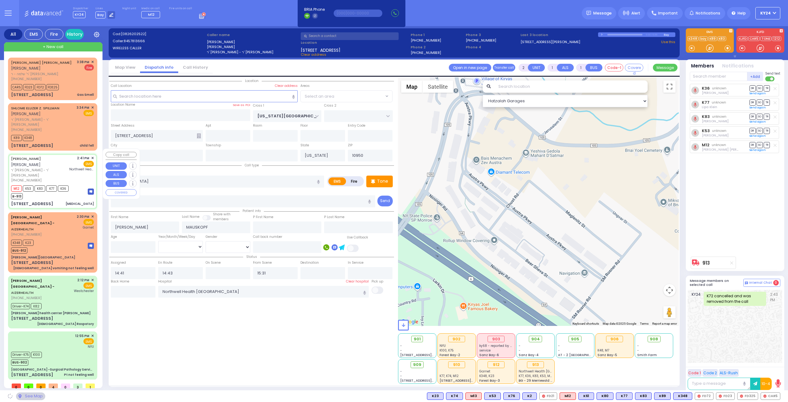
select select "[GEOGRAPHIC_DATA]"
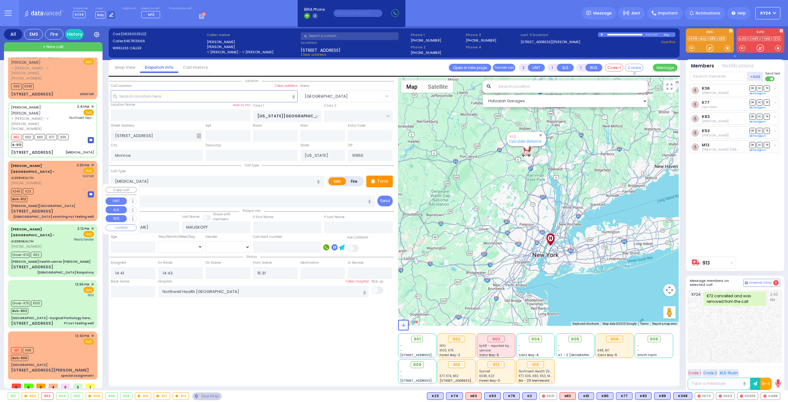
scroll to position [64, 0]
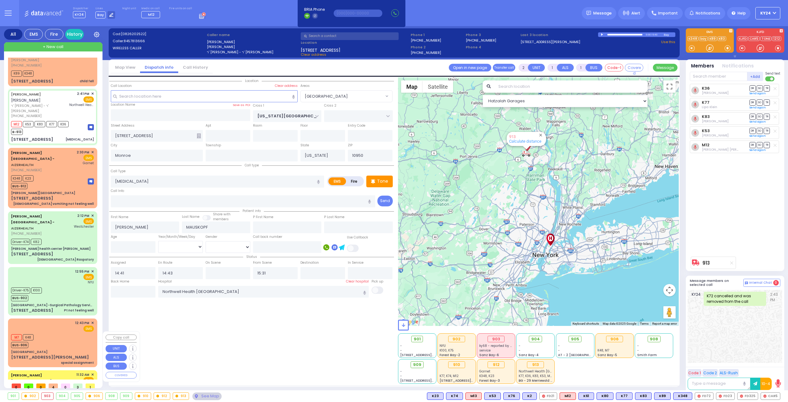
click at [59, 372] on div "Aizer Health Center - AIZERHEALTH" at bounding box center [39, 381] width 56 height 18
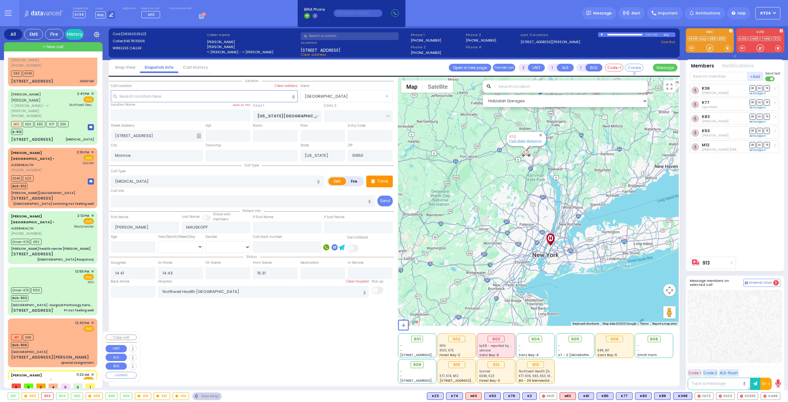
type input "6"
select select
type input "Respiratory Distress"
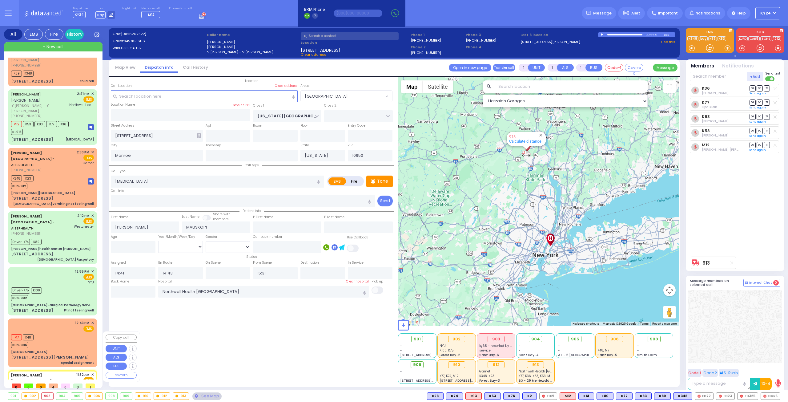
radio input "true"
type input "Toby"
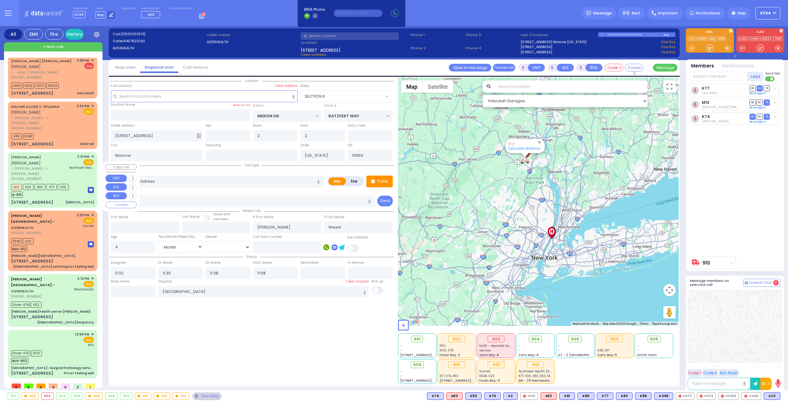
scroll to position [0, 0]
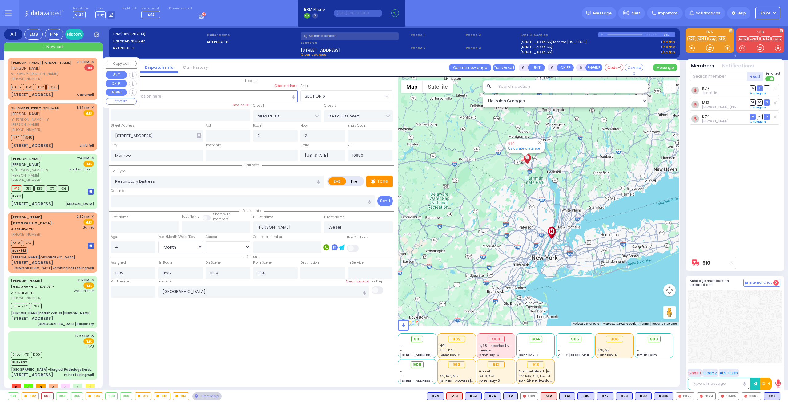
click at [75, 84] on div "CAR5 FD23 FD72 FD325" at bounding box center [52, 86] width 83 height 8
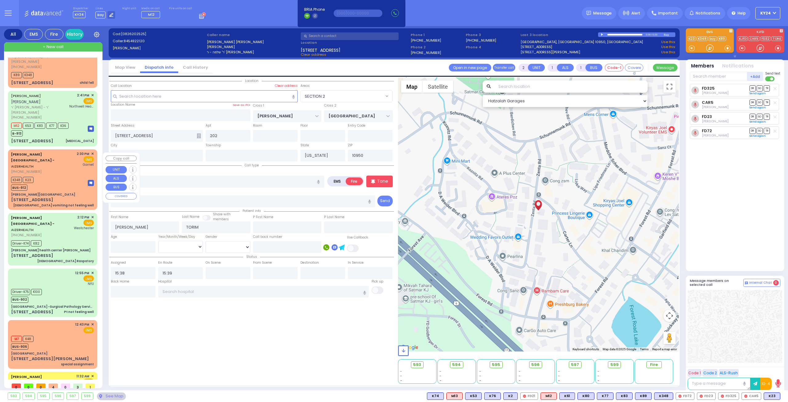
scroll to position [64, 0]
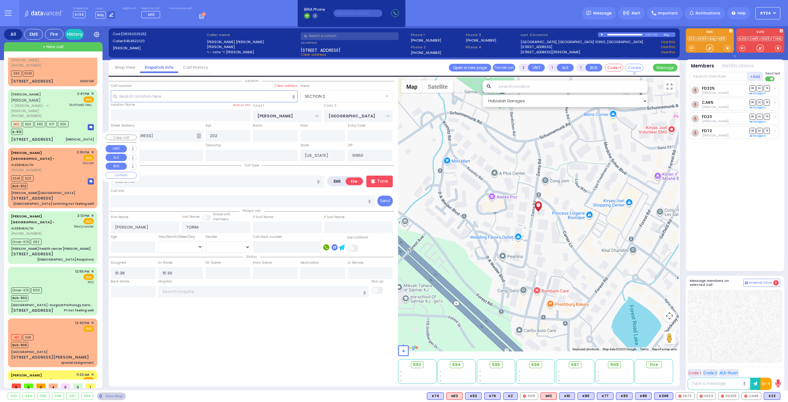
click at [44, 191] on div "Aizer Health Center" at bounding box center [52, 193] width 83 height 5
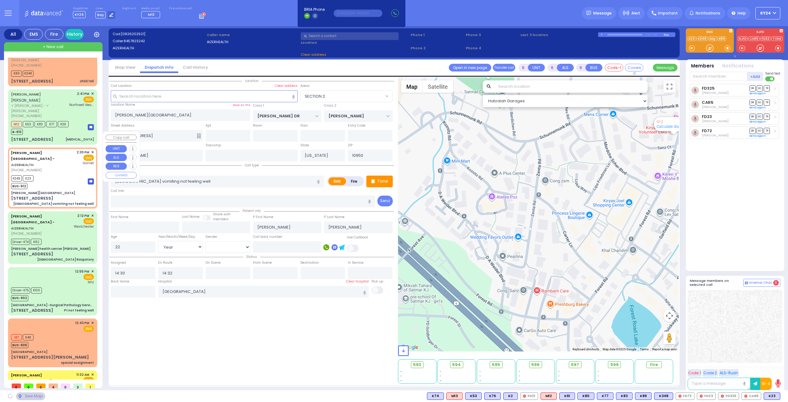
scroll to position [4, 0]
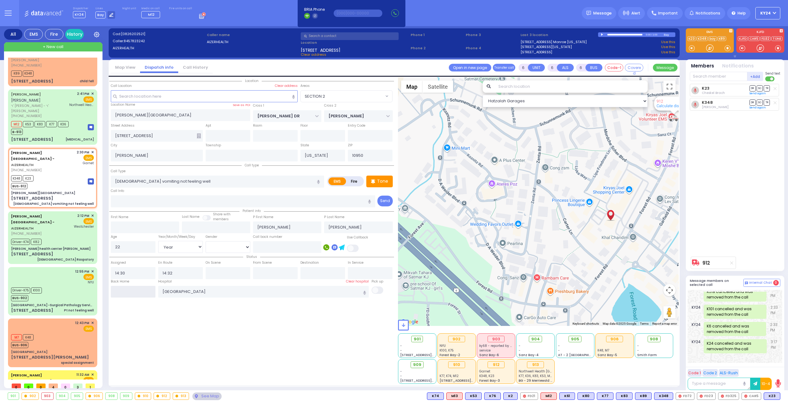
drag, startPoint x: 121, startPoint y: 290, endPoint x: 127, endPoint y: 287, distance: 7.2
click at [127, 287] on input "text" at bounding box center [133, 292] width 45 height 12
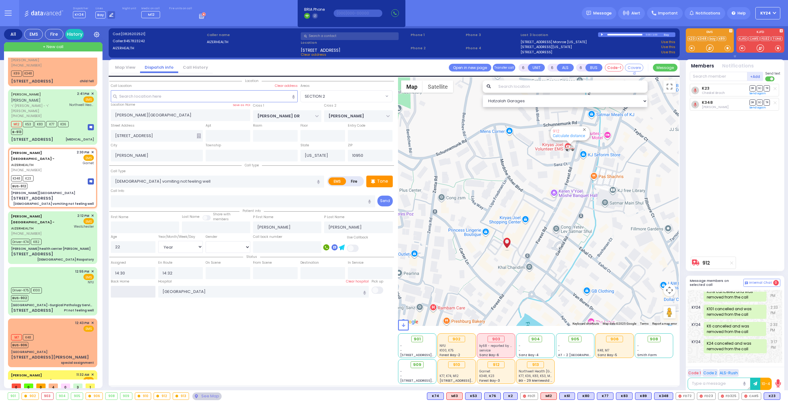
click at [121, 288] on input "text" at bounding box center [133, 292] width 45 height 12
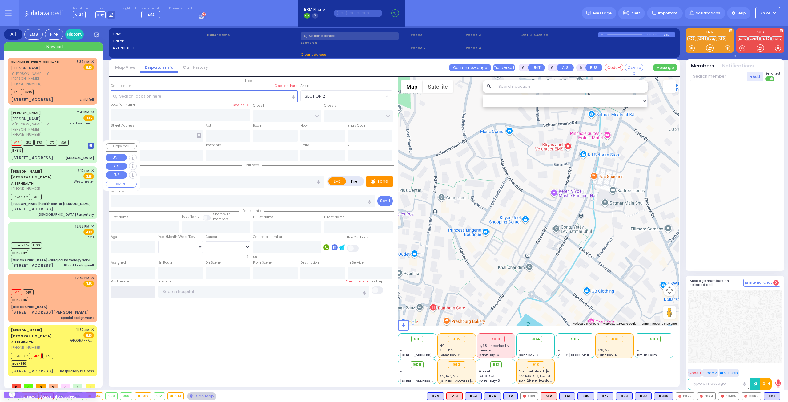
scroll to position [8, 0]
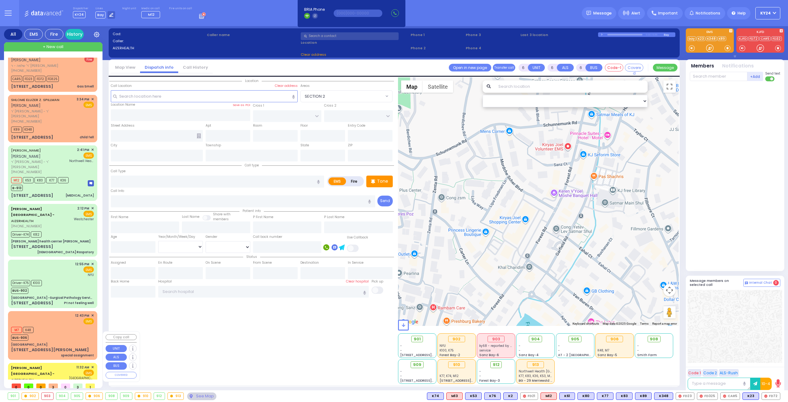
click at [62, 401] on div "Respiratory Distress" at bounding box center [77, 408] width 34 height 5
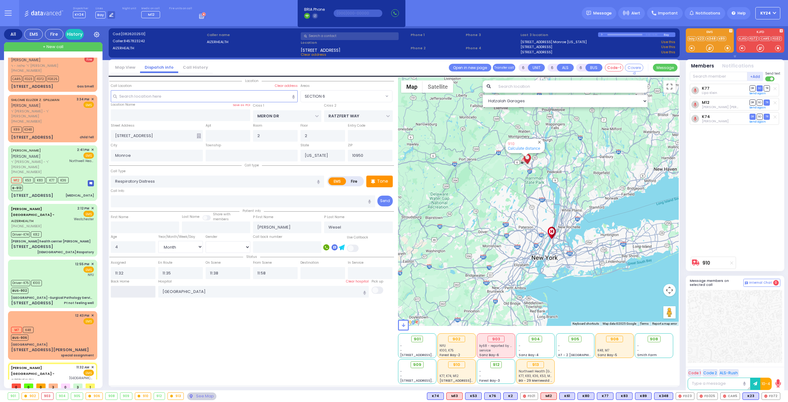
click at [130, 293] on input "text" at bounding box center [133, 292] width 45 height 12
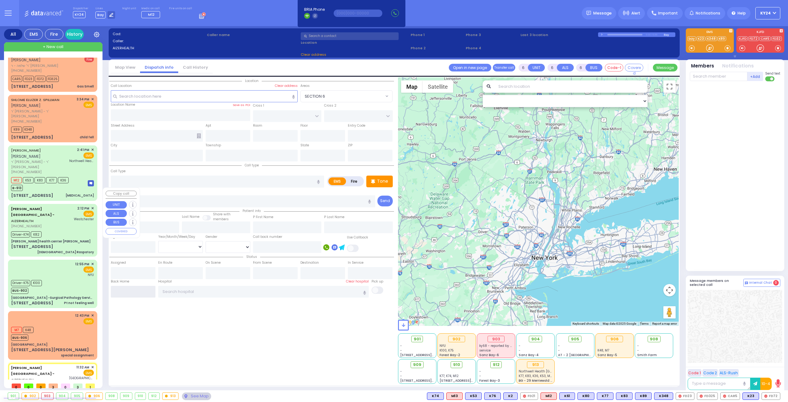
scroll to position [0, 0]
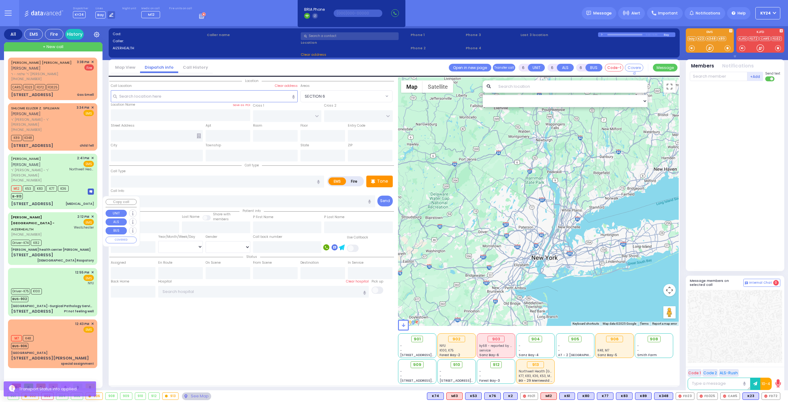
click at [58, 214] on div "[PERSON_NAME][GEOGRAPHIC_DATA] - AIZERHEALTH [PHONE_NUMBER]" at bounding box center [41, 225] width 61 height 23
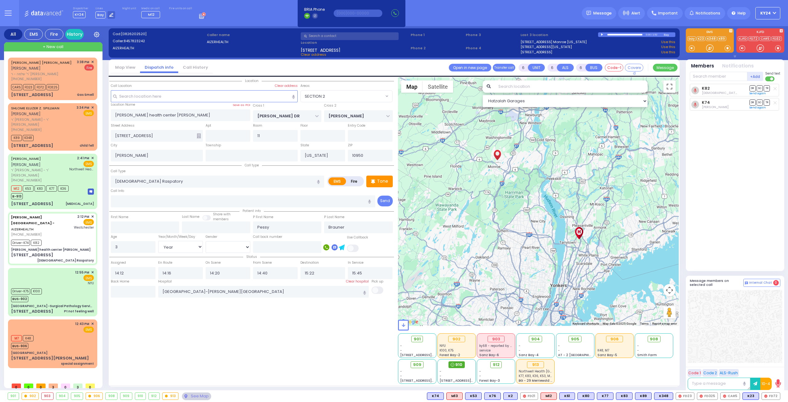
click at [459, 363] on span "910" at bounding box center [458, 364] width 7 height 6
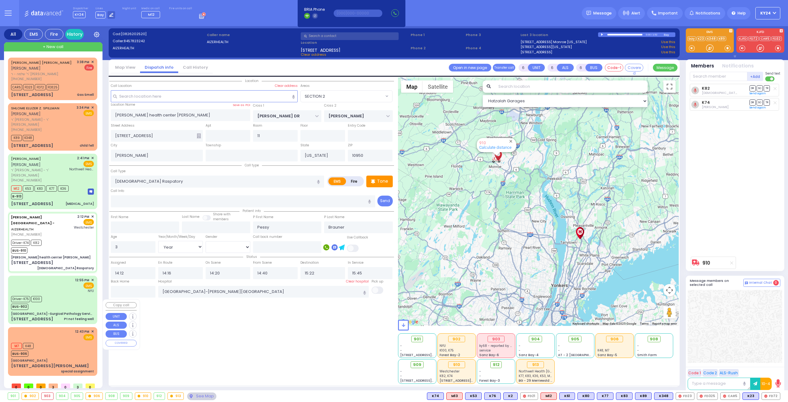
click at [56, 329] on div "12:43 PM ✕ EMS" at bounding box center [52, 334] width 83 height 11
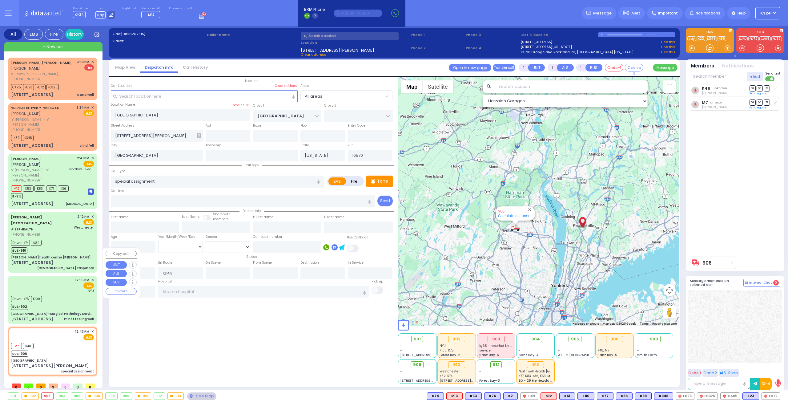
click at [63, 294] on div "Driver-K75 K100 BUS-902" at bounding box center [52, 301] width 83 height 15
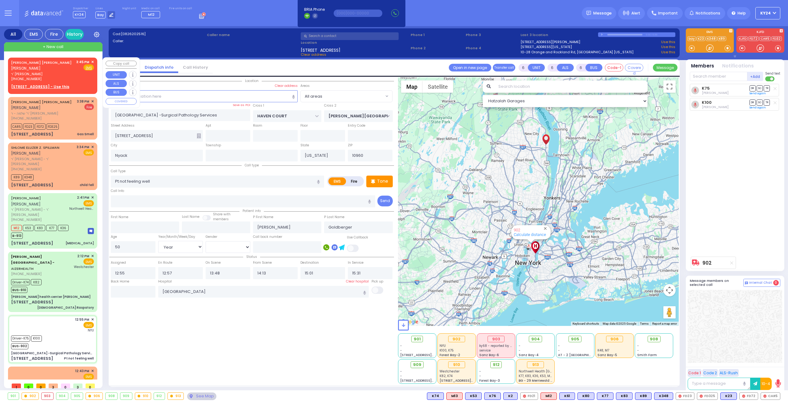
click at [92, 62] on span "✕" at bounding box center [92, 61] width 3 height 5
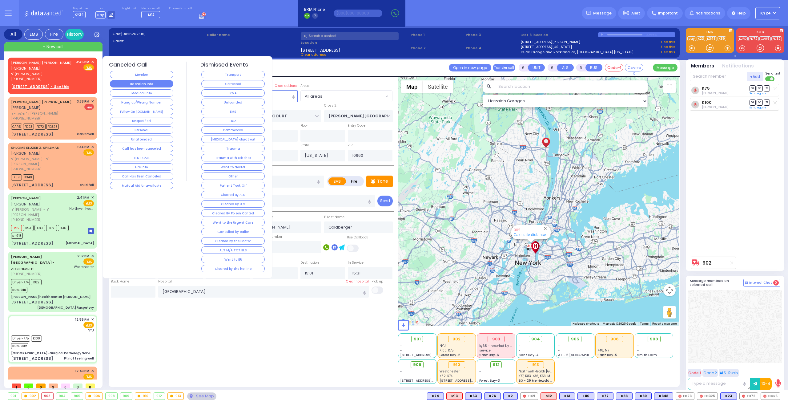
click at [136, 80] on button "Hatzalah Info" at bounding box center [141, 83] width 63 height 7
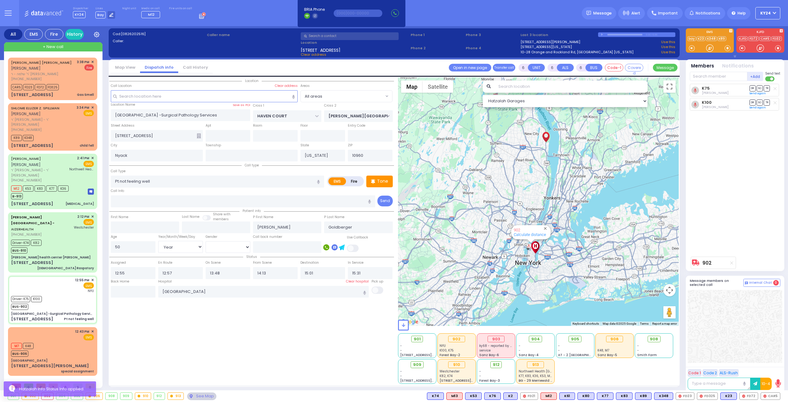
select select "Year"
select select "[DEMOGRAPHIC_DATA]"
click at [55, 137] on div "[PERSON_NAME] [PERSON_NAME] [PERSON_NAME] ר' [PERSON_NAME] - ר' [PERSON_NAME] […" at bounding box center [52, 127] width 87 height 46
type input "2"
type input "1"
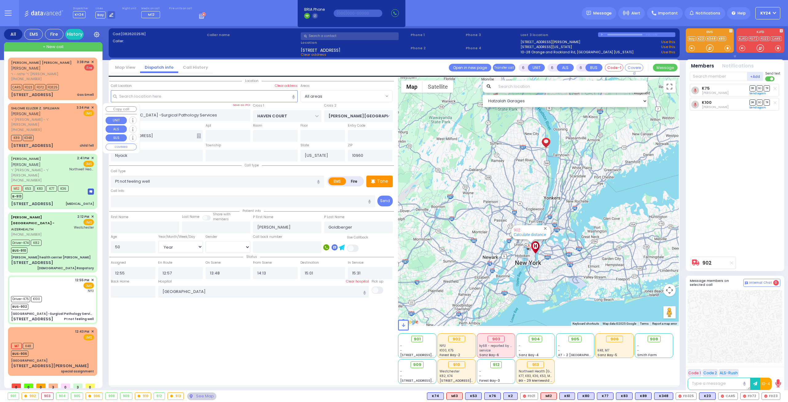
type input "1"
select select
type input "child fell"
radio input "true"
type input "[PERSON_NAME] Z."
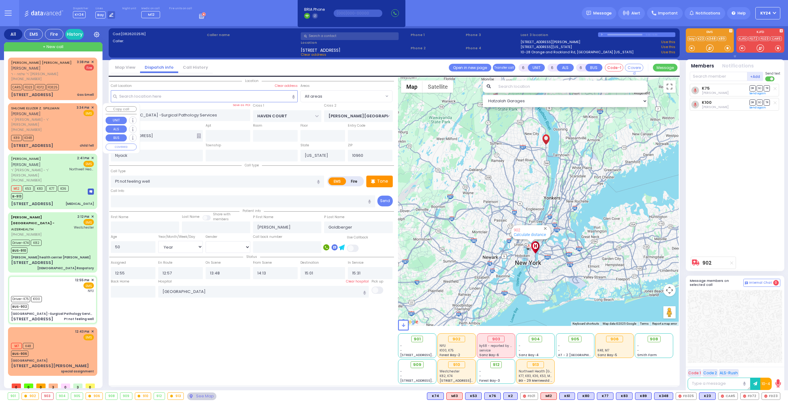
type input "SPILLMAN"
select select
type input "15:34"
type input "15:37"
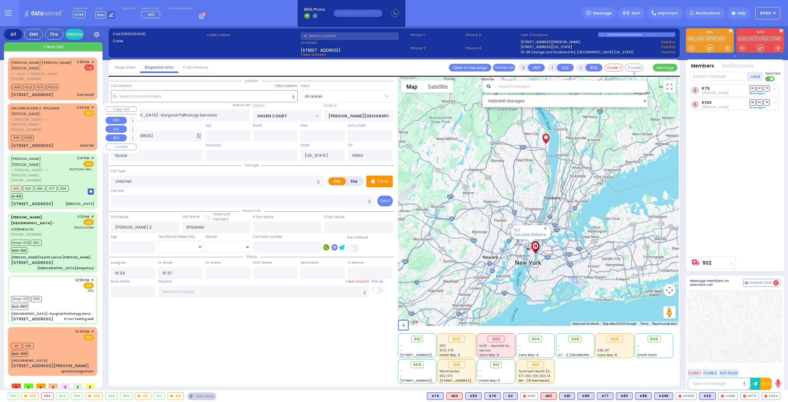
select select "Hatzalah Garages"
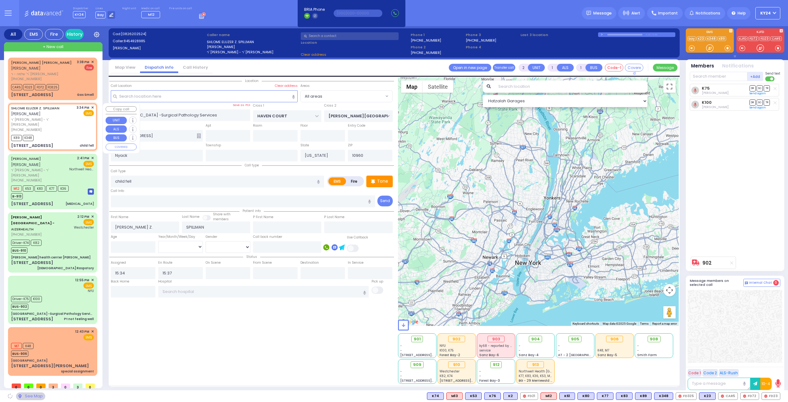
type input "CHUST RD"
type input "[PERSON_NAME][GEOGRAPHIC_DATA]"
type input "2 MAGLENITZ ST"
type input "406"
type input "Monroe"
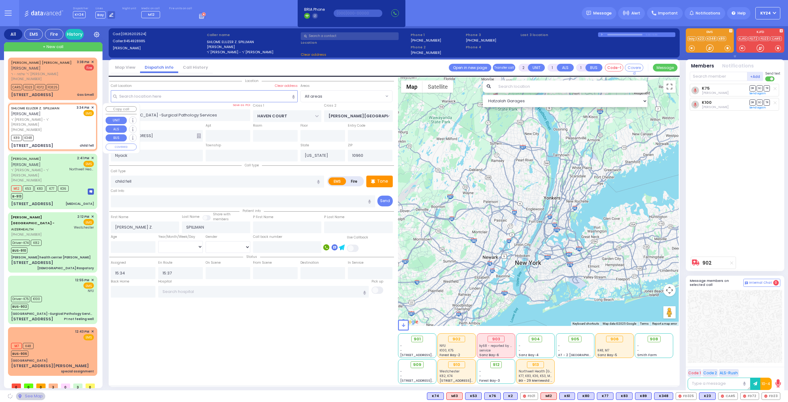
type input "10950"
select select "VYOEL MOSHE"
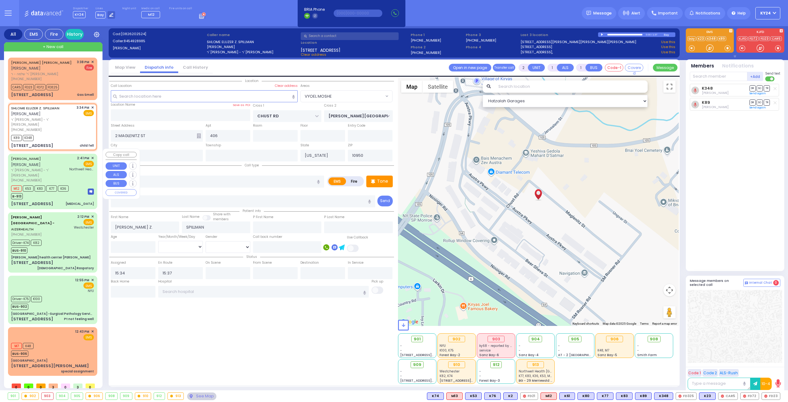
click at [62, 191] on div "B-913" at bounding box center [40, 195] width 58 height 8
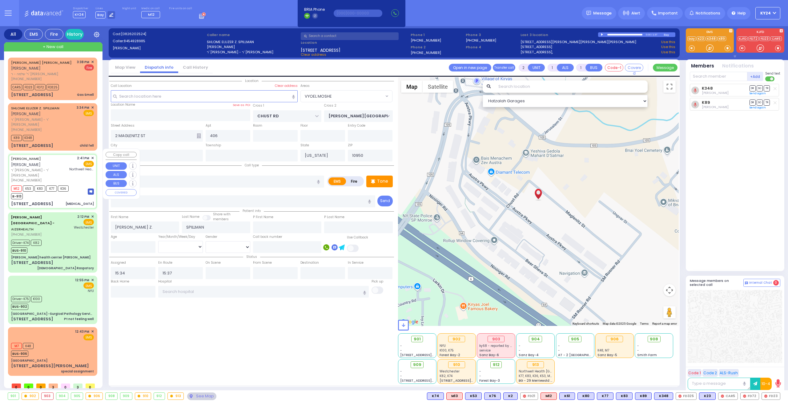
select select
type input "[MEDICAL_DATA]"
radio input "true"
type input "[PERSON_NAME]"
type input "MAUSKOPF"
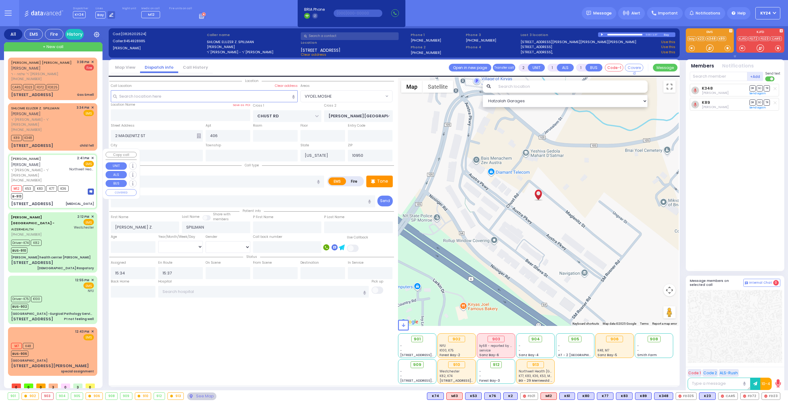
select select
type input "14:41"
type input "14:43"
type input "15:31"
type input "Northwell Health [GEOGRAPHIC_DATA]"
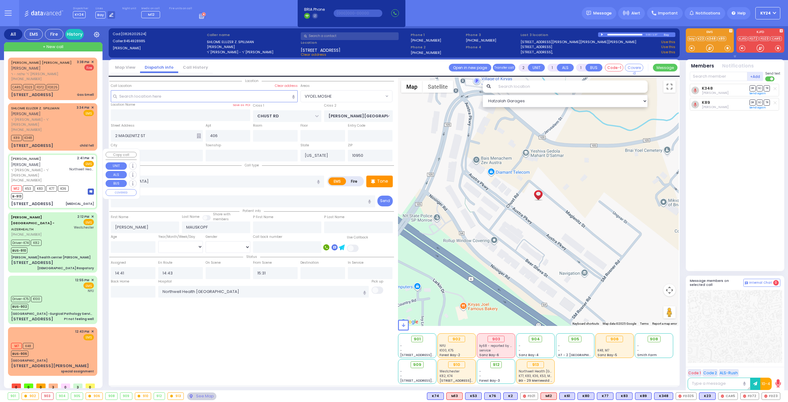
type input "[US_STATE][GEOGRAPHIC_DATA]"
type input "[STREET_ADDRESS]"
select select "[GEOGRAPHIC_DATA]"
select select "Hatzalah Garages"
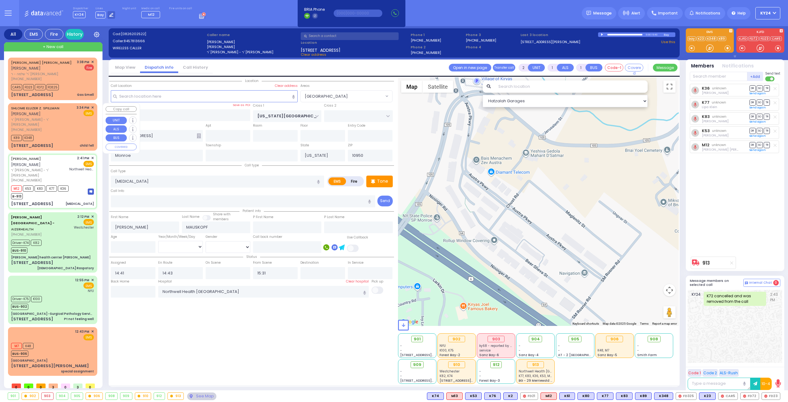
click at [62, 134] on div "K89 K348" at bounding box center [52, 137] width 83 height 8
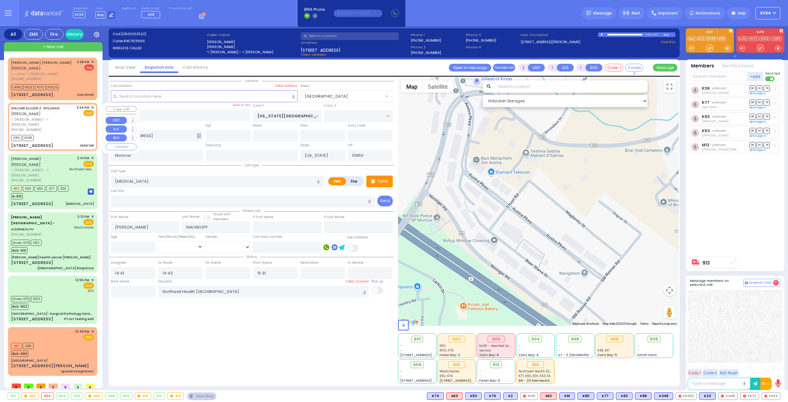
select select
type input "child fell"
radio input "true"
type input "SHLOME ELUZER Z."
type input "SPILLMAN"
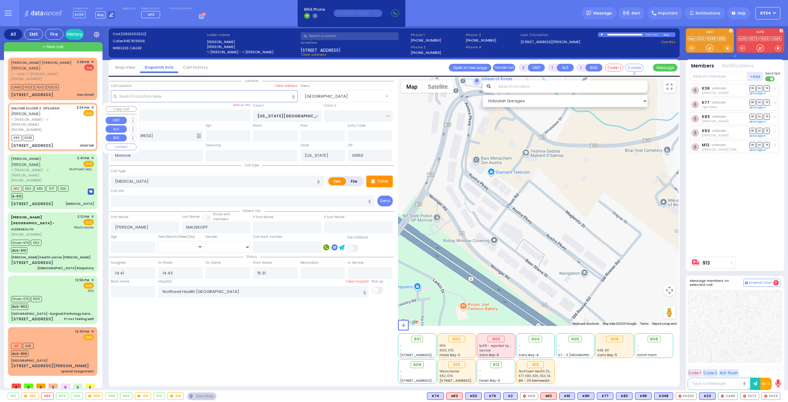
select select
type input "15:34"
type input "15:37"
type input "CHUST RD"
type input "S.M. ROSMER RD"
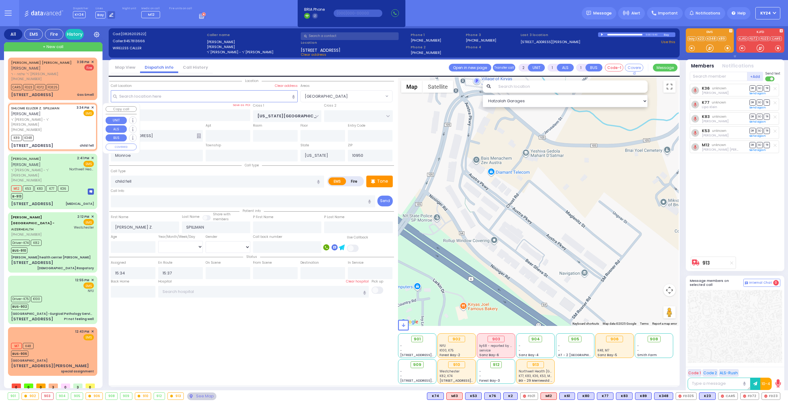
type input "2 MAGLENITZ ST"
type input "406"
select select "VYOEL MOSHE"
select select "Hatzalah Garages"
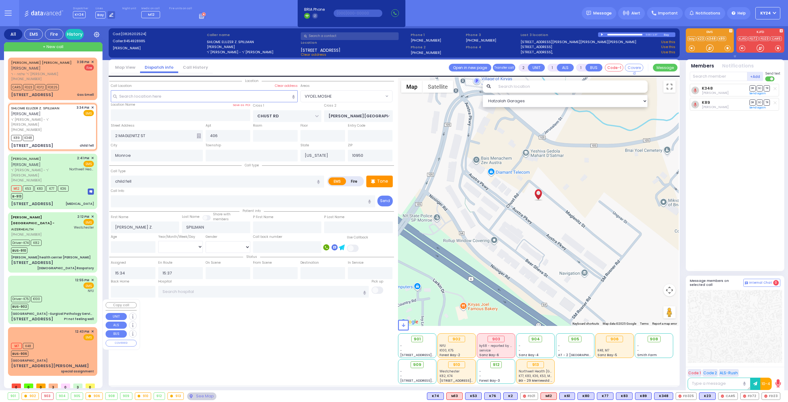
click at [51, 328] on div "12:43 PM ✕ EMS M7 K48" at bounding box center [52, 351] width 87 height 46
select select
type input "special assignment"
radio input "true"
select select
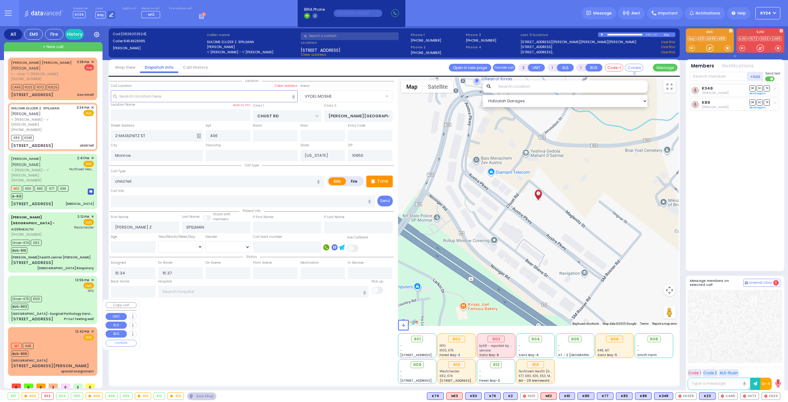
type input "12:43"
select select "Hatzalah Garages"
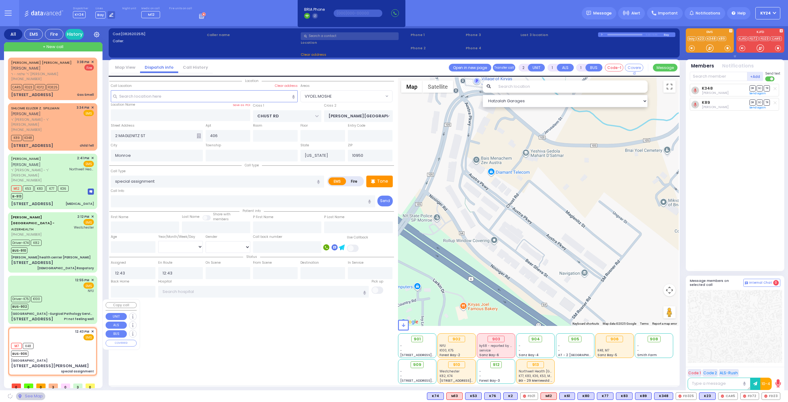
type input "[GEOGRAPHIC_DATA]"
type input "[STREET_ADDRESS][PERSON_NAME]"
type input "[GEOGRAPHIC_DATA]"
type input "10570"
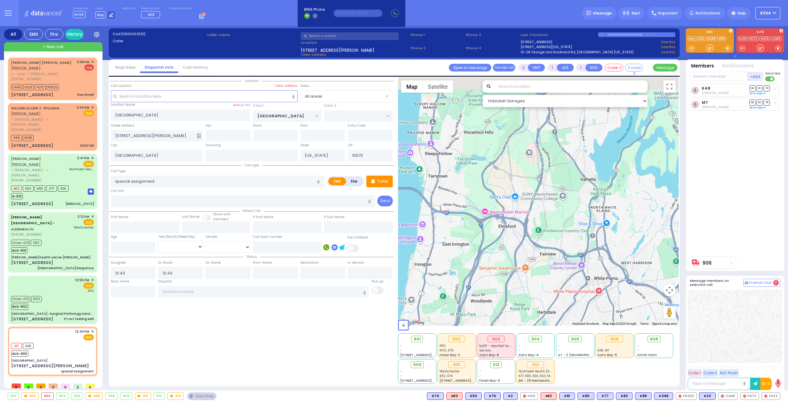
drag, startPoint x: 586, startPoint y: 178, endPoint x: 578, endPoint y: 249, distance: 71.6
click at [579, 248] on div "906 Calculate distance" at bounding box center [538, 201] width 281 height 248
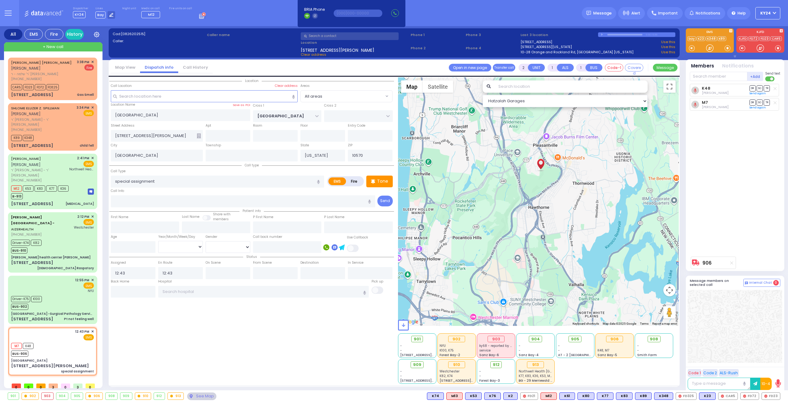
drag, startPoint x: 572, startPoint y: 192, endPoint x: 562, endPoint y: 222, distance: 32.2
click at [563, 220] on div "906 Calculate distance" at bounding box center [538, 201] width 281 height 248
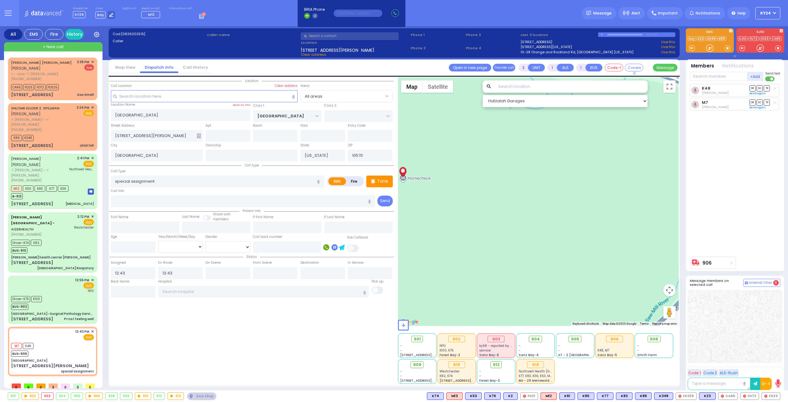
drag, startPoint x: 480, startPoint y: 210, endPoint x: 559, endPoint y: 219, distance: 79.6
click at [555, 218] on div "906 Calculate distance" at bounding box center [538, 201] width 281 height 248
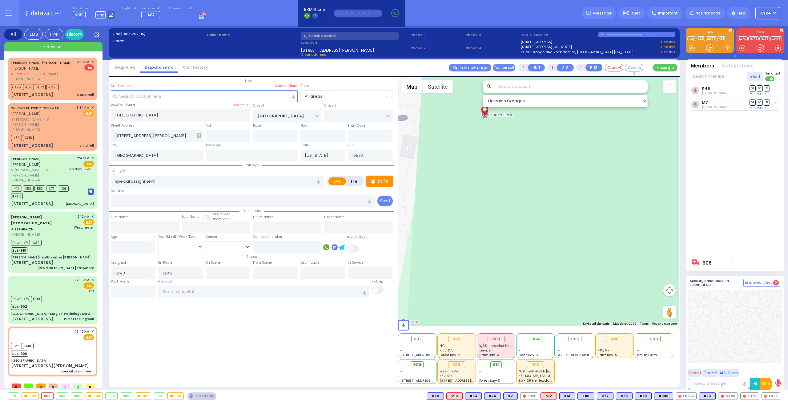
drag, startPoint x: 552, startPoint y: 213, endPoint x: 566, endPoint y: 285, distance: 73.3
click at [564, 282] on div "906 Calculate distance" at bounding box center [538, 201] width 281 height 248
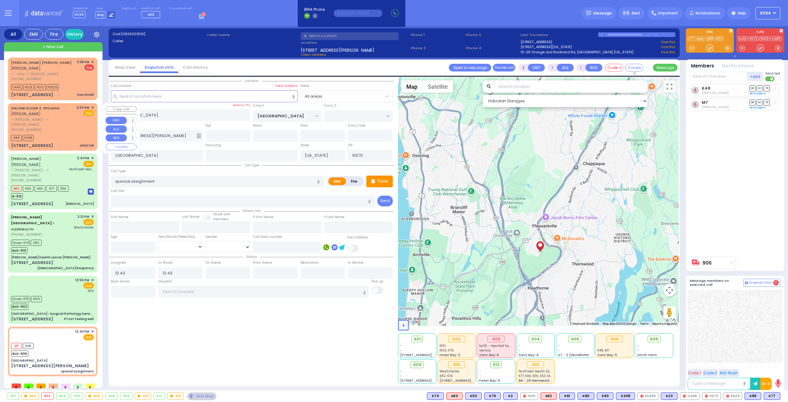
click at [92, 106] on span "✕" at bounding box center [92, 107] width 3 height 5
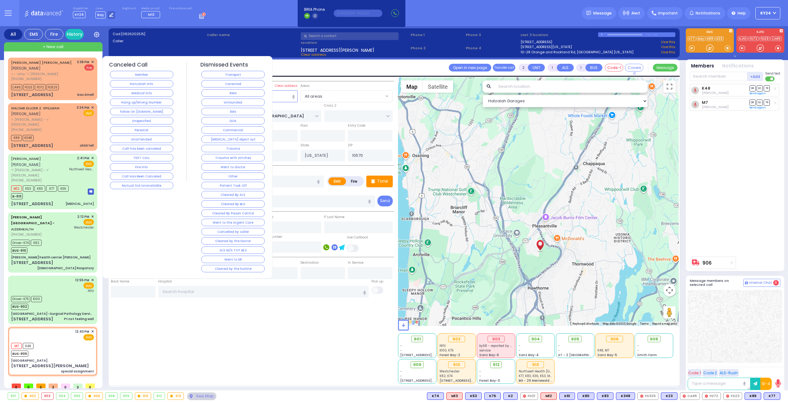
click at [234, 265] on button "Cleared by the hotline" at bounding box center [232, 268] width 63 height 7
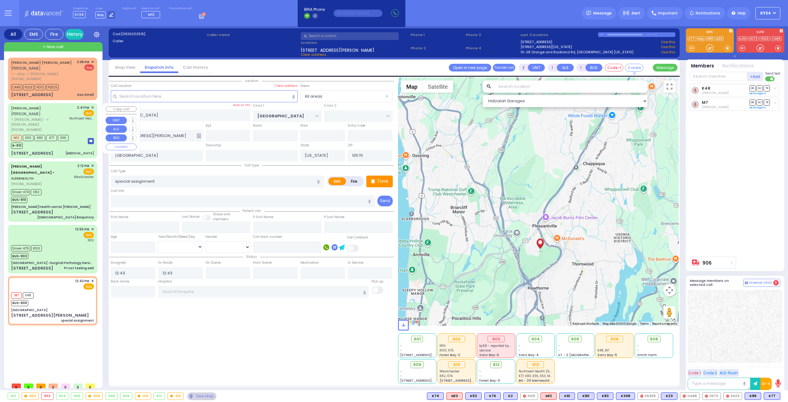
click at [46, 141] on div "B-913" at bounding box center [40, 145] width 58 height 8
select select
type input "[MEDICAL_DATA]"
radio input "true"
type input "JOEL"
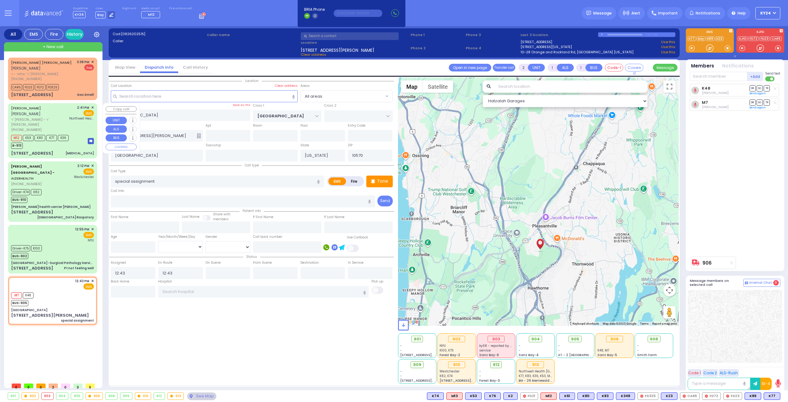
type input "MAUSKOPF"
select select
type input "14:41"
type input "14:43"
type input "15:31"
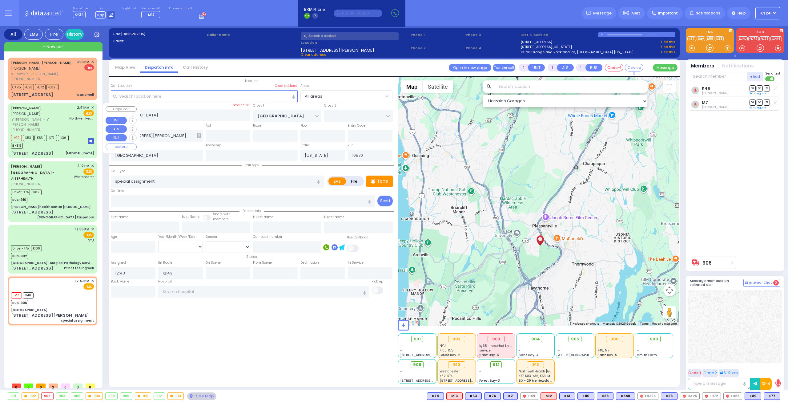
type input "Northwell Health [GEOGRAPHIC_DATA]"
select select "Hatzalah Garages"
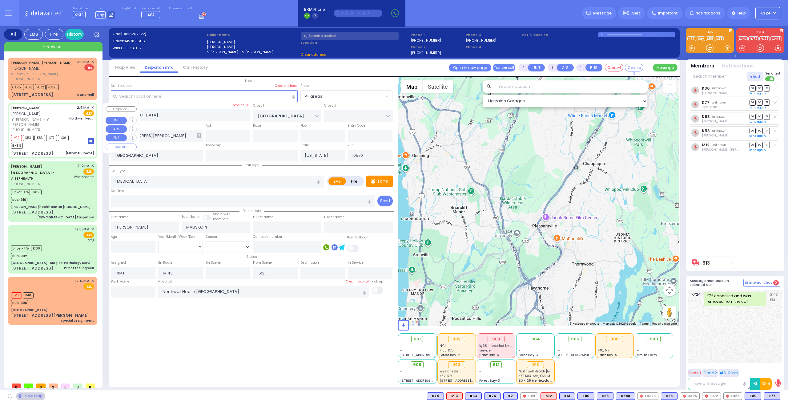
type input "VIRGINIA AVE"
type input "[STREET_ADDRESS]"
type input "Monroe"
type input "10950"
select select "[GEOGRAPHIC_DATA]"
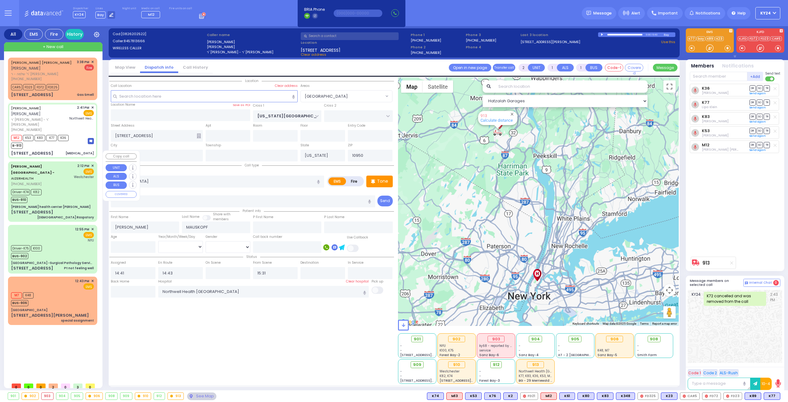
click at [66, 187] on div "Driver-K74 K82 BUS-910" at bounding box center [52, 194] width 83 height 15
type input "6"
select select
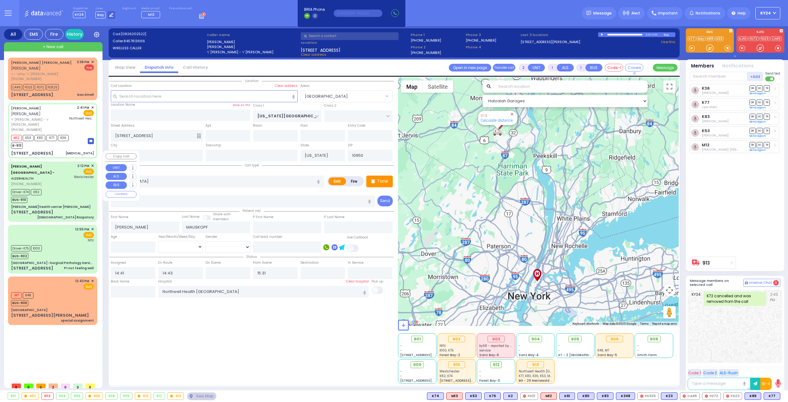
type input "[DEMOGRAPHIC_DATA] Raspatory"
radio input "true"
type input "Pessy"
type input "Brauner"
type input "3"
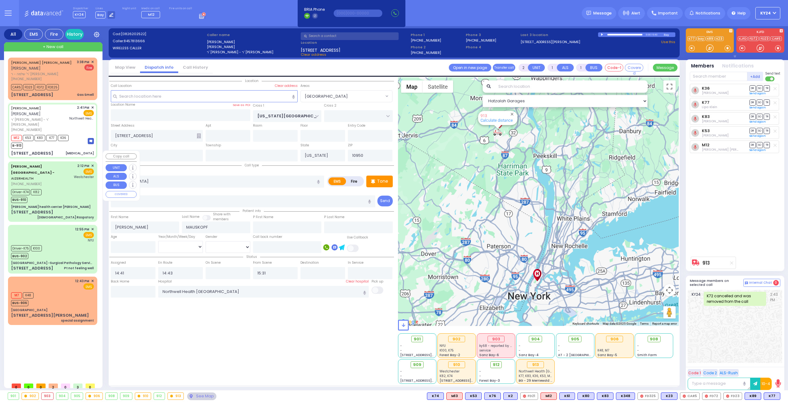
select select "Year"
select select "[DEMOGRAPHIC_DATA]"
type input "14:12"
type input "14:16"
type input "14:20"
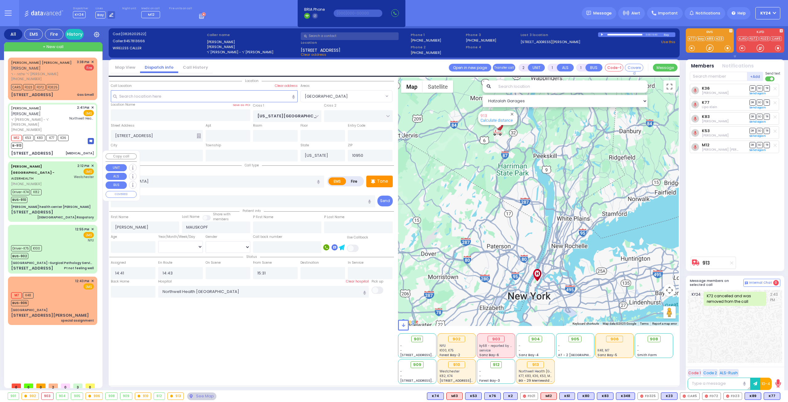
type input "14:40"
type input "15:22"
type input "15:45"
type input "[GEOGRAPHIC_DATA]-[PERSON_NAME][GEOGRAPHIC_DATA]"
type input "[PERSON_NAME] health center [PERSON_NAME]"
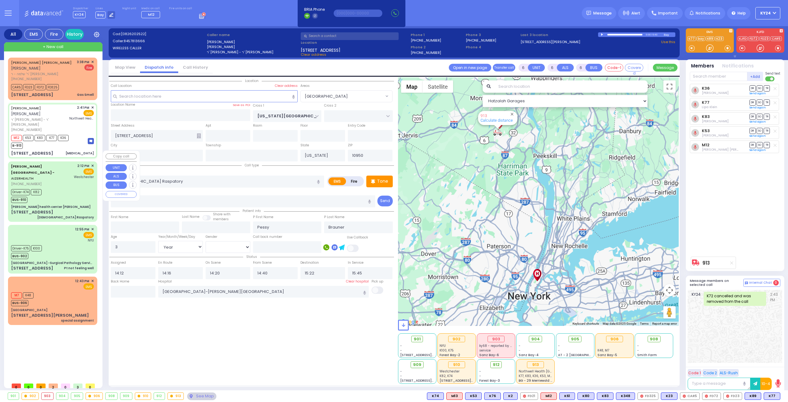
type input "[PERSON_NAME] DR"
type input "[PERSON_NAME]"
type input "[STREET_ADDRESS]"
type input "11"
type input "[PERSON_NAME]"
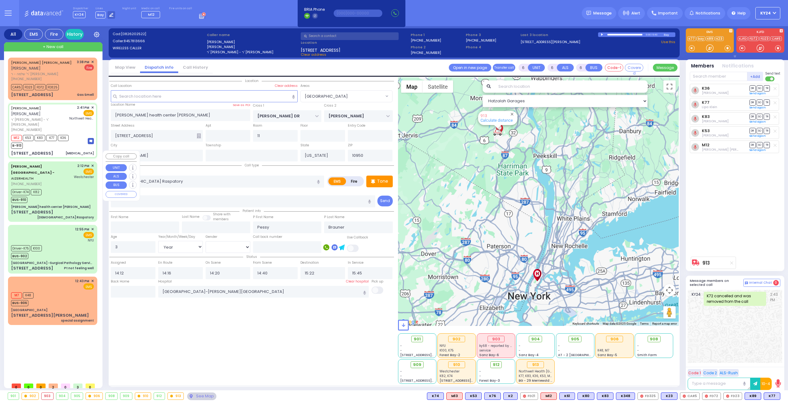
select select "Hatzalah Garages"
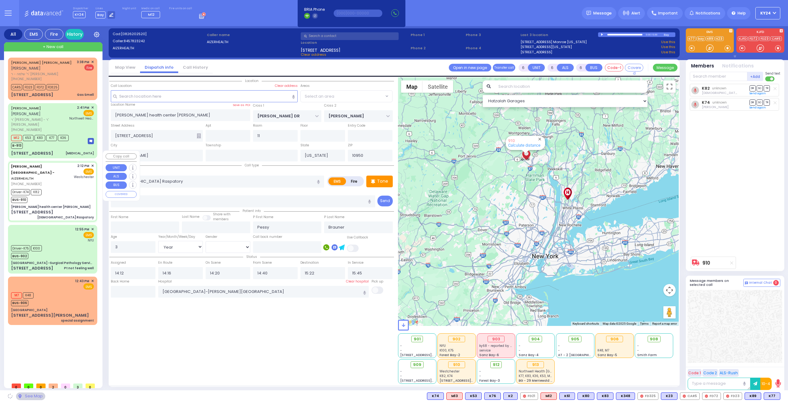
select select "SECTION 2"
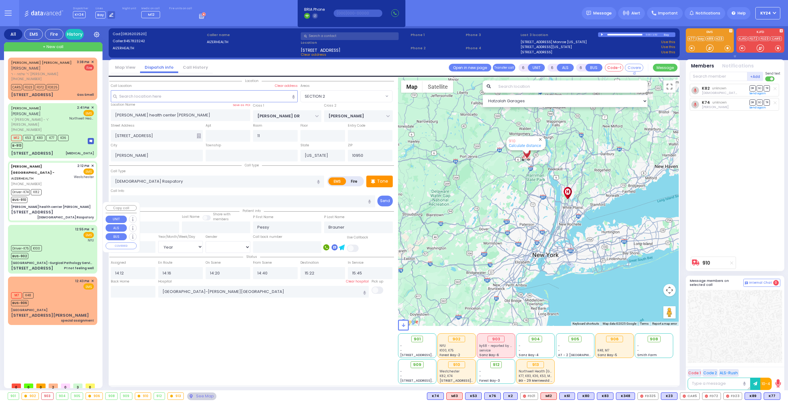
click at [67, 243] on div "Driver-K75 K100 BUS-902" at bounding box center [52, 250] width 83 height 15
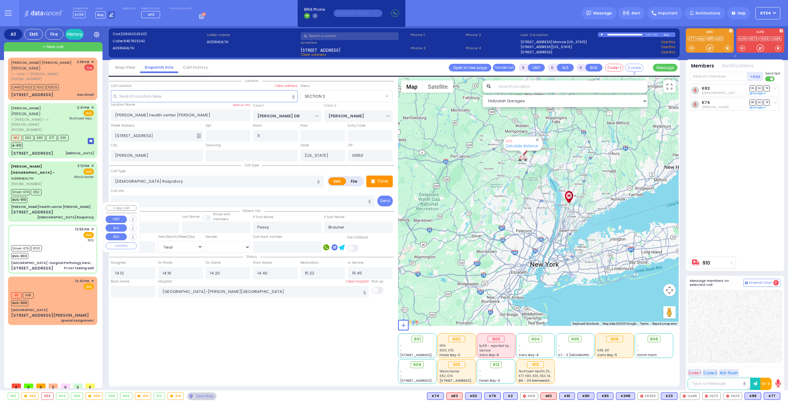
select select
type input "Pt not feeling well"
radio input "true"
type input "Moshe"
type input "Goldberger"
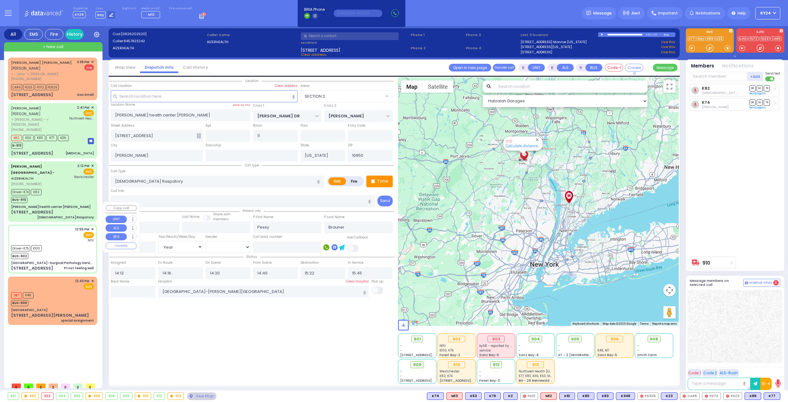
type input "50"
select select "Year"
select select "[DEMOGRAPHIC_DATA]"
type input "12:55"
type input "12:57"
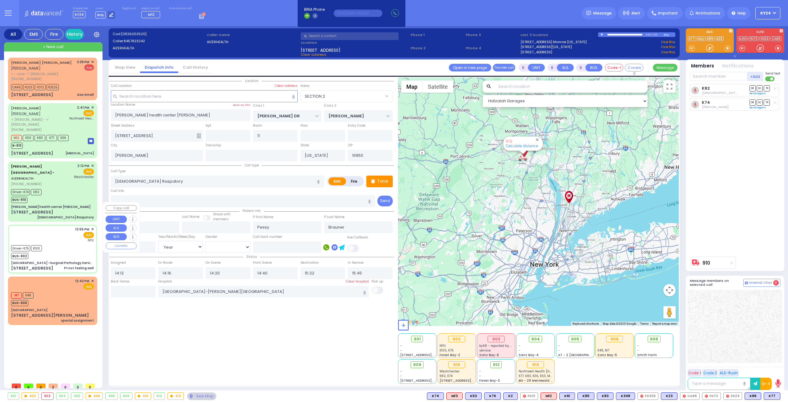
type input "13:48"
type input "14:13"
type input "15:01"
type input "15:31"
type input "NYU Langone Medical Center"
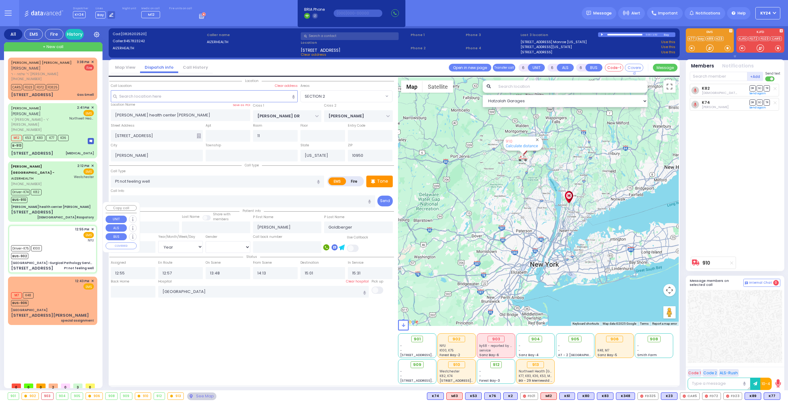
select select "Hatzalah Garages"
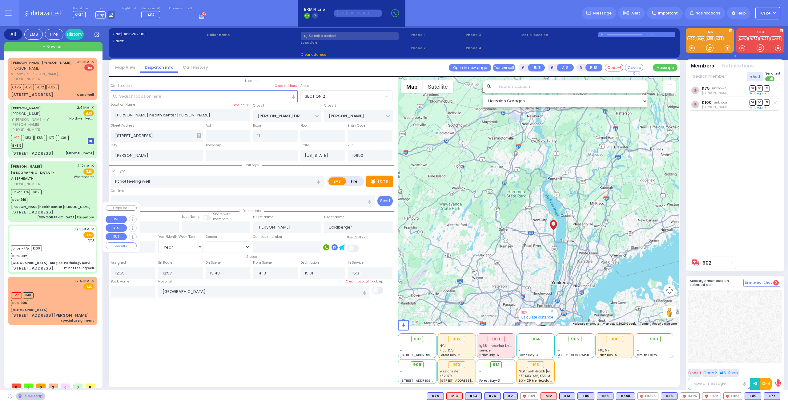
type input "[GEOGRAPHIC_DATA] -Surgical Pathology Services"
type input "HAVEN COURT"
type input "SICKLES AVE"
type input "[STREET_ADDRESS]"
type input "Nyack"
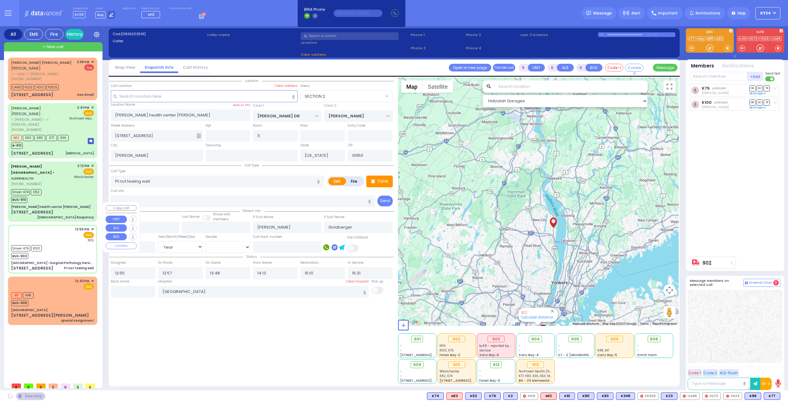
type input "10960"
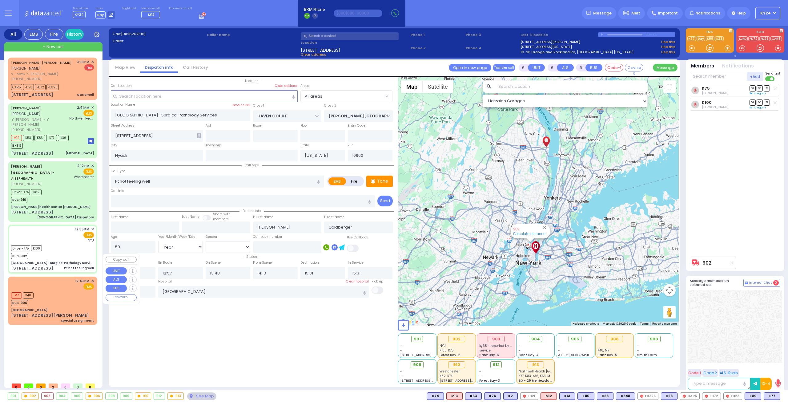
click at [47, 291] on div "M7 K48 BUS-906" at bounding box center [52, 298] width 83 height 15
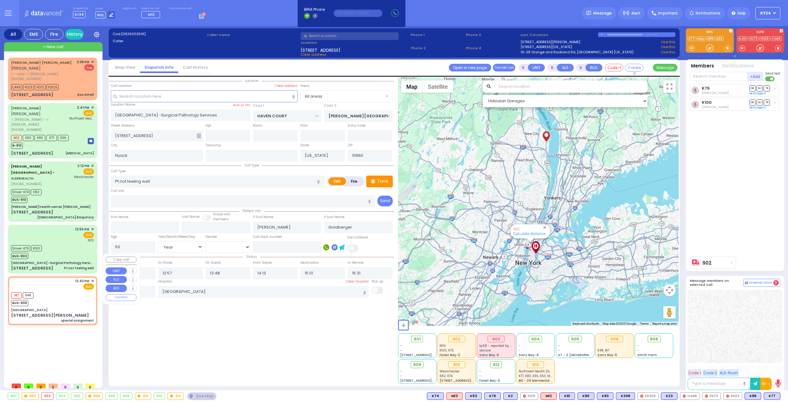
type input "2"
type input "1"
select select
type input "special assignment"
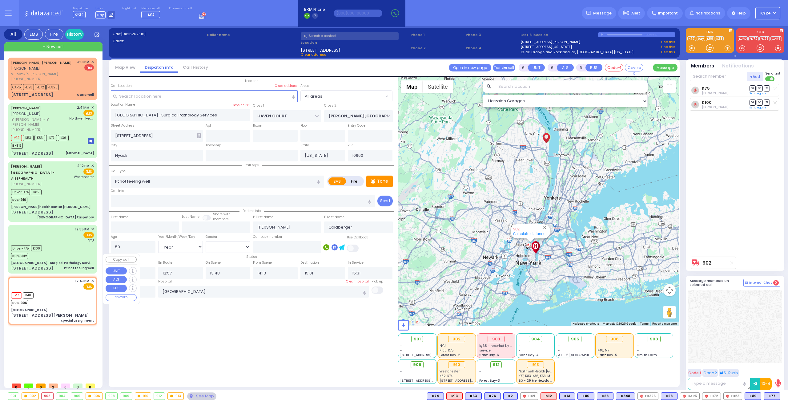
radio input "true"
select select
type input "12:43"
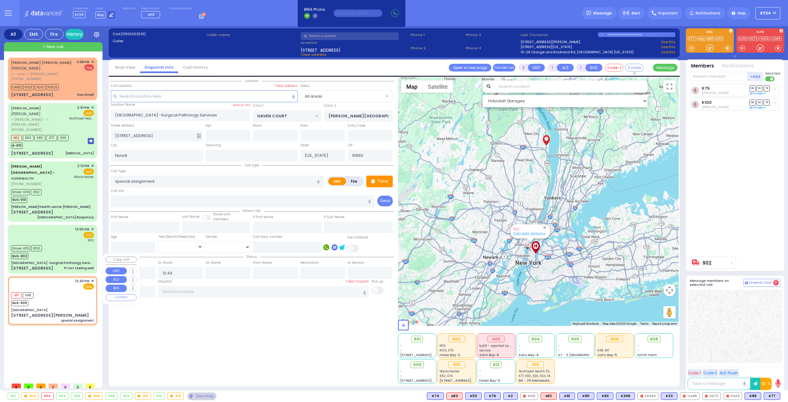
select select "Hatzalah Garages"
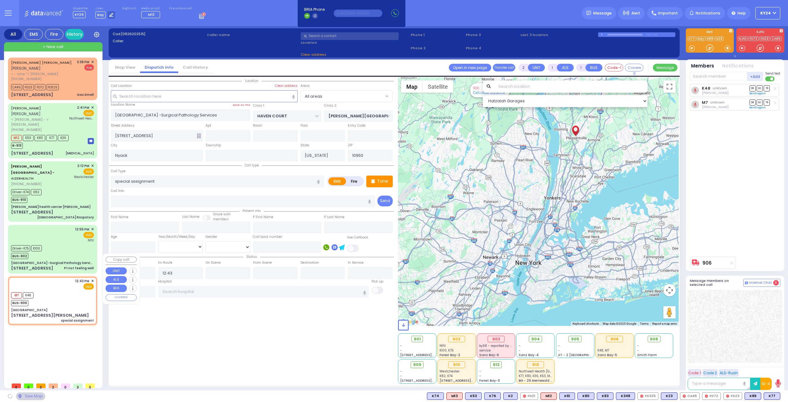
type input "[GEOGRAPHIC_DATA]"
type input "CENTRAL AVE"
type input "[STREET_ADDRESS][PERSON_NAME]"
type input "Pleasantville"
type input "10570"
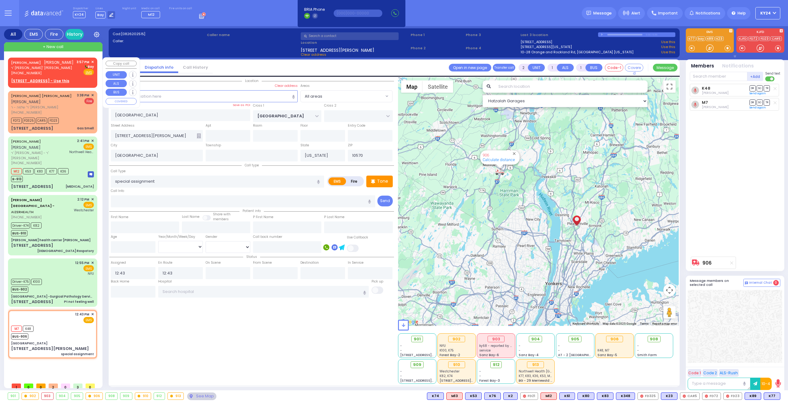
click at [31, 80] on u "86 FOREST RD 204 - Use this" at bounding box center [40, 80] width 58 height 5
select select
radio input "true"
type input "JOEL"
type input "OPENHEIM"
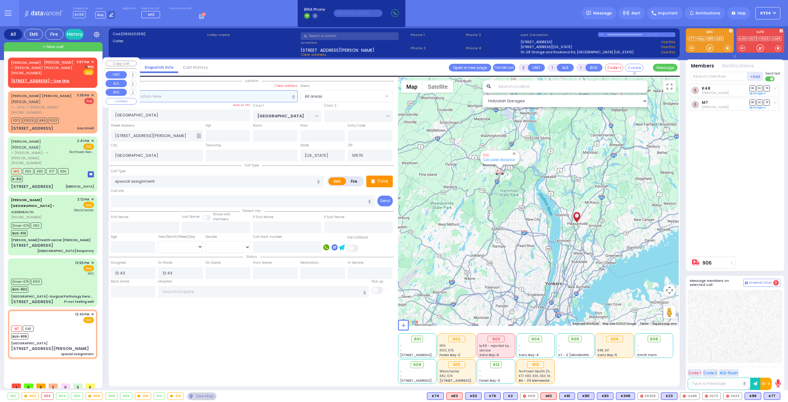
select select
type input "15:57"
select select "Hatzalah Garages"
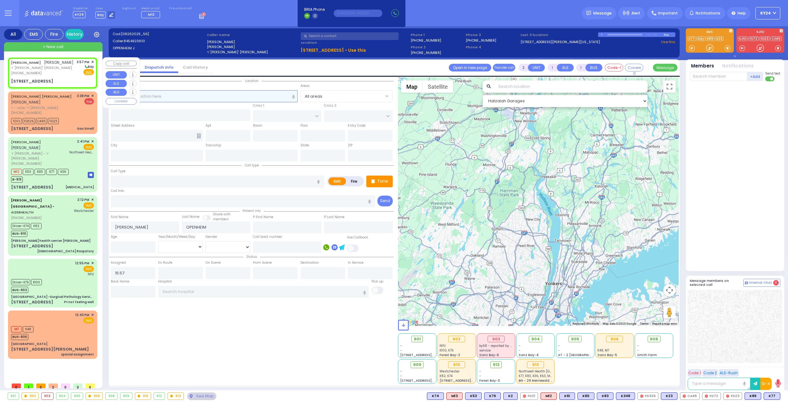
select select
radio input "true"
select select
select select "Hatzalah Garages"
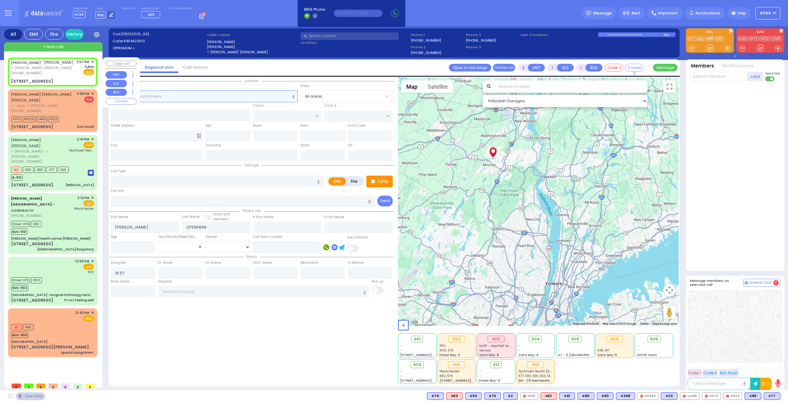
select select
radio input "true"
select select
select select "Hatzalah Garages"
select select
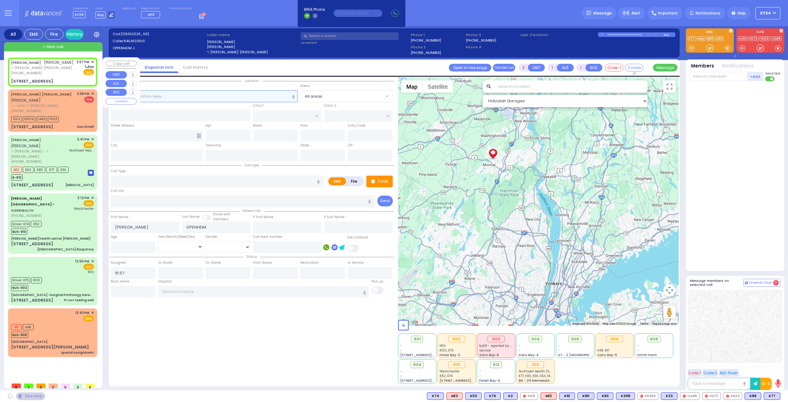
radio input "true"
select select
type input "MEZABISH PL"
type input "GORLITZ COURT"
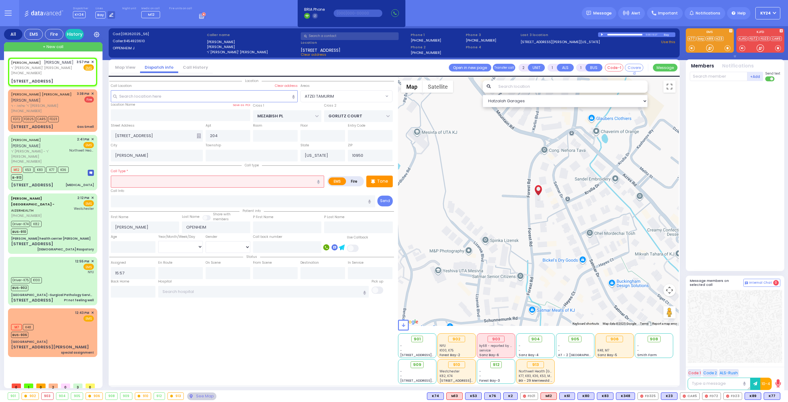
click at [156, 181] on input "text" at bounding box center [217, 181] width 213 height 12
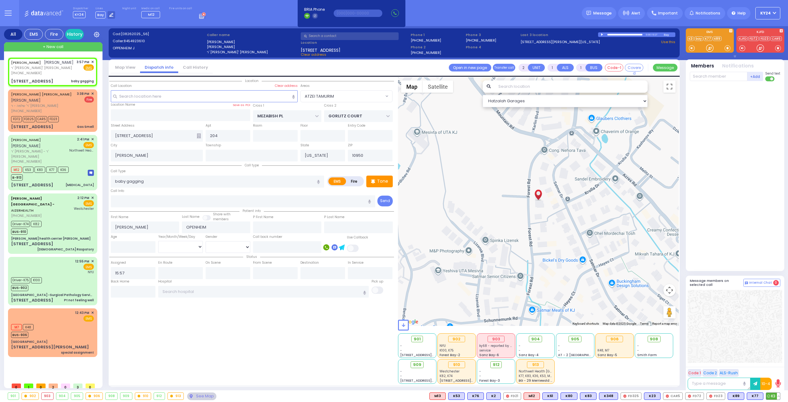
click at [772, 395] on span "K3" at bounding box center [773, 395] width 14 height 7
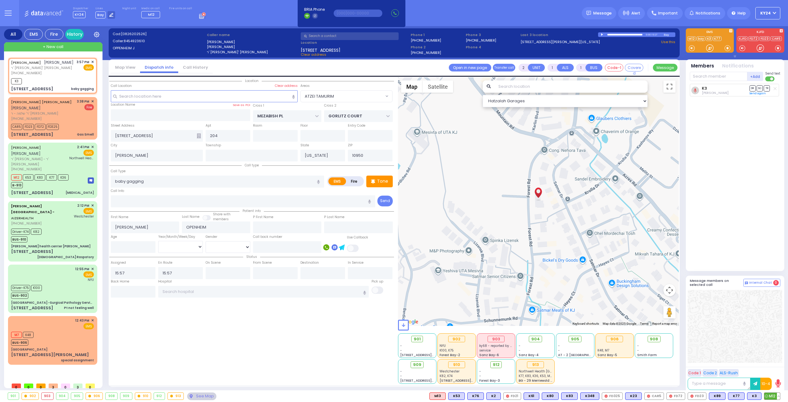
click at [770, 397] on span "M12" at bounding box center [772, 395] width 16 height 7
click at [776, 396] on span "K348" at bounding box center [770, 395] width 18 height 7
click at [760, 394] on button at bounding box center [759, 395] width 3 height 7
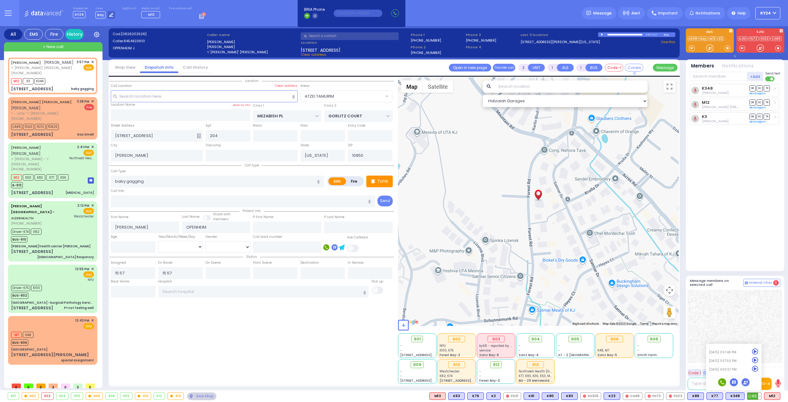
click at [757, 367] on icon at bounding box center [755, 368] width 6 height 6
click at [747, 323] on div at bounding box center [735, 326] width 94 height 73
click at [758, 394] on button at bounding box center [759, 395] width 3 height 7
click at [757, 369] on icon at bounding box center [755, 368] width 6 height 6
click at [743, 307] on div at bounding box center [735, 326] width 94 height 73
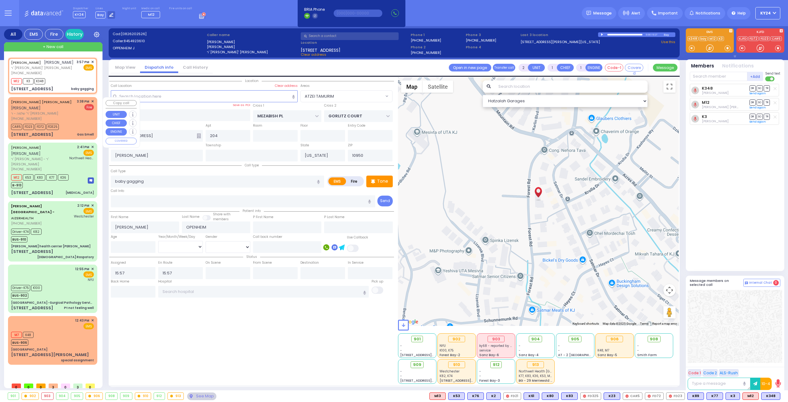
click at [70, 122] on div "SHULEM MAYER TORIM שלום מאיר טארים ר' שלמה - ר' מאיר יוסף רובין (845) 492-2120 …" at bounding box center [52, 118] width 87 height 40
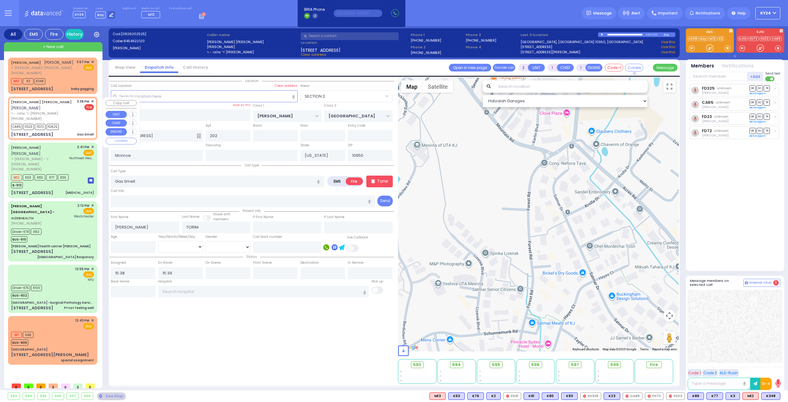
click at [92, 100] on span "✕" at bounding box center [92, 101] width 3 height 5
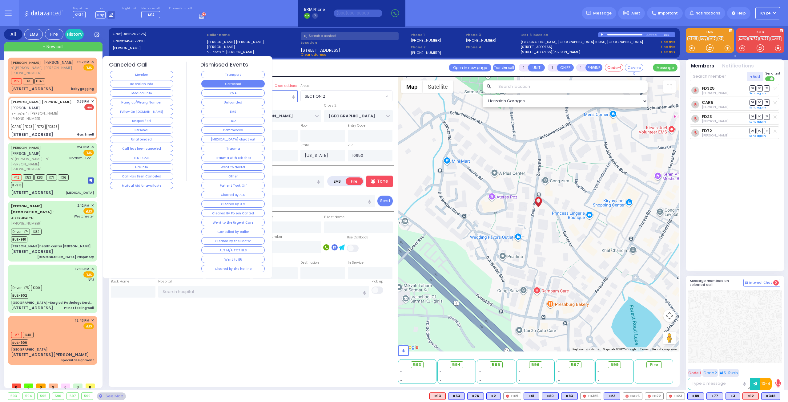
click at [247, 83] on button "Corrected" at bounding box center [232, 83] width 63 height 7
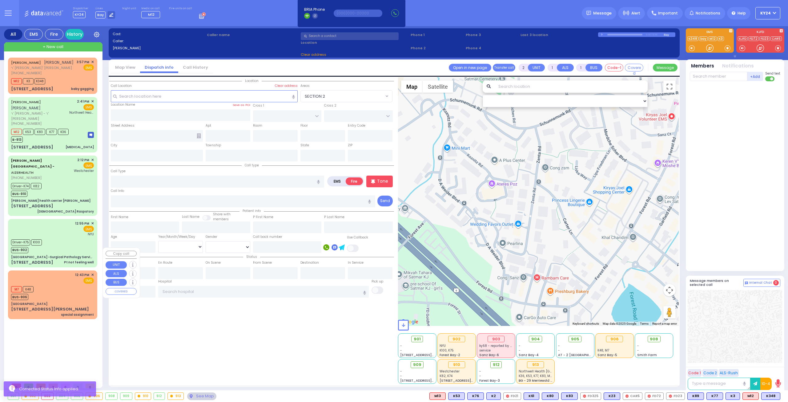
click at [58, 284] on div "M7 K48 BUS-906" at bounding box center [52, 291] width 83 height 15
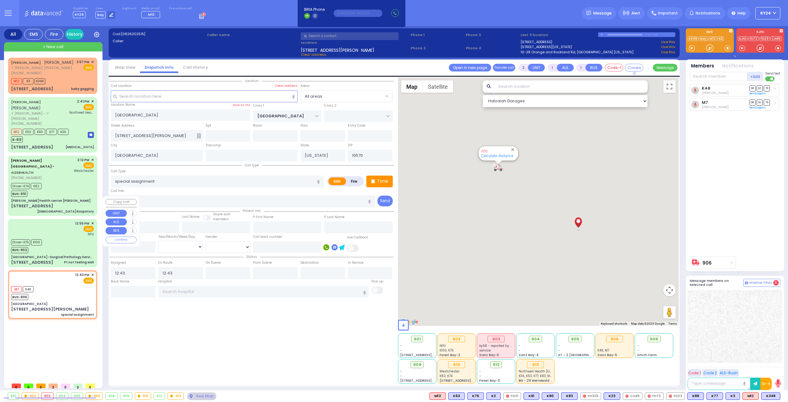
click at [63, 238] on div "Driver-K75 K100 BUS-902" at bounding box center [52, 245] width 83 height 15
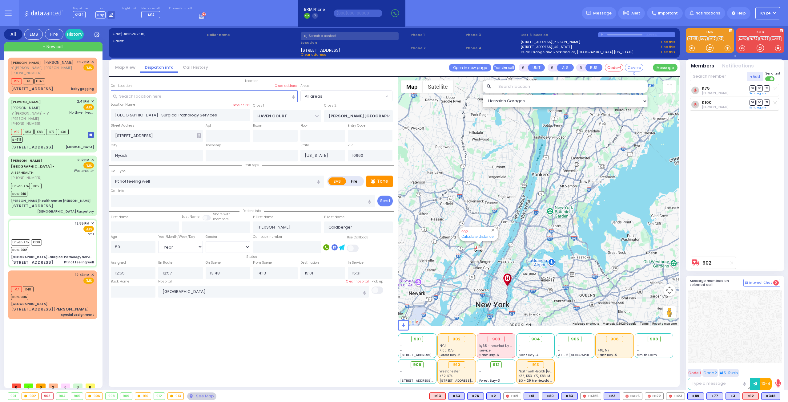
drag, startPoint x: 532, startPoint y: 215, endPoint x: 544, endPoint y: 203, distance: 17.2
click at [543, 205] on div "902 Calculate distance" at bounding box center [538, 201] width 281 height 248
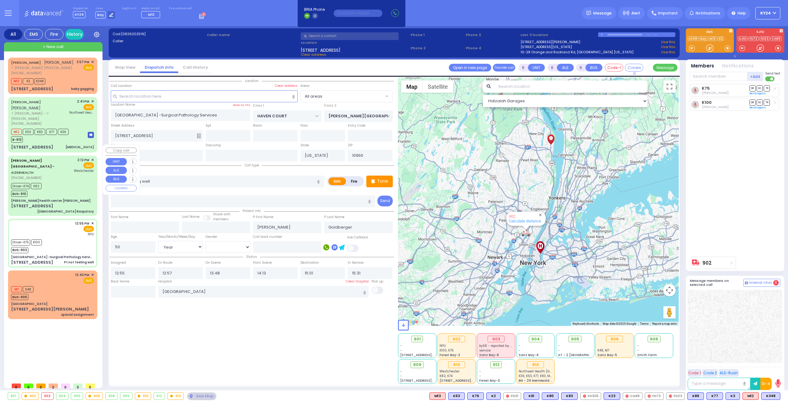
click at [50, 181] on div "Driver-K74 K82 BUS-910" at bounding box center [52, 188] width 83 height 15
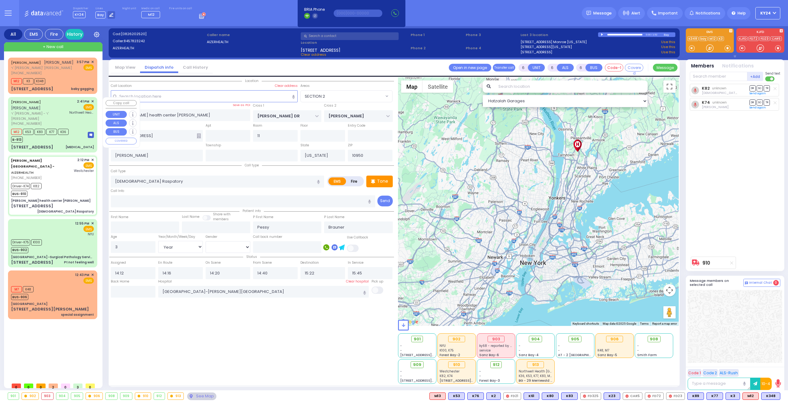
click at [46, 135] on div "B-913" at bounding box center [40, 139] width 58 height 8
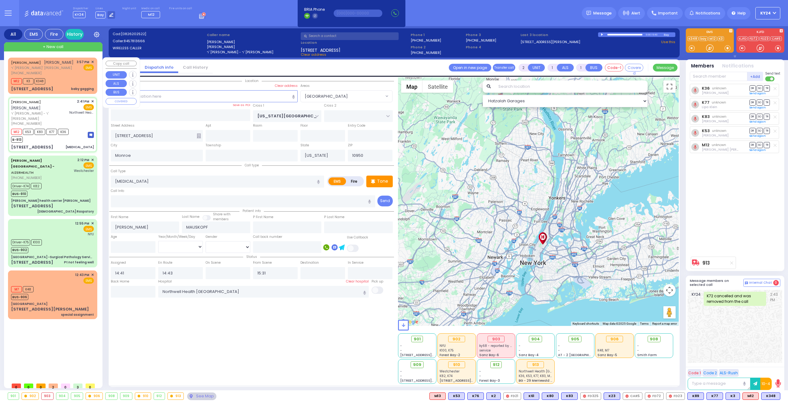
click at [62, 85] on div "JOEL OPENHEIM יואל אפענהיים ר' משה וואלף - ר' אהרן יחזקאל לאוב (845) 492-3610 3…" at bounding box center [52, 75] width 87 height 34
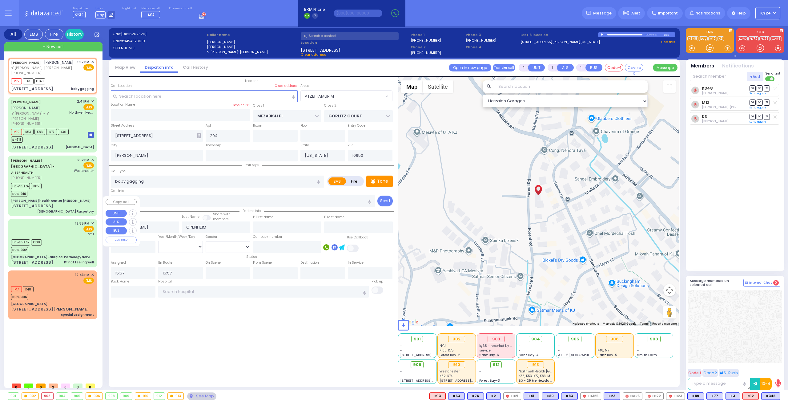
click at [55, 238] on div "Driver-K75 K100 BUS-902" at bounding box center [52, 245] width 83 height 15
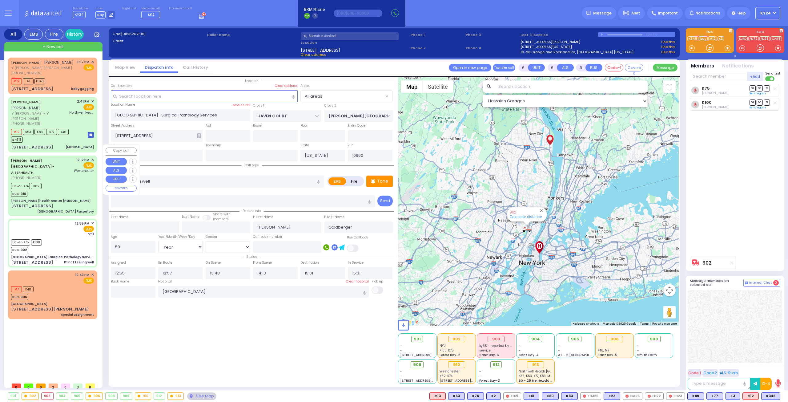
click at [67, 181] on div "Driver-K74 K82 BUS-910" at bounding box center [52, 188] width 83 height 15
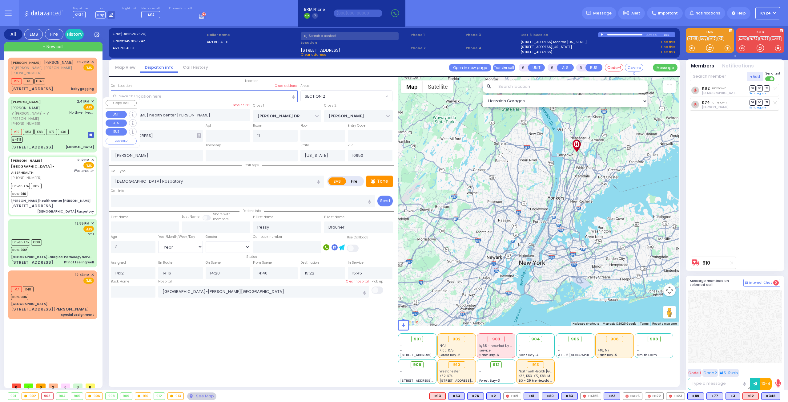
click at [65, 144] on div "16 ARLINGTON DR Palpitations" at bounding box center [52, 147] width 83 height 6
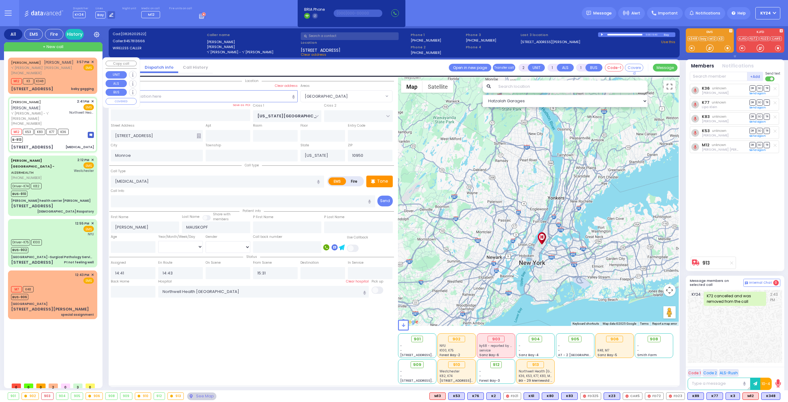
click at [78, 78] on div "M12 K3 K348" at bounding box center [52, 81] width 83 height 8
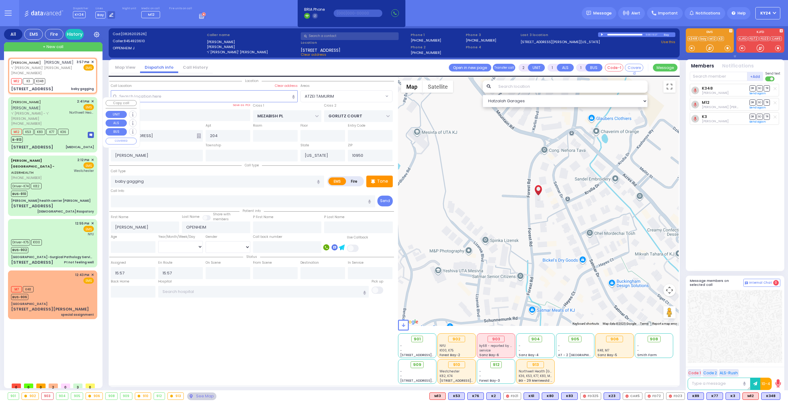
click at [85, 130] on div "M12 K53 K83 K77 K36 B-913" at bounding box center [52, 134] width 83 height 15
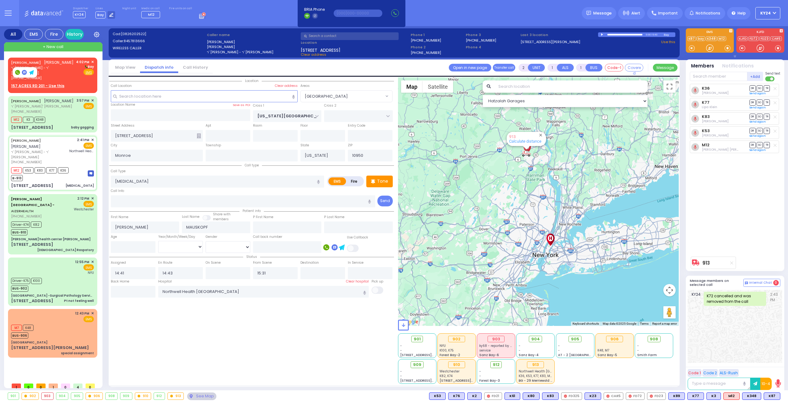
click at [30, 70] on icon at bounding box center [31, 72] width 5 height 5
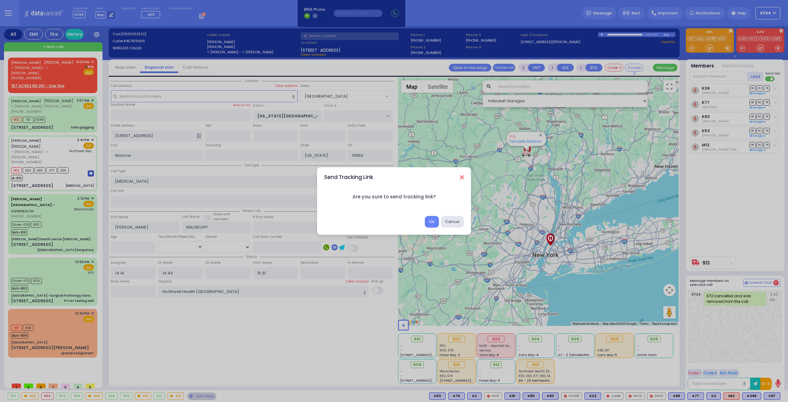
click at [462, 175] on icon "Close" at bounding box center [462, 177] width 4 height 6
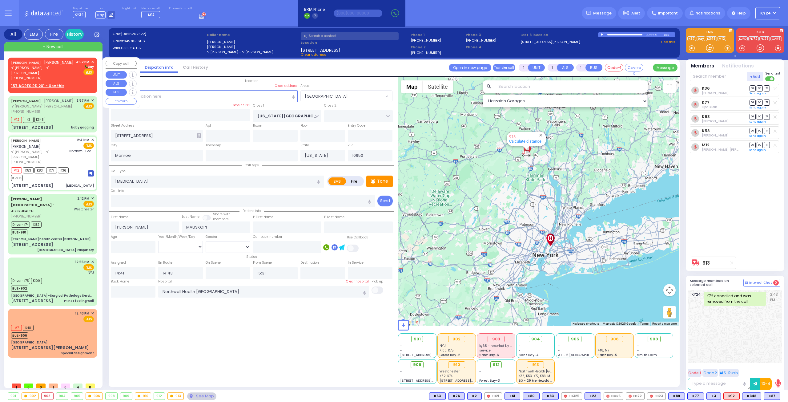
click at [52, 69] on span "ר' [PERSON_NAME] - ר' [PERSON_NAME]" at bounding box center [42, 70] width 63 height 10
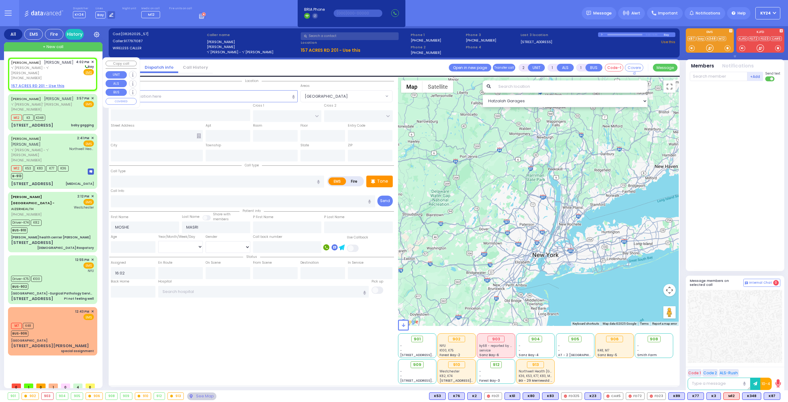
click at [75, 61] on div "MOSHE MASRI משה מאסרי ר' יוסף - ר' משה דאנא (917) 797-1087 4:02 PM ✕ Bay EMS" at bounding box center [52, 69] width 83 height 21
drag, startPoint x: 71, startPoint y: 61, endPoint x: 48, endPoint y: 67, distance: 24.0
click at [48, 67] on span "ר' [PERSON_NAME] - ר' [PERSON_NAME]" at bounding box center [42, 70] width 63 height 10
click at [712, 77] on input "text" at bounding box center [719, 76] width 58 height 9
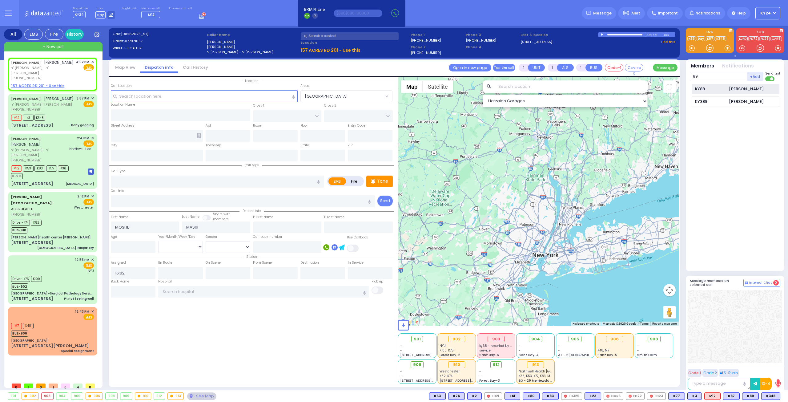
click at [713, 88] on div "KY89" at bounding box center [710, 89] width 31 height 6
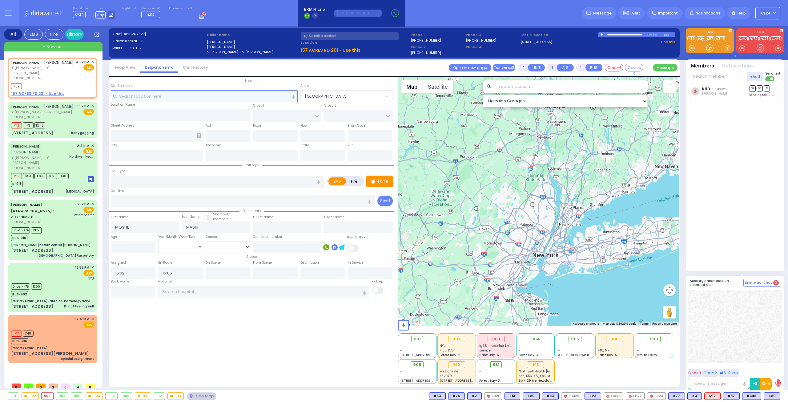
click at [140, 94] on input "text" at bounding box center [204, 96] width 187 height 12
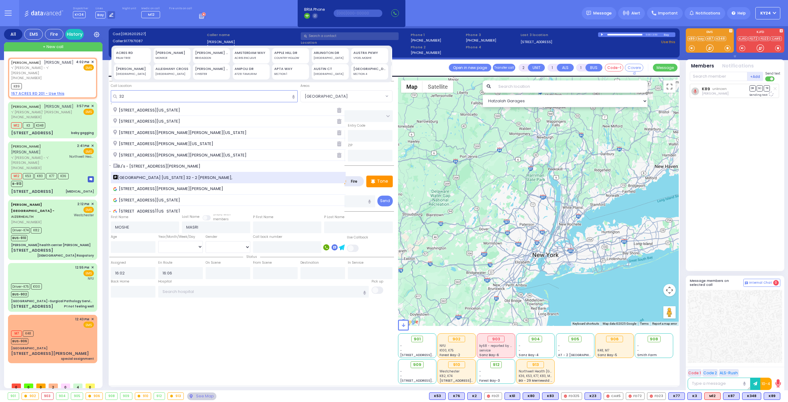
click at [147, 175] on span "Gulf Gas Station New York 32 - 2 Locey Ln," at bounding box center [173, 178] width 121 height 6
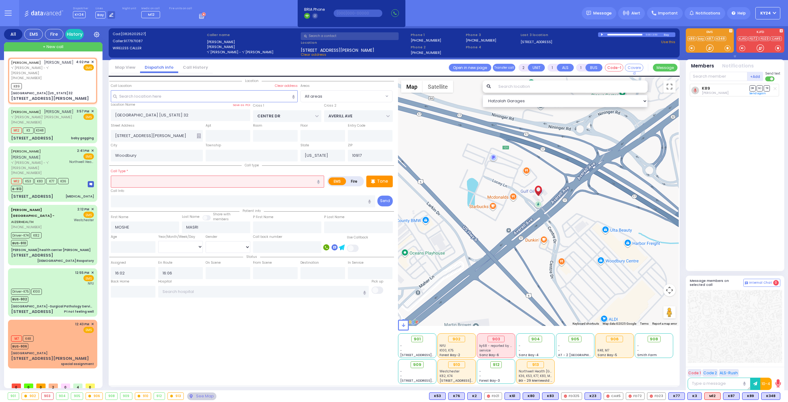
click at [134, 182] on input "text" at bounding box center [217, 181] width 213 height 12
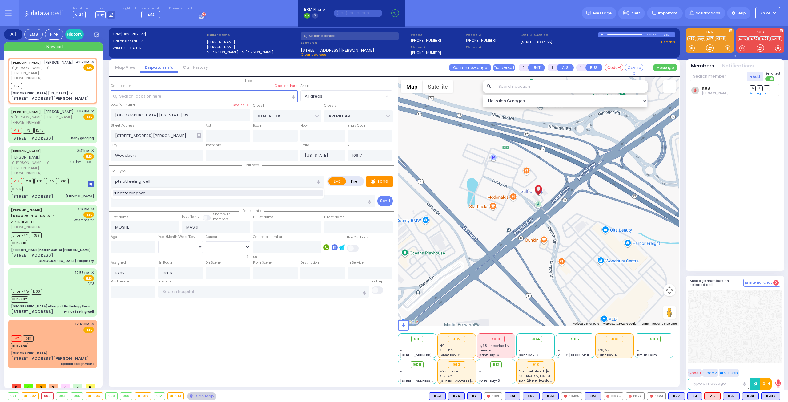
click at [139, 193] on span "Pt not feeling well" at bounding box center [131, 193] width 37 height 6
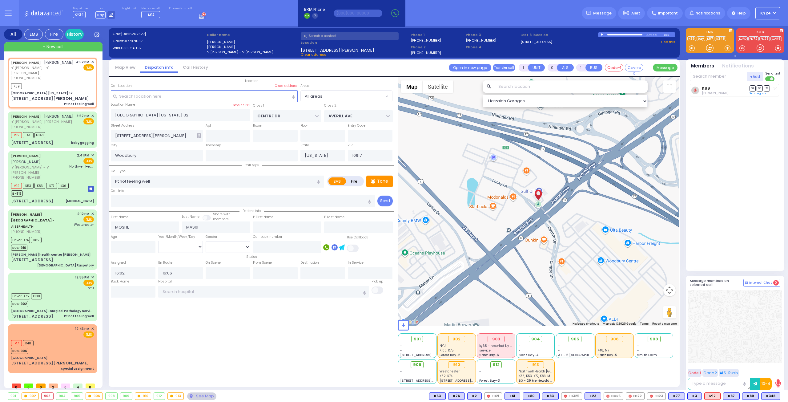
click at [153, 191] on div "Call Info" at bounding box center [243, 197] width 265 height 20
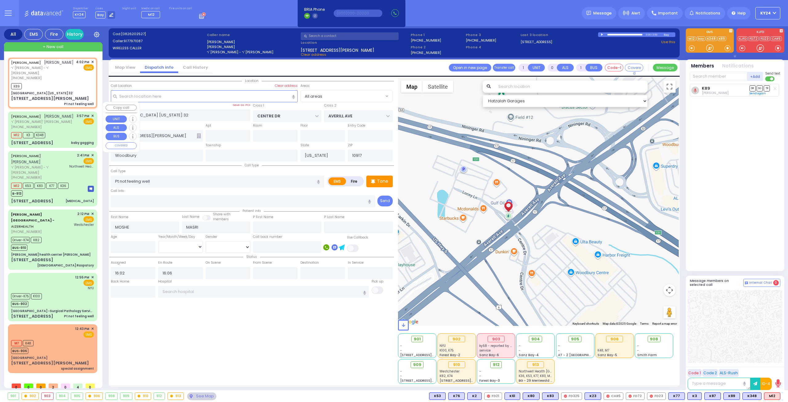
drag, startPoint x: 593, startPoint y: 216, endPoint x: 522, endPoint y: 232, distance: 72.6
click at [528, 232] on div at bounding box center [538, 201] width 281 height 248
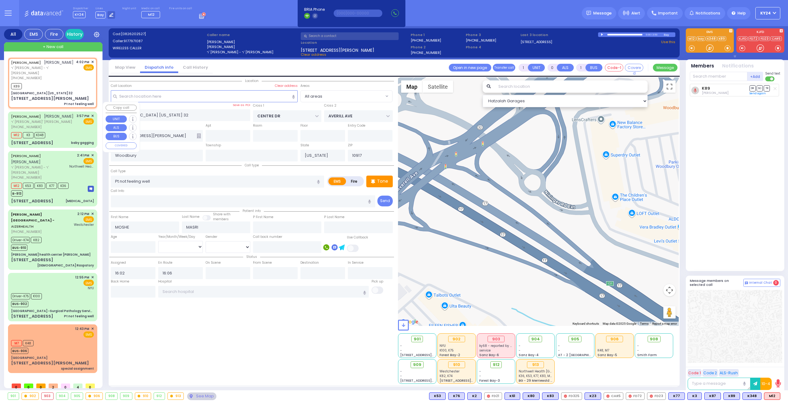
drag, startPoint x: 552, startPoint y: 165, endPoint x: 524, endPoint y: 215, distance: 57.3
click at [524, 215] on div at bounding box center [538, 201] width 281 height 248
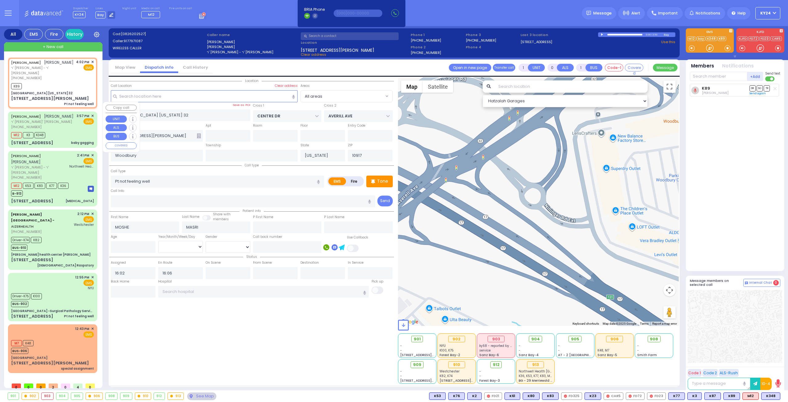
drag, startPoint x: 492, startPoint y: 212, endPoint x: 530, endPoint y: 147, distance: 75.9
click at [530, 147] on div at bounding box center [538, 201] width 281 height 248
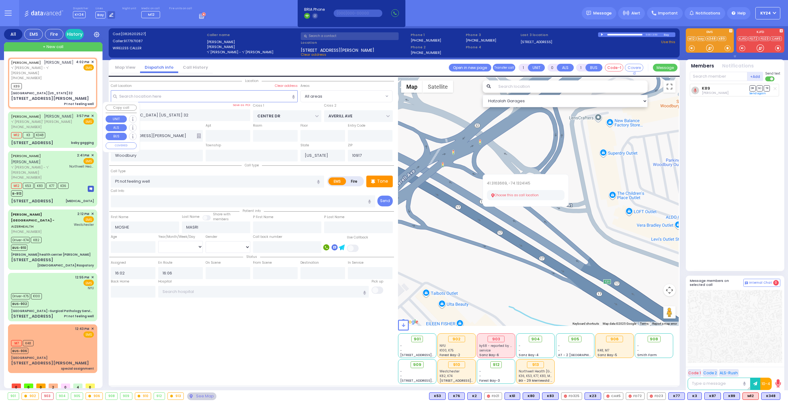
click at [502, 195] on button "Choose this as call location" at bounding box center [526, 195] width 78 height 10
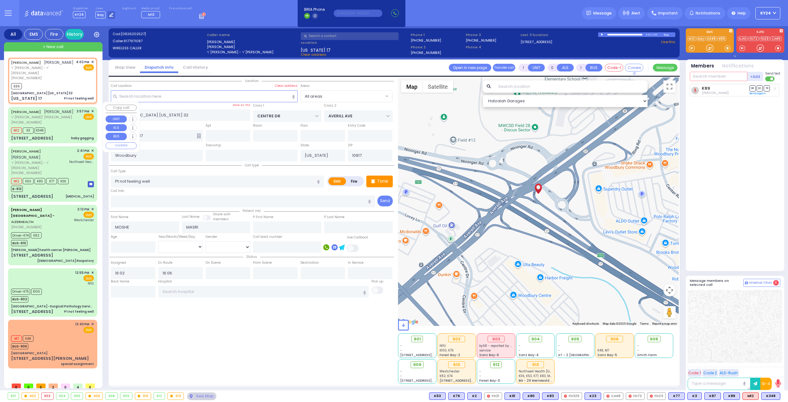
click at [712, 78] on input "text" at bounding box center [719, 76] width 58 height 9
click at [701, 88] on div "KY348" at bounding box center [710, 89] width 31 height 6
click at [704, 74] on input "text" at bounding box center [719, 76] width 58 height 9
click at [705, 88] on div "904" at bounding box center [710, 89] width 31 height 6
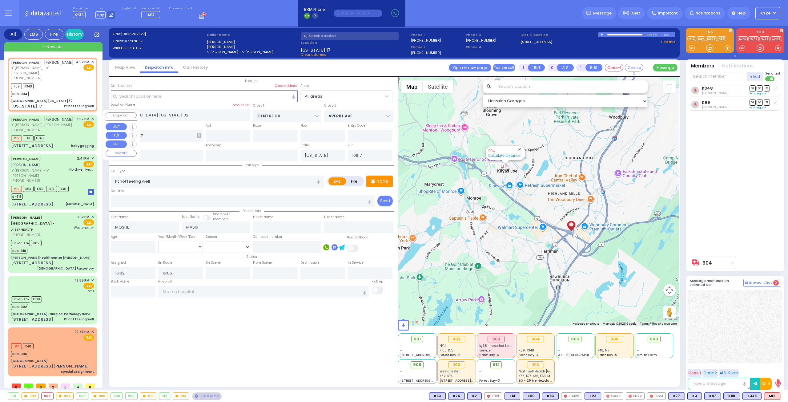
click at [91, 116] on span "✕" at bounding box center [92, 118] width 3 height 5
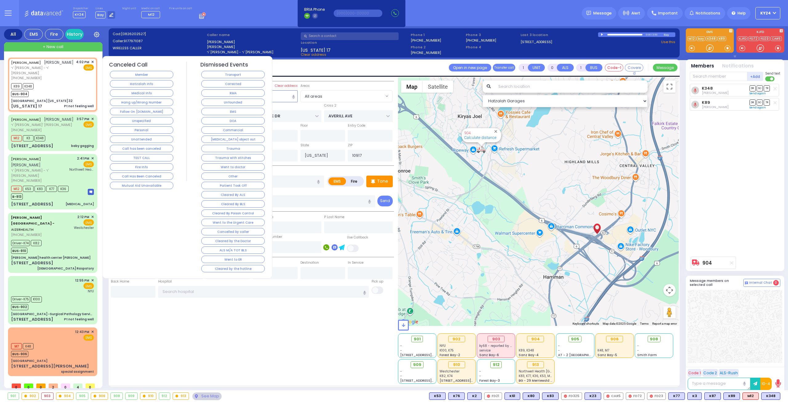
select select
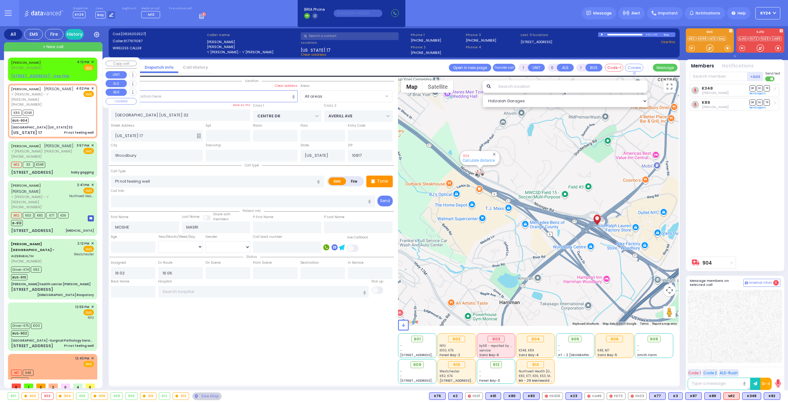
click at [51, 64] on div "[PERSON_NAME] [PHONE_NUMBER] 4:12 PM ✕ Fire EMS" at bounding box center [52, 64] width 83 height 11
type input "2"
type input "1"
select select
radio input "true"
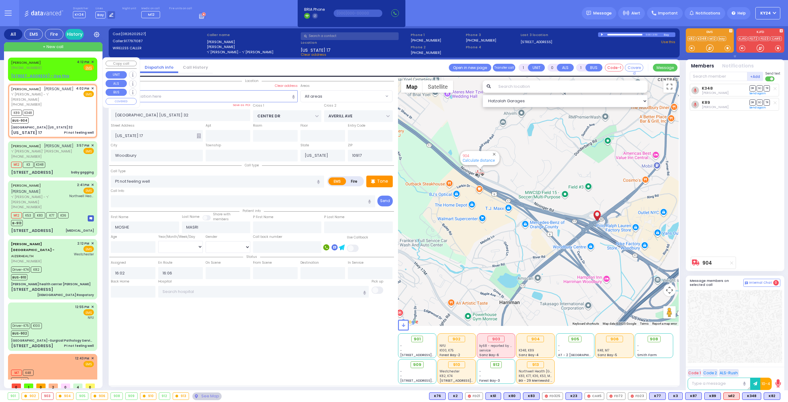
type input "YITZCHOK"
type input "BERGER"
select select
type input "16:12"
select select "Hatzalah Garages"
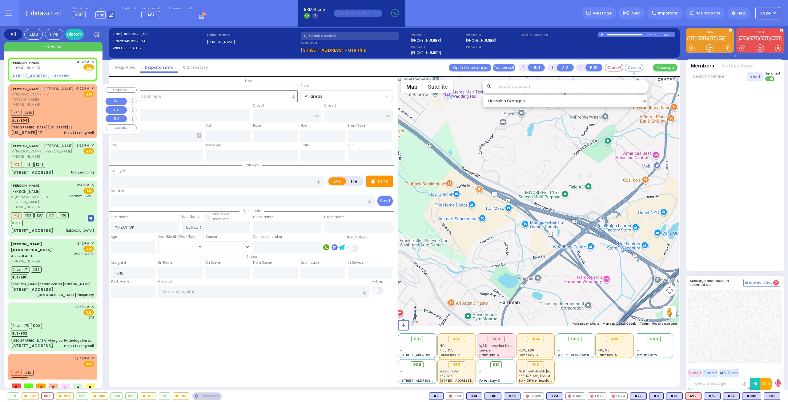
click at [82, 108] on div "K89 K348 BUS-904" at bounding box center [52, 115] width 83 height 15
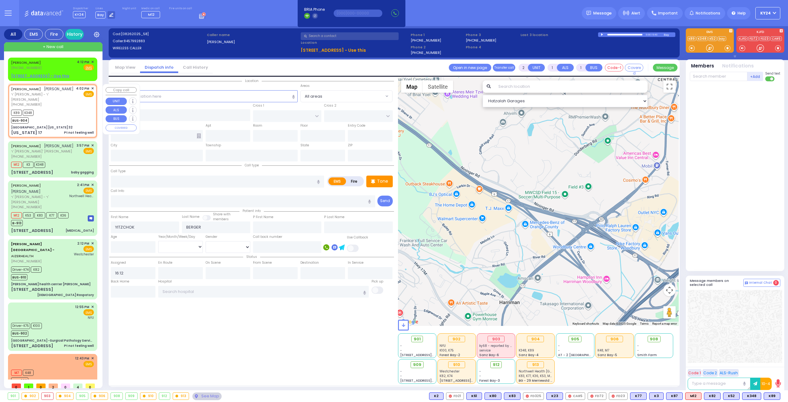
type input "1"
type input "0"
select select
type input "Pt not feeling well"
radio input "true"
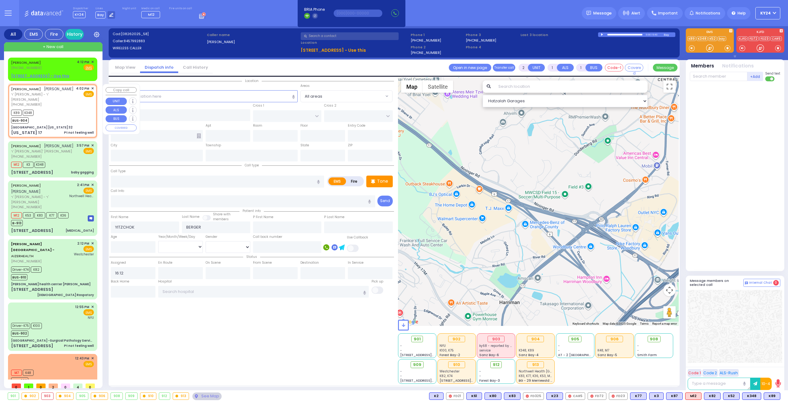
type input "MOSHE"
type input "MASRI"
select select
type input "16:02"
type input "16:06"
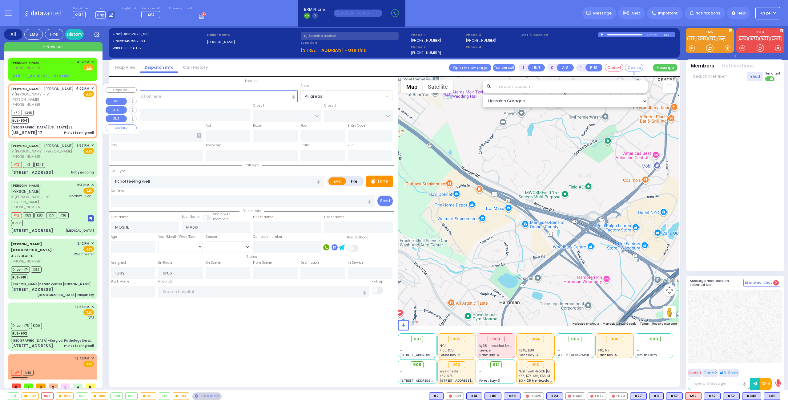
type input "[GEOGRAPHIC_DATA] [US_STATE] 32"
type input "CENTRE DR"
type input "AVERILL AVE"
type input "[US_STATE] 17"
type input "Woodbury"
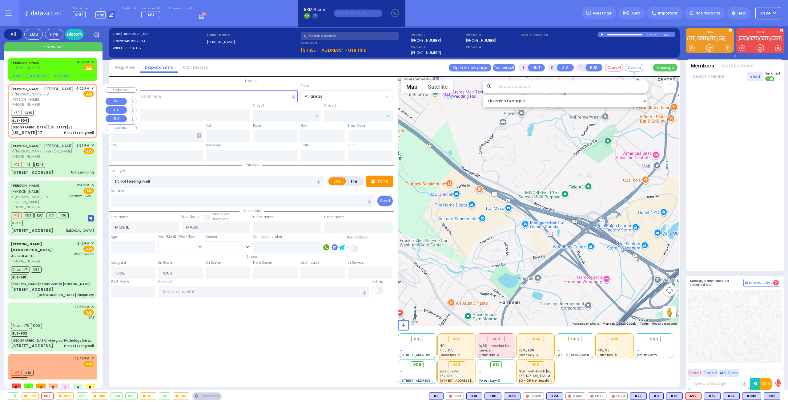
type input "[US_STATE]"
type input "10917"
select select "Hatzalah Garages"
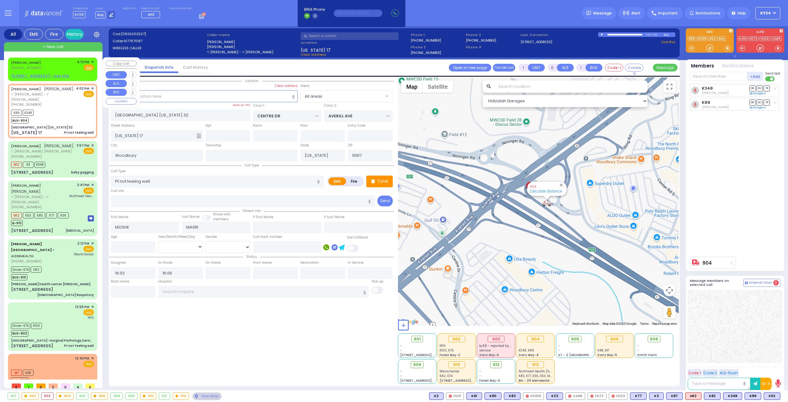
click at [92, 60] on span "✕" at bounding box center [92, 61] width 3 height 5
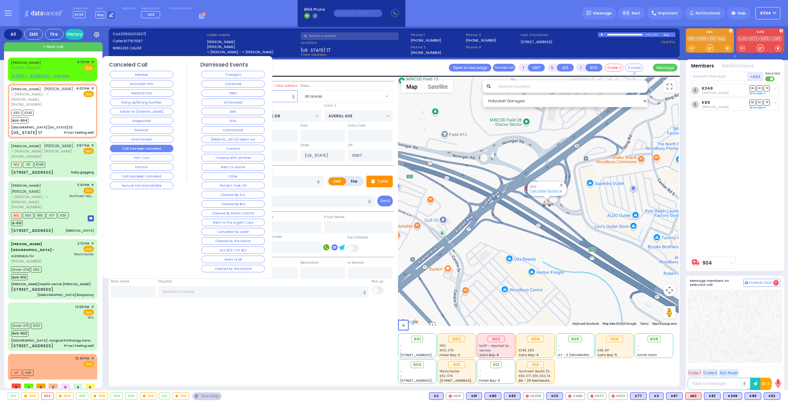
click at [145, 149] on button "Call has been canceled" at bounding box center [141, 148] width 63 height 7
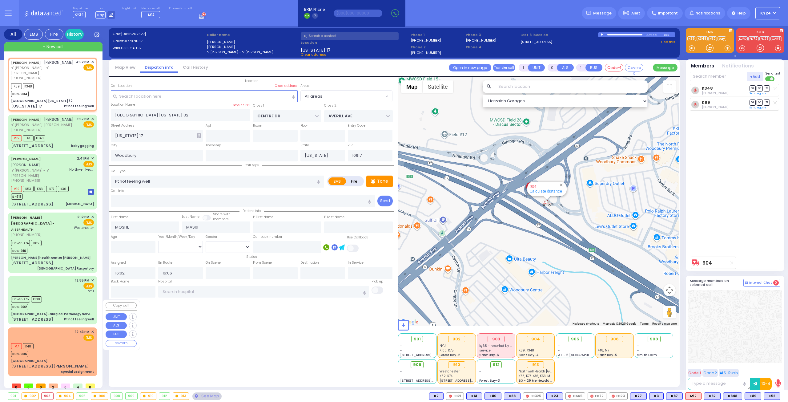
click at [44, 341] on div "M7 K48 BUS-906" at bounding box center [52, 348] width 83 height 15
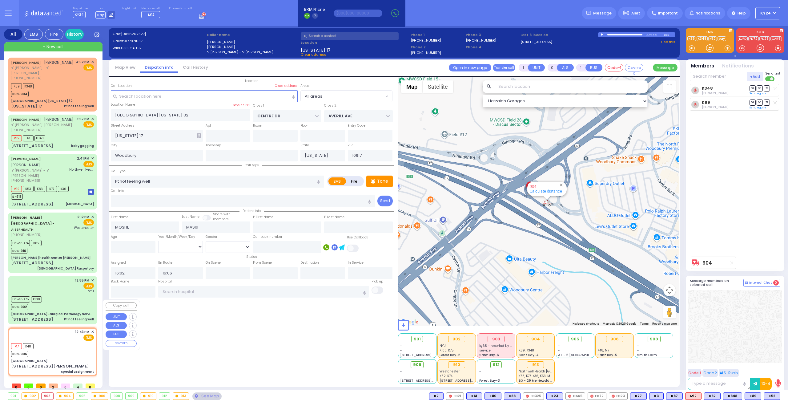
type input "2"
type input "1"
select select
type input "special assignment"
radio input "true"
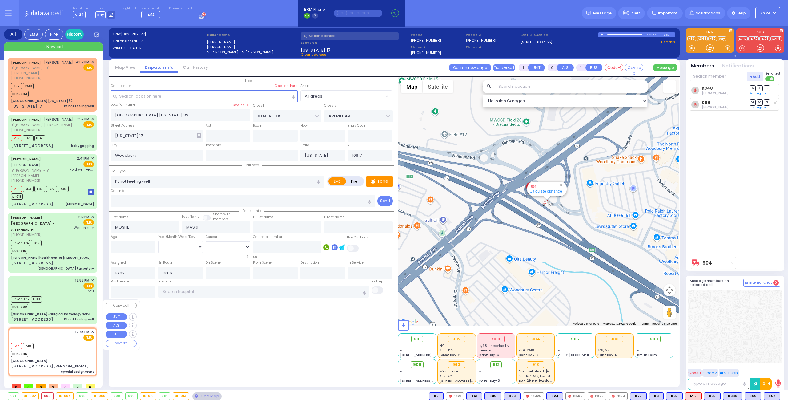
select select
type input "12:43"
select select "Hatzalah Garages"
type input "[GEOGRAPHIC_DATA]"
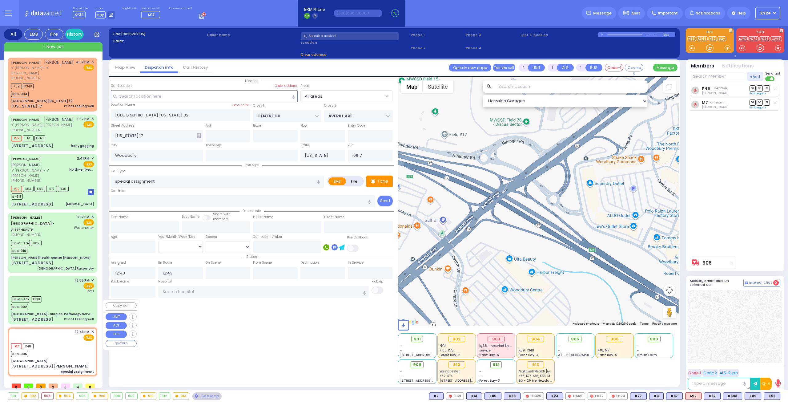
type input "CENTRAL AVE"
type input "[STREET_ADDRESS][PERSON_NAME]"
type input "Pleasantville"
type input "10570"
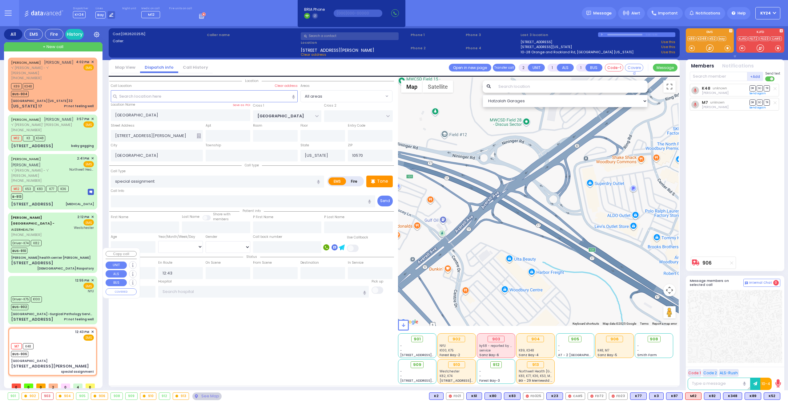
click at [54, 316] on div "160 N Midland Ave Pt not feeling well" at bounding box center [52, 319] width 83 height 6
type input "6"
select select
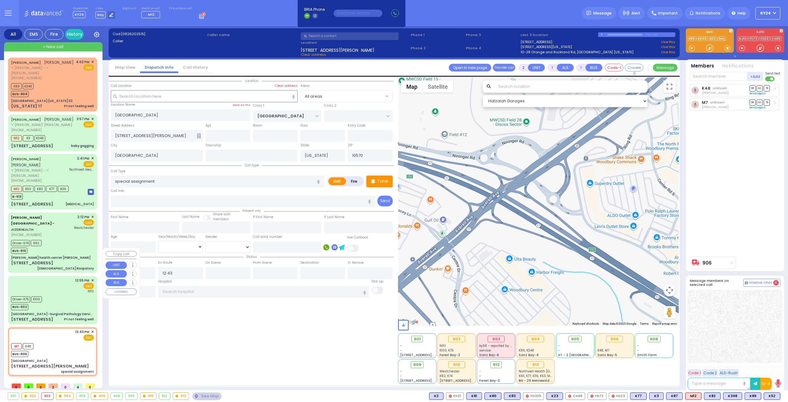
type input "Pt not feeling well"
radio input "true"
type input "Moshe"
type input "Goldberger"
type input "50"
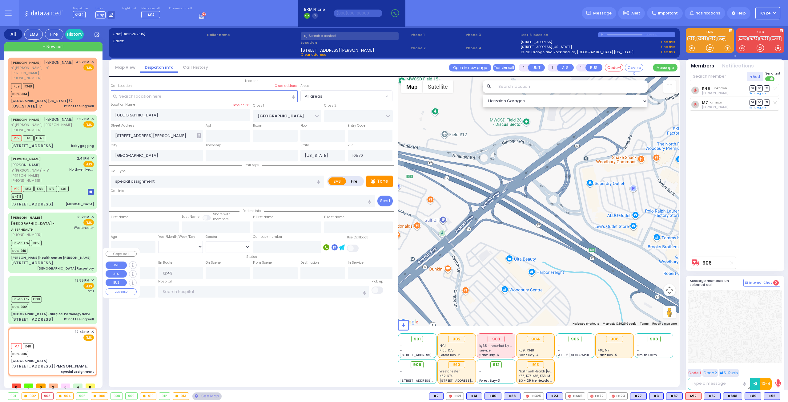
select select "Year"
select select "[DEMOGRAPHIC_DATA]"
type input "12:55"
type input "12:57"
type input "13:48"
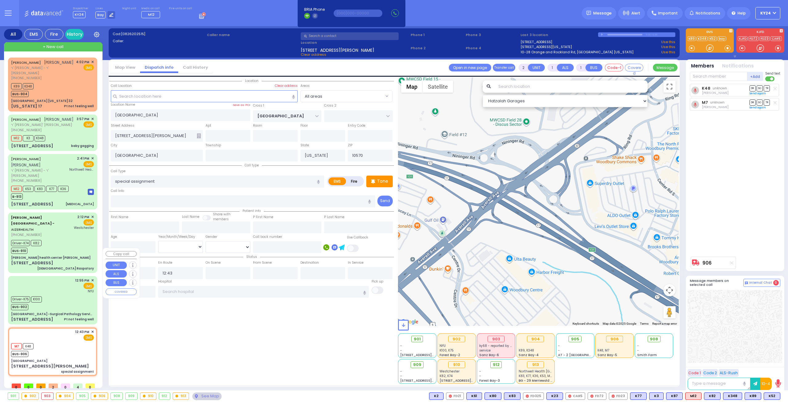
type input "14:13"
type input "15:01"
type input "15:31"
type input "NYU Langone Medical Center"
select select "Hatzalah Garages"
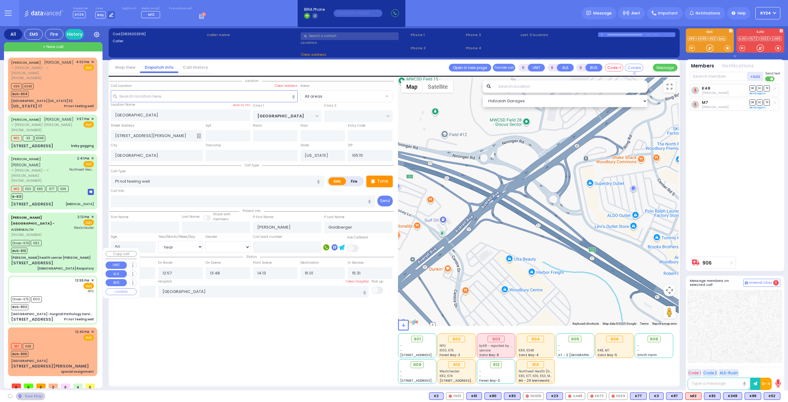
type input "[GEOGRAPHIC_DATA] -Surgical Pathology Services"
type input "HAVEN COURT"
type input "SICKLES AVE"
type input "[STREET_ADDRESS]"
type input "Nyack"
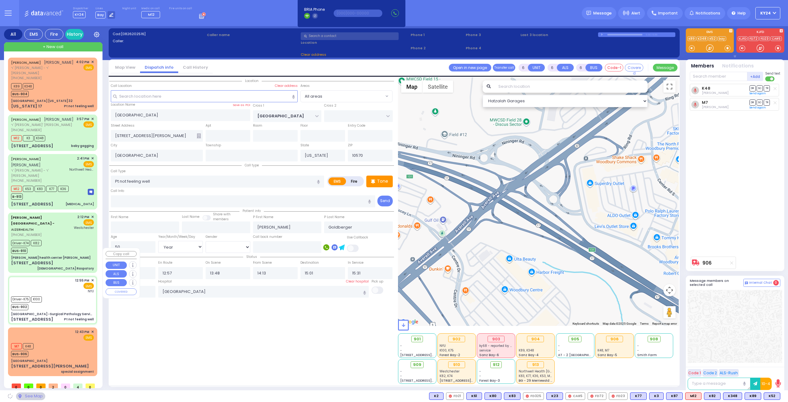
type input "10960"
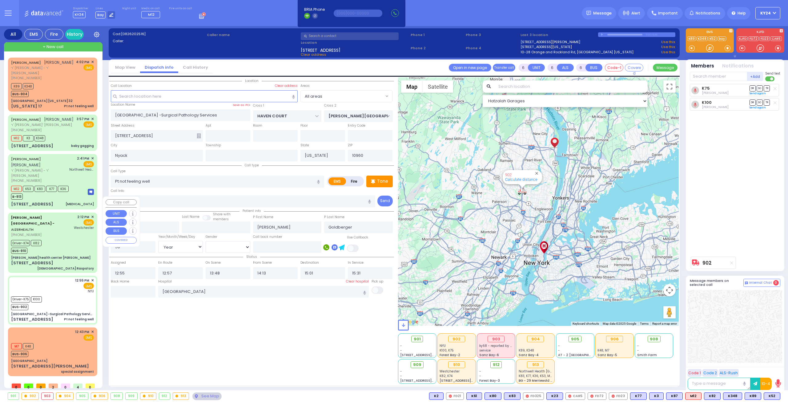
click at [51, 255] on div "[PERSON_NAME] health center [PERSON_NAME]" at bounding box center [50, 257] width 79 height 5
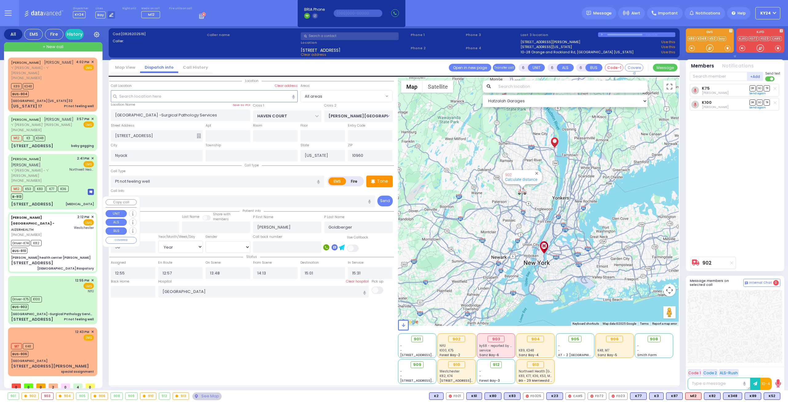
select select
type input "[DEMOGRAPHIC_DATA] Raspatory"
radio input "true"
type input "Pessy"
type input "Brauner"
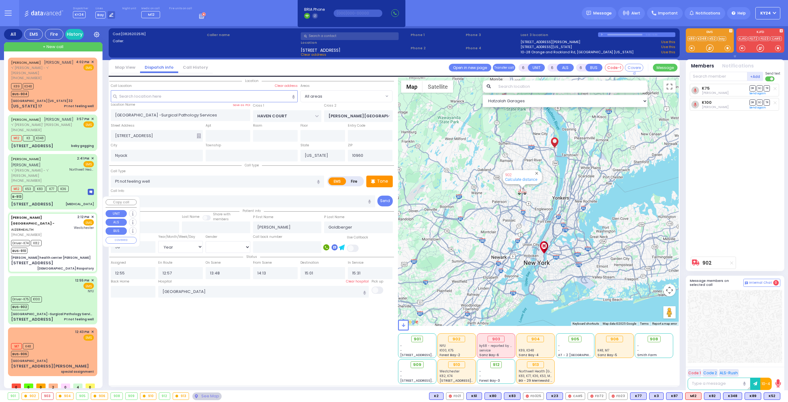
type input "3"
select select "Year"
select select "[DEMOGRAPHIC_DATA]"
type input "14:12"
type input "14:16"
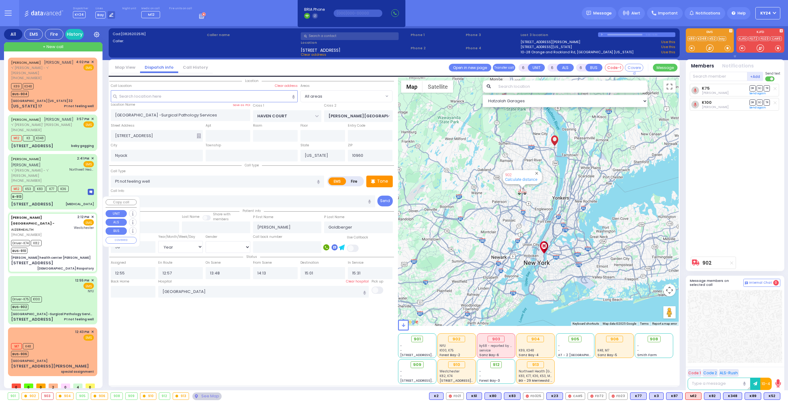
type input "14:20"
type input "14:40"
type input "15:22"
type input "15:45"
type input "[GEOGRAPHIC_DATA]-[PERSON_NAME][GEOGRAPHIC_DATA]"
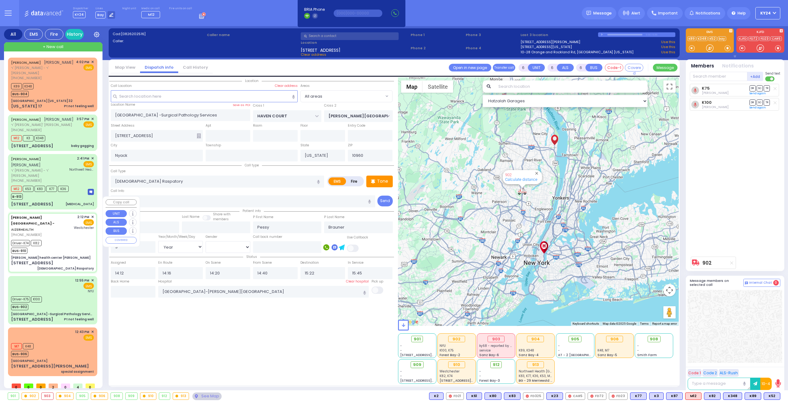
type input "[PERSON_NAME] health center [PERSON_NAME]"
type input "[PERSON_NAME] DR"
type input "[PERSON_NAME]"
type input "[STREET_ADDRESS]"
type input "11"
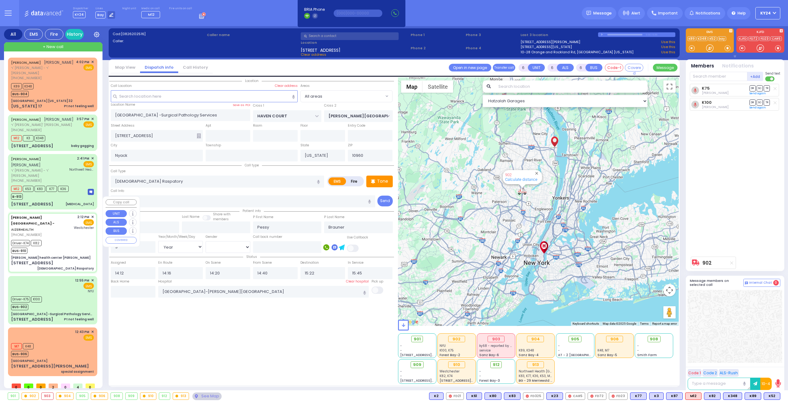
type input "[PERSON_NAME]"
type input "10950"
select select "SECTION 2"
select select "Hatzalah Garages"
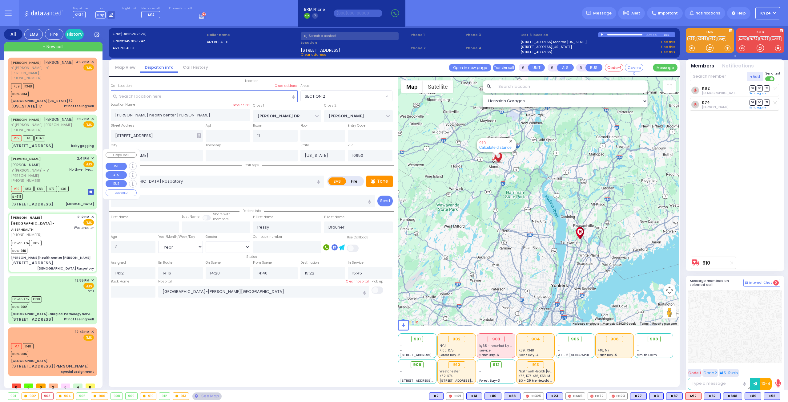
click at [60, 201] on div "16 ARLINGTON DR Palpitations" at bounding box center [52, 204] width 83 height 6
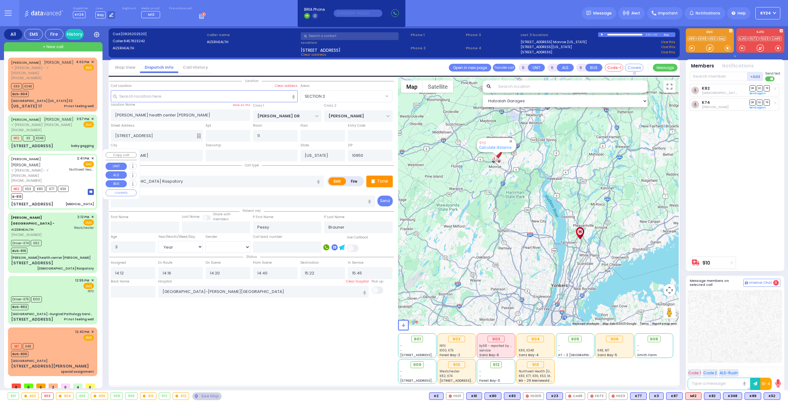
type input "2"
type input "1"
select select
type input "[MEDICAL_DATA]"
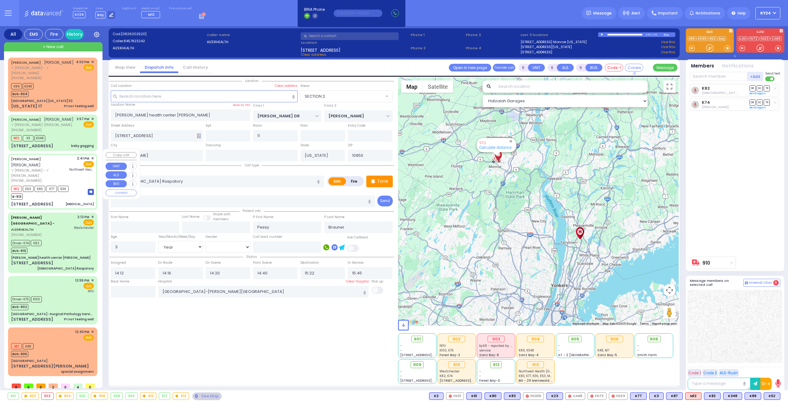
radio input "true"
type input "JOEL"
type input "MAUSKOPF"
select select
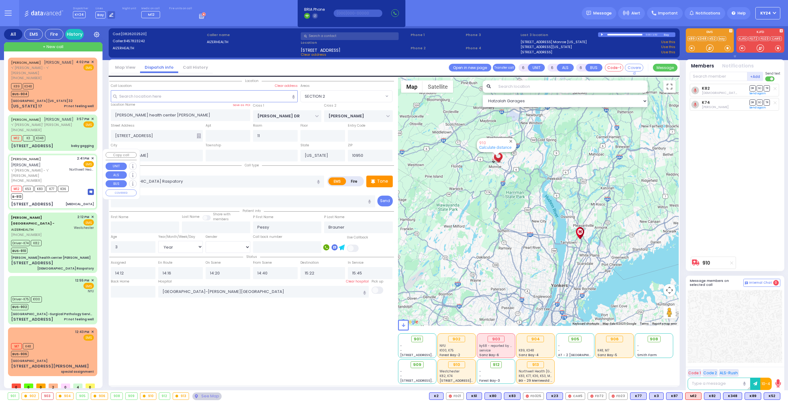
type input "14:41"
type input "14:43"
type input "15:31"
type input "Northwell Health [GEOGRAPHIC_DATA]"
type input "VIRGINIA AVE"
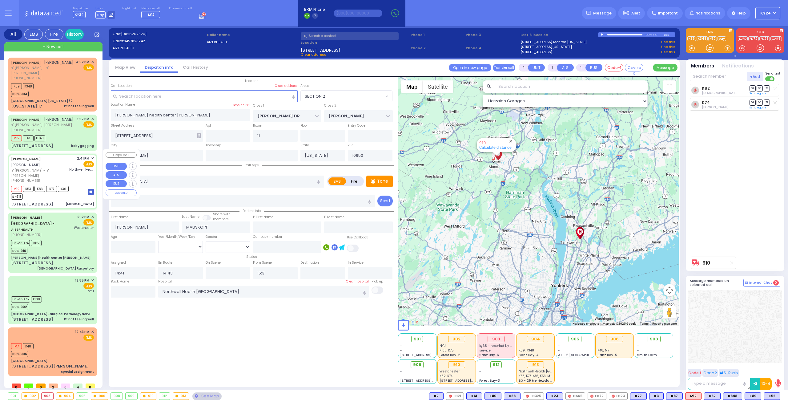
type input "[STREET_ADDRESS]"
type input "Monroe"
select select "[GEOGRAPHIC_DATA]"
select select "Hatzalah Garages"
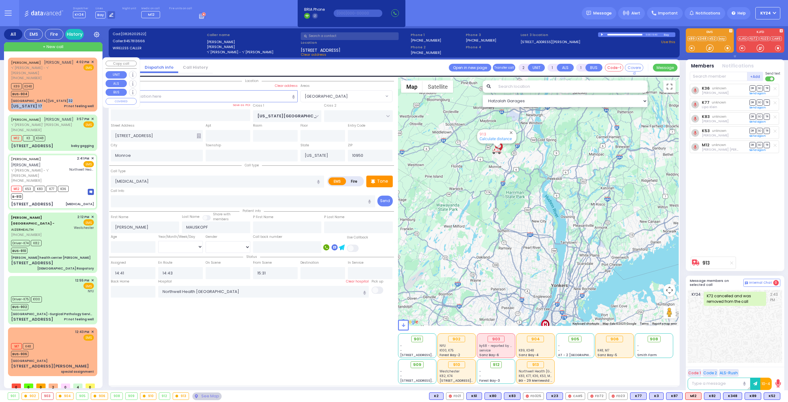
click at [61, 98] on div "MOSHE MASRI משה מאסרי ר' יוסף - ר' משה דאנא (917) 797-1087 4:02 PM ✕ EMS" at bounding box center [52, 84] width 87 height 52
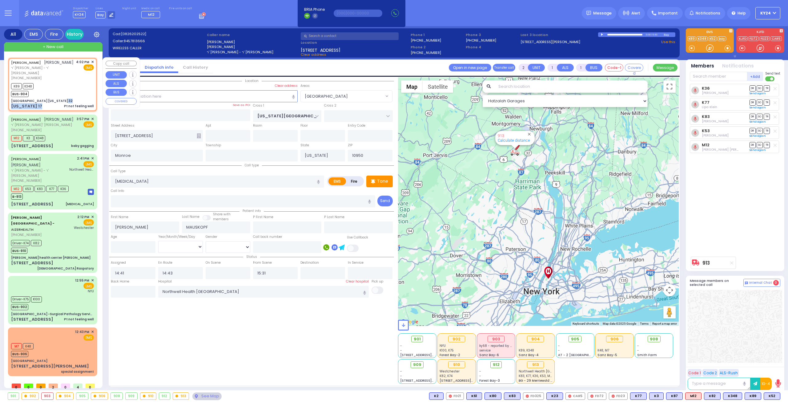
type input "1"
type input "0"
select select
type input "Pt not feeling well"
radio input "true"
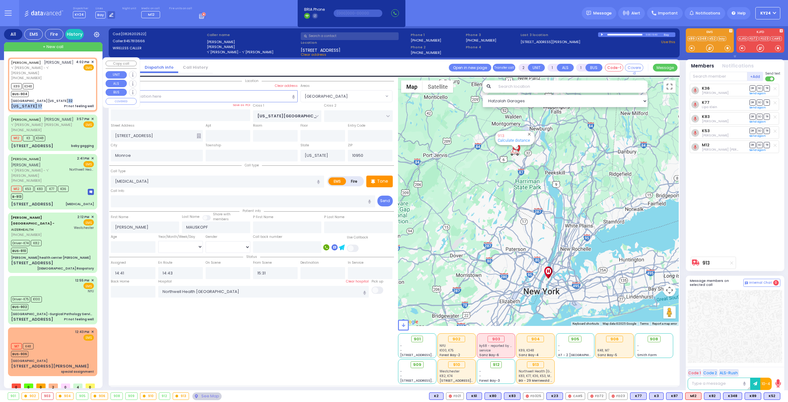
type input "MOSHE"
type input "MASRI"
select select
type input "16:02"
type input "16:06"
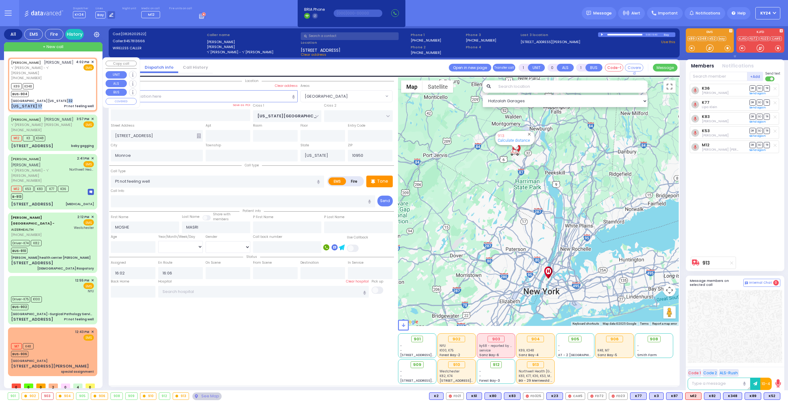
type input "[GEOGRAPHIC_DATA] [US_STATE] 32"
type input "CENTRE DR"
type input "AVERILL AVE"
type input "[US_STATE] 17"
type input "Woodbury"
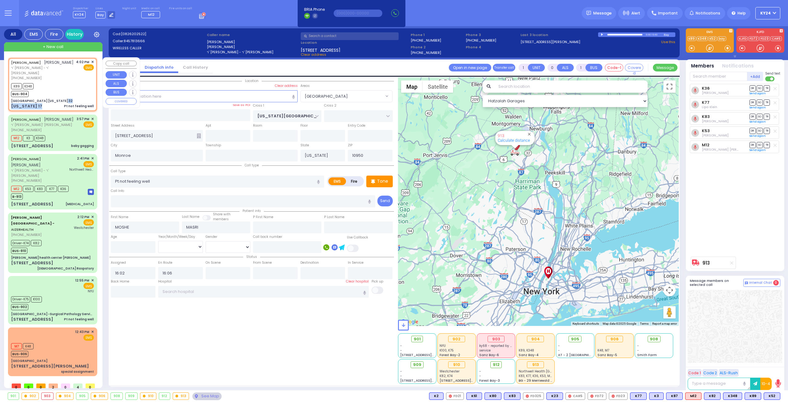
type input "10917"
select select "Hatzalah Garages"
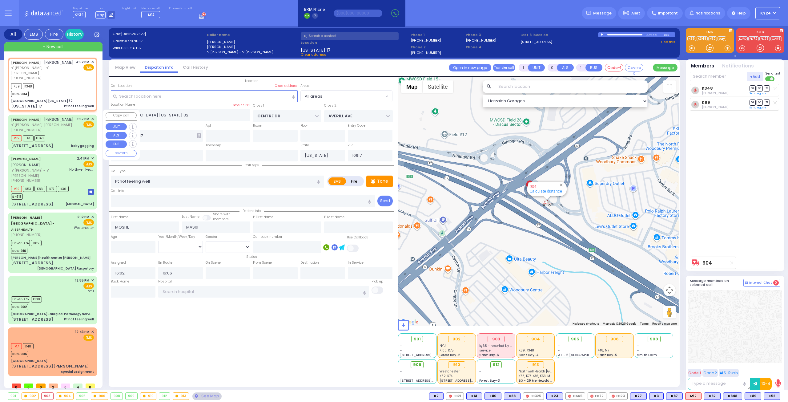
click at [60, 137] on div "JOEL OPENHEIM יואל אפענהיים ר' משה וואלף - ר' אהרן יחזקאל לאוב (845) 492-3610 3…" at bounding box center [52, 132] width 87 height 34
type input "6"
select select
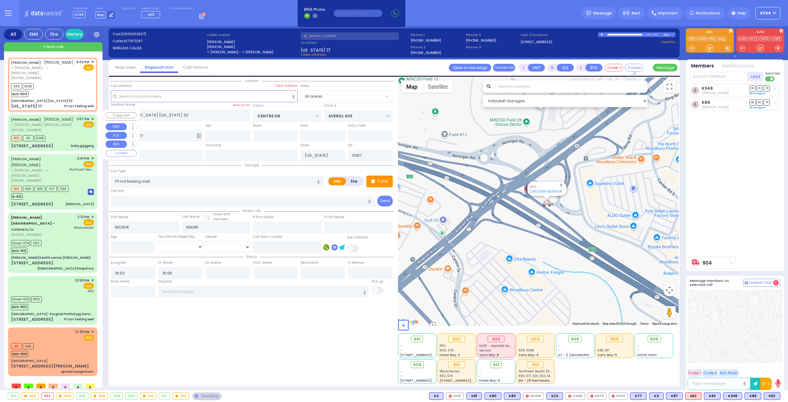
type input "baby gagging"
radio input "true"
type input "JOEL"
type input "OPENHEIM"
type input "Yitty"
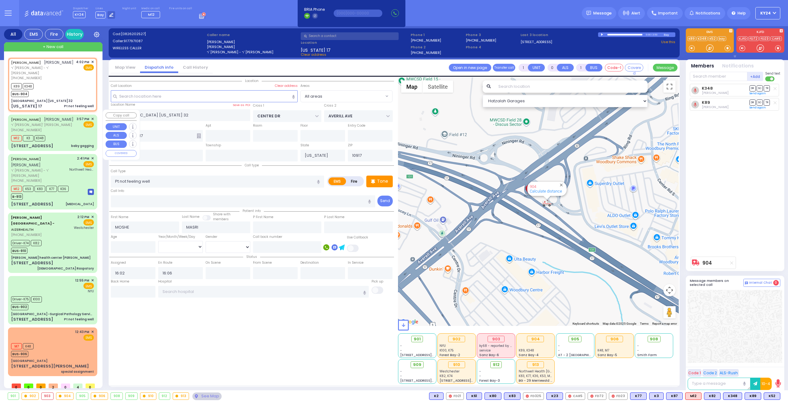
type input "Oppenheim"
type input "11"
select select "Month"
select select "[DEMOGRAPHIC_DATA]"
type input "15:57"
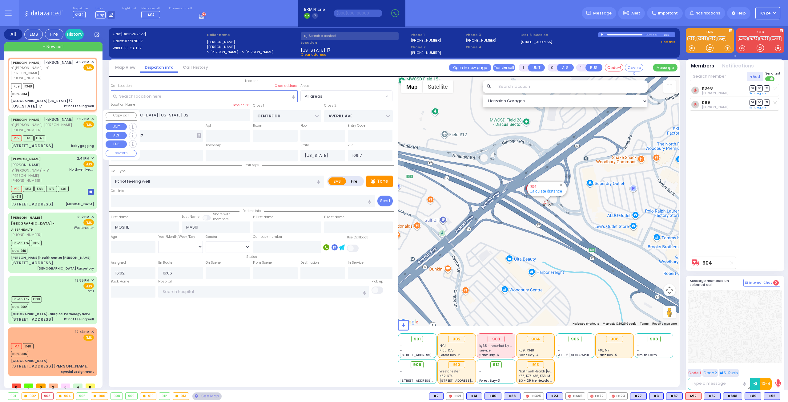
type input "15:57"
type input "16:03"
type input "MEZABISH PL"
type input "GORLITZ COURT"
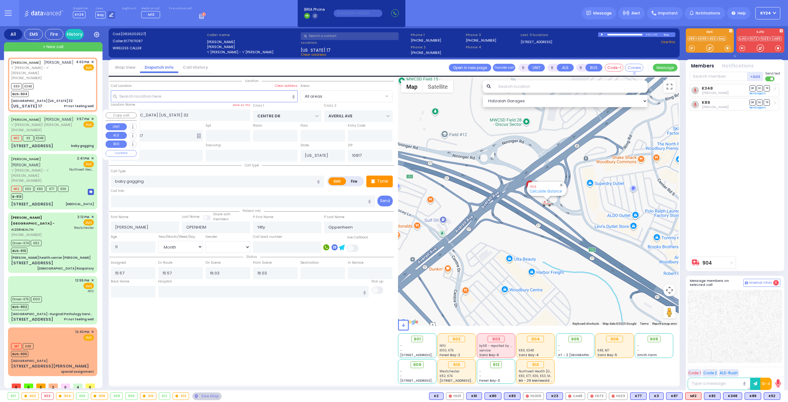
type input "86 FOREST RD"
type input "204"
type input "[PERSON_NAME]"
type input "10950"
select select "Hatzalah Garages"
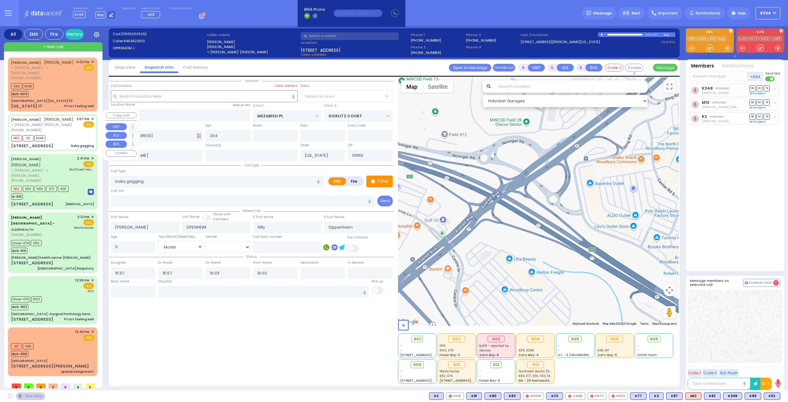
select select "ATZEI TAMURIM"
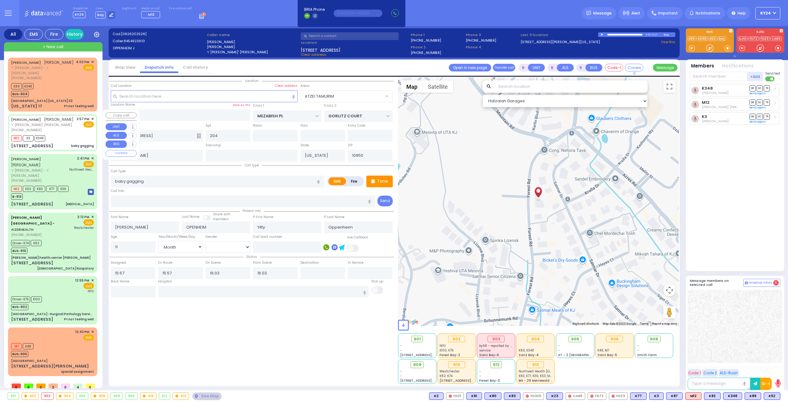
click at [93, 116] on span "✕" at bounding box center [92, 118] width 3 height 5
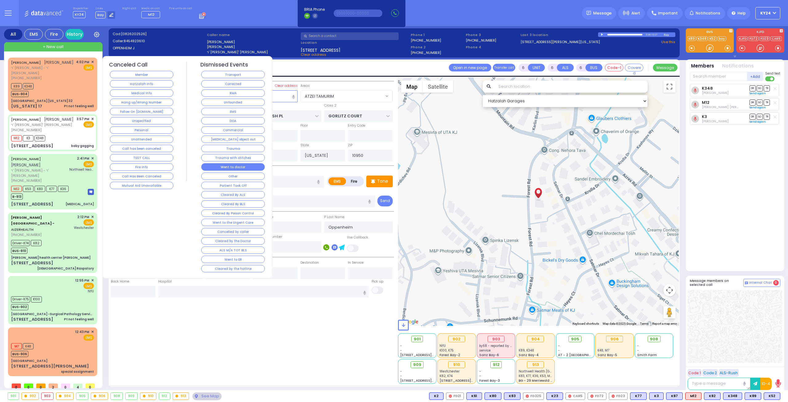
click at [247, 163] on button "Went to doctor" at bounding box center [232, 166] width 63 height 7
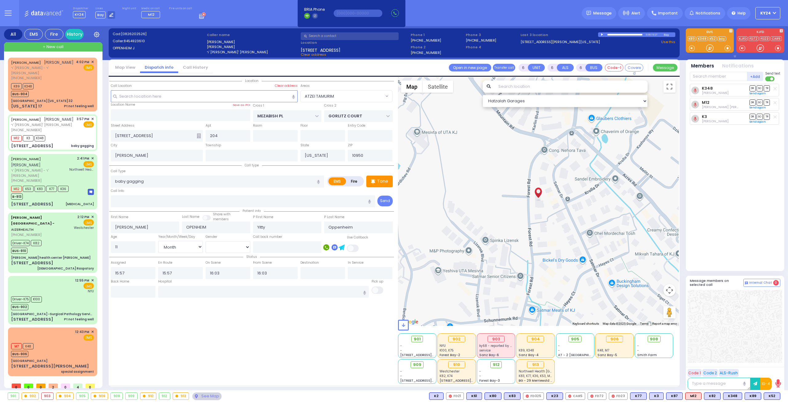
select select
radio input "true"
select select
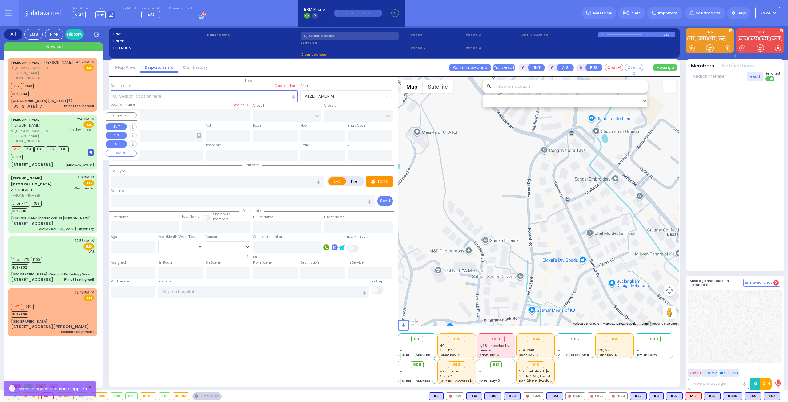
click at [52, 128] on span "ר' [PERSON_NAME] - ר' [PERSON_NAME]" at bounding box center [39, 133] width 56 height 10
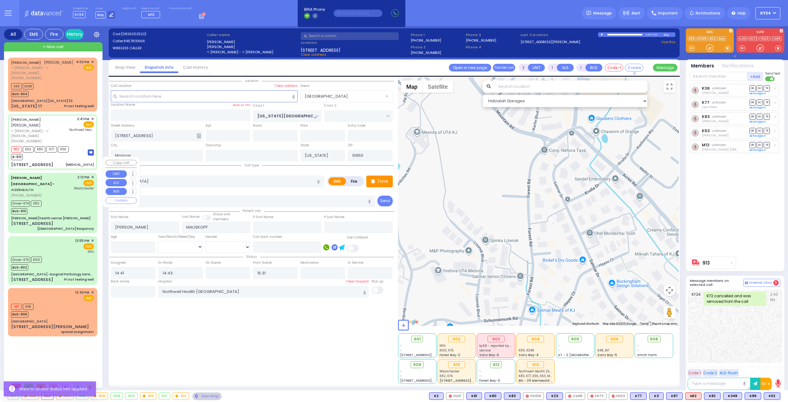
click at [56, 175] on div "Aizer Health Center - AIZERHEALTH (845) 782-3242" at bounding box center [41, 186] width 61 height 23
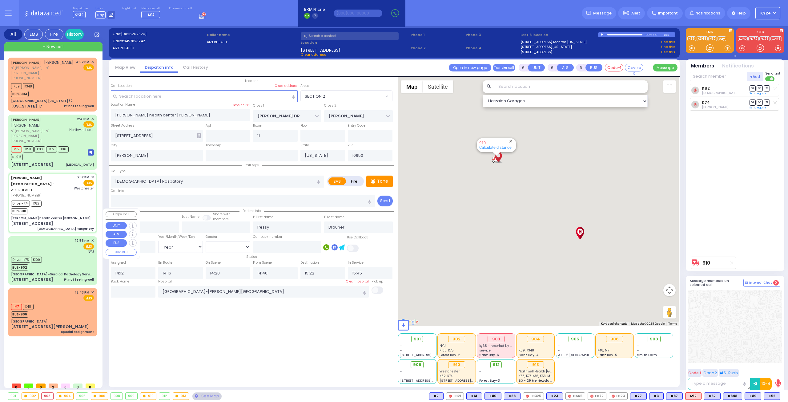
click at [61, 255] on div "Driver-K75 K100 BUS-902" at bounding box center [52, 262] width 83 height 15
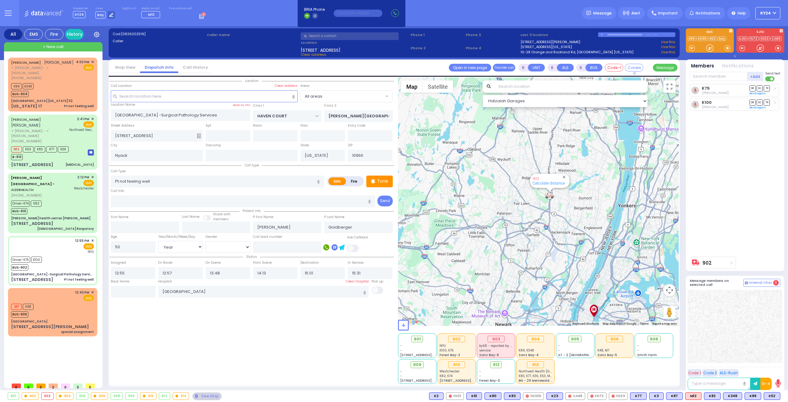
drag, startPoint x: 558, startPoint y: 196, endPoint x: 536, endPoint y: 205, distance: 24.3
click at [536, 205] on div "902 Calculate distance" at bounding box center [538, 201] width 281 height 248
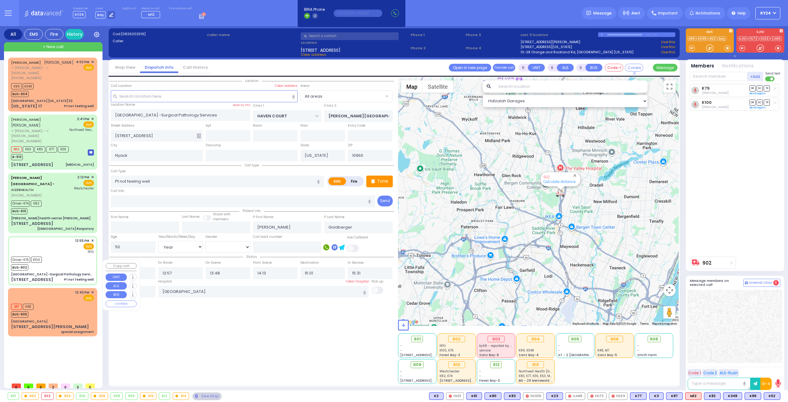
click at [56, 319] on div "[GEOGRAPHIC_DATA]" at bounding box center [52, 321] width 83 height 5
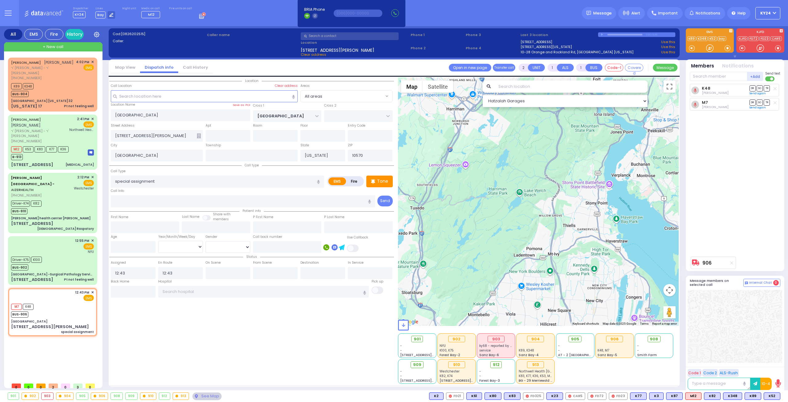
drag, startPoint x: 502, startPoint y: 191, endPoint x: 527, endPoint y: 244, distance: 59.5
click at [527, 244] on div "906 Calculate distance" at bounding box center [538, 201] width 281 height 248
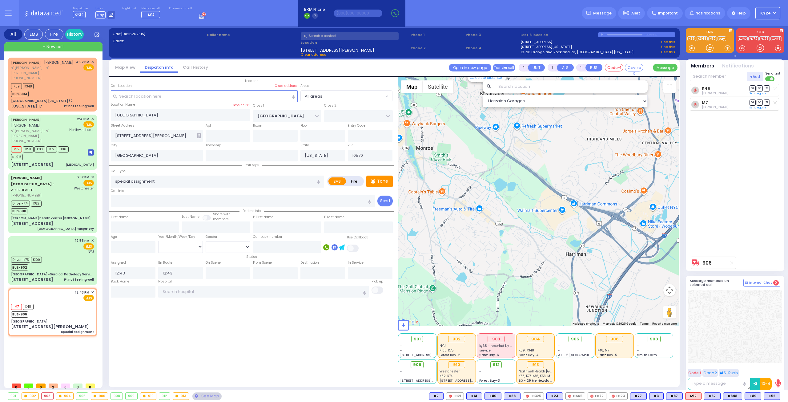
drag, startPoint x: 494, startPoint y: 202, endPoint x: 508, endPoint y: 244, distance: 44.3
click at [508, 243] on div "906 Calculate distance" at bounding box center [538, 201] width 281 height 248
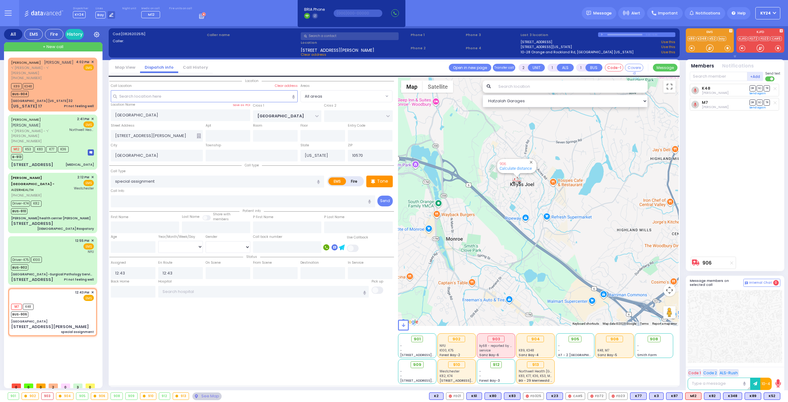
drag, startPoint x: 494, startPoint y: 211, endPoint x: 461, endPoint y: 262, distance: 60.9
click at [462, 262] on div "906 Calculate distance" at bounding box center [538, 201] width 281 height 248
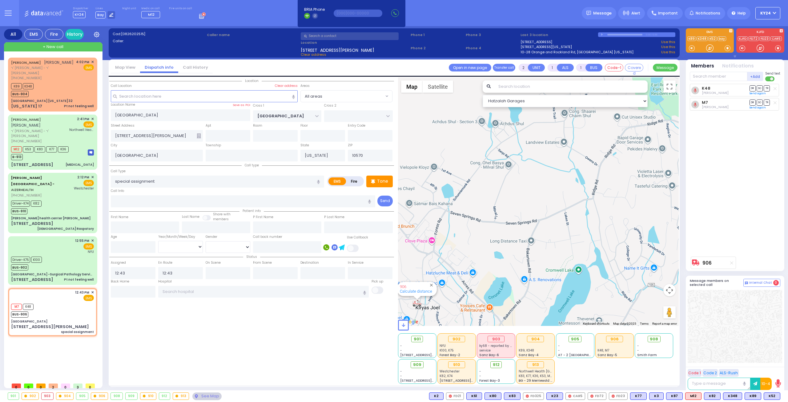
drag, startPoint x: 463, startPoint y: 256, endPoint x: 517, endPoint y: 233, distance: 58.6
click at [517, 234] on div "906 Calculate distance" at bounding box center [538, 201] width 281 height 248
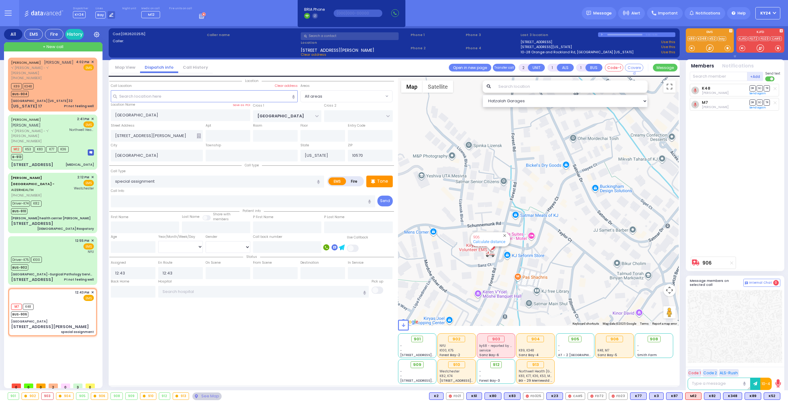
drag, startPoint x: 550, startPoint y: 242, endPoint x: 551, endPoint y: 232, distance: 9.4
click at [551, 236] on div "906 Calculate distance" at bounding box center [538, 201] width 281 height 248
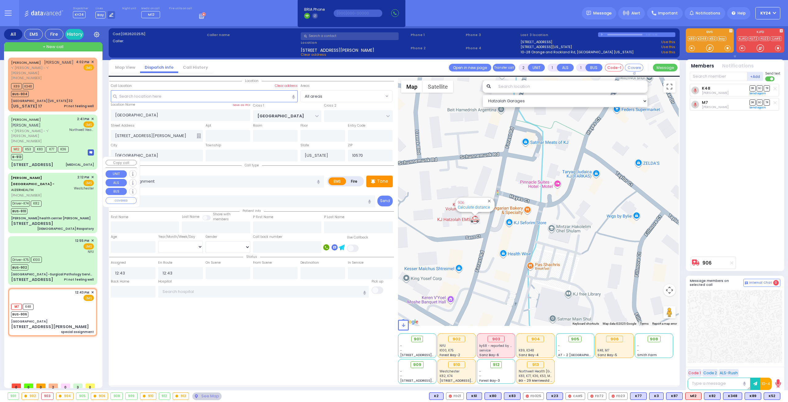
click at [54, 216] on div "[PERSON_NAME] health center [PERSON_NAME]" at bounding box center [50, 218] width 79 height 5
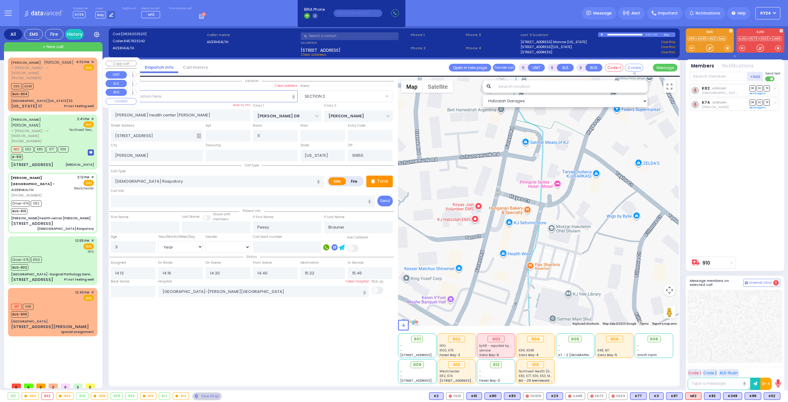
click at [51, 98] on div "[GEOGRAPHIC_DATA] [US_STATE] 32" at bounding box center [42, 100] width 62 height 5
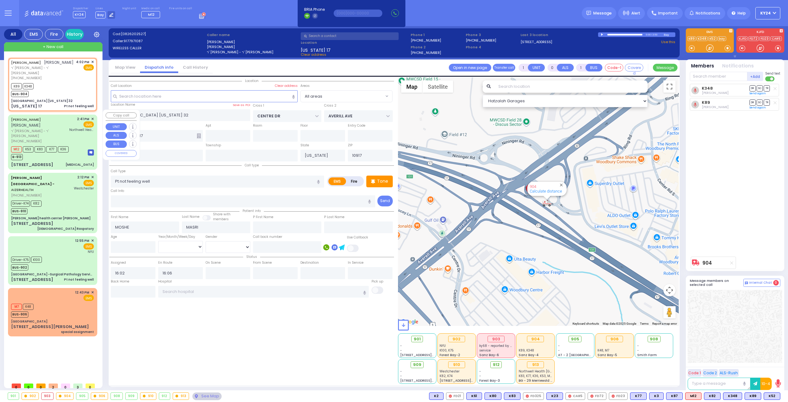
click at [59, 162] on div "16 ARLINGTON DR Palpitations" at bounding box center [52, 165] width 83 height 6
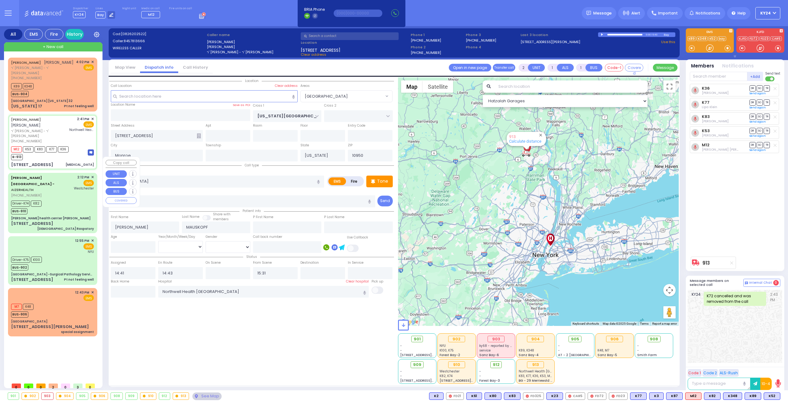
click at [63, 199] on div "Driver-K74 K82 BUS-910" at bounding box center [52, 206] width 83 height 15
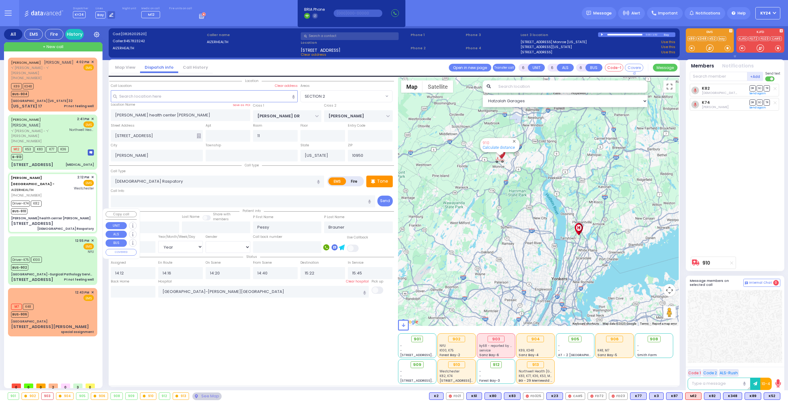
click at [71, 238] on div "12:55 PM ✕ EMS NYU" at bounding box center [52, 246] width 83 height 16
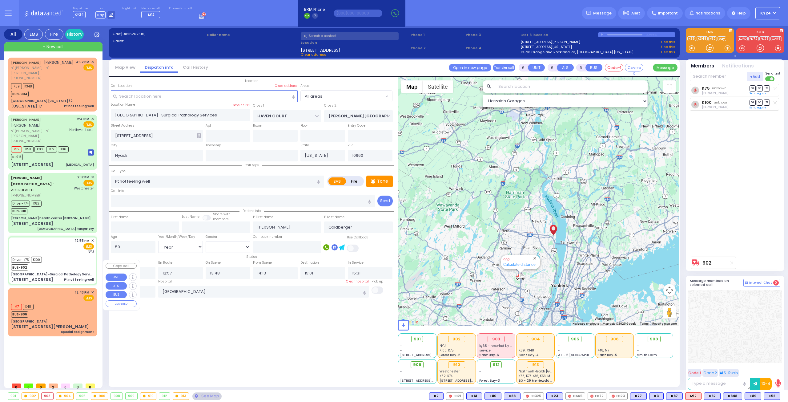
click at [71, 302] on div "M7 K48 BUS-906" at bounding box center [52, 309] width 83 height 15
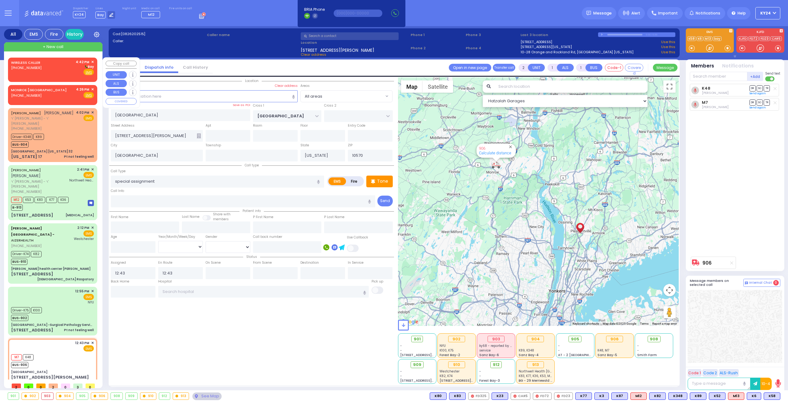
click at [58, 68] on div "WIRELESS CALLER (845) 537-9172 4:42 PM ✕ Bay" at bounding box center [52, 67] width 83 height 16
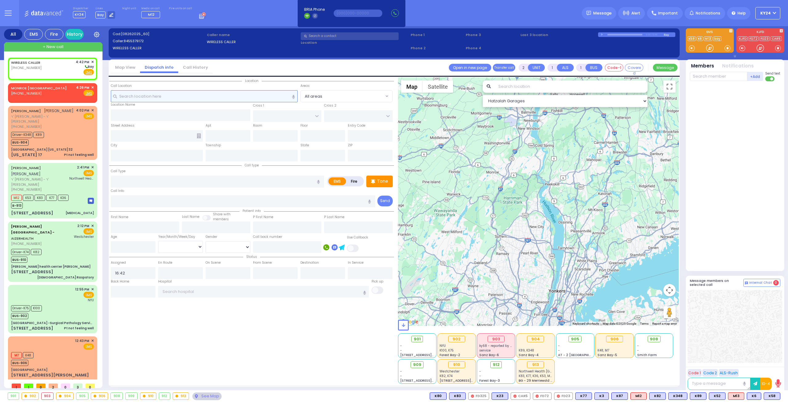
click at [217, 93] on input "text" at bounding box center [204, 96] width 187 height 12
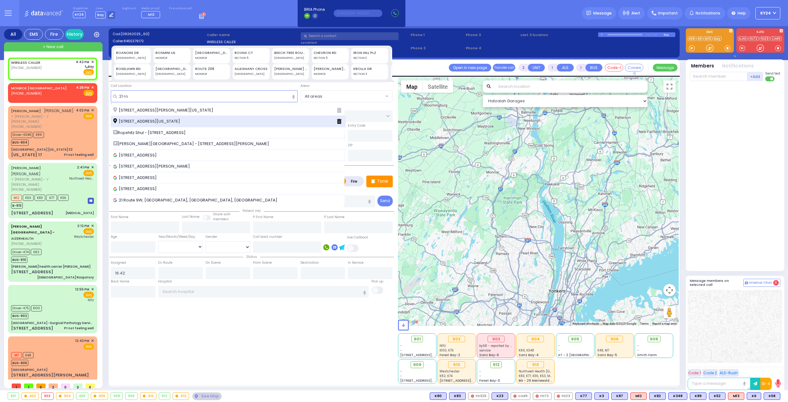
click at [166, 123] on span "[STREET_ADDRESS][US_STATE]" at bounding box center [147, 121] width 69 height 6
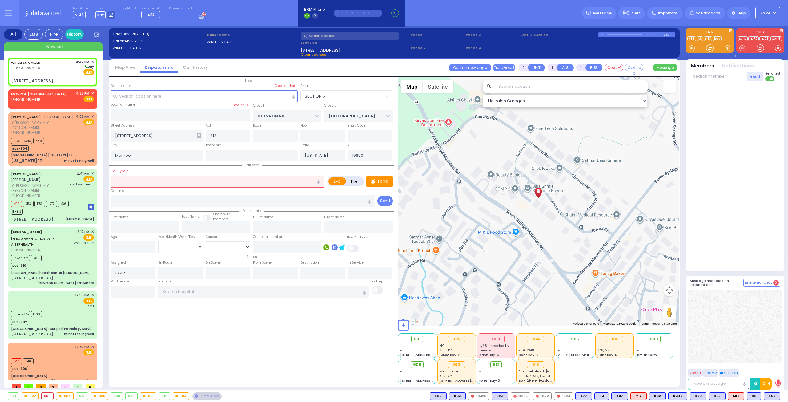
click at [211, 180] on input "text" at bounding box center [217, 181] width 213 height 12
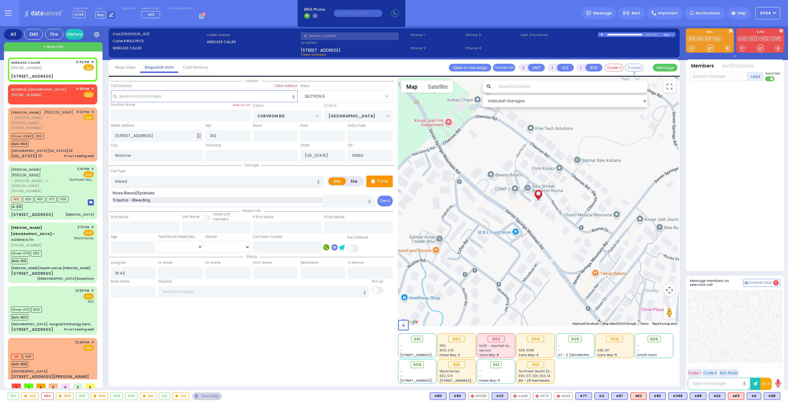
click at [146, 197] on span "Trauma - Bleeding" at bounding box center [133, 200] width 40 height 6
click at [92, 88] on span "✕" at bounding box center [92, 88] width 3 height 5
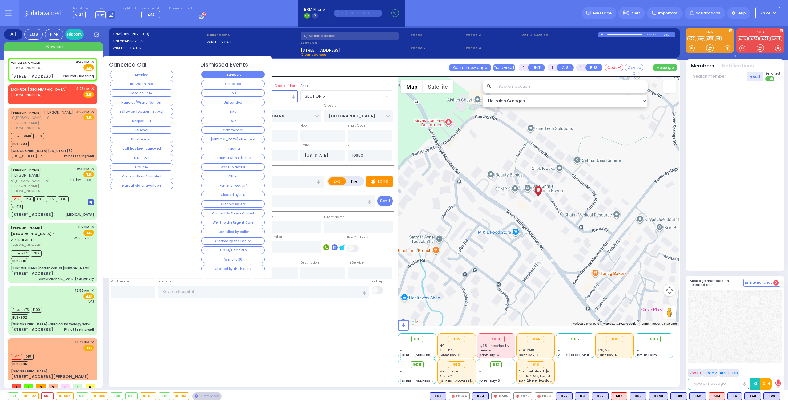
click at [213, 76] on button "Transport" at bounding box center [232, 74] width 63 height 7
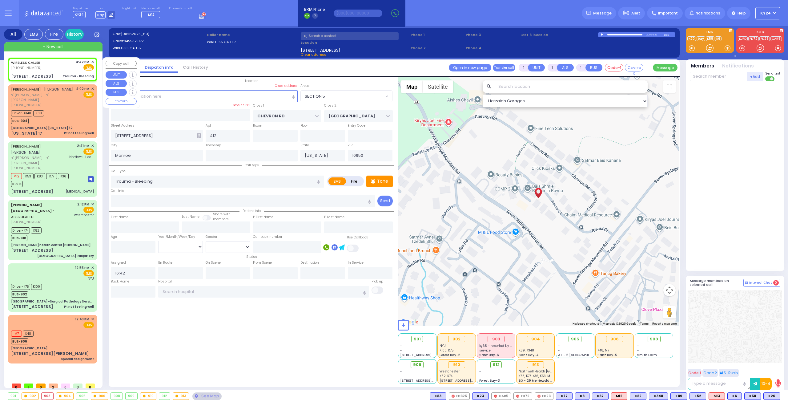
click at [65, 66] on div "WIRELESS CALLER (845) 537-9172 4:42 PM ✕ Fire EMS" at bounding box center [52, 64] width 83 height 11
click at [771, 397] on span "K20" at bounding box center [772, 395] width 16 height 7
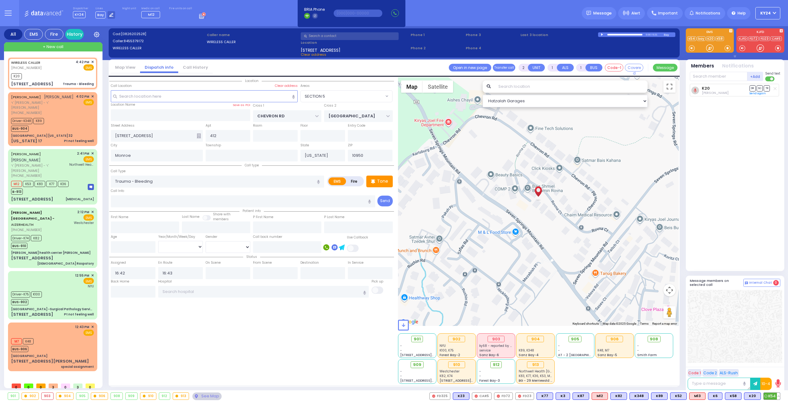
click at [774, 395] on span "K54" at bounding box center [772, 395] width 16 height 7
click at [779, 395] on button at bounding box center [778, 395] width 3 height 7
click at [773, 368] on icon at bounding box center [774, 368] width 6 height 6
click at [778, 395] on button at bounding box center [778, 395] width 3 height 7
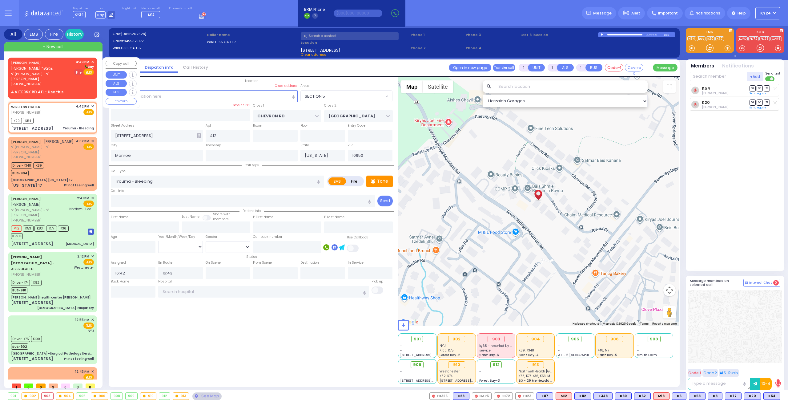
click at [77, 72] on span "Fire" at bounding box center [79, 72] width 10 height 6
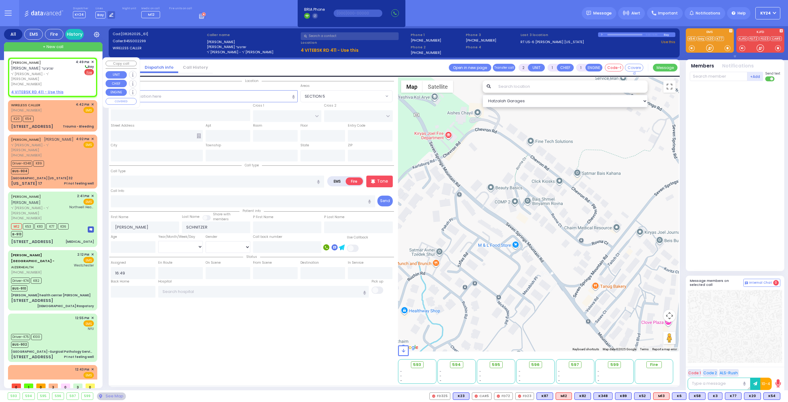
click at [34, 89] on u "4 VITEBSK RD 411 - Use this" at bounding box center [37, 91] width 52 height 5
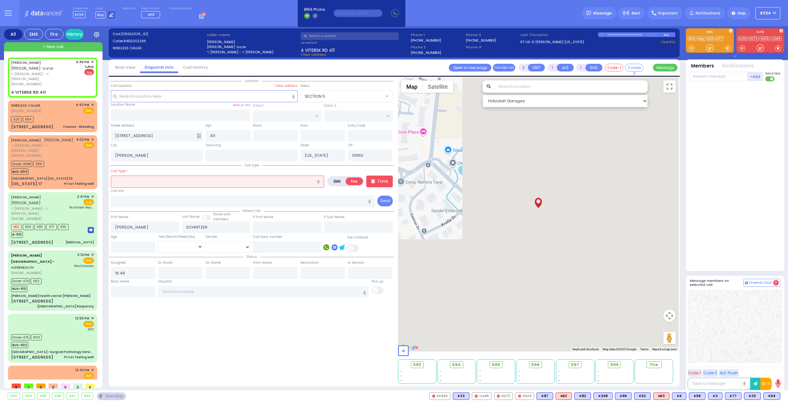
click at [168, 179] on input "text" at bounding box center [217, 181] width 213 height 12
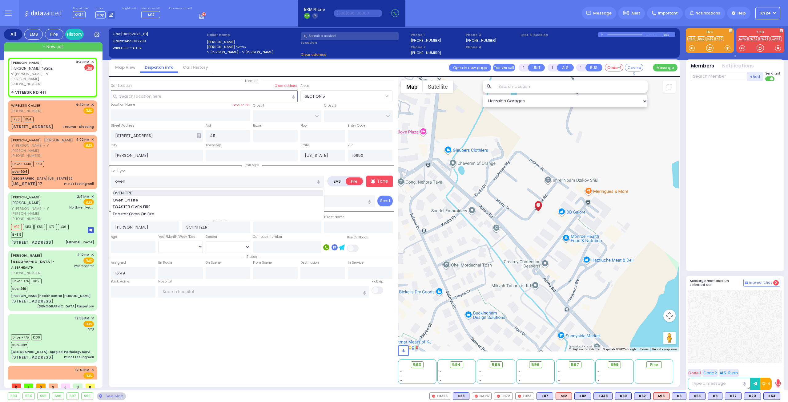
click at [161, 190] on div "OVEN FIRE" at bounding box center [218, 193] width 210 height 6
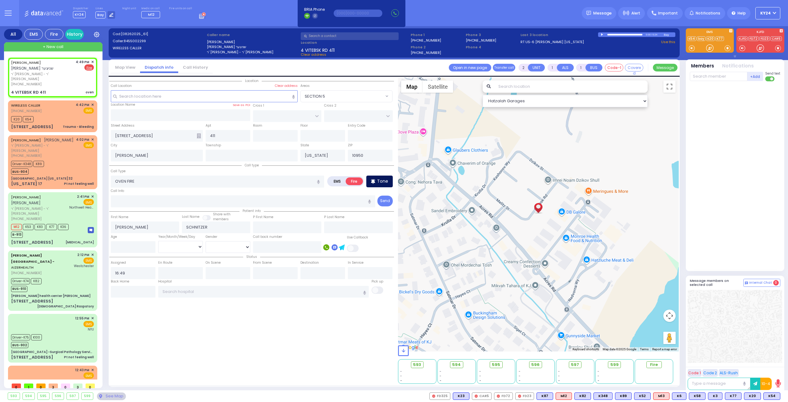
drag, startPoint x: 387, startPoint y: 179, endPoint x: 378, endPoint y: 176, distance: 8.9
click at [386, 179] on p "Tone" at bounding box center [382, 181] width 11 height 6
click at [719, 77] on input "text" at bounding box center [719, 76] width 58 height 9
click at [730, 78] on input "text" at bounding box center [719, 76] width 58 height 9
click at [723, 92] on div "FD13 Joel Saal" at bounding box center [736, 89] width 88 height 11
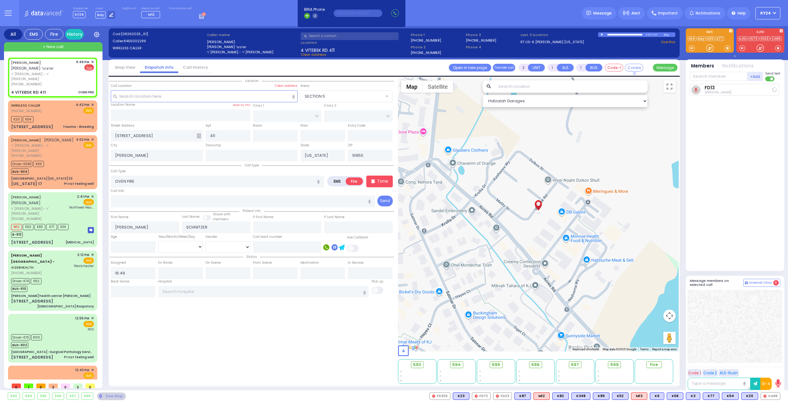
select select
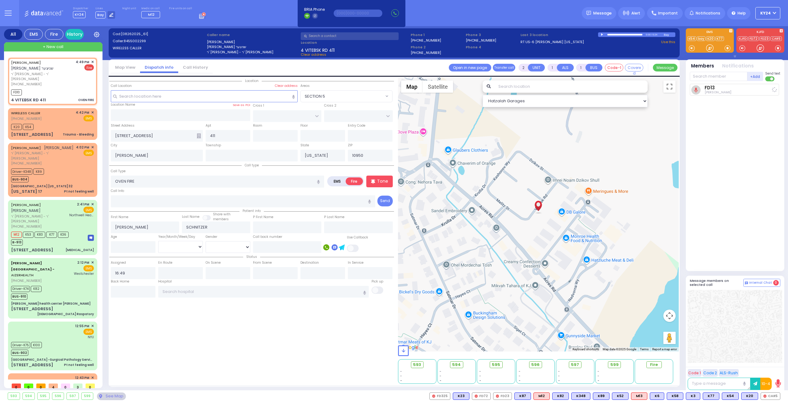
select select
radio input "true"
select select
type input "16:50"
select select "Hatzalah Garages"
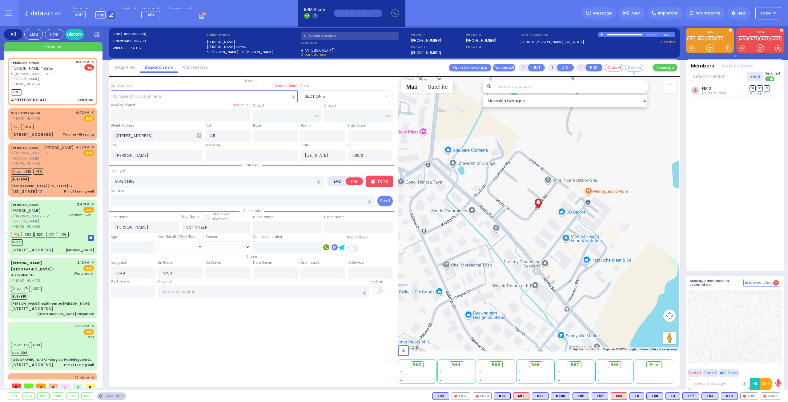
click at [723, 74] on input "text" at bounding box center [719, 76] width 58 height 9
type input "22"
click at [736, 90] on div "[PERSON_NAME]" at bounding box center [746, 89] width 35 height 6
select select
radio input "true"
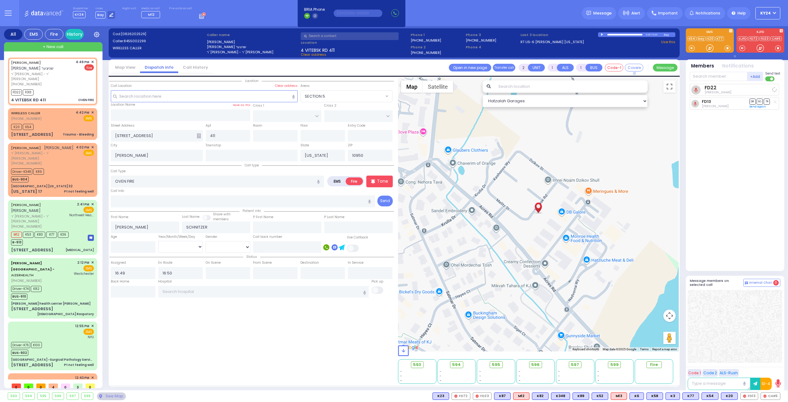
select select
select select "Hatzalah Garages"
click at [725, 72] on input "text" at bounding box center [719, 76] width 58 height 9
type input "61"
click at [717, 88] on div "FD61" at bounding box center [710, 89] width 31 height 6
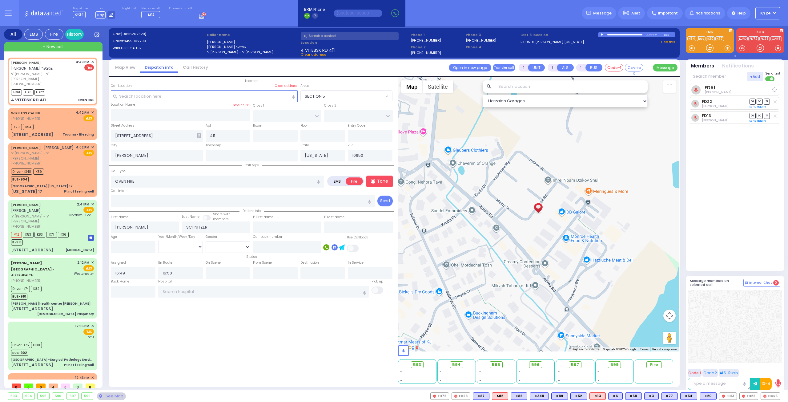
select select
radio input "true"
select select
select select "Hatzalah Garages"
click at [727, 77] on input "text" at bounding box center [719, 76] width 58 height 9
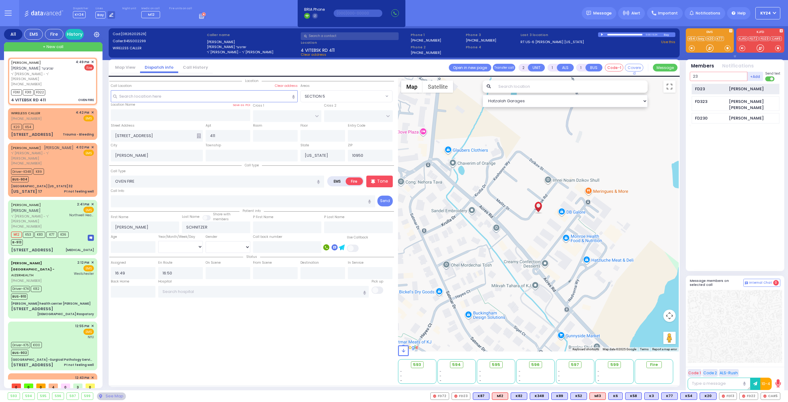
type input "23"
click at [728, 88] on div "FD23 [PERSON_NAME]" at bounding box center [736, 89] width 88 height 11
select select
radio input "true"
select select
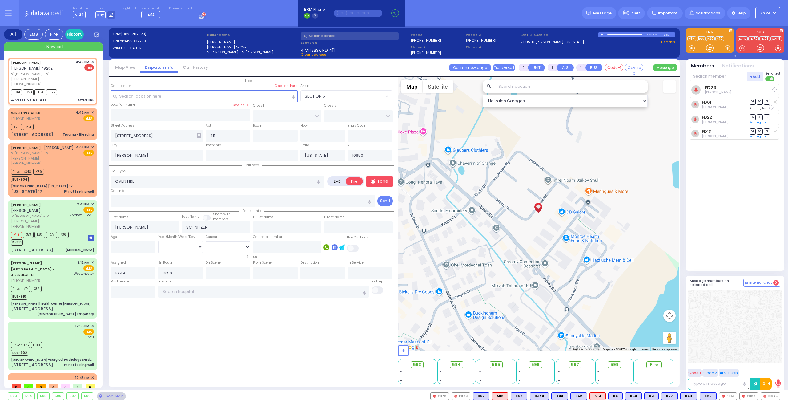
select select "Hatzalah Garages"
click at [723, 78] on input "text" at bounding box center [719, 76] width 58 height 9
type input "325"
click at [730, 89] on div "[PERSON_NAME]" at bounding box center [746, 89] width 35 height 6
select select
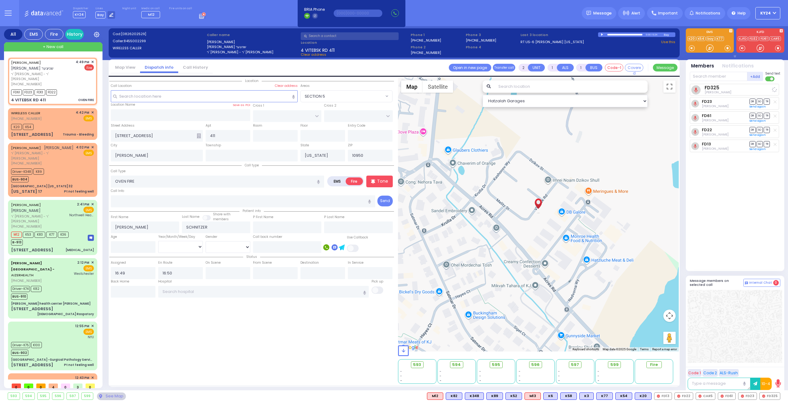
radio input "true"
select select
select select "Hatzalah Garages"
click at [737, 80] on input "text" at bounding box center [719, 76] width 58 height 9
type input "1"
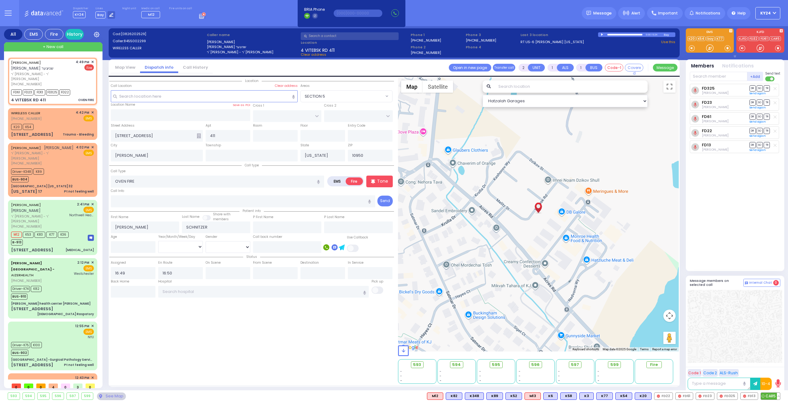
click at [769, 397] on span "CAR5" at bounding box center [770, 395] width 19 height 7
select select
radio input "true"
select select
select select "Hatzalah Garages"
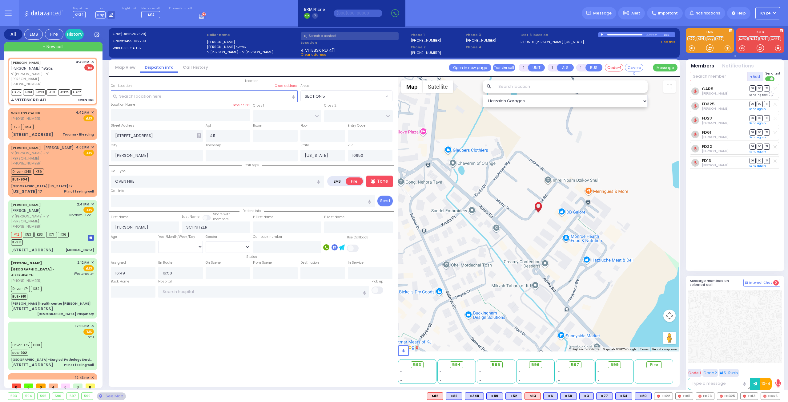
click at [718, 75] on input "text" at bounding box center [719, 76] width 58 height 9
click at [77, 284] on div "Driver-K74 K82 BUS-910" at bounding box center [52, 291] width 83 height 15
type input "6"
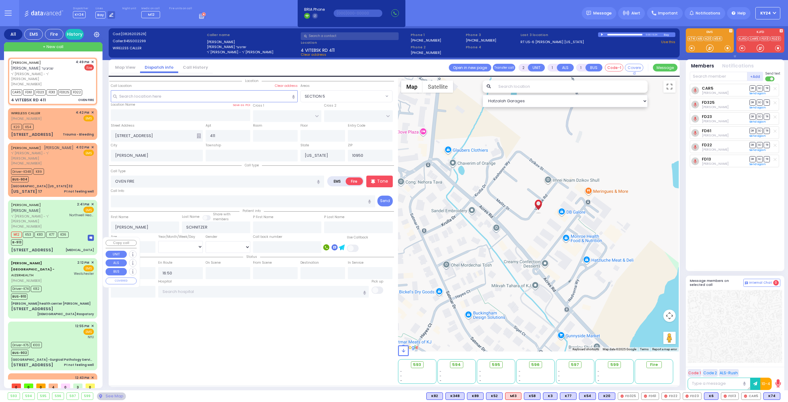
select select
type input "[DEMOGRAPHIC_DATA] Raspatory"
radio input "true"
type input "Pessy"
type input "Brauner"
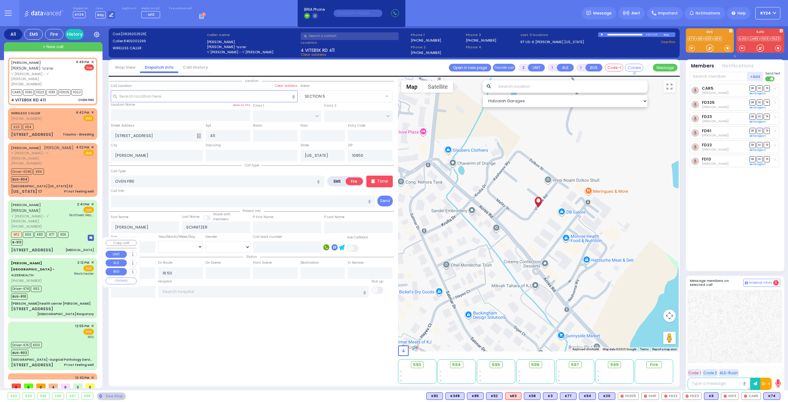
type input "3"
select select "Year"
select select "[DEMOGRAPHIC_DATA]"
type input "14:12"
type input "14:16"
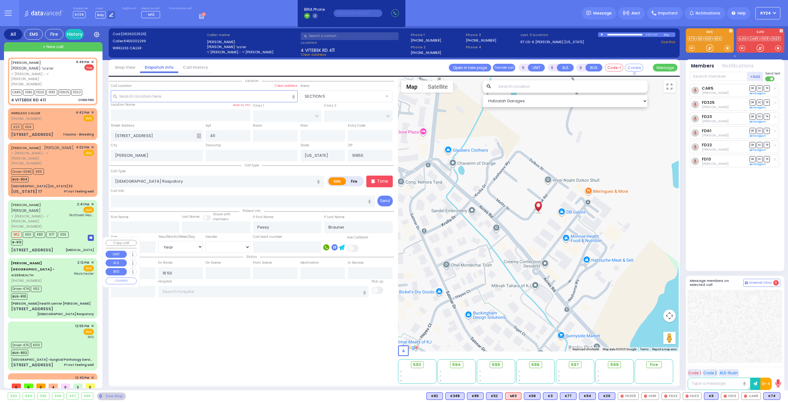
type input "14:20"
type input "14:40"
type input "15:22"
type input "15:45"
type input "[GEOGRAPHIC_DATA]-[PERSON_NAME][GEOGRAPHIC_DATA]"
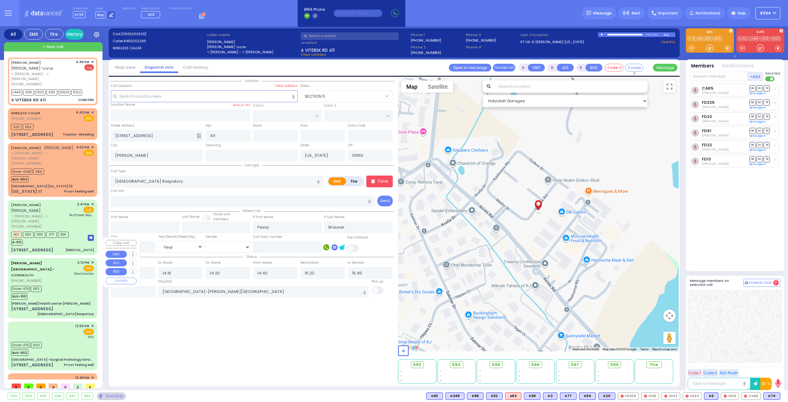
select select "Hatzalah Garages"
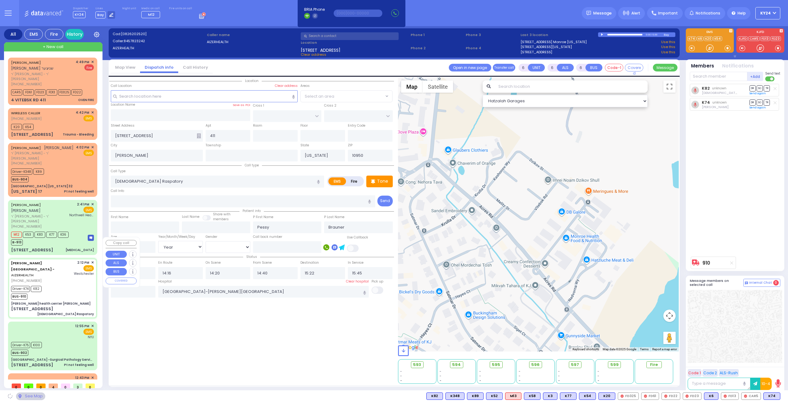
type input "[PERSON_NAME] health center [PERSON_NAME]"
type input "[PERSON_NAME] DR"
type input "[PERSON_NAME]"
type input "[STREET_ADDRESS]"
type input "11"
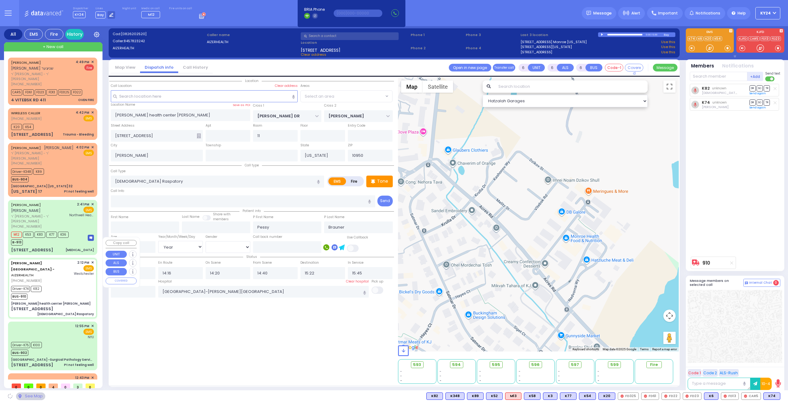
select select "SECTION 2"
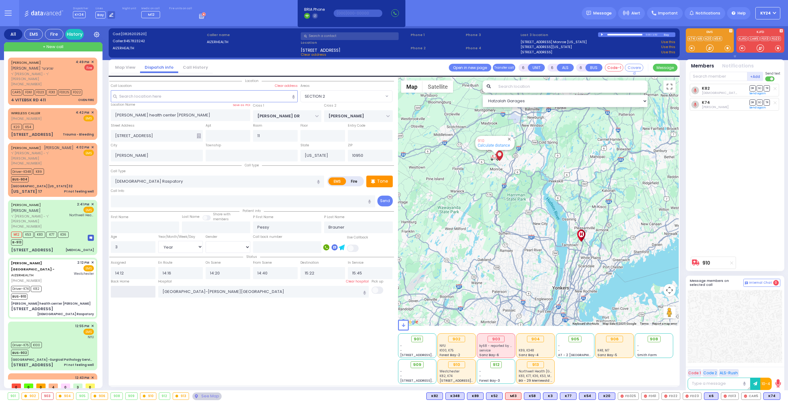
click at [139, 288] on input "text" at bounding box center [133, 292] width 45 height 12
click at [138, 287] on input "text" at bounding box center [133, 292] width 45 height 12
click at [138, 288] on input "text" at bounding box center [133, 292] width 45 height 12
type input "16:57"
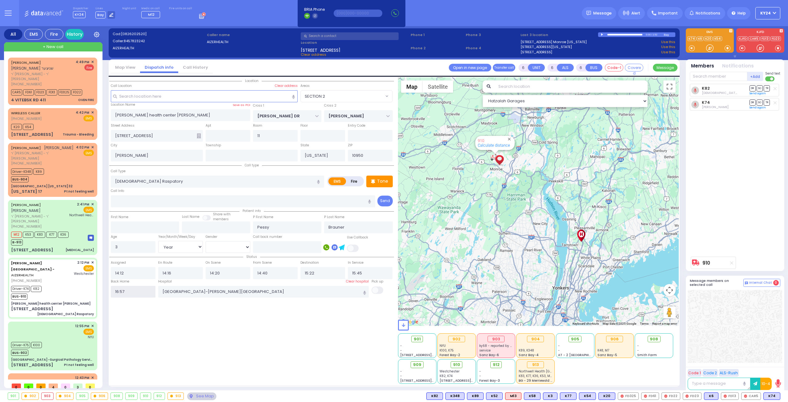
select select
radio input "true"
select select
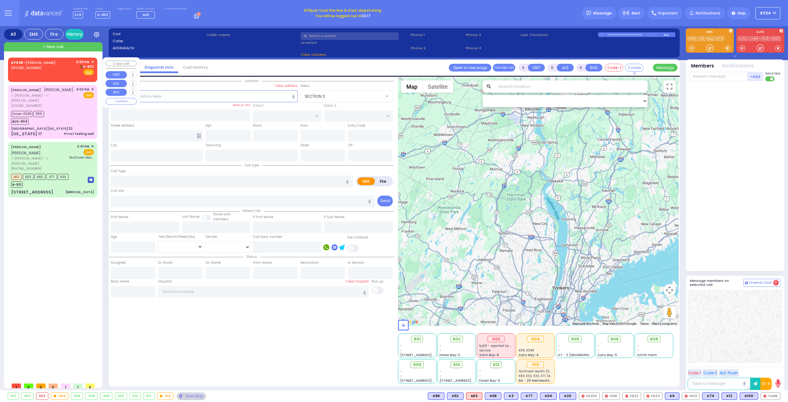
click at [93, 60] on span "✕" at bounding box center [92, 61] width 3 height 5
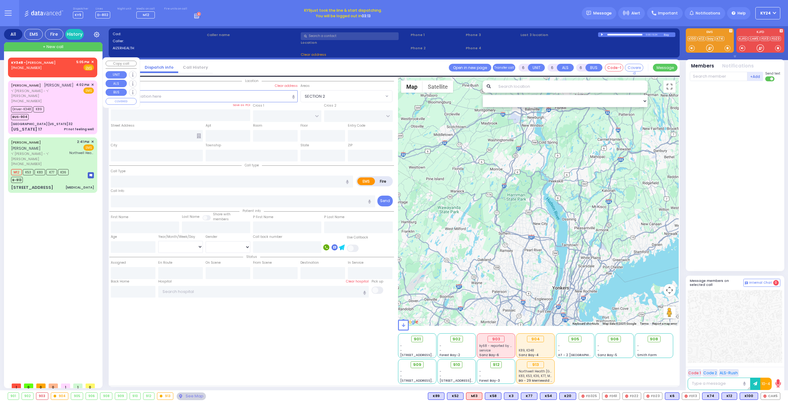
click at [93, 61] on span "✕" at bounding box center [92, 61] width 3 height 5
click at [94, 61] on div "KY348 - [PERSON_NAME] [PHONE_NUMBER] 5:05 PM ✕ Fire EMS" at bounding box center [52, 66] width 87 height 16
type input "2"
type input "1"
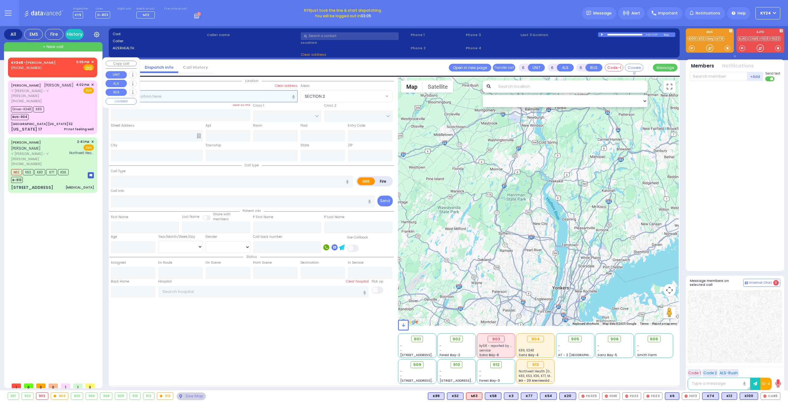
select select
radio input "true"
select select
type input "17:05"
select select "Hatzalah Garages"
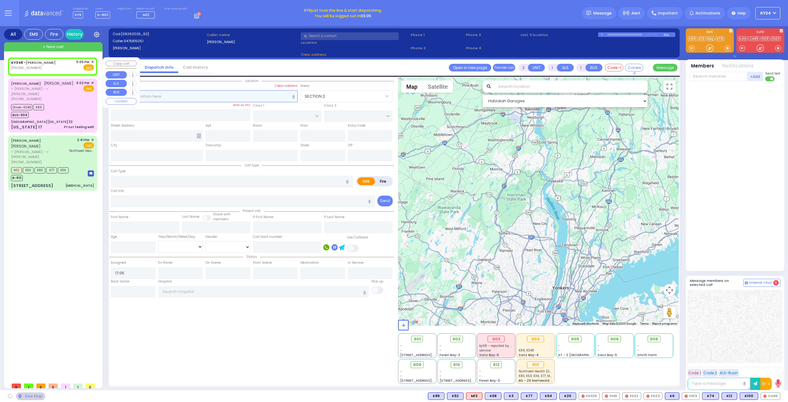
select select
radio input "true"
select select
select select "Hatzalah Garages"
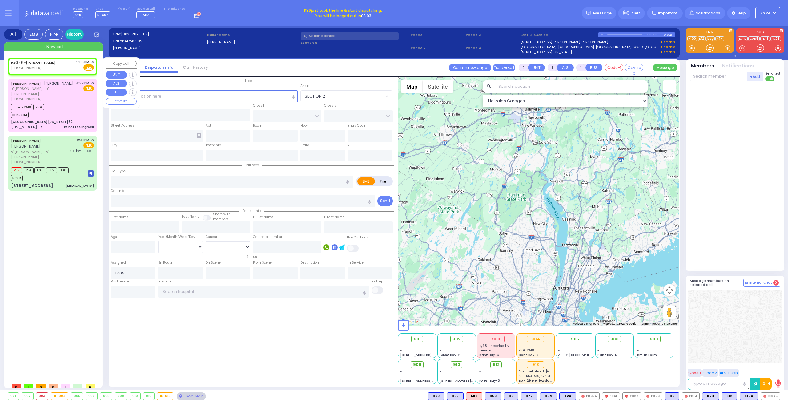
click at [94, 62] on div "KY348 - [PERSON_NAME] [PHONE_NUMBER] 5:05 PM ✕ Fire EMS" at bounding box center [52, 66] width 87 height 16
select select
radio input "true"
select select
select select "Hatzalah Garages"
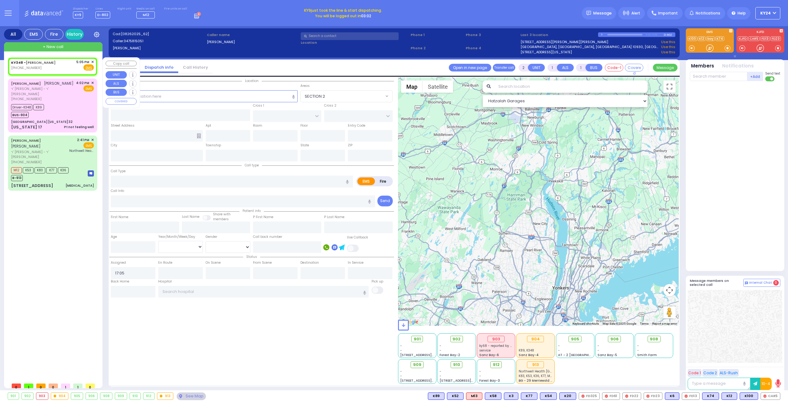
click at [93, 60] on span "✕" at bounding box center [92, 61] width 3 height 5
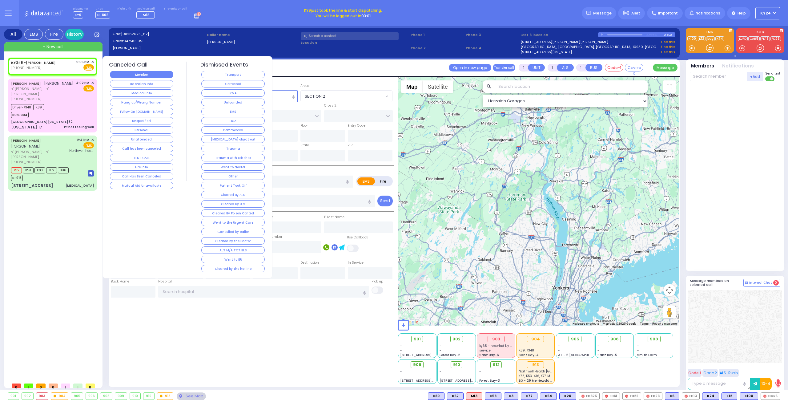
click at [166, 74] on button "Member" at bounding box center [141, 74] width 63 height 7
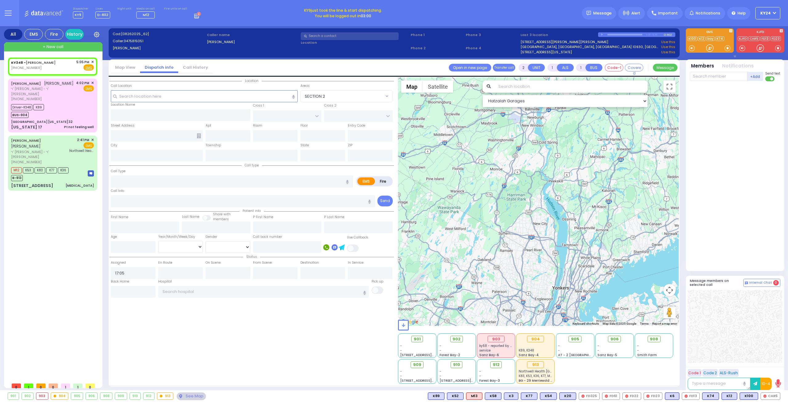
select select
radio input "true"
select select
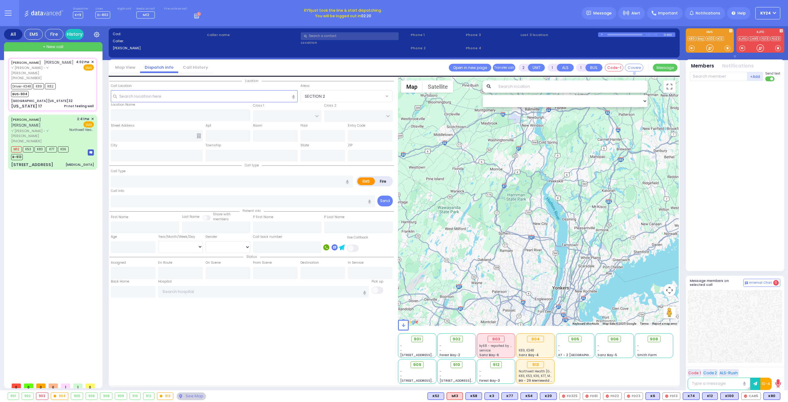
type input "6"
select select
type input "Pt not feeling well"
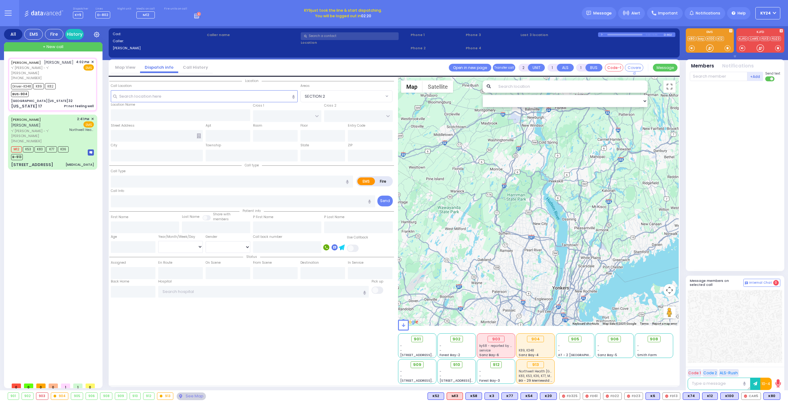
radio input "true"
type input "MOSHE"
type input "MASRI"
type input "Nechemya"
type input "[PERSON_NAME]"
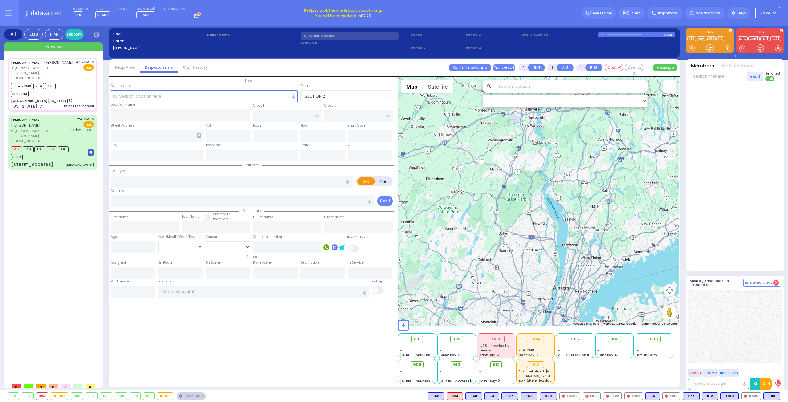
type input "30"
select select "Year"
select select "[DEMOGRAPHIC_DATA]"
type input "16:02"
type input "16:06"
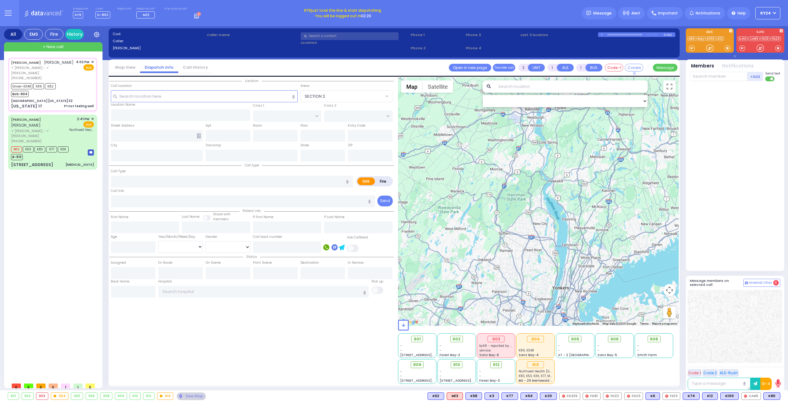
type input "16:15"
type input "16:41"
select select "Hatzalah Garages"
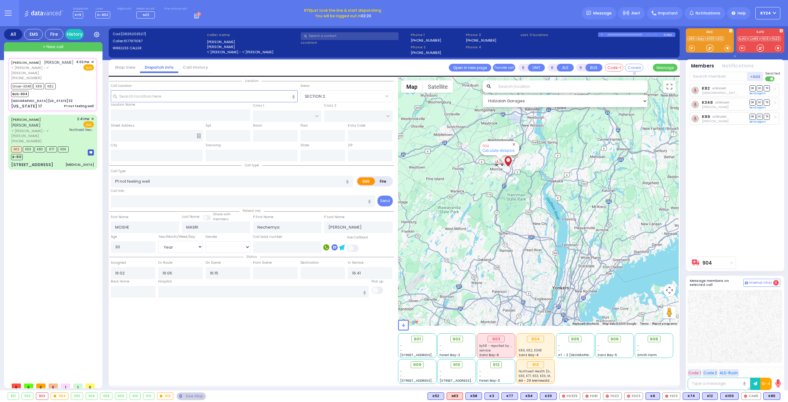
type input "[GEOGRAPHIC_DATA] [US_STATE] 32"
type input "CENTRE DR"
type input "AVERILL AVE"
type input "[US_STATE] 17"
type input "Woodbury"
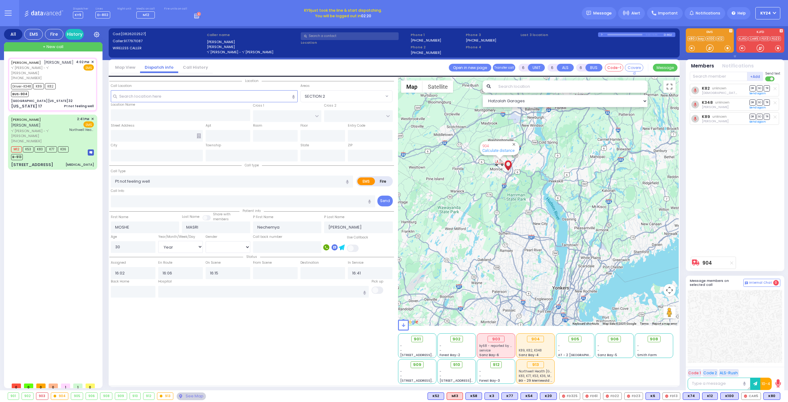
type input "[US_STATE]"
type input "10917"
